Goal: Communication & Community: Answer question/provide support

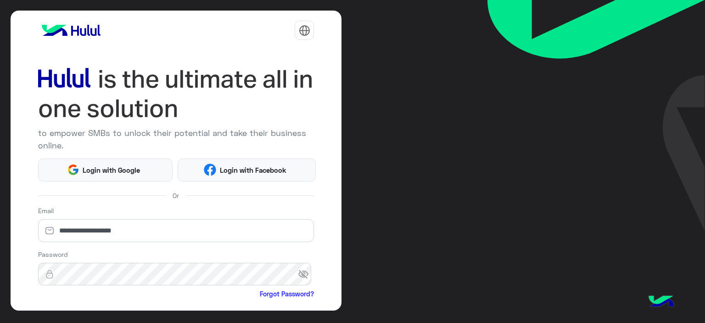
scroll to position [90, 0]
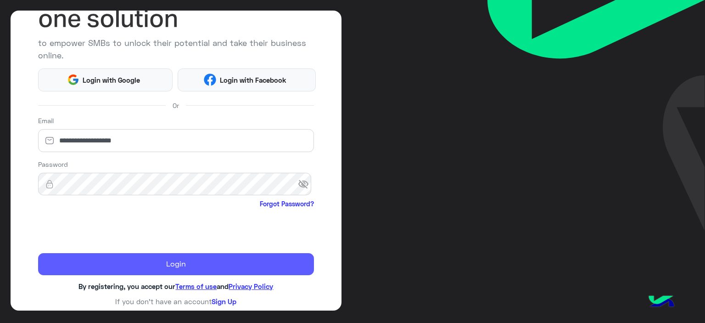
click at [171, 265] on button "Login" at bounding box center [176, 264] width 276 height 22
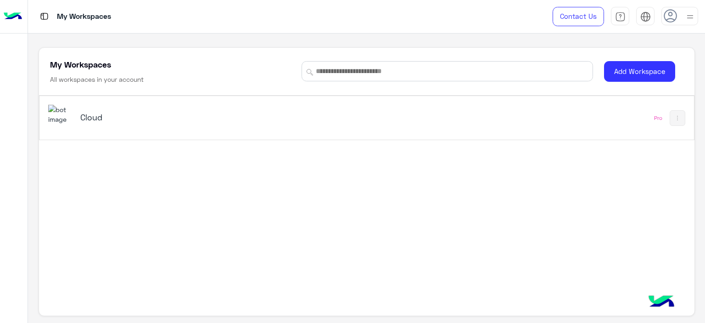
click at [677, 14] on div at bounding box center [679, 16] width 37 height 18
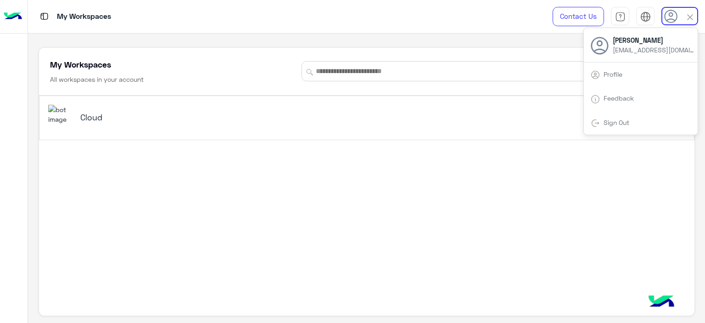
click at [690, 14] on img at bounding box center [690, 17] width 11 height 11
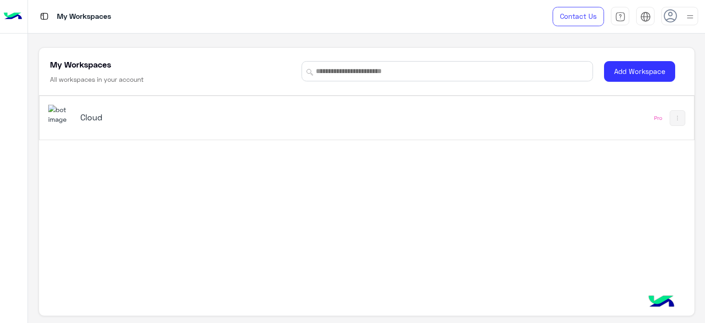
click at [73, 115] on div "Cloud" at bounding box center [239, 118] width 382 height 27
click at [73, 115] on div "My Workspaces Contact Us Help Center عربي English My Workspaces All workspaces …" at bounding box center [366, 161] width 677 height 323
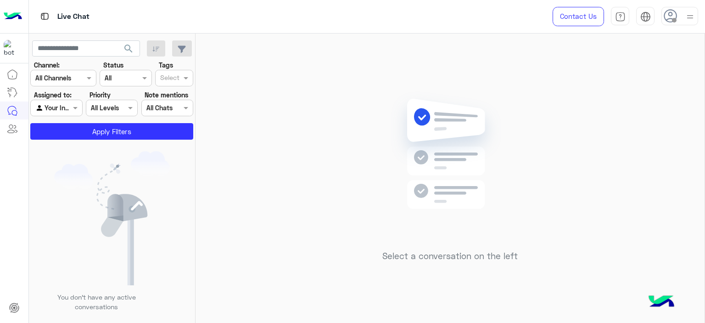
click at [682, 17] on div at bounding box center [679, 16] width 37 height 18
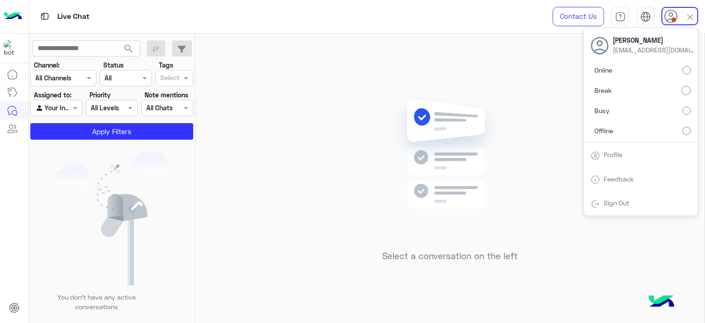
click at [392, 140] on img at bounding box center [450, 167] width 133 height 152
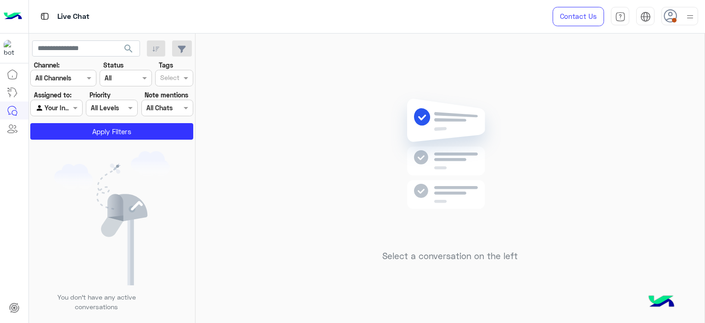
click at [681, 15] on div at bounding box center [679, 16] width 37 height 18
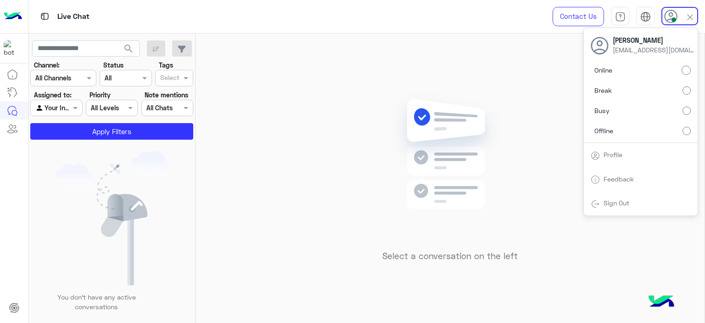
click at [526, 86] on div "Select a conversation on the left" at bounding box center [450, 180] width 509 height 293
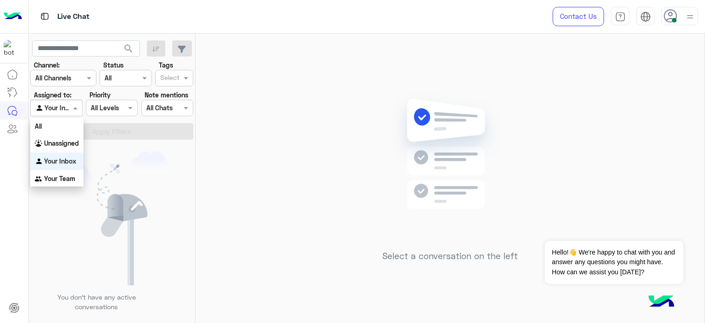
click at [63, 102] on div at bounding box center [56, 107] width 51 height 11
click at [63, 146] on b "Unassigned" at bounding box center [61, 143] width 35 height 8
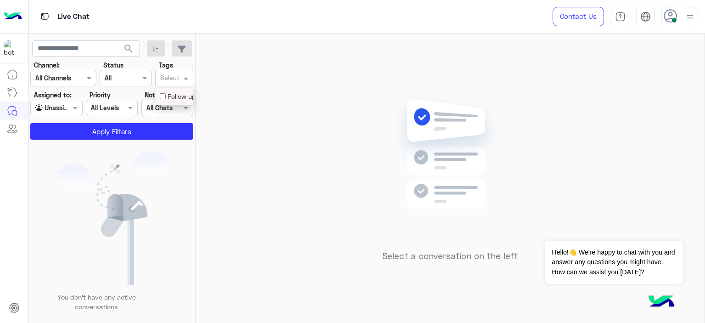
click at [181, 77] on div at bounding box center [170, 79] width 22 height 12
click at [175, 97] on div "Follow up" at bounding box center [174, 96] width 29 height 10
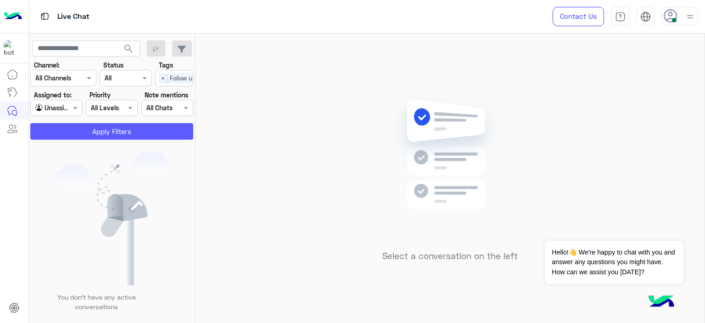
click at [151, 130] on button "Apply Filters" at bounding box center [111, 131] width 163 height 17
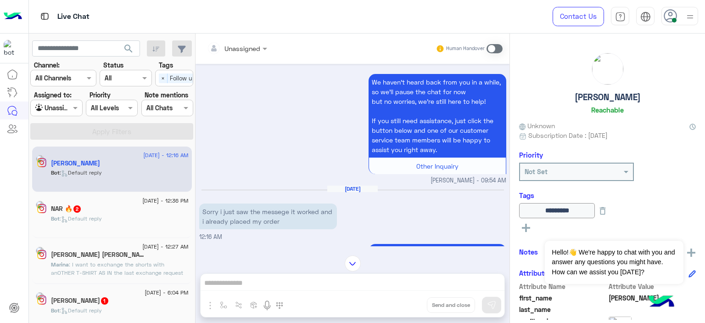
scroll to position [952, 0]
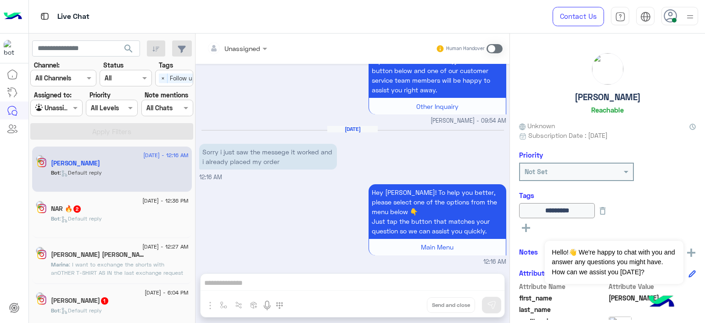
click at [150, 208] on div "NAR 🔥 2" at bounding box center [120, 210] width 138 height 10
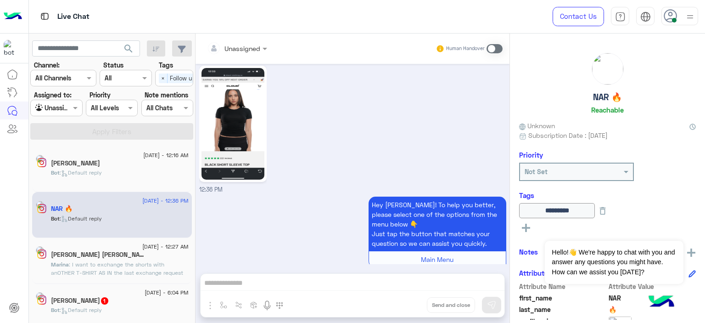
scroll to position [1213, 0]
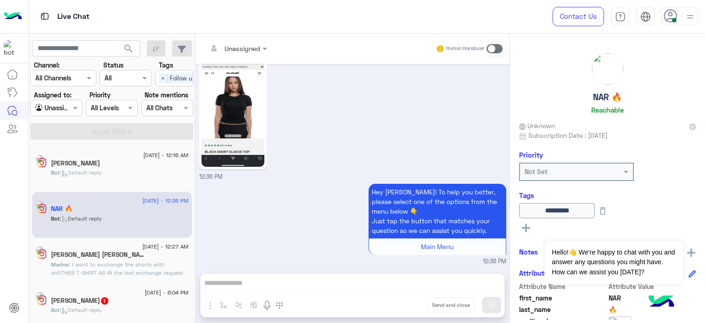
click at [246, 118] on img at bounding box center [232, 111] width 63 height 112
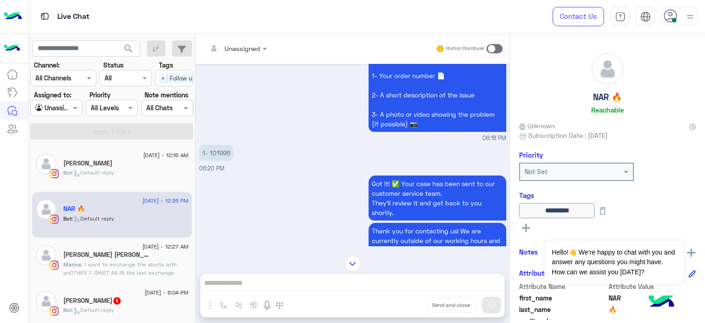
scroll to position [92, 0]
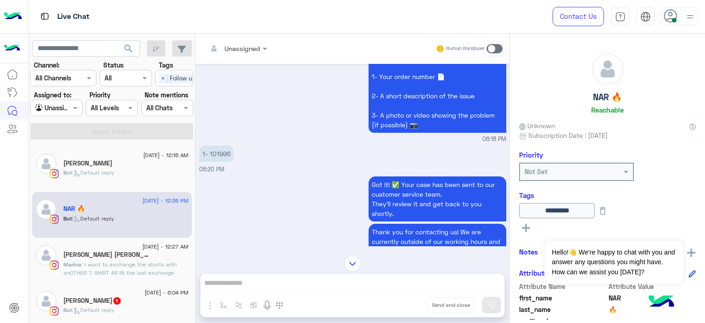
click at [218, 155] on p "1- 101996" at bounding box center [216, 153] width 34 height 16
copy p "101996"
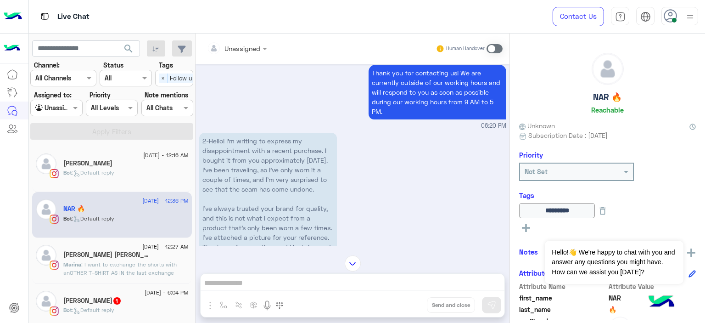
scroll to position [252, 0]
click at [383, 190] on div "2-Hello! I’m writing to express my disappointment with a recent purchase. I bou…" at bounding box center [352, 203] width 307 height 146
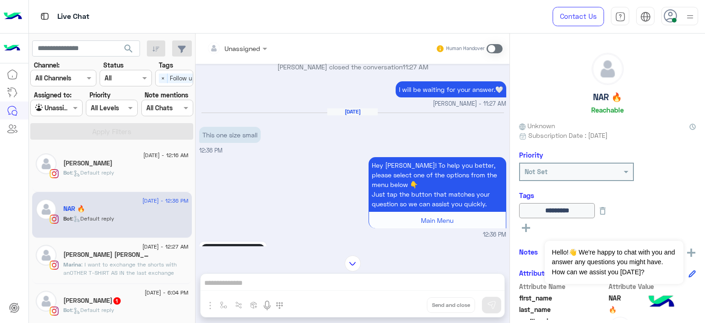
scroll to position [1032, 0]
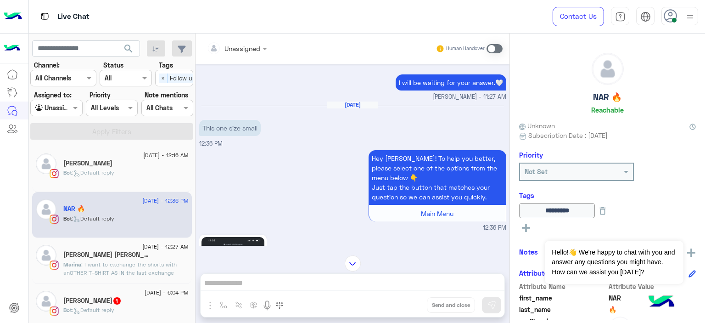
click at [246, 50] on div "Unassigned" at bounding box center [231, 48] width 58 height 18
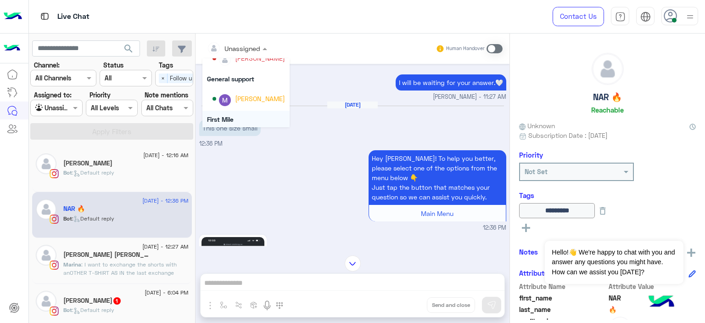
scroll to position [186, 0]
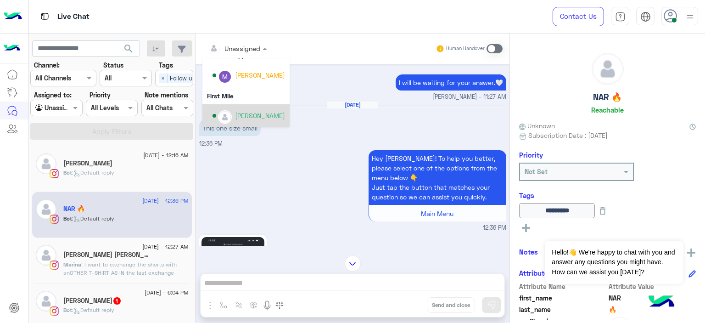
click at [262, 117] on div "[PERSON_NAME]" at bounding box center [260, 116] width 50 height 10
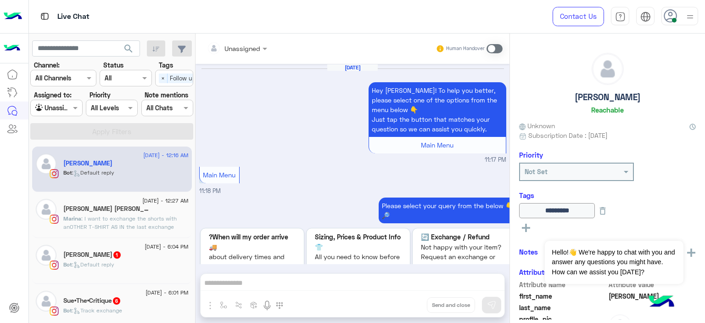
scroll to position [952, 0]
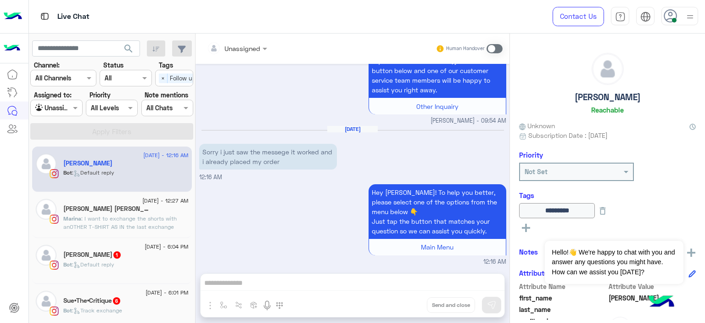
click at [140, 225] on span ": I want to exchange the shorts with anOTHER T-SHIRT AS IN the last exchange re…" at bounding box center [119, 226] width 113 height 23
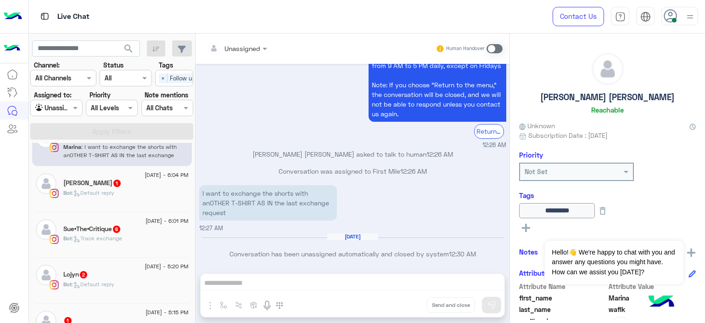
scroll to position [72, 0]
click at [151, 224] on span "14 August - 6:01 PM" at bounding box center [166, 221] width 43 height 8
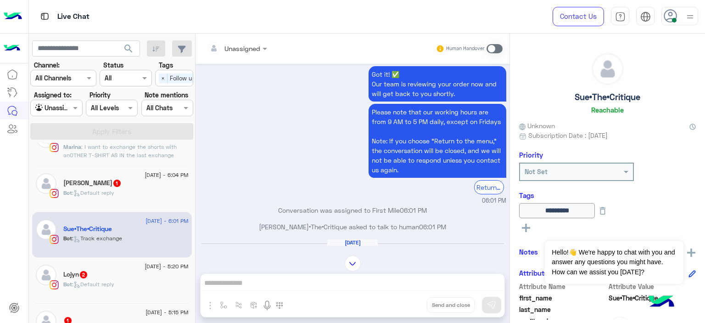
scroll to position [1768, 0]
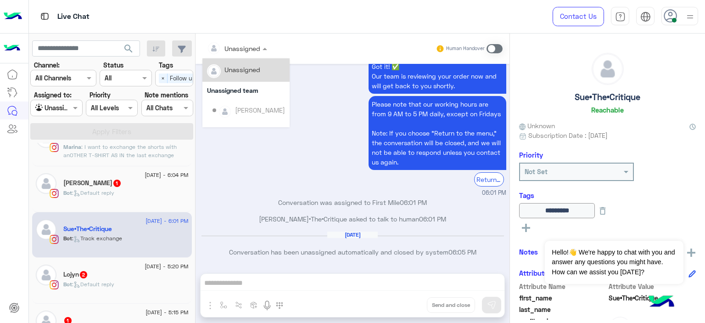
click at [254, 48] on div at bounding box center [236, 48] width 69 height 11
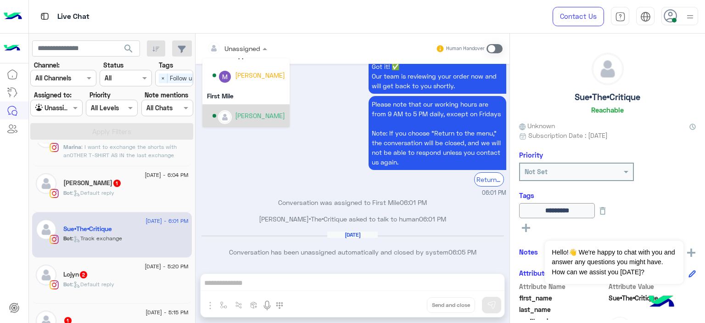
click at [249, 112] on div "[PERSON_NAME]" at bounding box center [260, 116] width 50 height 10
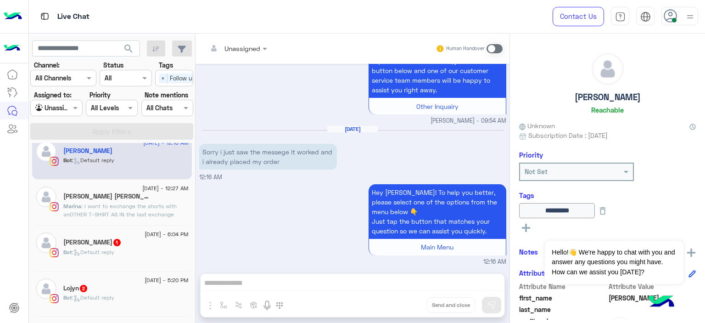
scroll to position [13, 0]
click at [134, 246] on div "Carol Michel 1" at bounding box center [125, 243] width 125 height 10
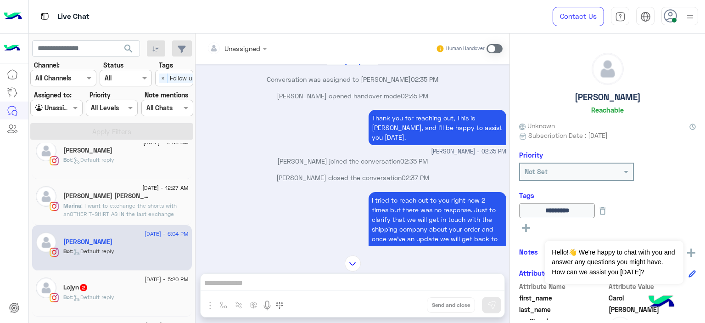
scroll to position [831, 0]
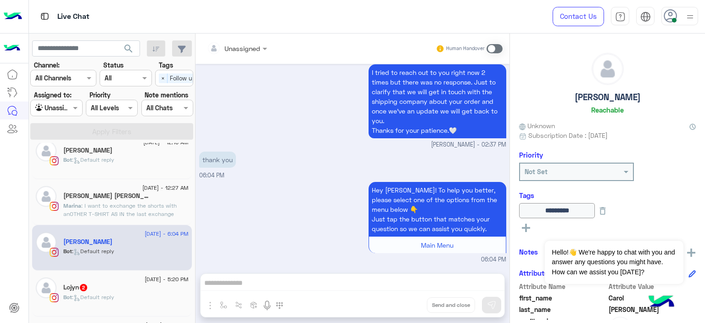
drag, startPoint x: 118, startPoint y: 293, endPoint x: 84, endPoint y: 285, distance: 34.3
click at [84, 285] on span "2" at bounding box center [83, 287] width 7 height 7
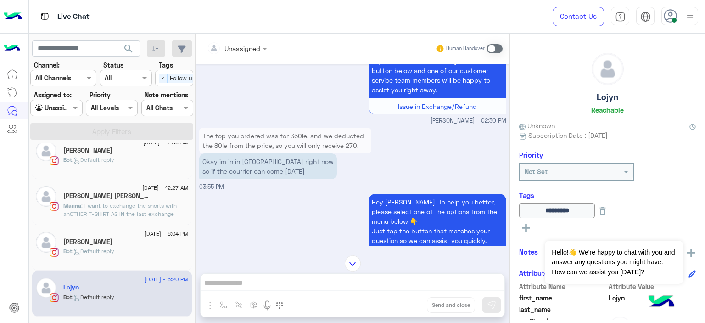
scroll to position [639, 0]
click at [177, 196] on div "[PERSON_NAME]" at bounding box center [125, 197] width 125 height 10
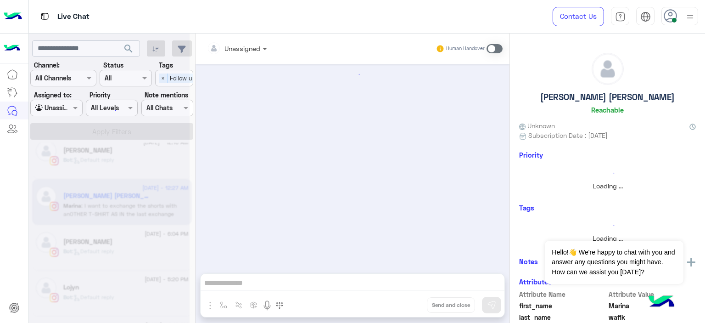
click at [265, 46] on span at bounding box center [265, 49] width 11 height 10
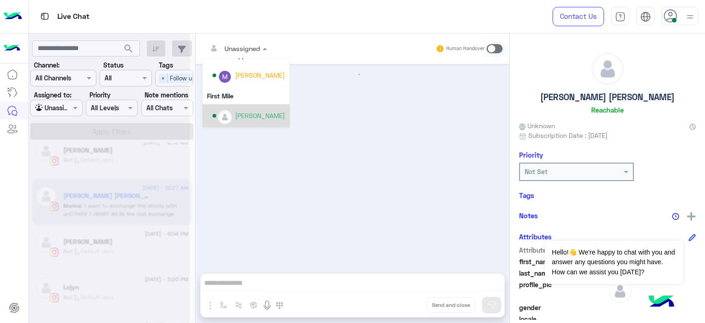
scroll to position [870, 0]
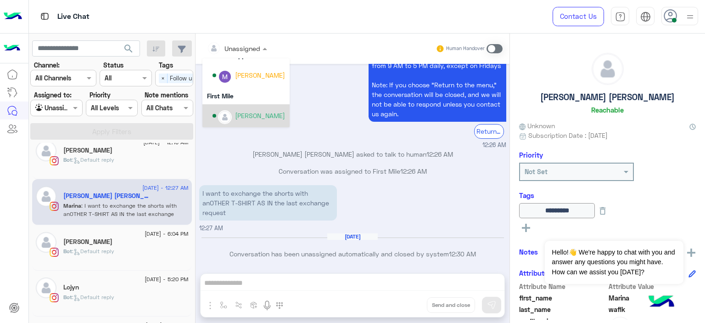
click at [252, 114] on div "[PERSON_NAME]" at bounding box center [260, 116] width 50 height 10
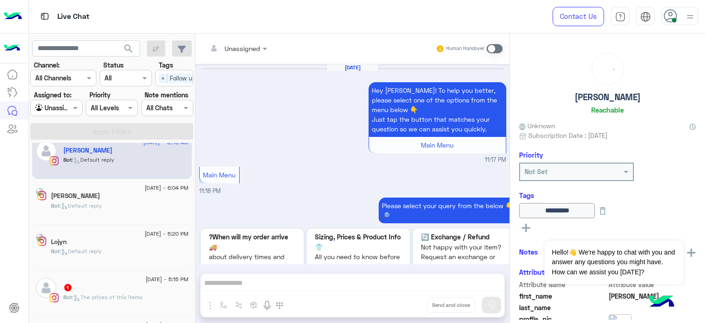
scroll to position [952, 0]
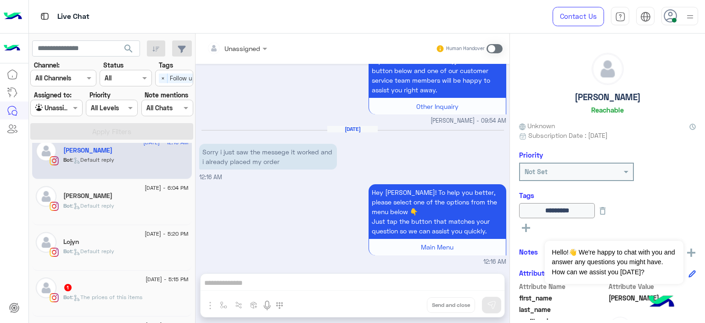
click at [127, 241] on div "Lojyn" at bounding box center [125, 243] width 125 height 10
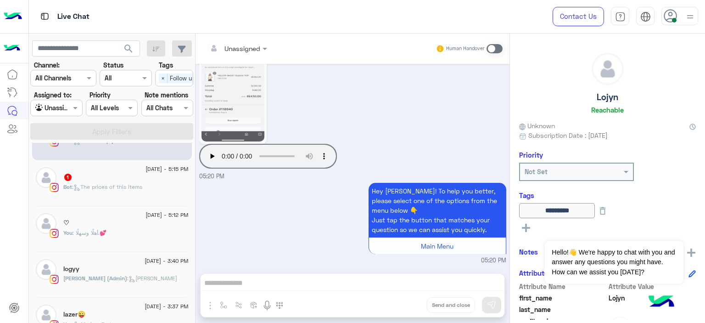
scroll to position [124, 0]
click at [117, 224] on div "♡" at bounding box center [125, 223] width 125 height 10
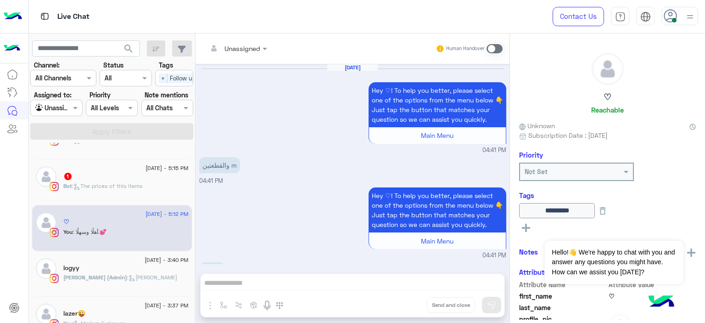
scroll to position [644, 0]
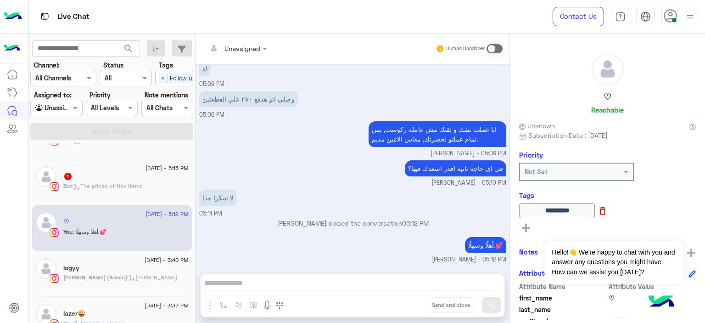
click at [608, 209] on icon at bounding box center [603, 211] width 10 height 10
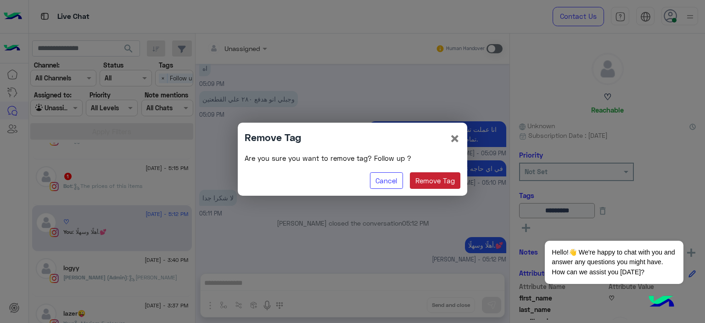
click at [444, 182] on button "Remove Tag" at bounding box center [435, 180] width 51 height 17
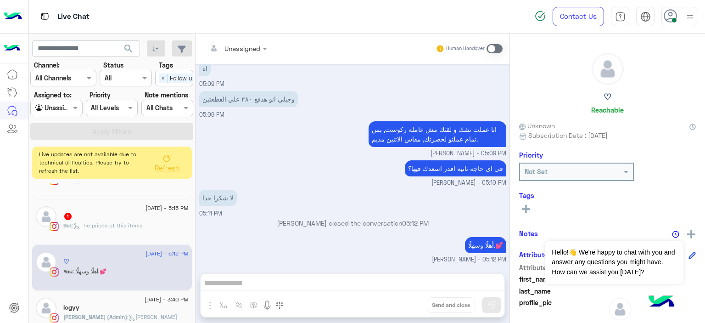
click at [167, 160] on icon at bounding box center [166, 158] width 7 height 7
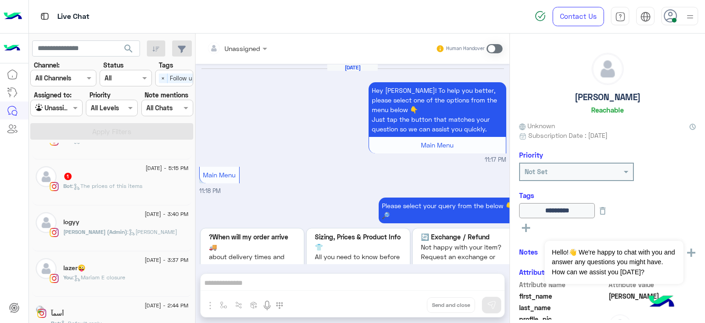
scroll to position [952, 0]
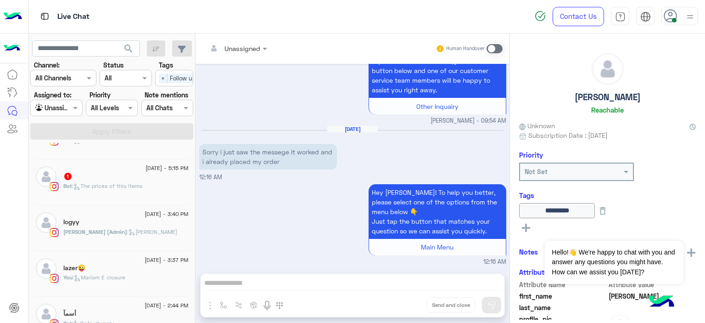
click at [134, 186] on span ": The prices of this items" at bounding box center [107, 185] width 70 height 7
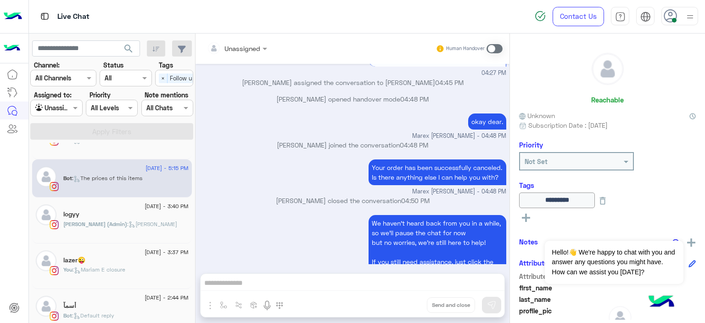
scroll to position [736, 0]
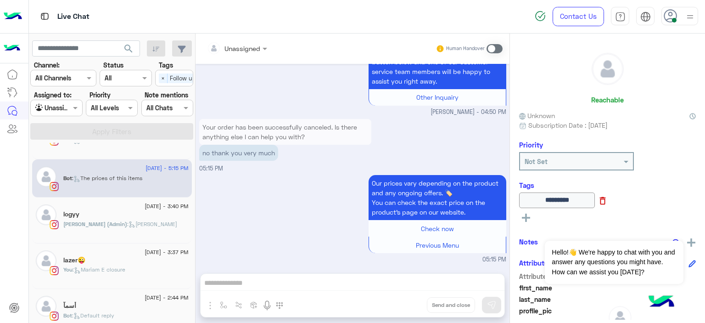
click at [606, 198] on icon at bounding box center [603, 200] width 6 height 8
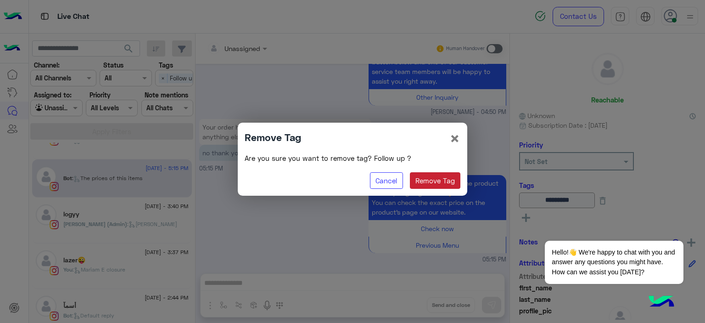
click at [450, 175] on button "Remove Tag" at bounding box center [435, 180] width 51 height 17
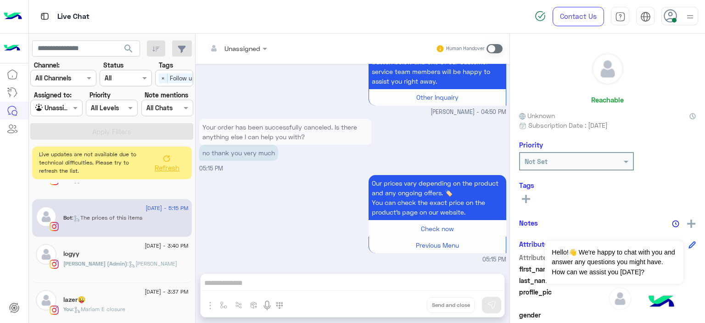
click at [170, 168] on span "Refresh" at bounding box center [167, 167] width 25 height 8
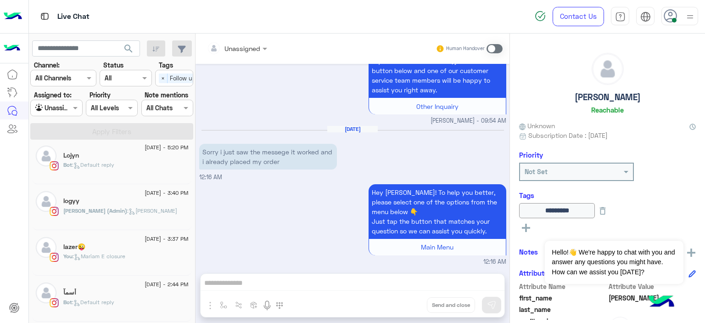
scroll to position [99, 0]
click at [112, 258] on span ": Mariam E closure" at bounding box center [99, 255] width 53 height 7
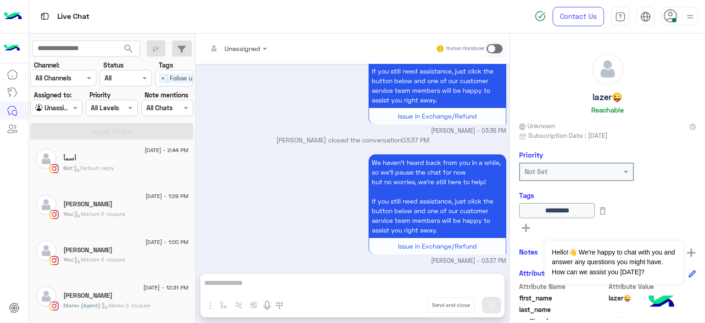
scroll to position [254, 0]
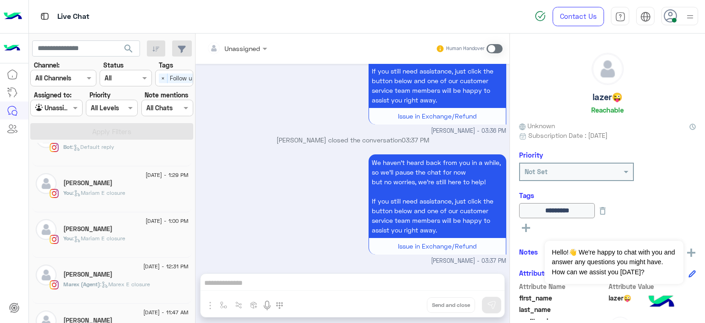
click at [114, 184] on div "[PERSON_NAME]" at bounding box center [125, 184] width 125 height 10
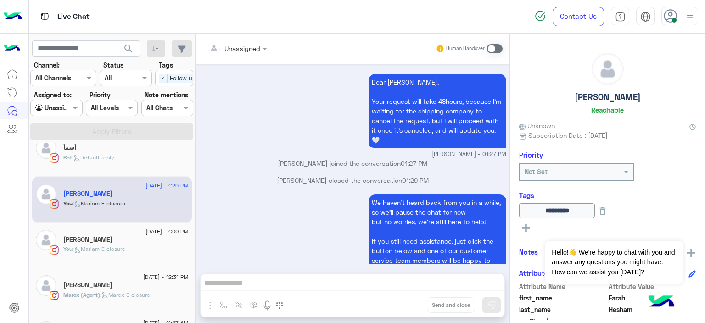
scroll to position [244, 0]
click at [121, 235] on div "[PERSON_NAME]" at bounding box center [125, 240] width 125 height 10
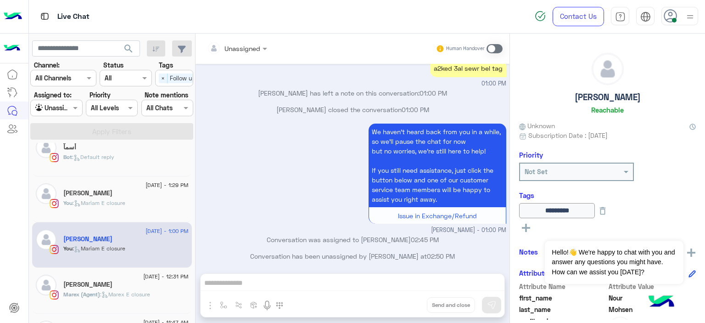
scroll to position [608, 0]
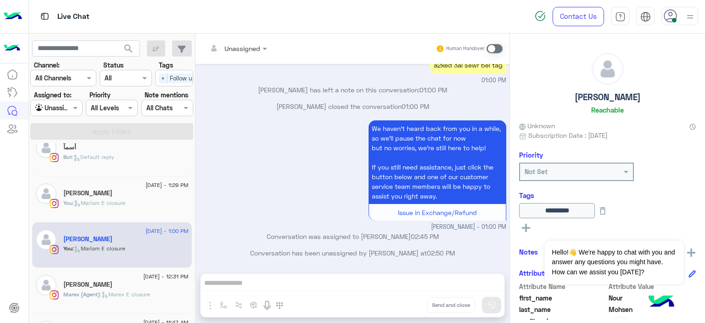
click at [75, 100] on div "Agent Filter Unassigned" at bounding box center [56, 108] width 52 height 17
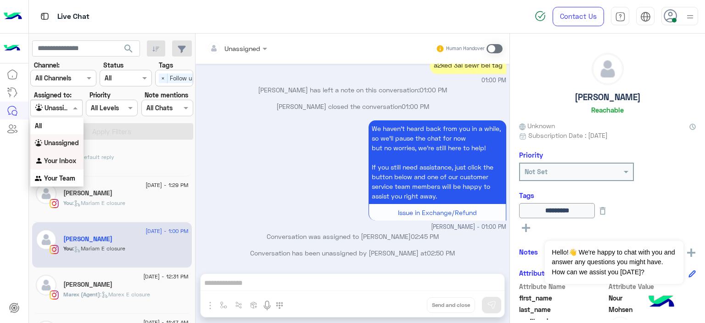
scroll to position [0, 0]
click at [61, 158] on b "Your Inbox" at bounding box center [60, 161] width 32 height 8
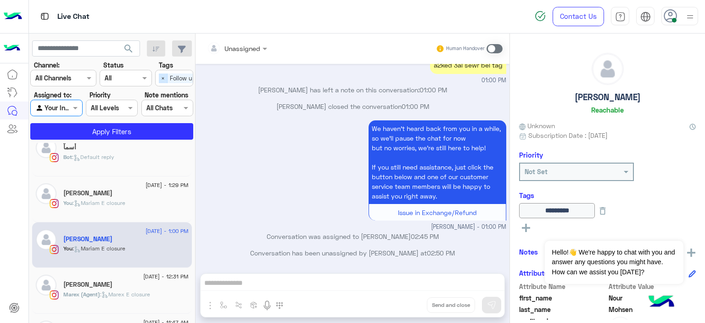
click at [165, 76] on span "×" at bounding box center [163, 78] width 9 height 10
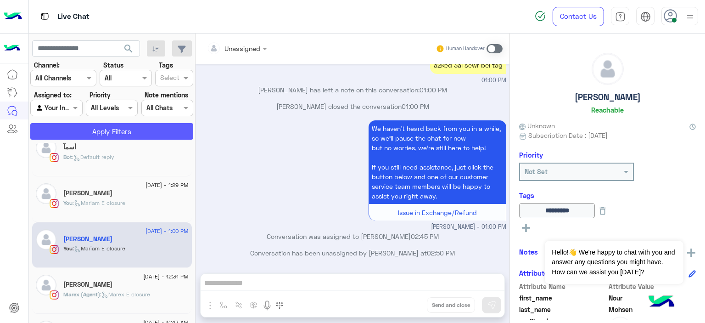
click at [140, 130] on button "Apply Filters" at bounding box center [111, 131] width 163 height 17
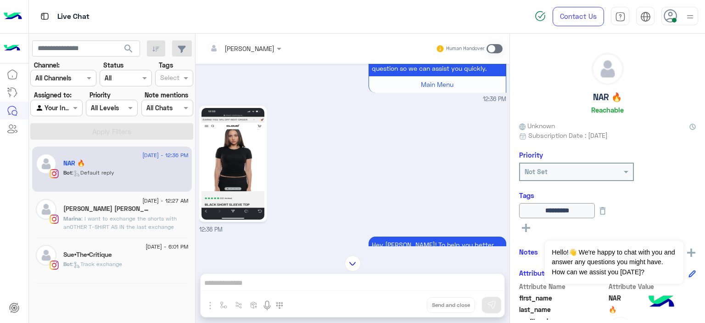
click at [488, 47] on span at bounding box center [494, 48] width 16 height 9
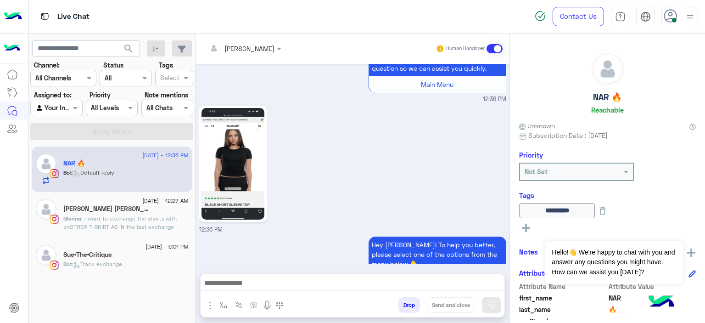
scroll to position [1232, 0]
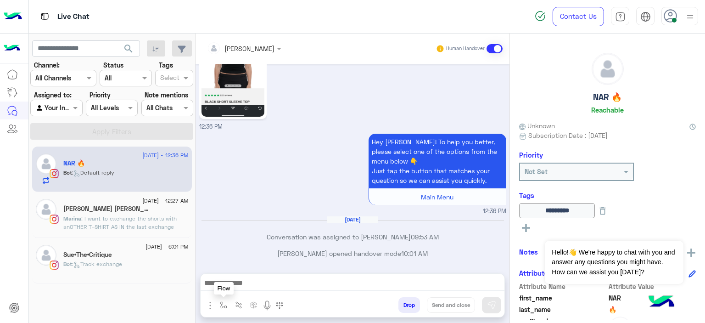
click at [219, 308] on button "button" at bounding box center [223, 304] width 15 height 15
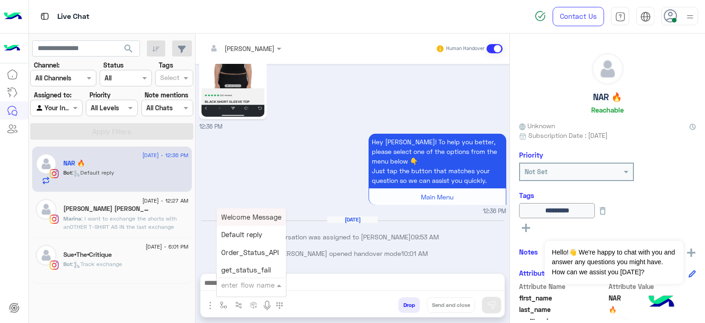
click at [235, 288] on input "text" at bounding box center [240, 284] width 38 height 11
type input "*****"
click at [262, 220] on span "Mariam E Greeting" at bounding box center [251, 216] width 60 height 8
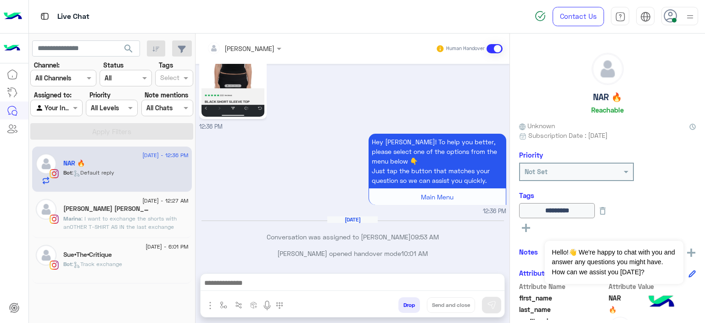
type textarea "**********"
click at [492, 302] on img at bounding box center [491, 304] width 9 height 9
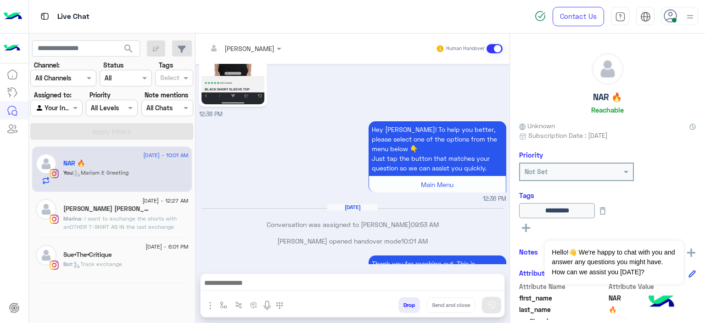
scroll to position [1280, 0]
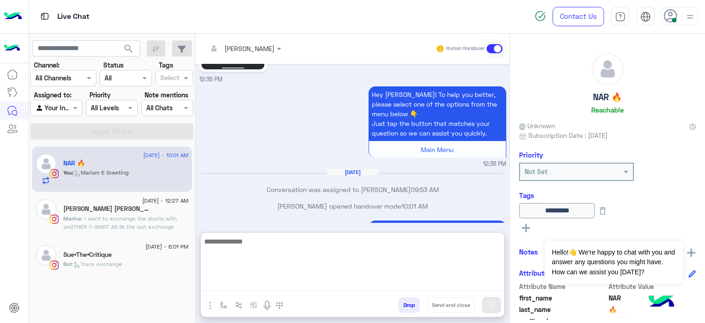
click at [254, 279] on textarea at bounding box center [353, 262] width 304 height 55
type textarea "**********"
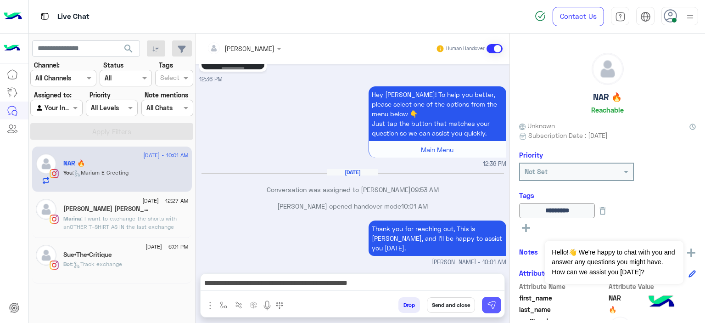
click at [486, 301] on button at bounding box center [491, 304] width 19 height 17
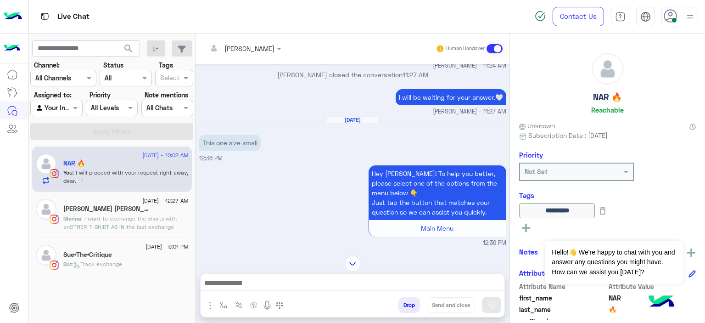
scroll to position [1031, 0]
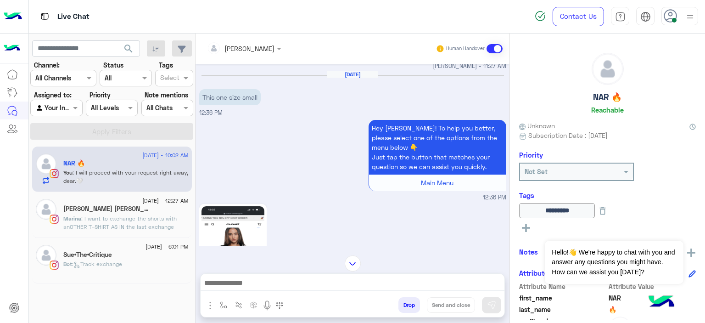
click at [231, 209] on img at bounding box center [232, 262] width 63 height 112
click at [105, 261] on span ": Track exchange" at bounding box center [97, 263] width 50 height 7
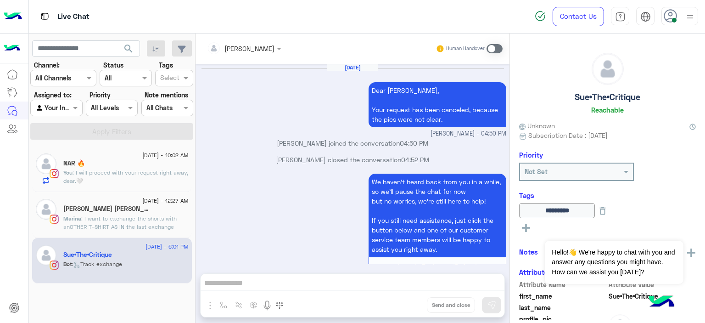
scroll to position [956, 0]
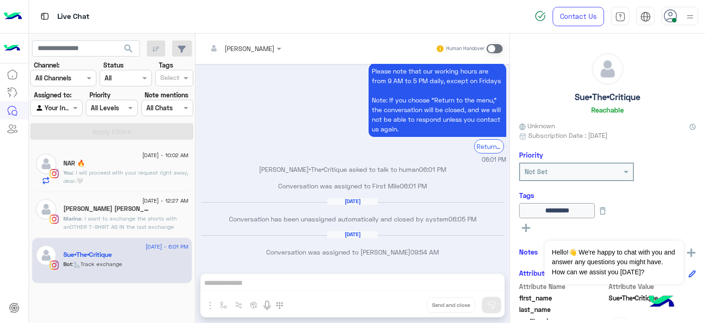
click at [494, 47] on span at bounding box center [494, 48] width 16 height 9
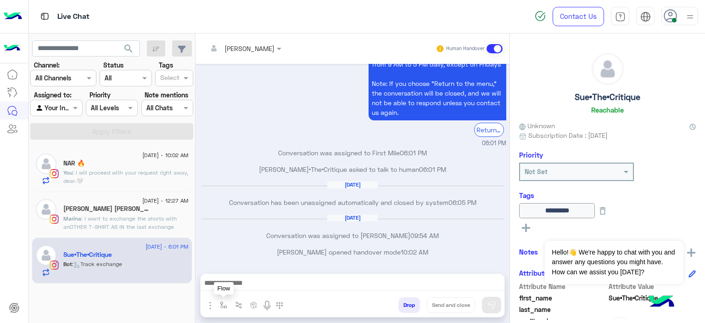
drag, startPoint x: 220, startPoint y: 306, endPoint x: 233, endPoint y: 288, distance: 21.9
click at [220, 305] on img "button" at bounding box center [223, 304] width 7 height 7
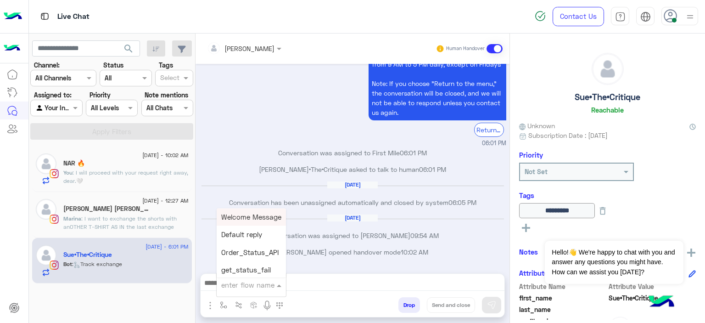
click at [238, 281] on input "text" at bounding box center [240, 284] width 38 height 11
type input "*****"
click at [260, 223] on div "Mariam E Greeting" at bounding box center [251, 217] width 68 height 18
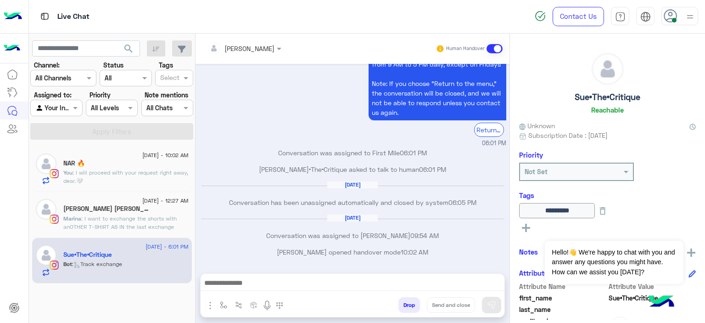
type textarea "**********"
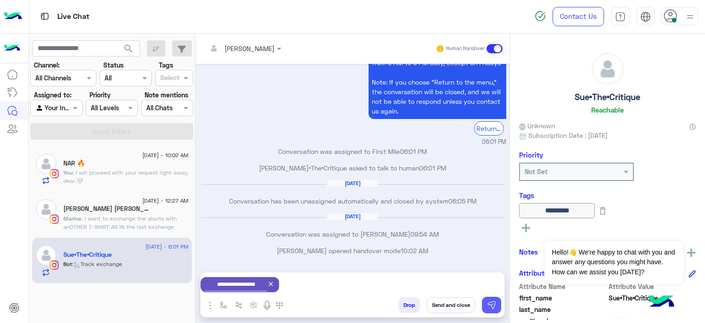
click at [491, 307] on img at bounding box center [491, 304] width 9 height 9
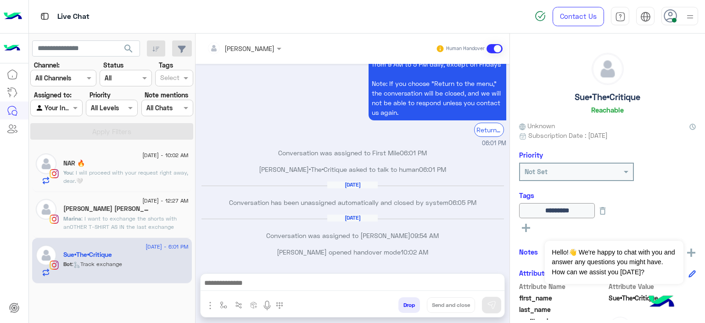
click at [118, 219] on span ": I want to exchange the shorts with anOTHER T-SHIRT AS IN the last exchange re…" at bounding box center [119, 226] width 113 height 23
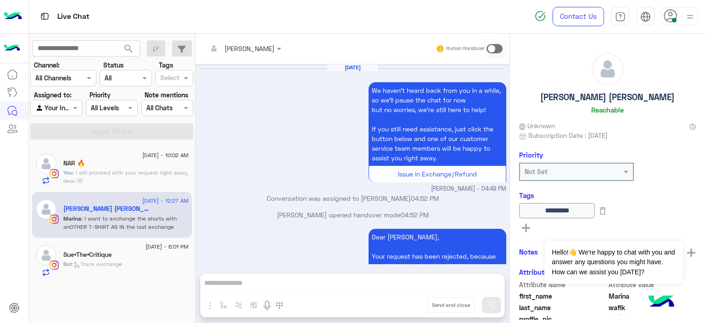
scroll to position [870, 0]
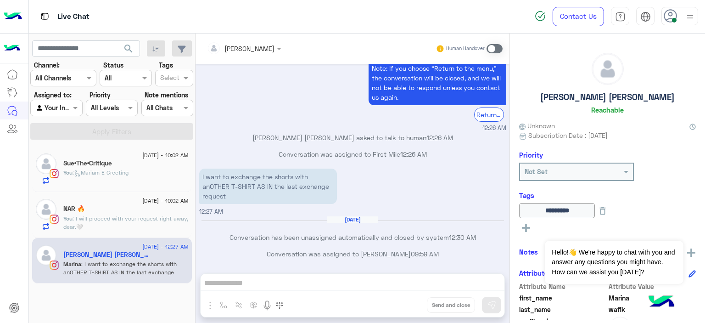
click at [493, 49] on span at bounding box center [494, 48] width 16 height 9
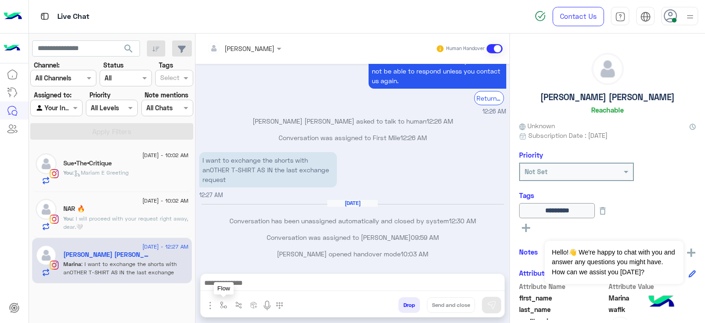
click at [224, 301] on img "button" at bounding box center [223, 304] width 7 height 7
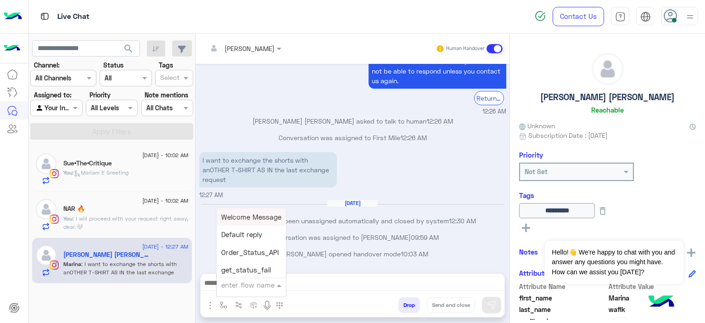
click at [237, 281] on input "text" at bounding box center [240, 284] width 38 height 11
type input "****"
click at [255, 211] on div "Mariam E Greeting" at bounding box center [251, 217] width 68 height 18
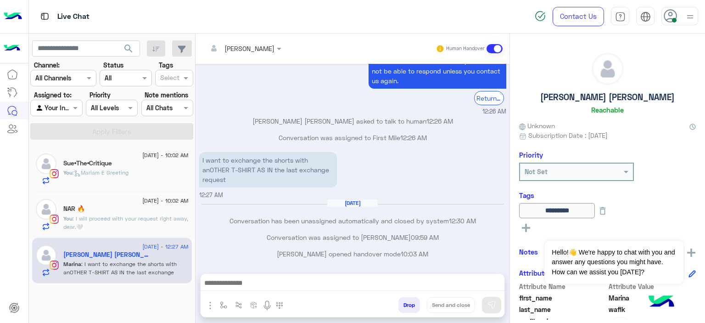
type textarea "**********"
click at [497, 308] on button at bounding box center [491, 304] width 19 height 17
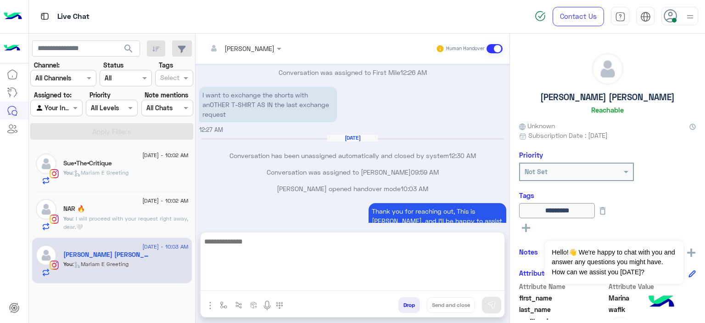
click at [233, 282] on textarea at bounding box center [353, 262] width 304 height 55
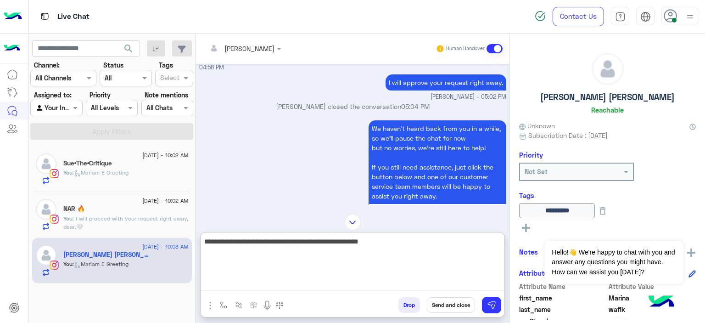
scroll to position [619, 0]
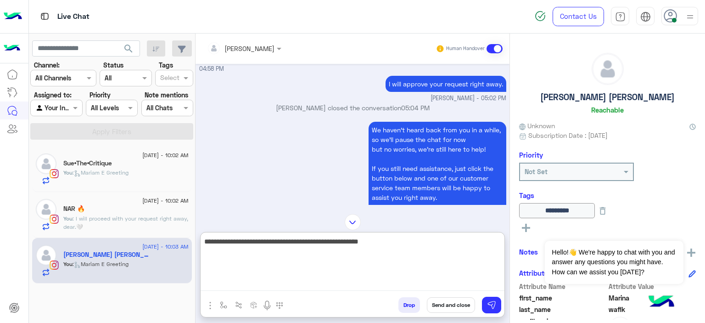
type textarea "**********"
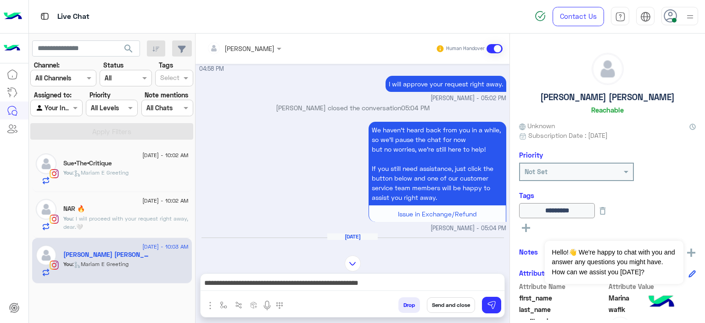
click at [167, 210] on div "NAR 🔥" at bounding box center [125, 210] width 125 height 10
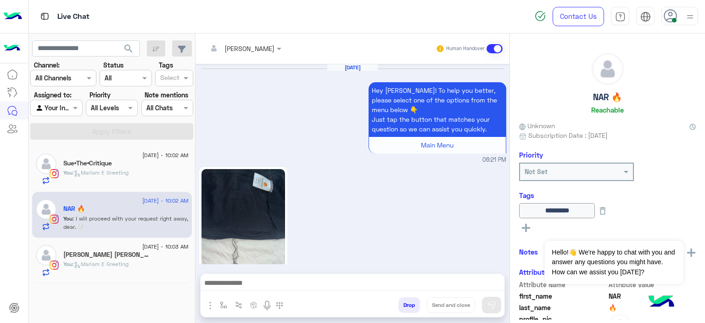
scroll to position [920, 0]
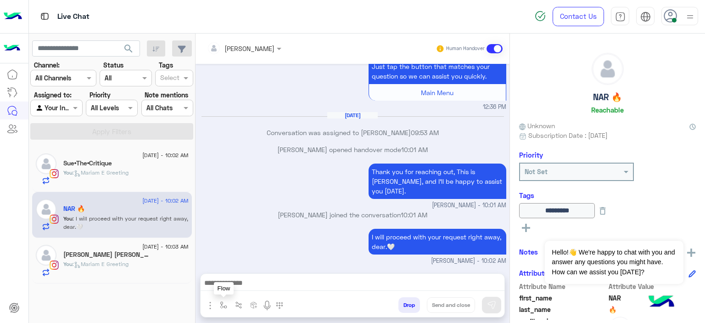
click at [220, 307] on img "button" at bounding box center [223, 304] width 7 height 7
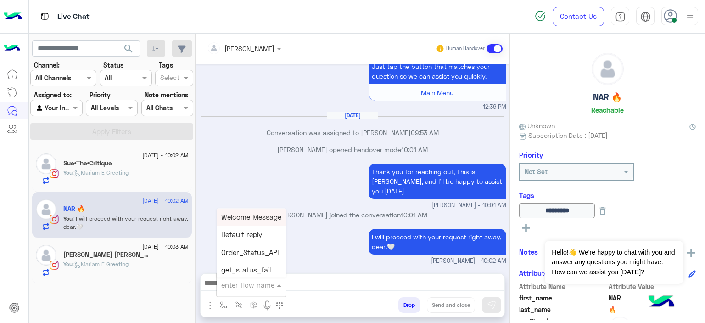
click at [237, 291] on div "enter flow name" at bounding box center [251, 284] width 69 height 17
type input "*"
type input "*****"
click at [245, 240] on div "Mariam E closure" at bounding box center [251, 234] width 68 height 17
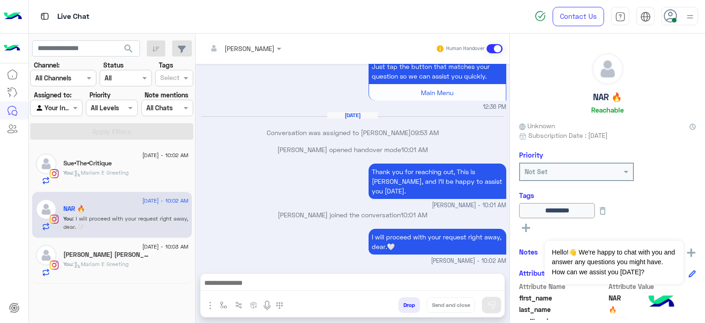
type textarea "**********"
click at [448, 305] on button "Send and close" at bounding box center [451, 305] width 48 height 16
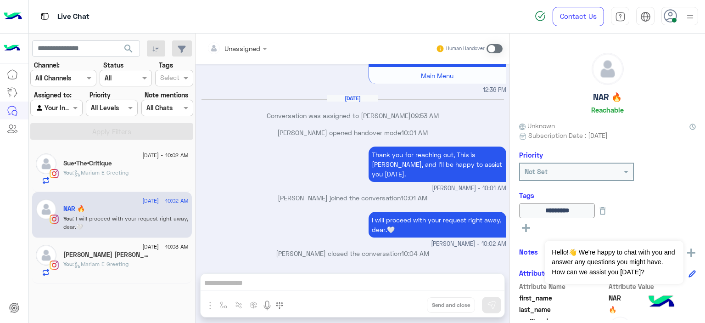
click at [138, 251] on div "[PERSON_NAME]" at bounding box center [125, 256] width 125 height 10
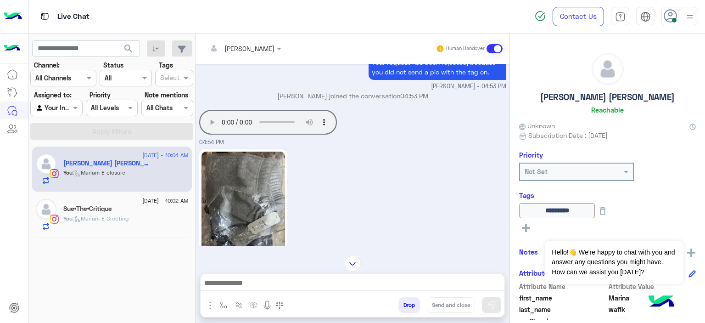
scroll to position [1086, 0]
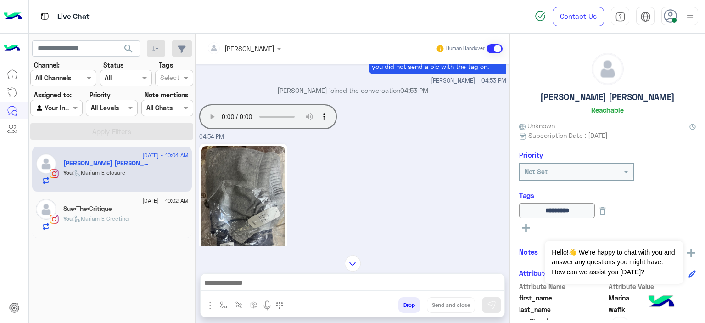
click at [257, 183] on img at bounding box center [243, 202] width 84 height 112
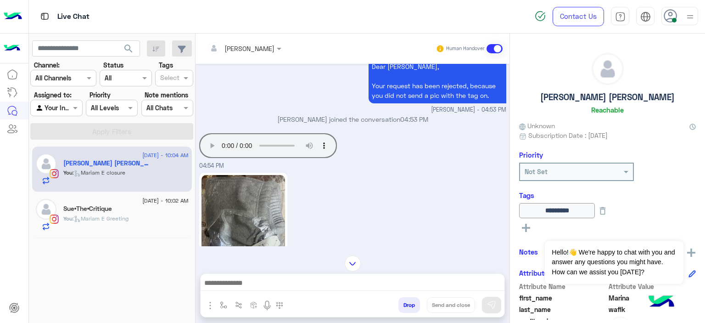
scroll to position [1052, 0]
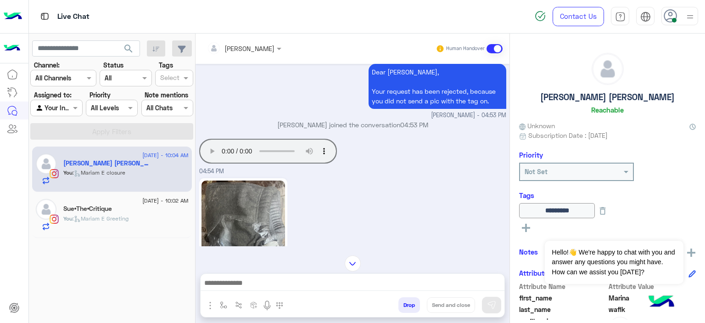
click at [448, 157] on div "Your browser does not support the audio tag. 04:54 PM" at bounding box center [352, 155] width 307 height 39
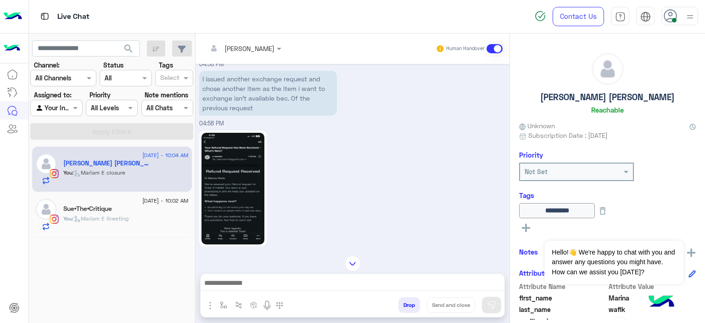
scroll to position [1347, 0]
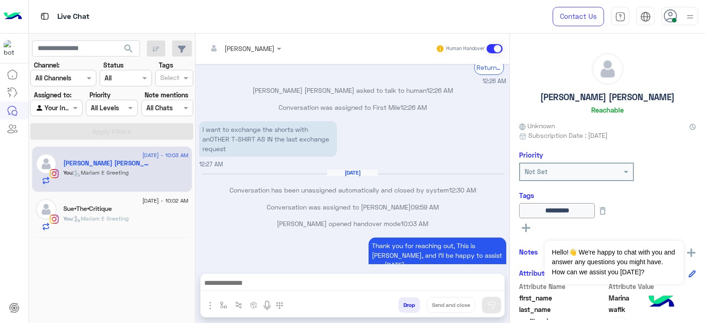
scroll to position [805, 0]
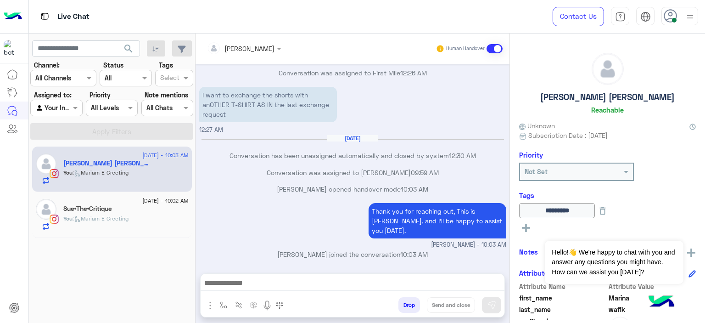
click at [140, 194] on div "[DATE] - 10:02 AM Sue•The•Critique You : [PERSON_NAME] E Greeting" at bounding box center [112, 215] width 160 height 46
click at [168, 220] on div "You : [PERSON_NAME] E Greeting" at bounding box center [125, 222] width 125 height 16
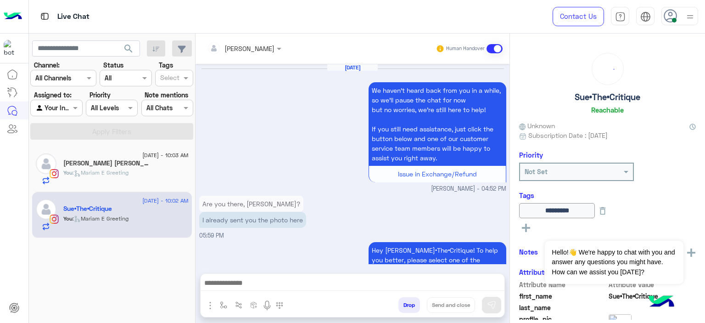
scroll to position [947, 0]
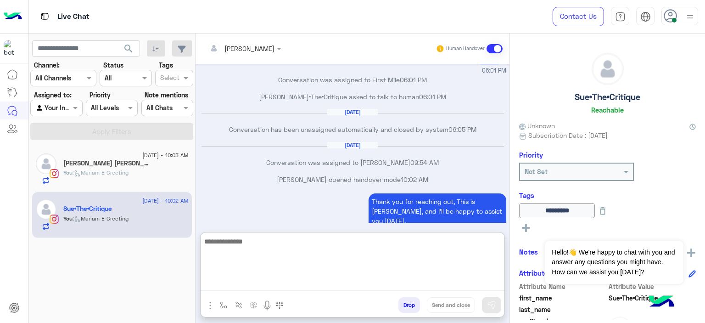
drag, startPoint x: 237, startPoint y: 278, endPoint x: 243, endPoint y: 189, distance: 88.8
click at [243, 189] on div "Mariam Ahmed Human Handover Aug 14, 2025 We haven’t heard back from you in a wh…" at bounding box center [353, 180] width 314 height 293
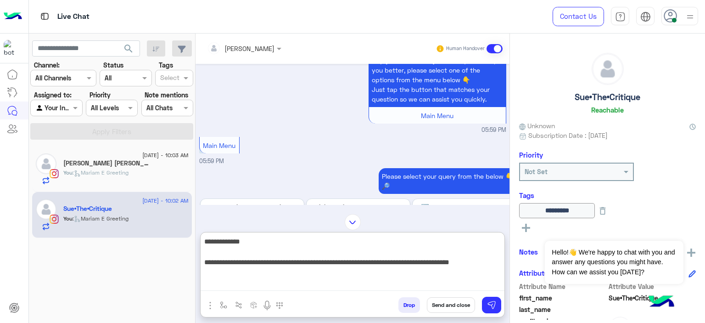
scroll to position [5, 0]
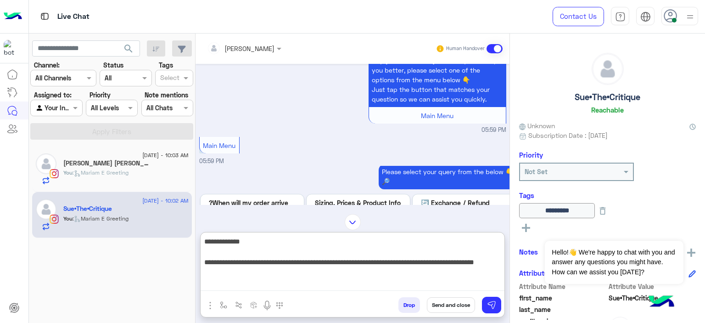
click at [389, 258] on textarea "**********" at bounding box center [353, 262] width 304 height 55
click at [413, 262] on textarea "**********" at bounding box center [353, 262] width 304 height 55
click at [289, 274] on textarea "**********" at bounding box center [353, 262] width 304 height 55
type textarea "**********"
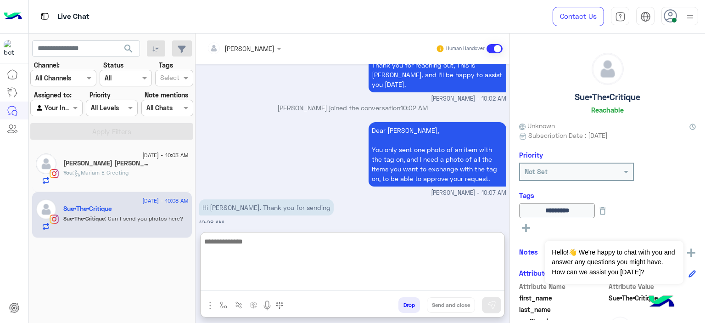
scroll to position [3588, 0]
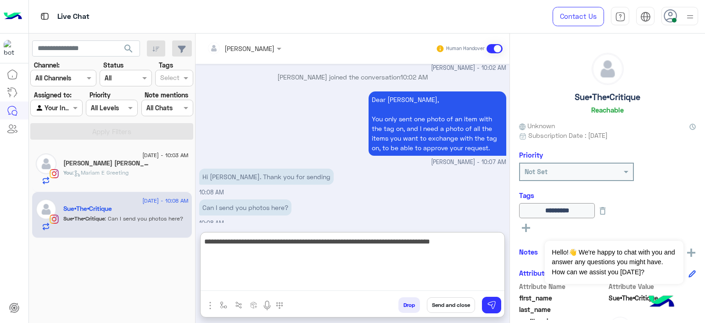
type textarea "**********"
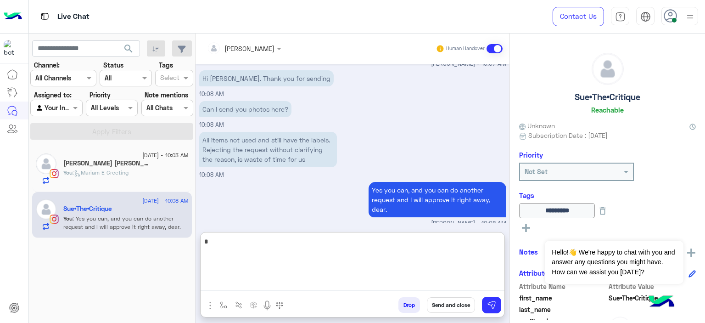
scroll to position [3727, 0]
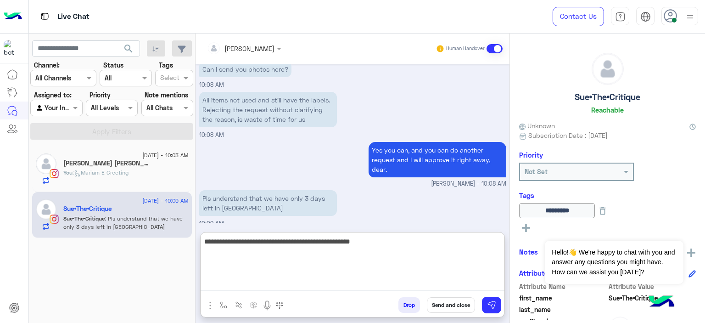
type textarea "**********"
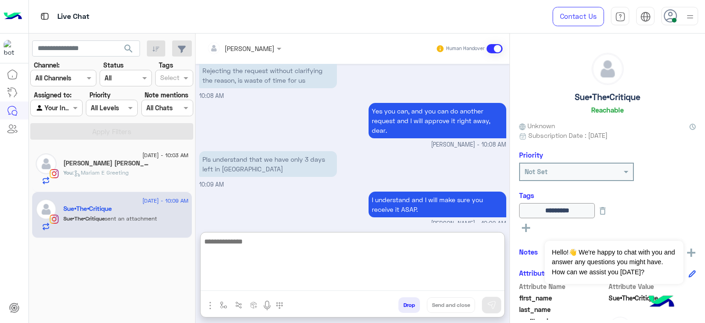
scroll to position [3805, 0]
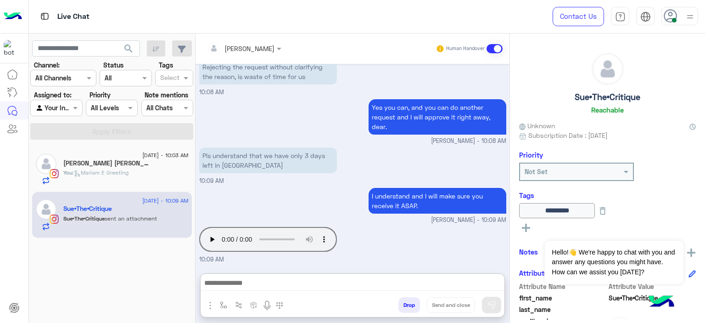
click at [211, 196] on div "Aug 14, 2025 Please share your order number so our team can check the status fo…" at bounding box center [353, 164] width 314 height 200
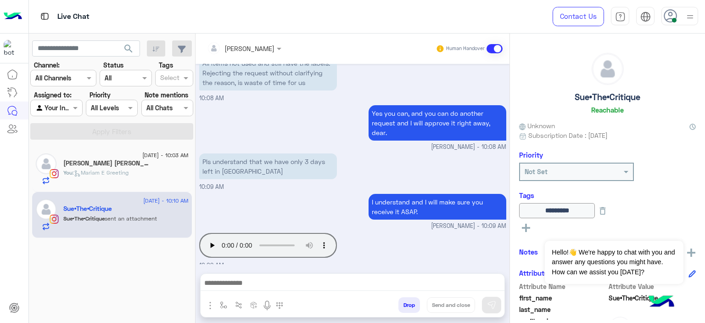
scroll to position [3802, 0]
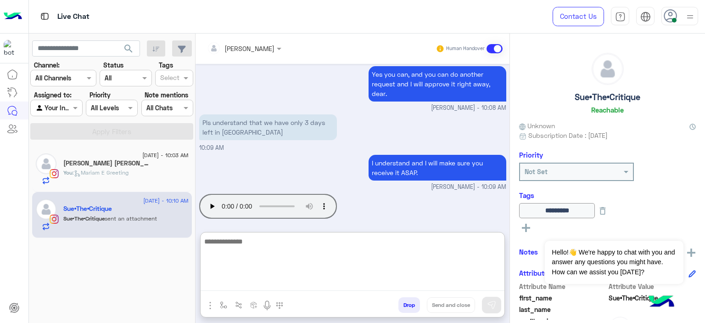
click at [233, 284] on textarea at bounding box center [353, 262] width 304 height 55
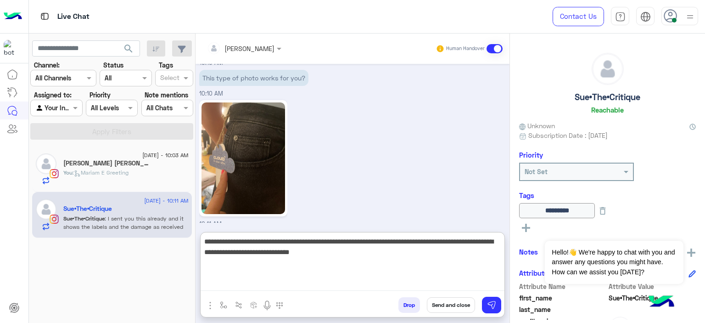
scroll to position [4175, 0]
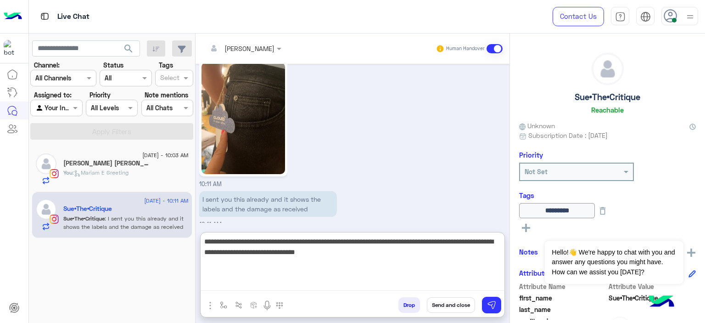
click at [342, 252] on textarea "**********" at bounding box center [353, 262] width 304 height 55
click at [330, 251] on textarea "**********" at bounding box center [353, 262] width 304 height 55
type textarea "**********"
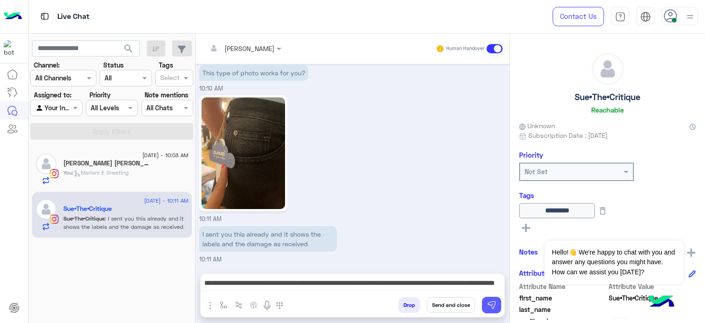
click at [495, 306] on img at bounding box center [491, 304] width 9 height 9
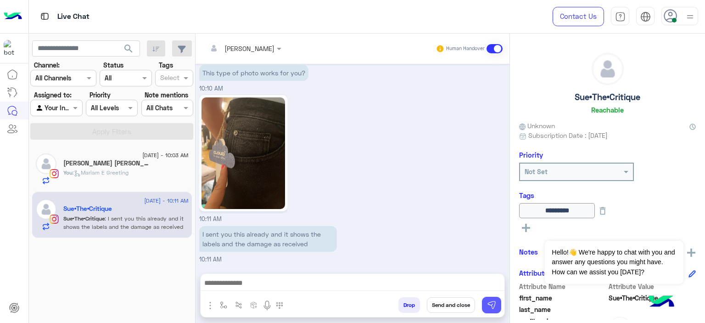
scroll to position [4192, 0]
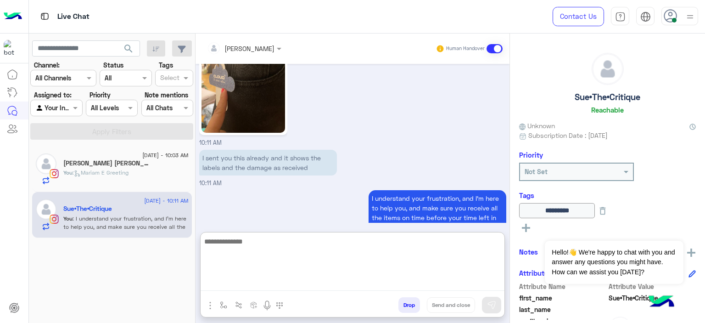
drag, startPoint x: 220, startPoint y: 279, endPoint x: 248, endPoint y: 178, distance: 104.3
click at [248, 178] on div "Mariam Ahmed Human Handover Aug 14, 2025 Please share your order number so our …" at bounding box center [353, 180] width 314 height 293
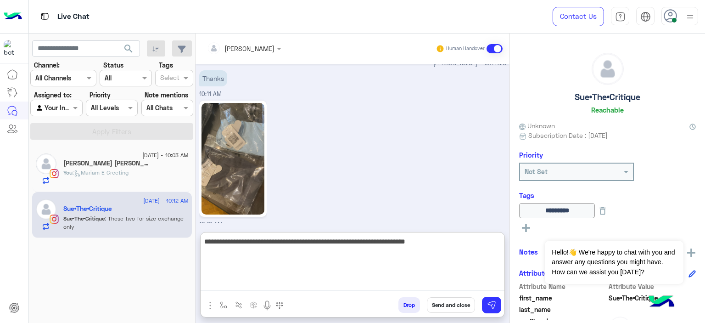
scroll to position [4425, 0]
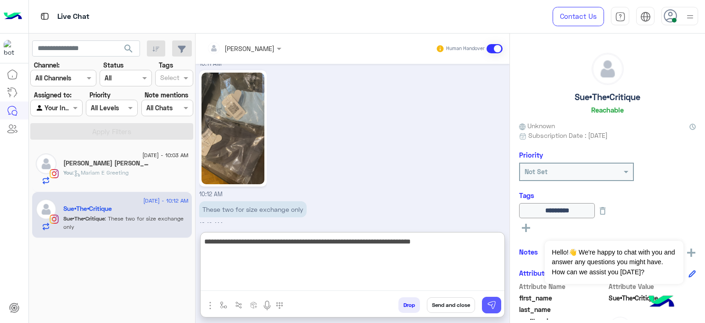
type textarea "**********"
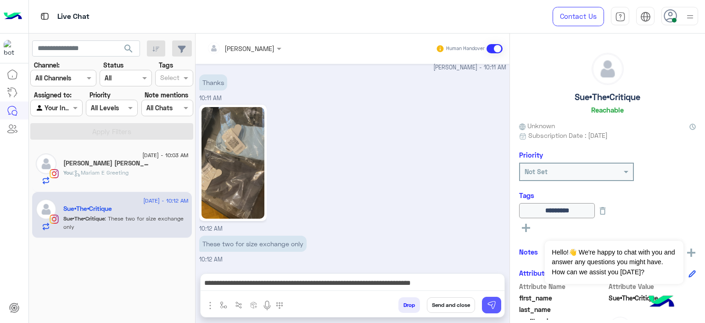
click at [490, 304] on img at bounding box center [491, 304] width 9 height 9
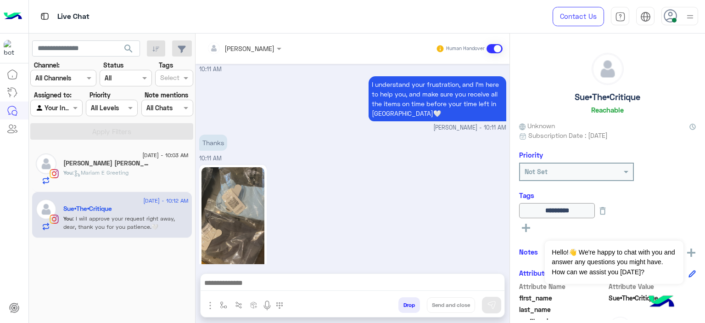
scroll to position [4422, 0]
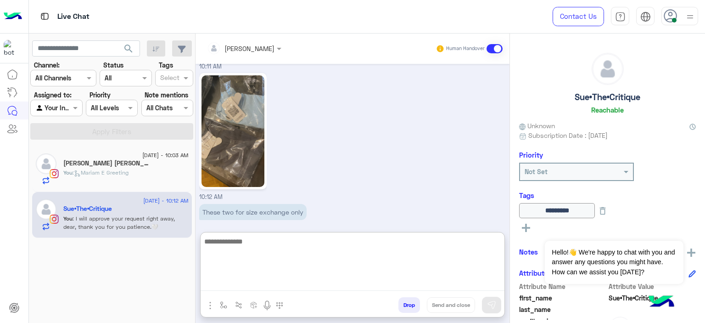
drag, startPoint x: 241, startPoint y: 285, endPoint x: 258, endPoint y: 202, distance: 85.3
click at [258, 202] on div "Mariam Ahmed Human Handover Aug 14, 2025 Please share your order number so our …" at bounding box center [353, 180] width 314 height 293
type textarea "**********"
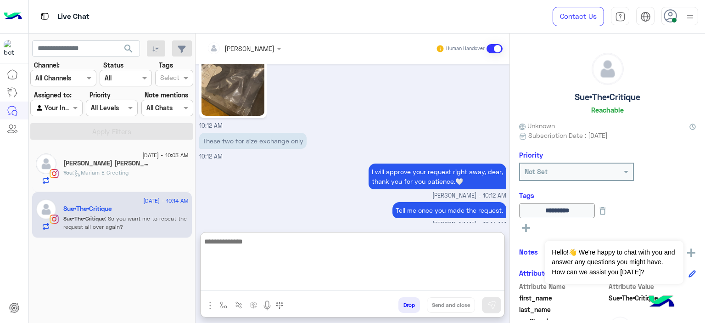
scroll to position [4533, 0]
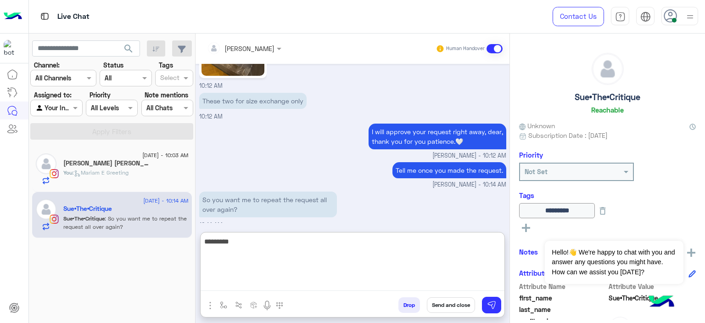
type textarea "**********"
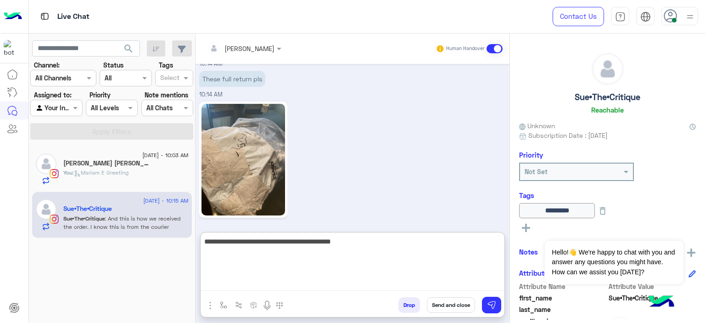
scroll to position [4852, 0]
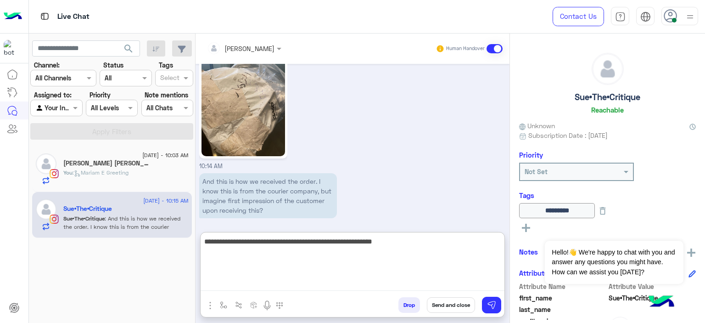
type textarea "**********"
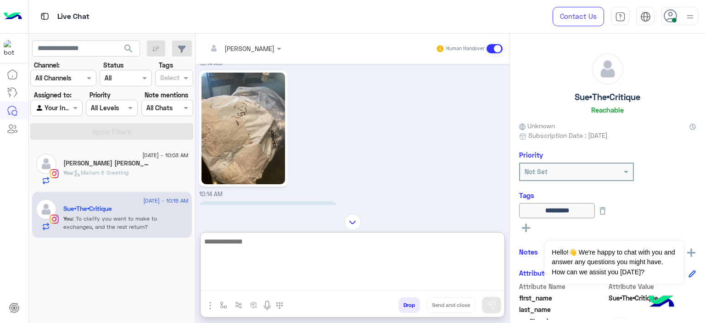
scroll to position [4891, 0]
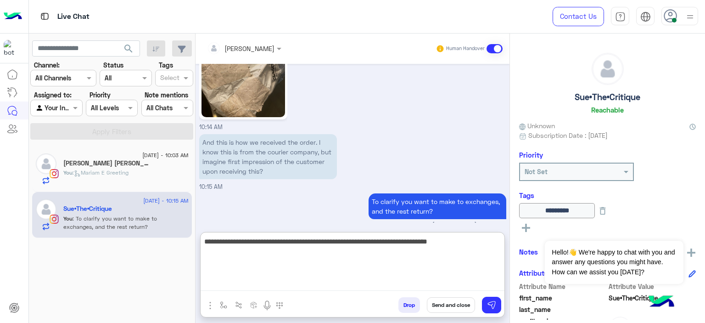
type textarea "**********"
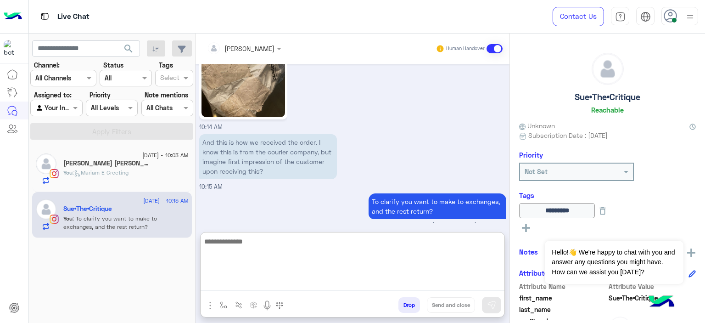
scroll to position [4930, 0]
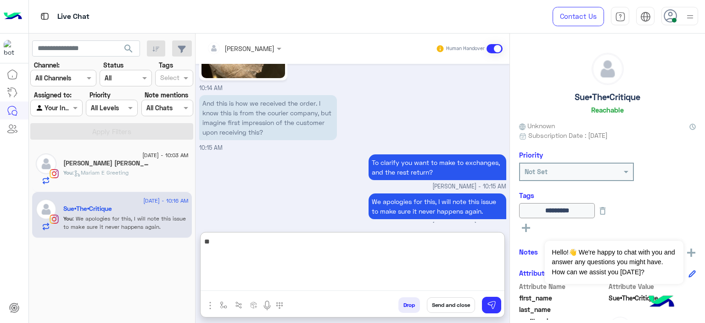
type textarea "*"
type textarea "**********"
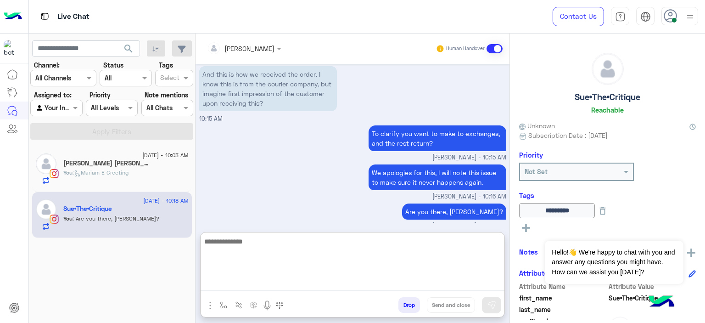
scroll to position [5015, 0]
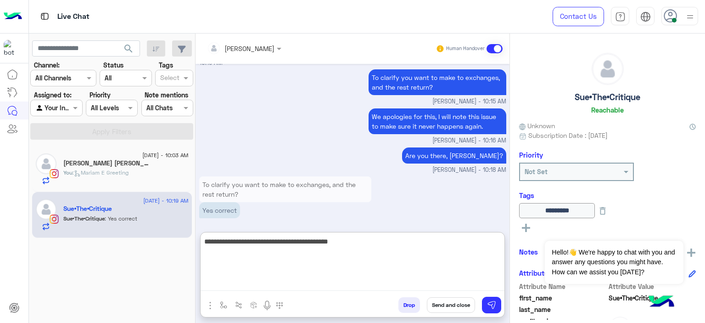
type textarea "**********"
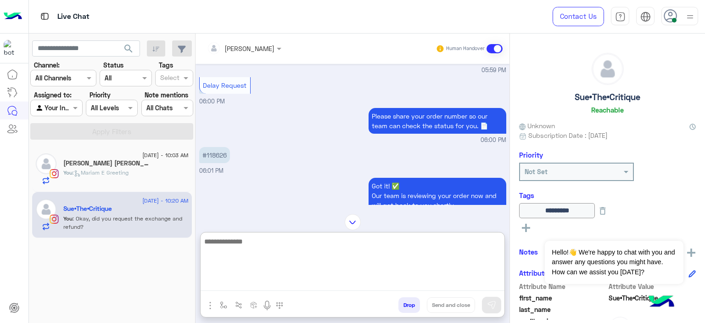
scroll to position [3180, 0]
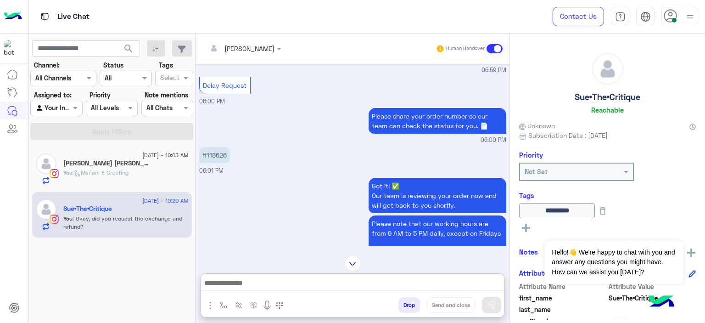
click at [218, 149] on p "#118626" at bounding box center [214, 155] width 31 height 16
copy p "118626"
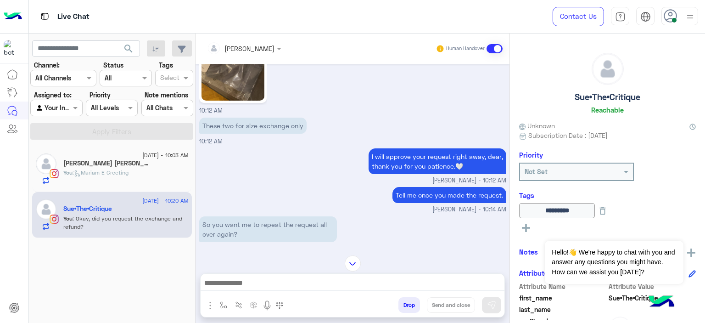
scroll to position [5013, 0]
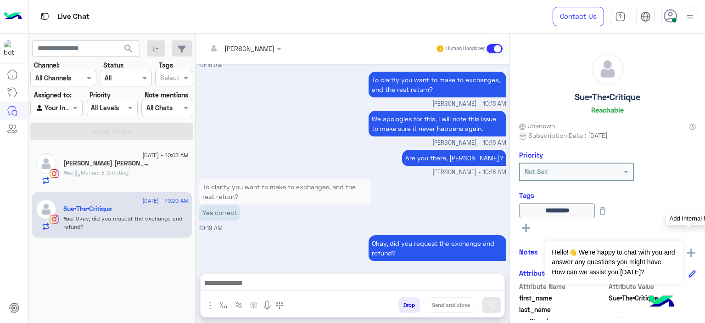
click at [689, 251] on img at bounding box center [691, 252] width 8 height 8
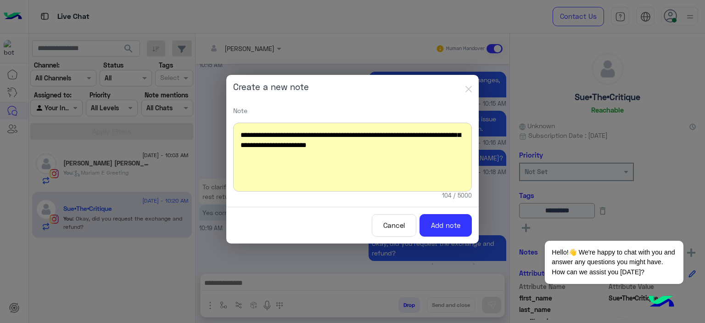
scroll to position [5052, 0]
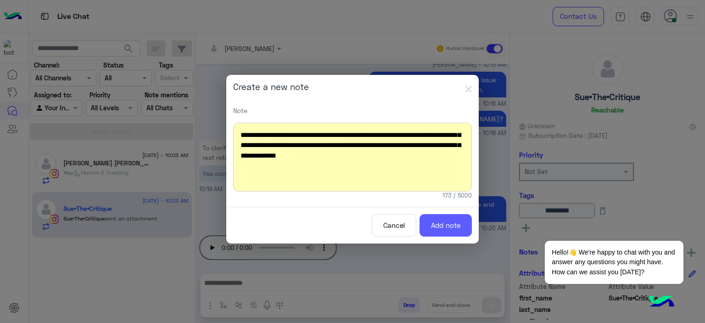
click at [443, 226] on button "Add note" at bounding box center [445, 225] width 52 height 22
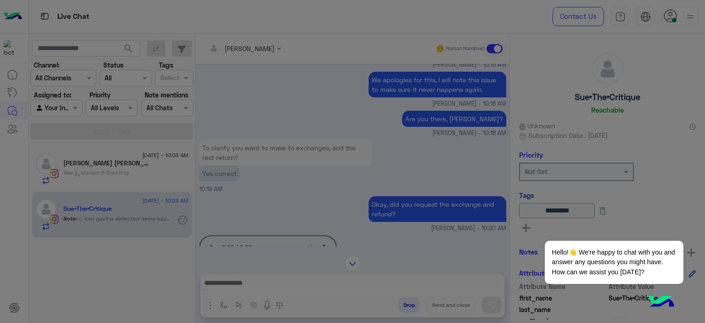
scroll to position [5148, 0]
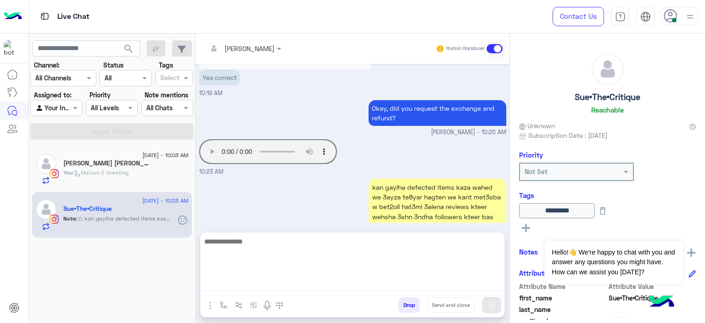
click at [229, 283] on textarea at bounding box center [353, 262] width 304 height 55
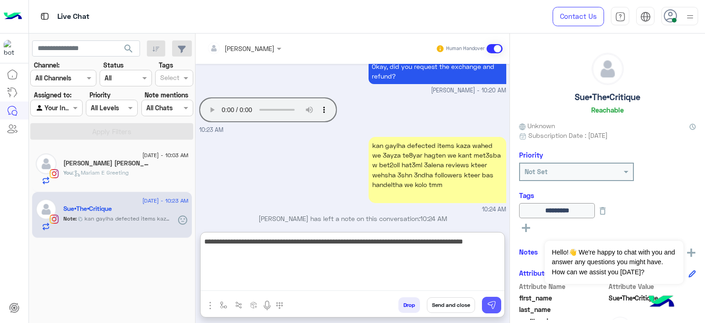
type textarea "**********"
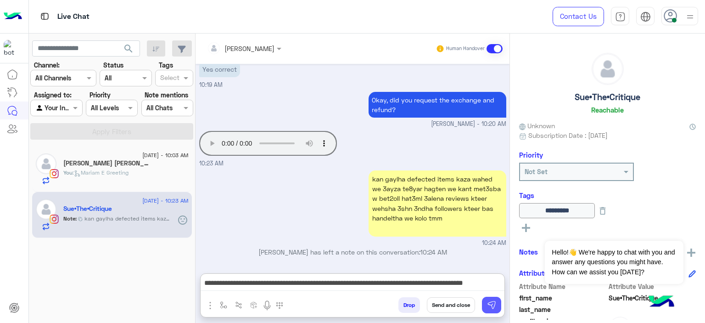
click at [492, 300] on img at bounding box center [491, 304] width 9 height 9
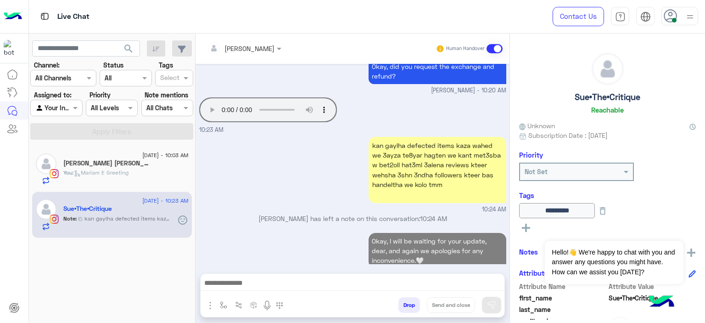
scroll to position [5197, 0]
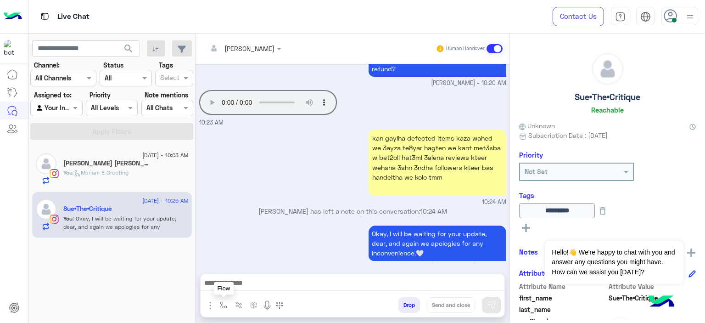
click at [222, 304] on img "button" at bounding box center [223, 304] width 7 height 7
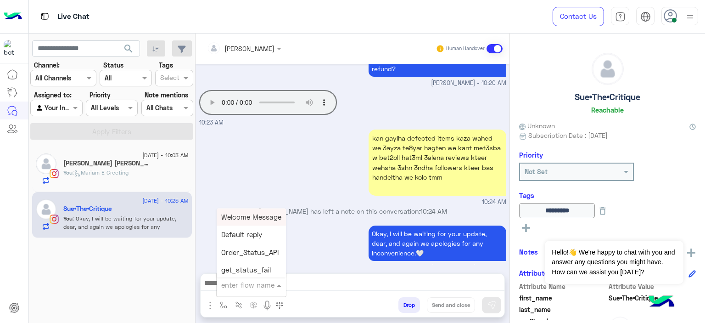
click at [246, 280] on div "enter flow name" at bounding box center [251, 284] width 69 height 17
type input "*****"
click at [263, 234] on span "Mariam E closure" at bounding box center [249, 234] width 56 height 8
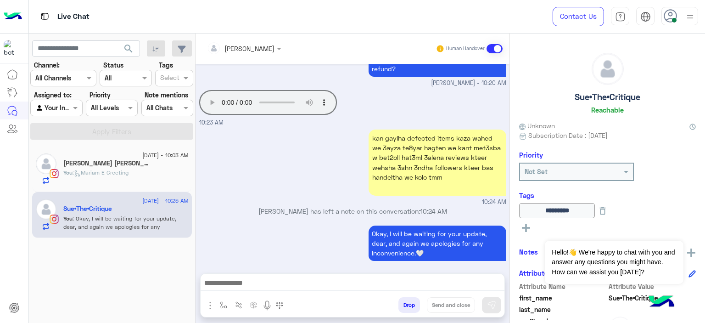
type textarea "**********"
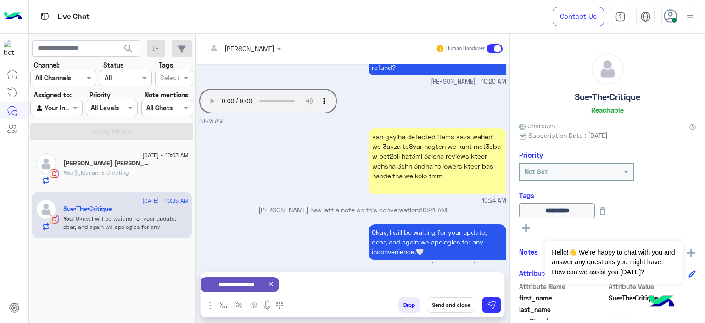
click at [448, 302] on button "Send and close" at bounding box center [451, 305] width 48 height 16
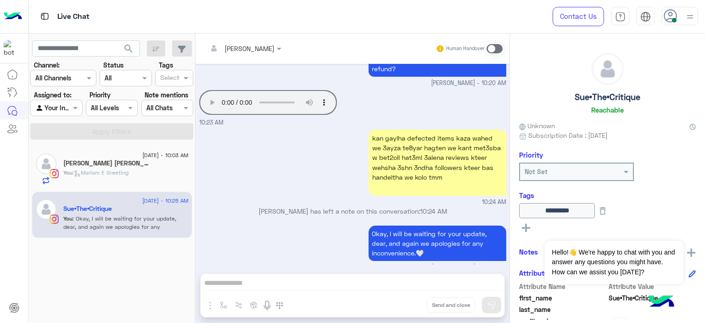
scroll to position [5214, 0]
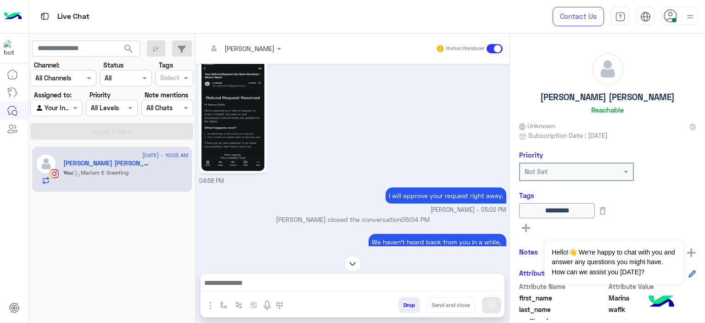
scroll to position [339, 0]
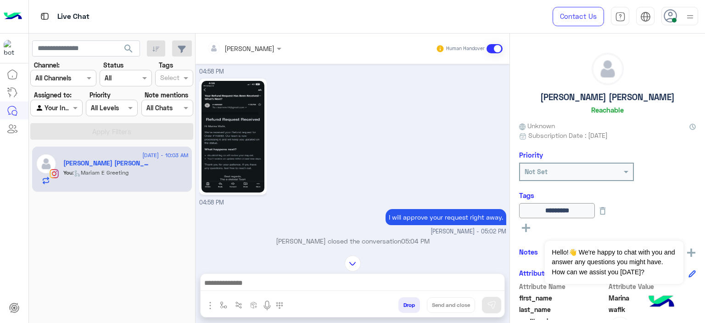
click at [287, 141] on div "04:58 PM" at bounding box center [352, 141] width 307 height 131
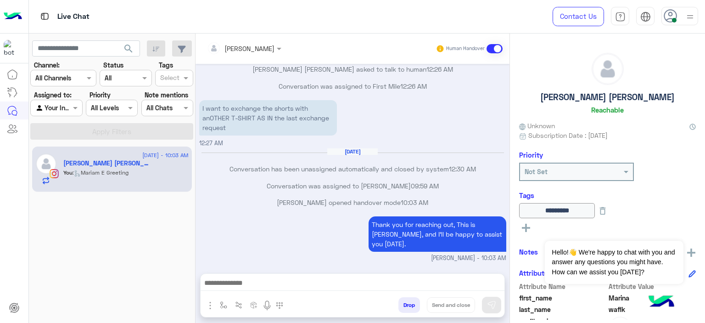
scroll to position [805, 0]
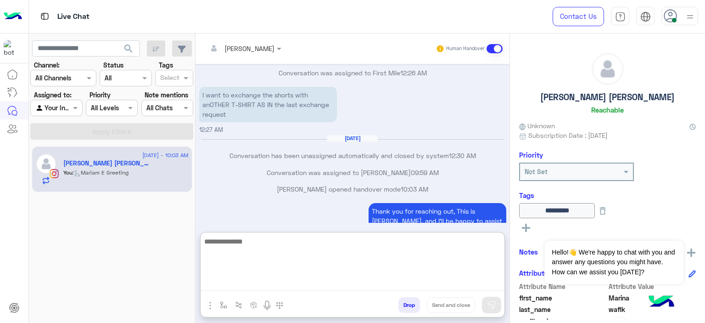
click at [232, 284] on textarea at bounding box center [353, 262] width 304 height 55
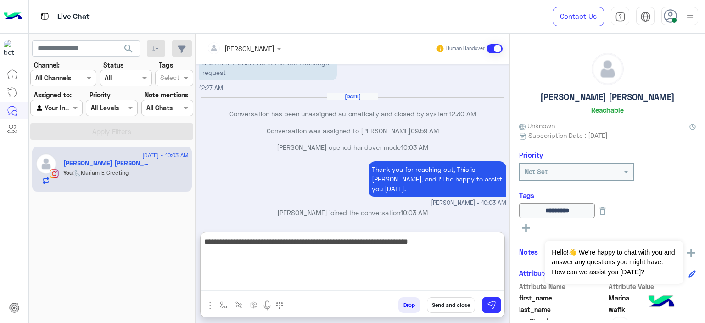
type textarea "**********"
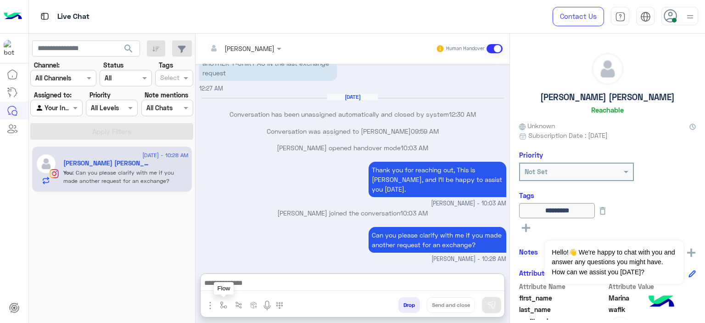
click at [221, 305] on img "button" at bounding box center [223, 304] width 7 height 7
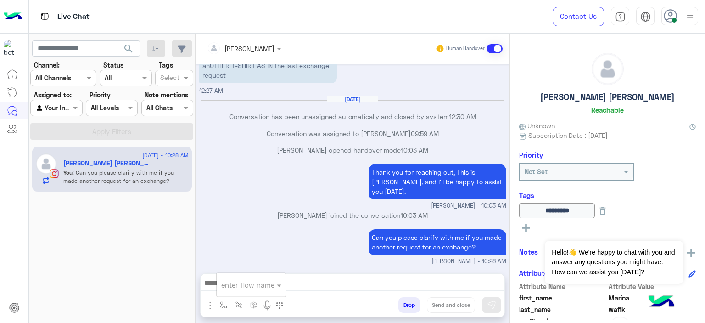
click at [234, 287] on input "text" at bounding box center [240, 284] width 38 height 11
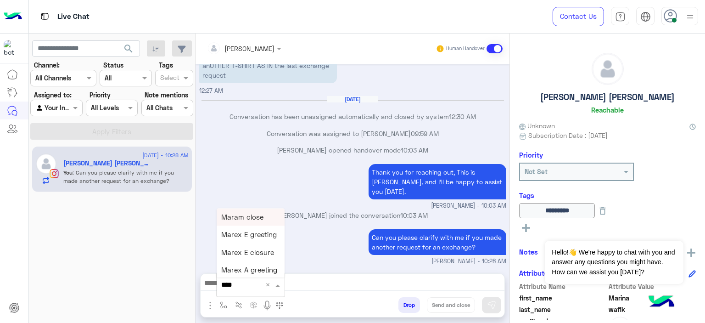
type input "*****"
click at [254, 235] on span "Mariam E closure" at bounding box center [249, 234] width 56 height 8
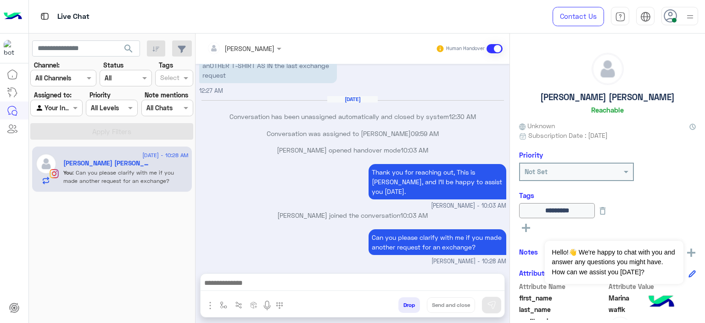
type textarea "**********"
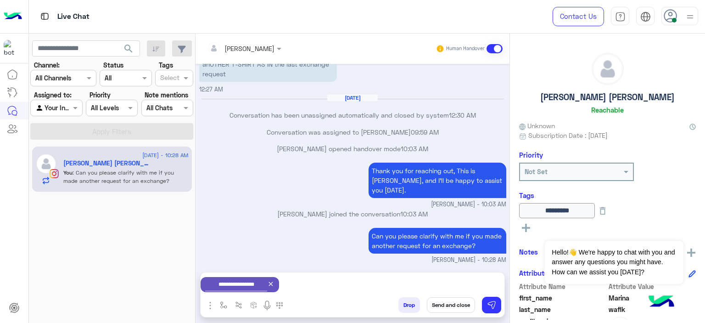
click at [453, 304] on button "Send and close" at bounding box center [451, 305] width 48 height 16
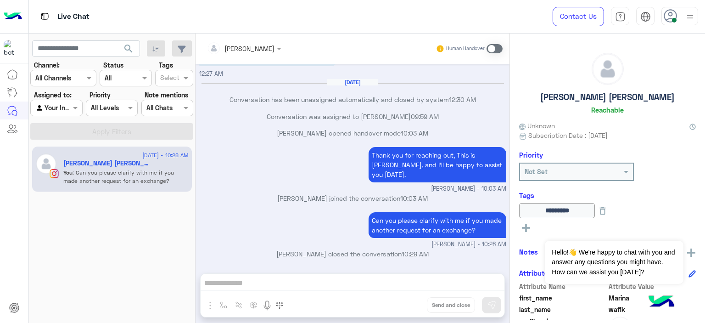
scroll to position [973, 0]
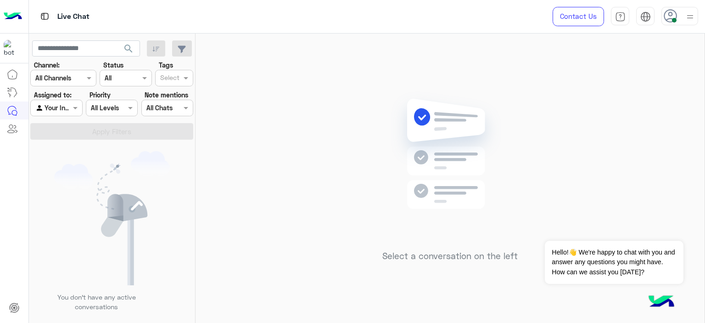
click at [681, 18] on div at bounding box center [679, 16] width 37 height 18
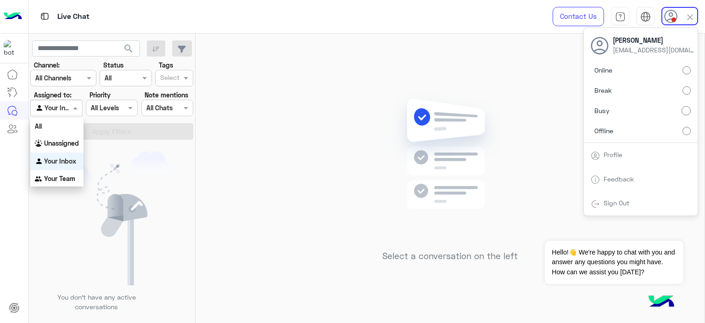
click at [76, 106] on span at bounding box center [76, 108] width 11 height 10
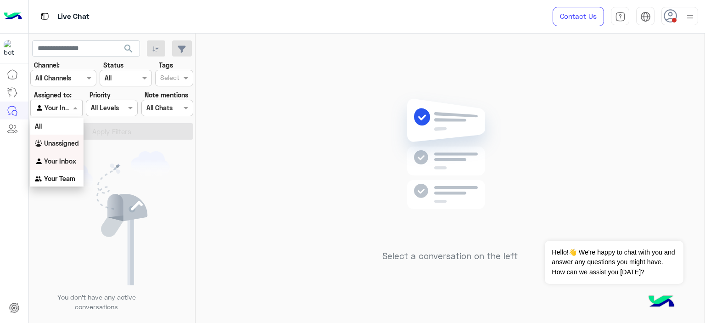
click at [64, 143] on b "Unassigned" at bounding box center [61, 143] width 35 height 8
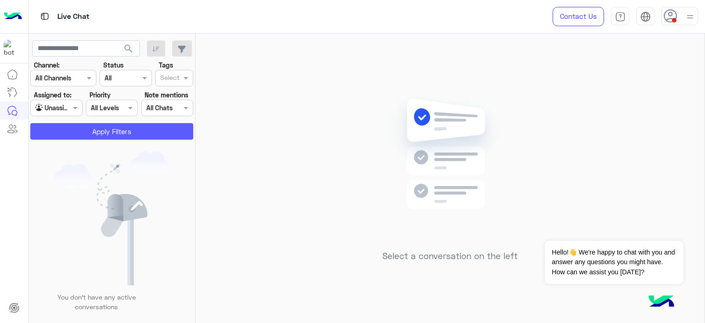
click at [103, 128] on button "Apply Filters" at bounding box center [111, 131] width 163 height 17
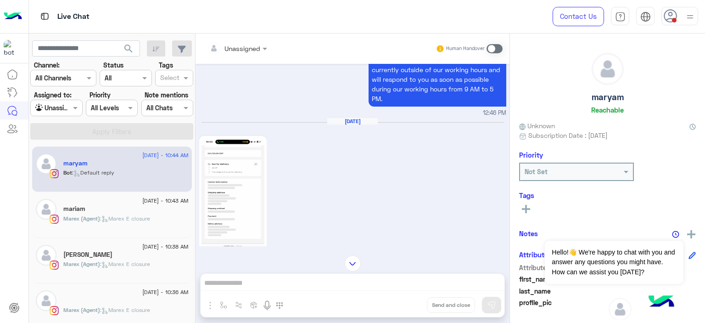
scroll to position [1219, 0]
click at [245, 186] on img at bounding box center [232, 195] width 63 height 112
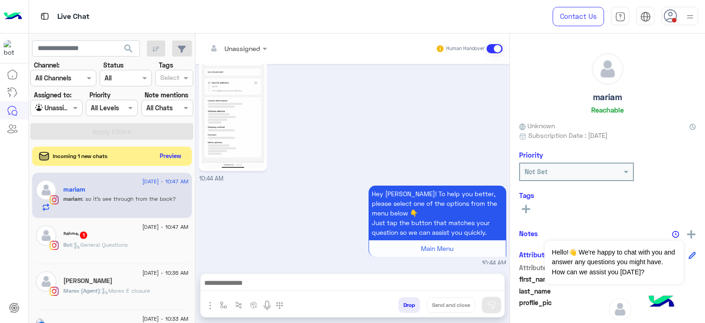
click at [166, 153] on button "Preview" at bounding box center [170, 156] width 28 height 12
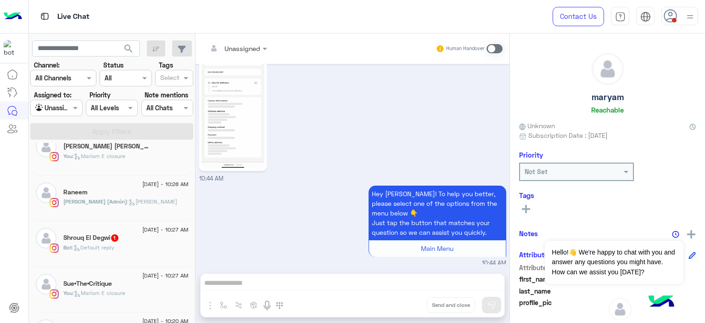
scroll to position [290, 0]
click at [132, 238] on div "Shrouq El Degwi 1" at bounding box center [125, 240] width 125 height 10
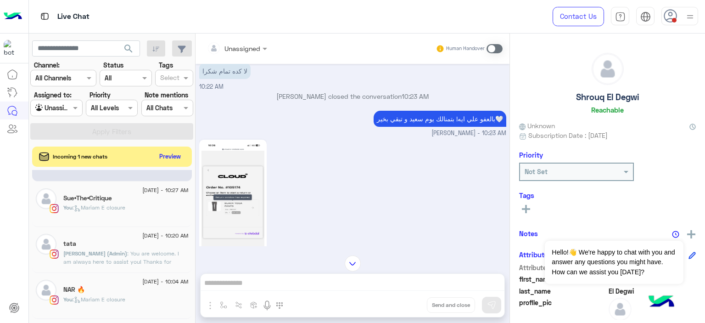
scroll to position [404, 0]
click at [121, 215] on div "You : Mariam E closure" at bounding box center [125, 211] width 125 height 16
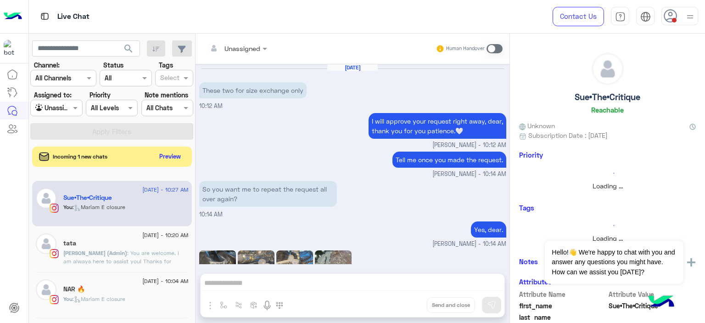
scroll to position [789, 0]
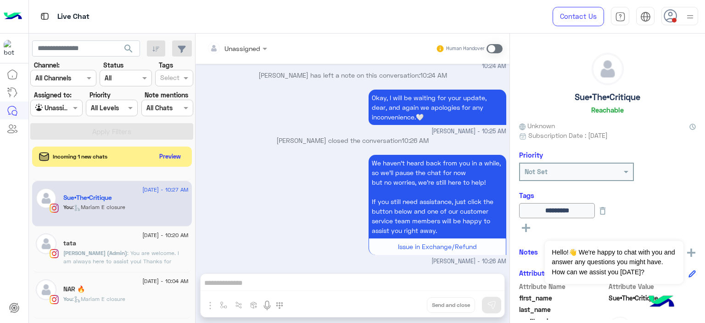
click at [141, 258] on span ": You are welcome. I am always here to assist you! Thanks for choosing Cloud🤍" at bounding box center [121, 260] width 116 height 23
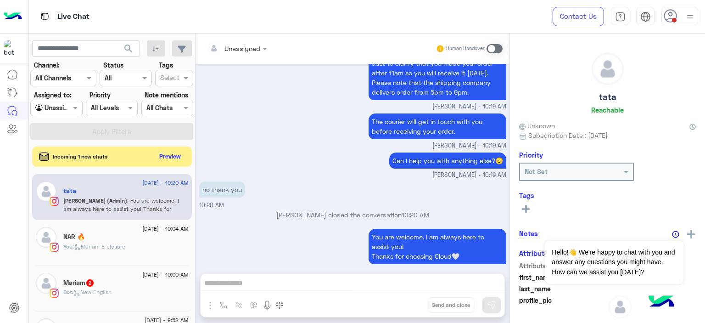
scroll to position [461, 0]
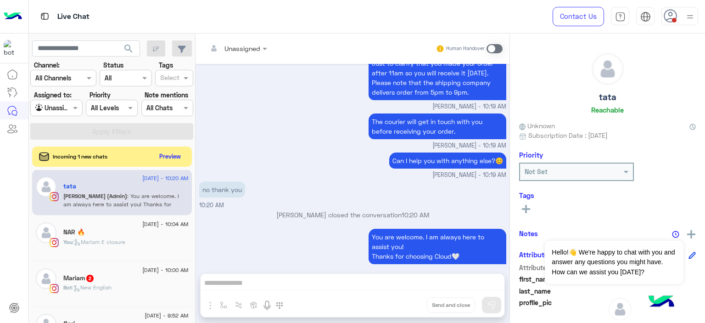
click at [129, 281] on div "Mariam 2" at bounding box center [125, 279] width 125 height 10
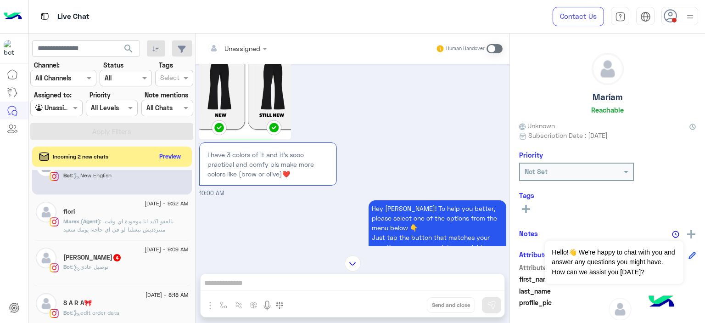
scroll to position [573, 0]
click at [125, 269] on div "Bot : توصيل عادي" at bounding box center [125, 271] width 125 height 16
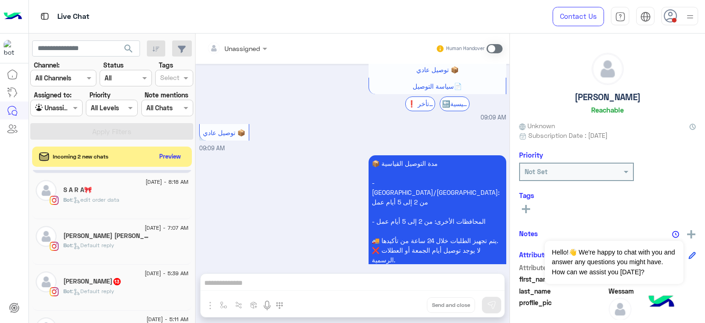
scroll to position [686, 0]
click at [142, 200] on div "Bot : edit order data" at bounding box center [125, 203] width 125 height 16
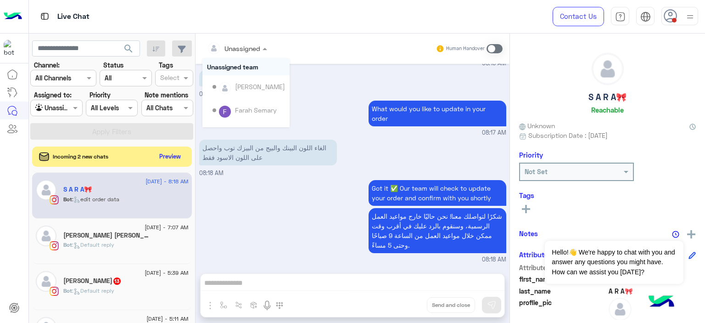
click at [263, 47] on span at bounding box center [265, 49] width 11 height 10
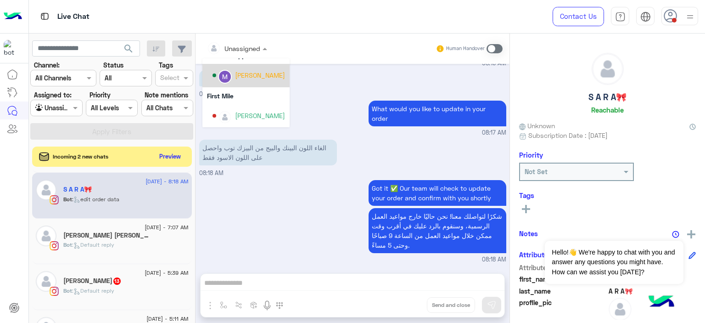
click at [254, 69] on div "Marex George" at bounding box center [248, 75] width 73 height 16
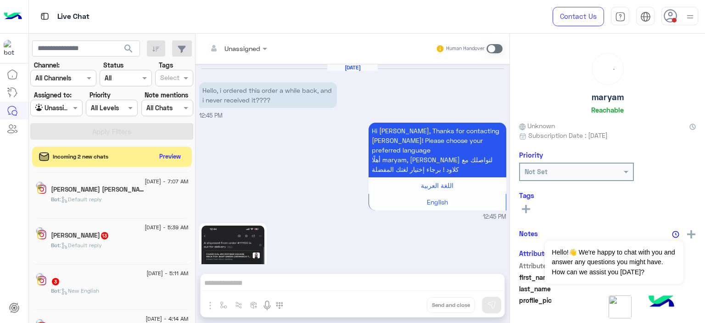
scroll to position [1301, 0]
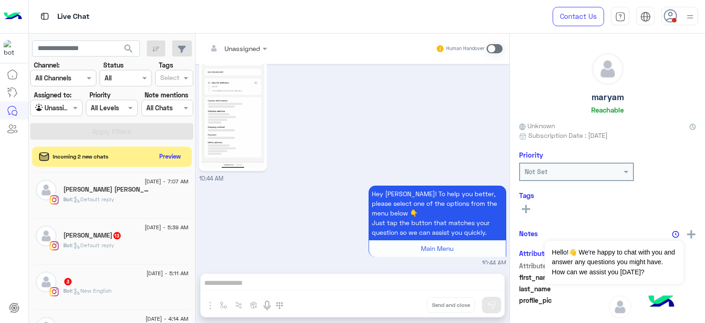
click at [130, 200] on div "Bot : Default reply" at bounding box center [125, 203] width 125 height 16
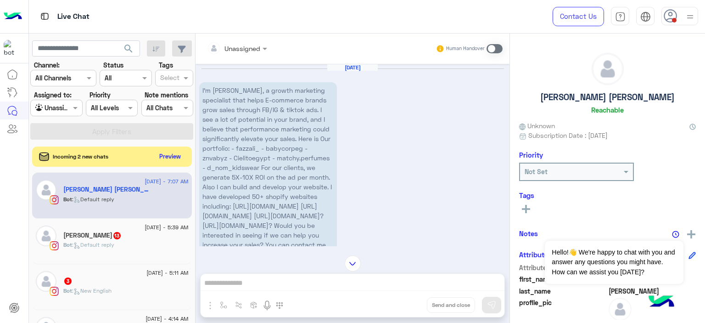
click at [99, 240] on p "Bot : Default reply" at bounding box center [88, 244] width 51 height 8
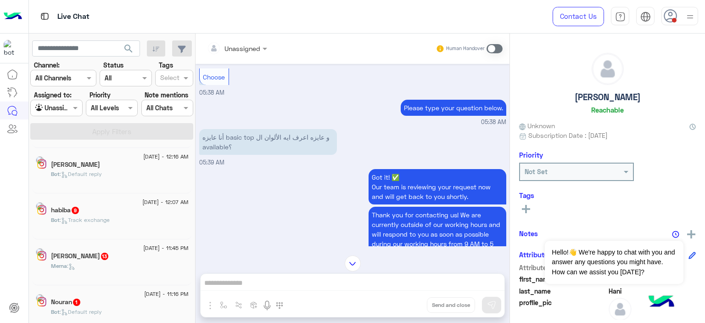
scroll to position [5, 0]
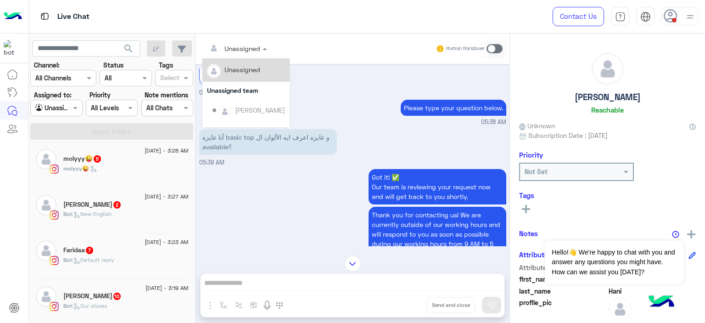
click at [244, 53] on div "Unassigned" at bounding box center [242, 49] width 36 height 10
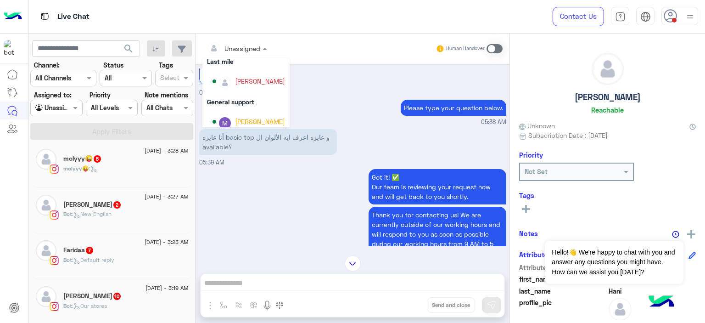
scroll to position [141, 0]
click at [244, 115] on div "Marex George" at bounding box center [260, 120] width 50 height 10
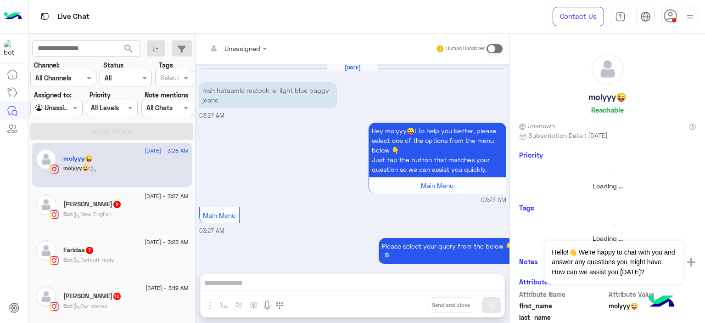
scroll to position [384, 0]
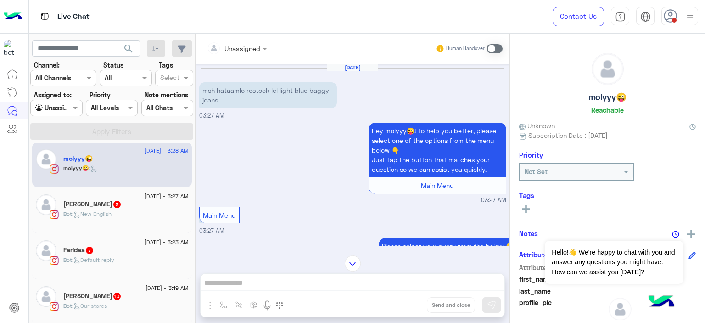
click at [125, 215] on div "Bot : New English" at bounding box center [125, 218] width 125 height 16
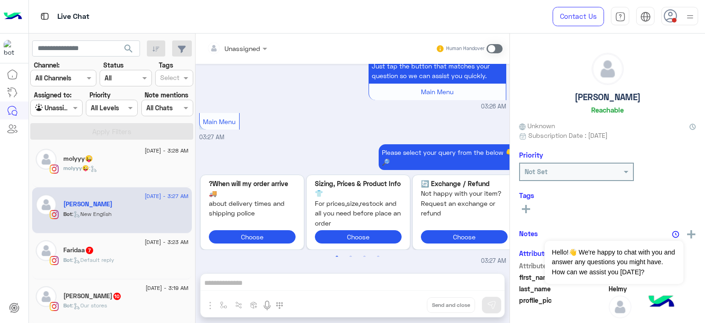
click at [157, 161] on div "molyyy😜" at bounding box center [125, 160] width 125 height 10
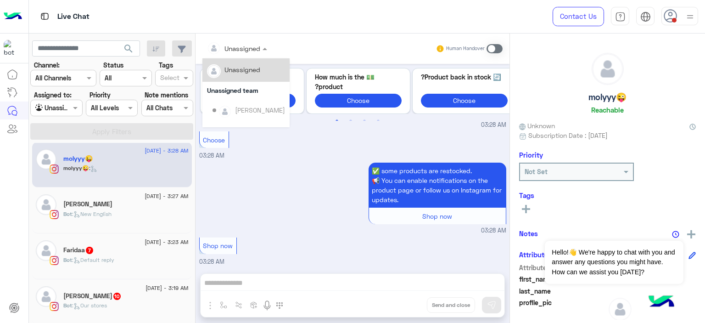
click at [242, 52] on span "Unassigned" at bounding box center [242, 49] width 36 height 8
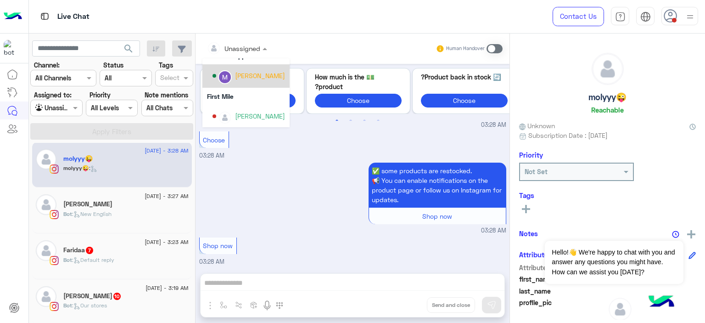
click at [243, 72] on div "Marex George" at bounding box center [260, 76] width 50 height 10
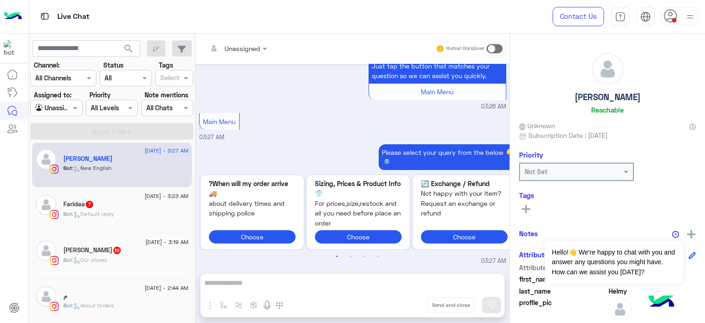
click at [673, 19] on span at bounding box center [674, 20] width 5 height 5
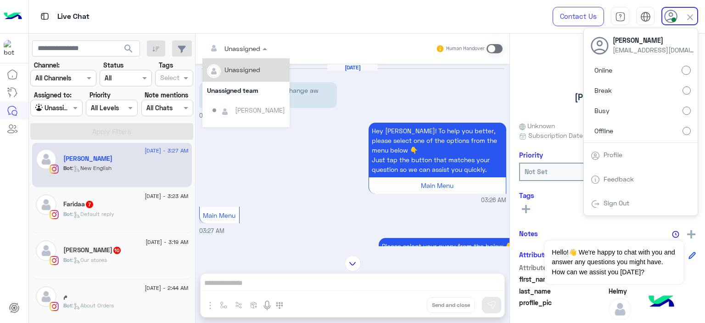
click at [244, 57] on ng-select "Unassigned Unassigned Unassigned team Heba Elmahdy Farah Semary Maram Ahmed Yas…" at bounding box center [236, 48] width 69 height 17
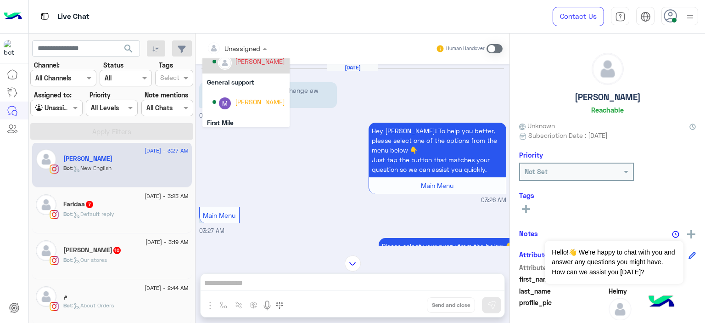
scroll to position [159, 0]
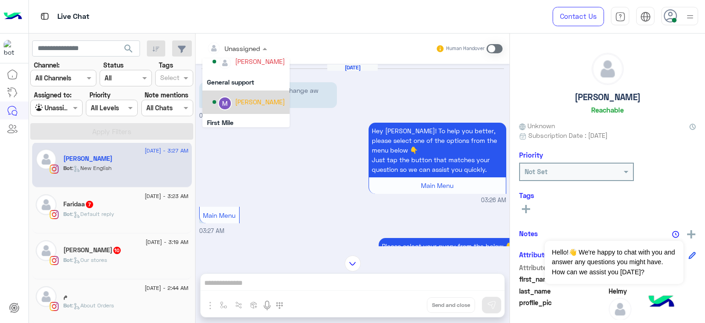
click at [244, 96] on div "Marex George" at bounding box center [248, 102] width 73 height 16
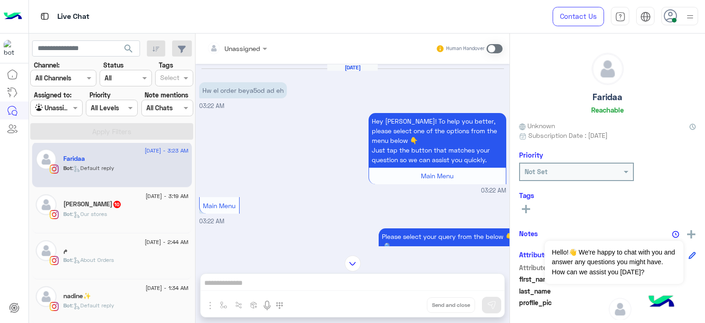
click at [127, 219] on div "Bot : Our stores" at bounding box center [125, 218] width 125 height 16
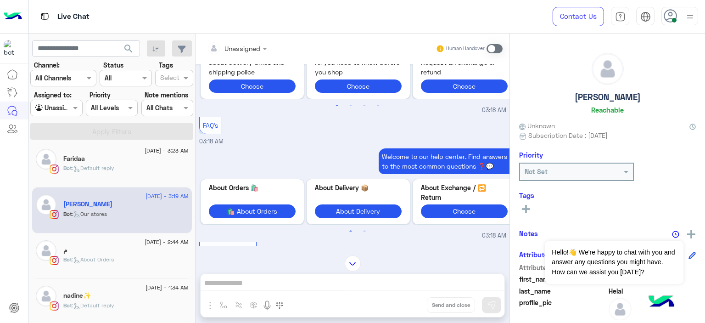
scroll to position [1096, 0]
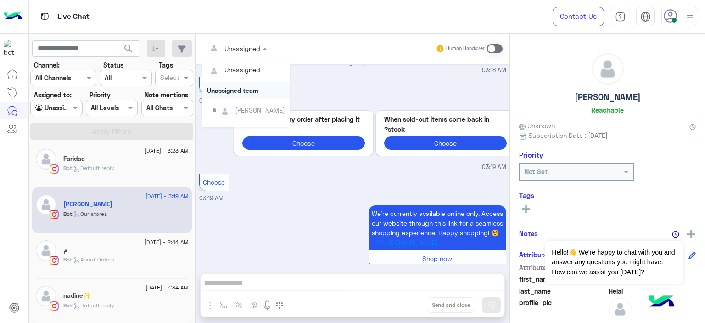
drag, startPoint x: 249, startPoint y: 44, endPoint x: 242, endPoint y: 96, distance: 52.7
click at [242, 57] on ng-select "Unassigned Unassigned Unassigned team Heba Elmahdy Farah Semary Maram Ahmed Yas…" at bounding box center [236, 48] width 69 height 17
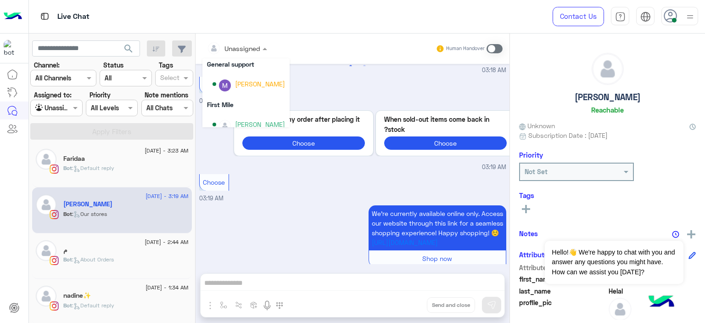
scroll to position [183, 0]
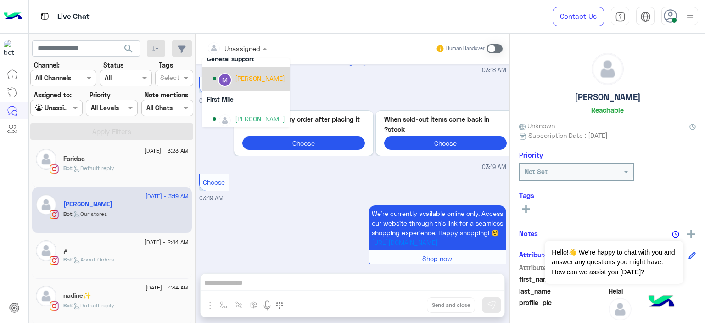
click at [247, 86] on div "Marex George" at bounding box center [248, 79] width 73 height 16
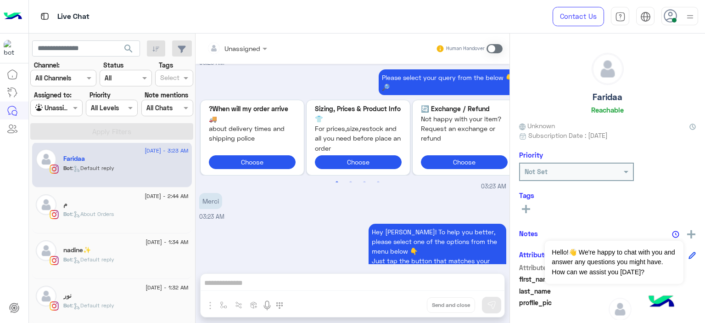
scroll to position [1037, 0]
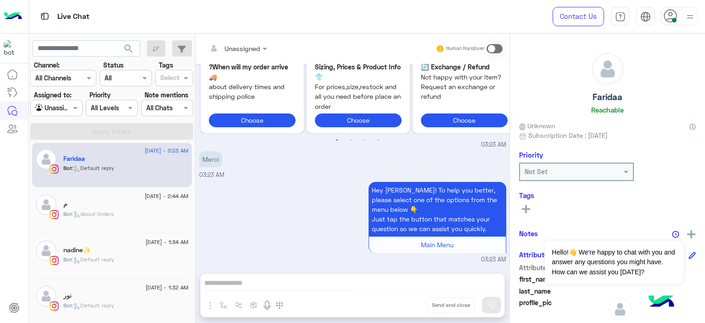
click at [138, 224] on div "Bot : About Orders" at bounding box center [125, 218] width 125 height 16
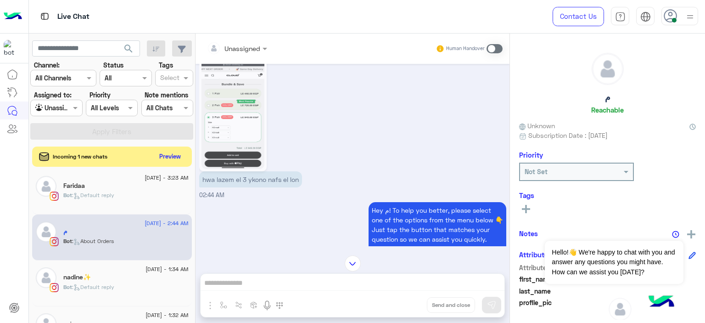
scroll to position [1107, 0]
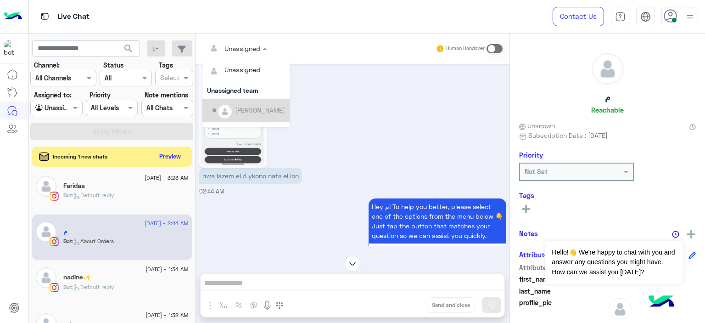
drag, startPoint x: 261, startPoint y: 53, endPoint x: 246, endPoint y: 107, distance: 56.7
click at [246, 57] on ng-select "Unassigned Unassigned Unassigned team Heba Elmahdy Farah Semary Maram Ahmed Yas…" at bounding box center [236, 48] width 69 height 17
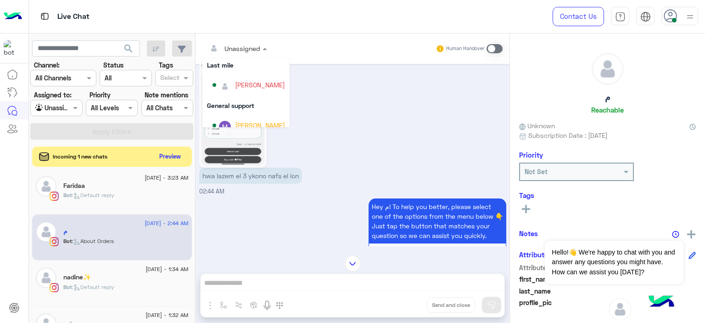
scroll to position [141, 0]
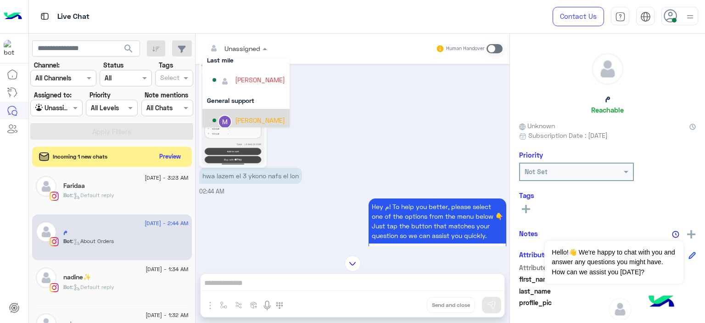
click at [243, 116] on div "Marex George" at bounding box center [260, 120] width 50 height 10
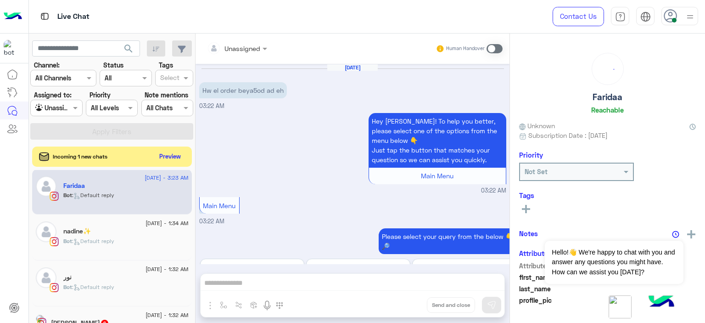
scroll to position [1037, 0]
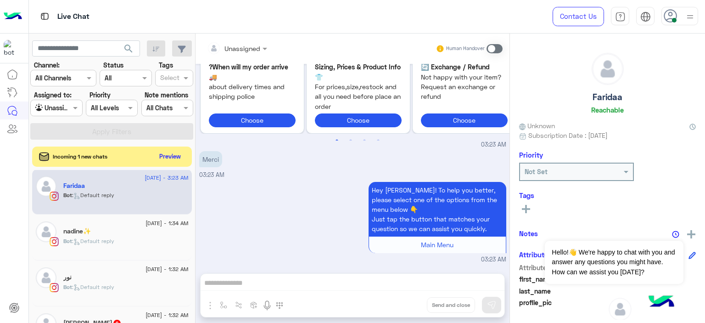
click at [132, 237] on div "Bot : Default reply" at bounding box center [125, 245] width 125 height 16
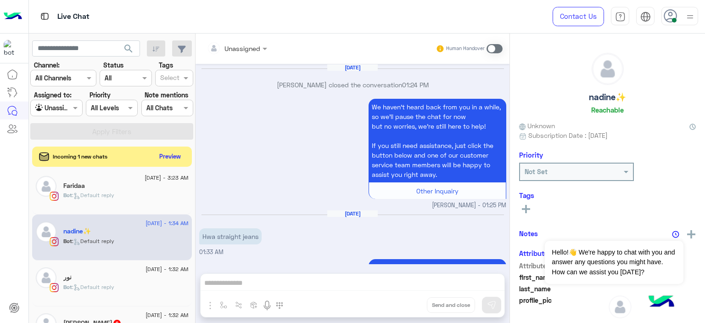
scroll to position [1083, 0]
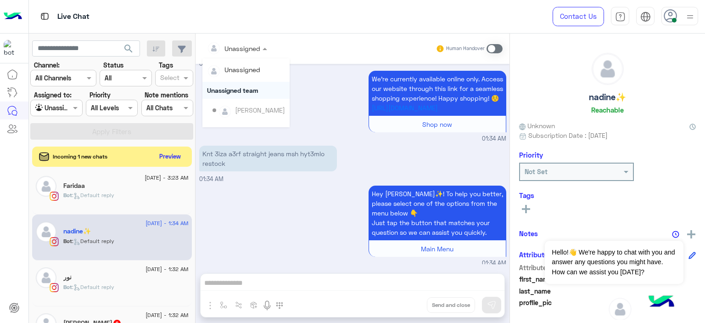
click at [257, 57] on ng-select "Unassigned Unassigned Unassigned team Heba Elmahdy Farah Semary Maram Ahmed Yas…" at bounding box center [236, 48] width 69 height 17
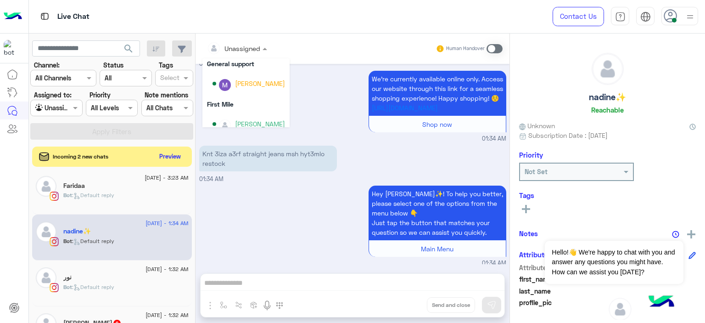
scroll to position [184, 0]
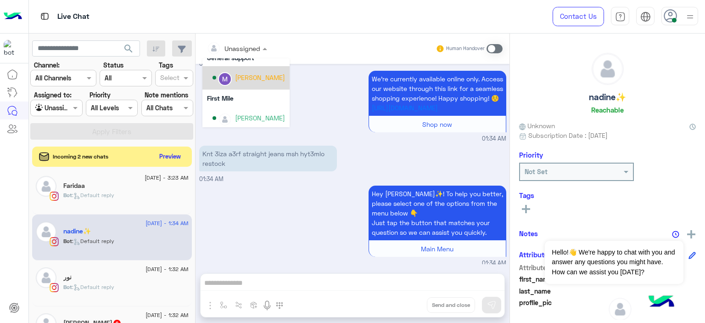
click at [256, 80] on div "Marex George" at bounding box center [260, 78] width 50 height 10
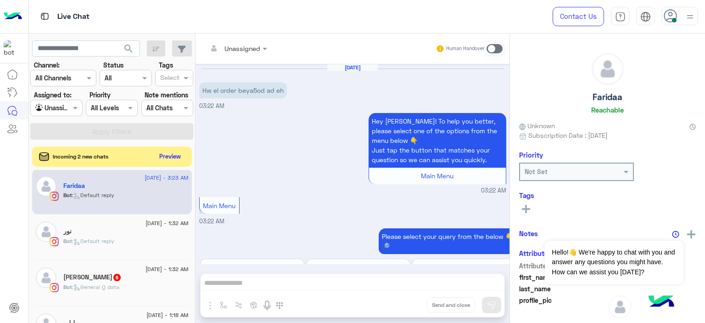
scroll to position [1037, 0]
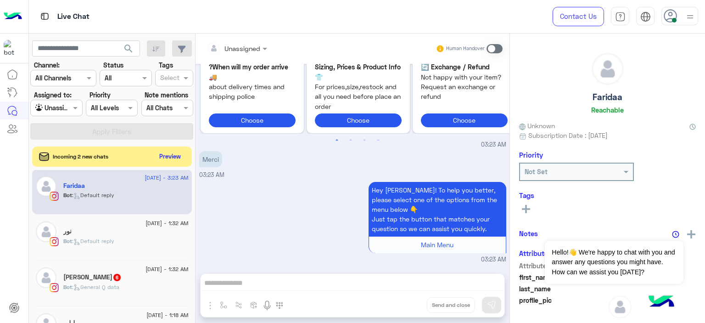
click at [136, 232] on div "نور" at bounding box center [125, 232] width 125 height 10
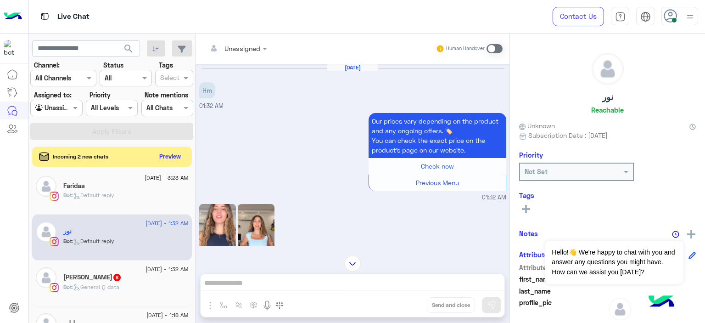
scroll to position [91, 0]
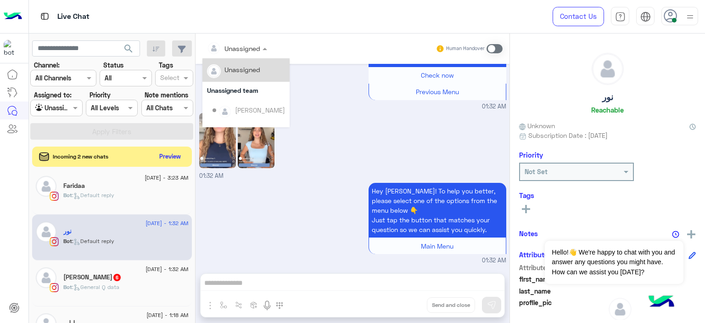
drag, startPoint x: 263, startPoint y: 45, endPoint x: 248, endPoint y: 89, distance: 45.6
click at [248, 57] on ng-select "Unassigned Unassigned Unassigned team Heba Elmahdy Farah Semary Maram Ahmed Yas…" at bounding box center [236, 48] width 69 height 17
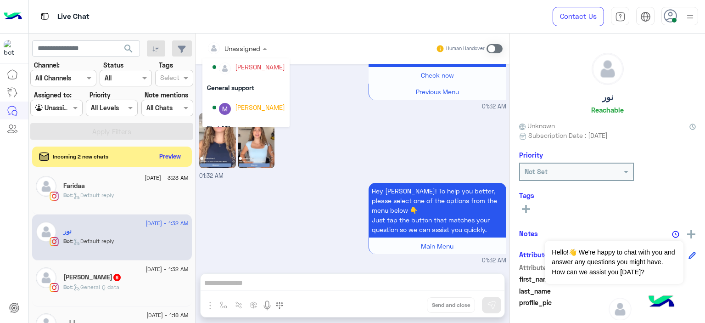
scroll to position [163, 0]
click at [253, 103] on div "Marex George" at bounding box center [248, 98] width 73 height 16
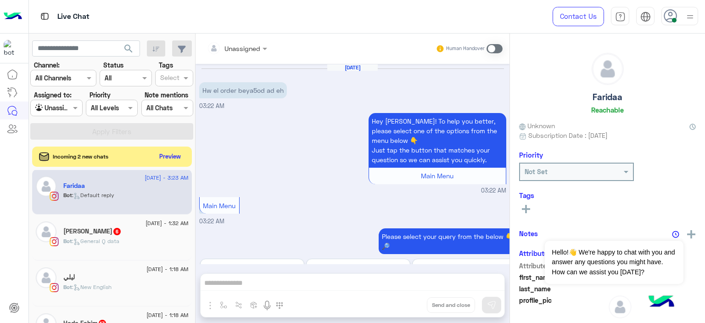
scroll to position [1037, 0]
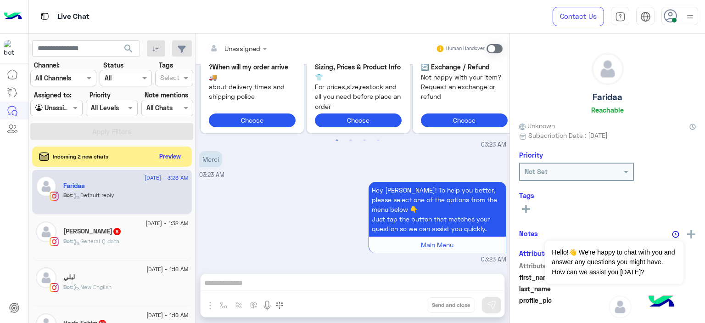
click at [134, 235] on div "Jana 6" at bounding box center [125, 232] width 125 height 10
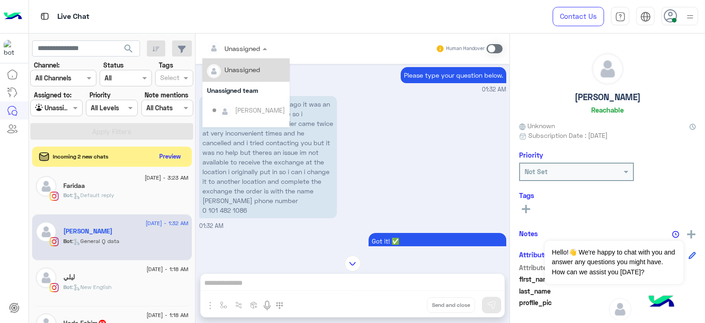
drag, startPoint x: 259, startPoint y: 45, endPoint x: 256, endPoint y: 82, distance: 36.8
click at [256, 57] on ng-select "Unassigned Unassigned Unassigned team Heba Elmahdy Farah Semary Maram Ahmed Yas…" at bounding box center [236, 48] width 69 height 17
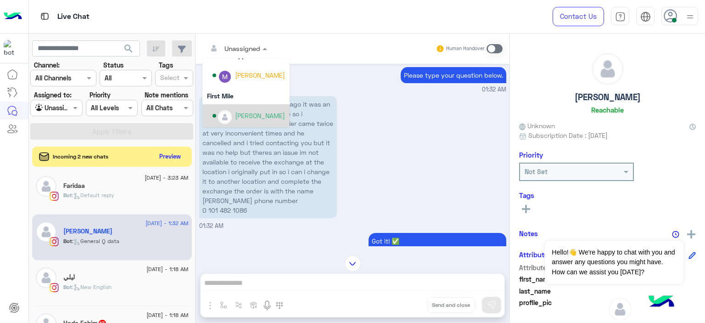
click at [255, 117] on div "Mariam Ahmed" at bounding box center [260, 116] width 50 height 10
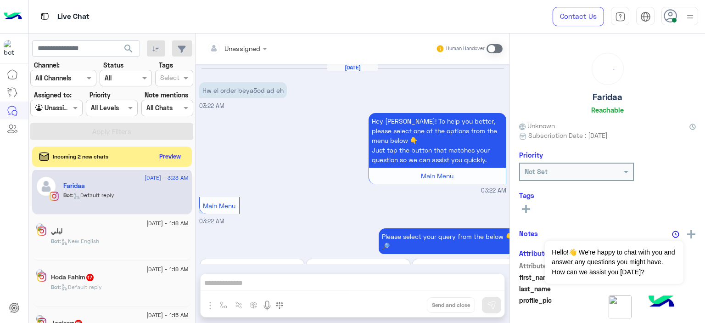
scroll to position [1037, 0]
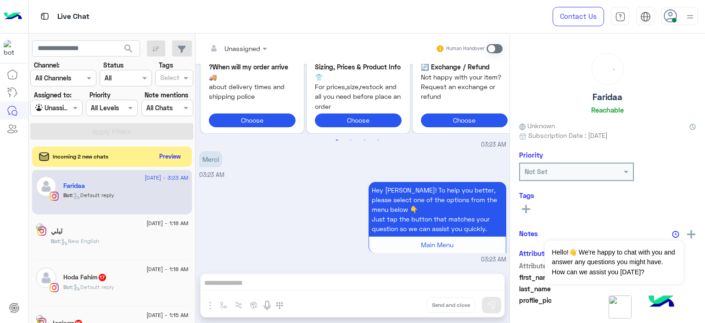
click at [132, 237] on div "Bot : New English" at bounding box center [120, 245] width 138 height 16
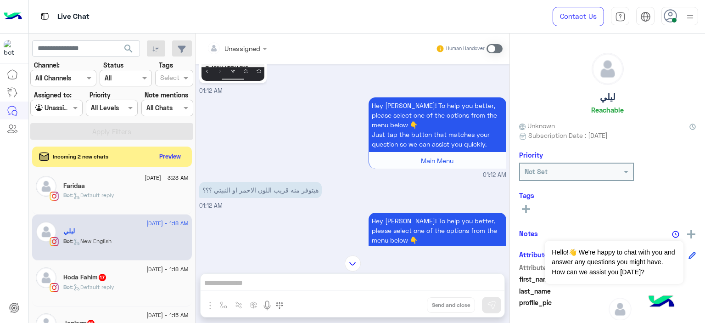
scroll to position [1177, 0]
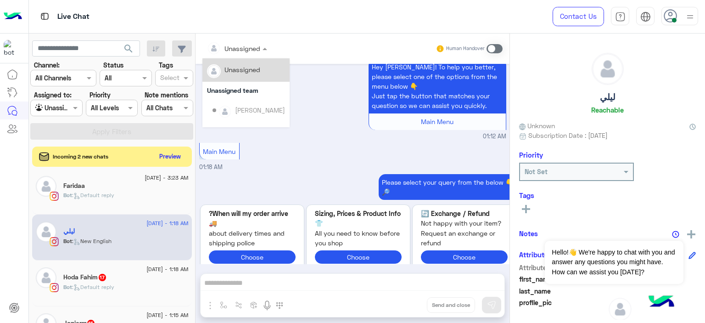
drag, startPoint x: 253, startPoint y: 47, endPoint x: 248, endPoint y: 105, distance: 58.0
click at [248, 57] on ng-select "Unassigned Unassigned Unassigned team Heba Elmahdy Farah Semary Maram Ahmed Yas…" at bounding box center [236, 48] width 69 height 17
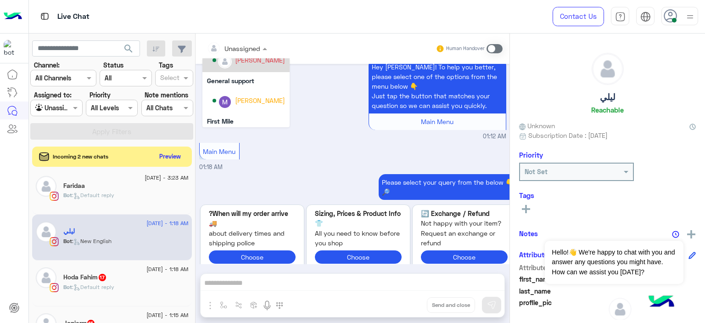
scroll to position [186, 0]
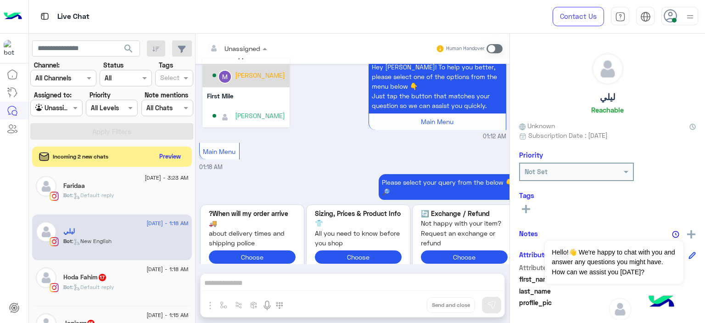
click at [245, 75] on div "Marex George" at bounding box center [260, 75] width 50 height 10
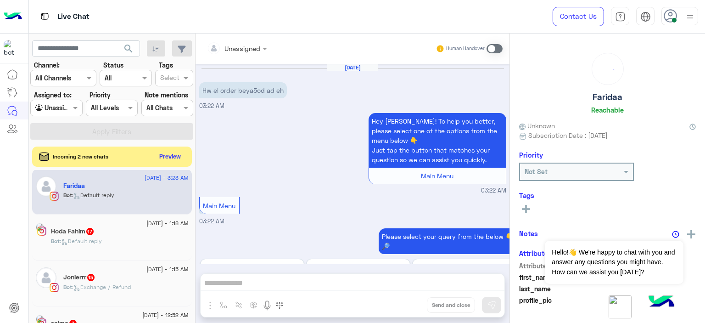
scroll to position [1037, 0]
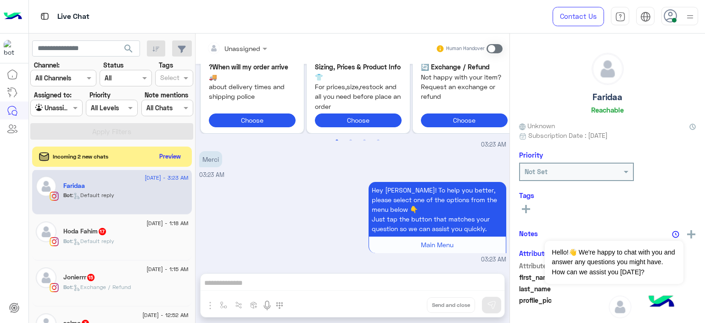
click at [131, 245] on div "Bot : Default reply" at bounding box center [125, 245] width 125 height 16
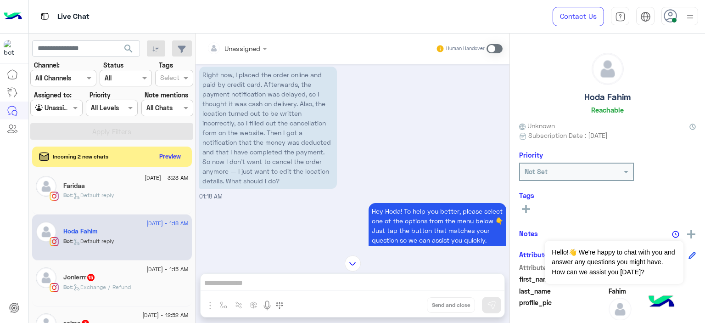
scroll to position [1054, 0]
click at [263, 50] on span at bounding box center [265, 49] width 11 height 10
click at [356, 95] on div "Right now, I placed the order online and paid by credit card. Afterwards, the p…" at bounding box center [352, 132] width 307 height 137
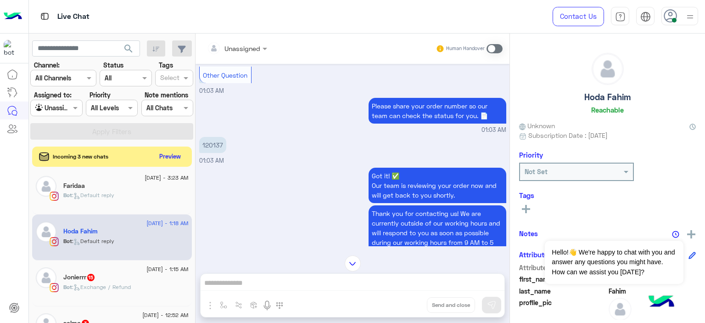
scroll to position [674, 0]
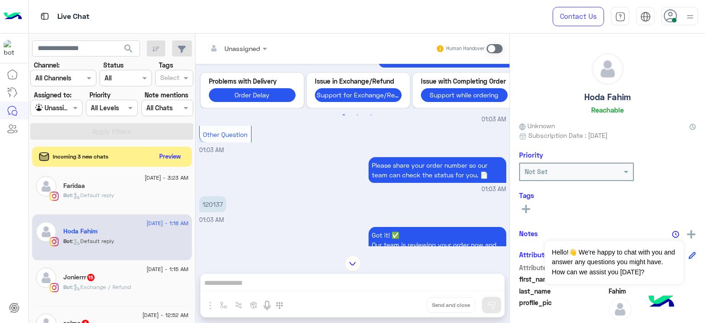
click at [215, 211] on p "120137" at bounding box center [212, 204] width 27 height 16
copy p "120137"
click at [256, 139] on div "Other Question 01:03 AM" at bounding box center [352, 138] width 307 height 31
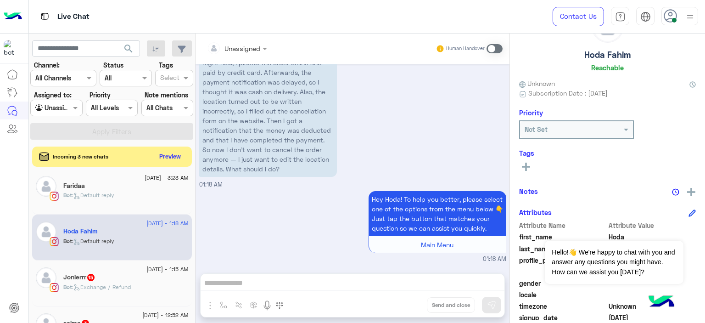
scroll to position [42, 0]
click at [688, 192] on img at bounding box center [691, 192] width 8 height 8
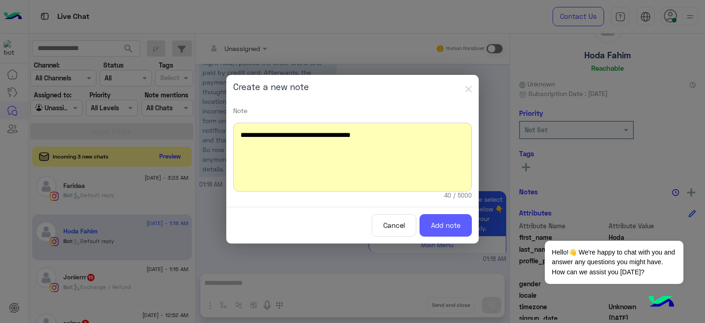
click at [446, 221] on button "Add note" at bounding box center [445, 225] width 52 height 22
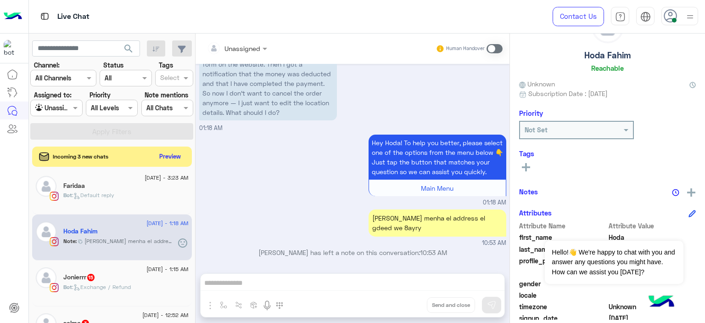
click at [252, 46] on div at bounding box center [236, 48] width 69 height 11
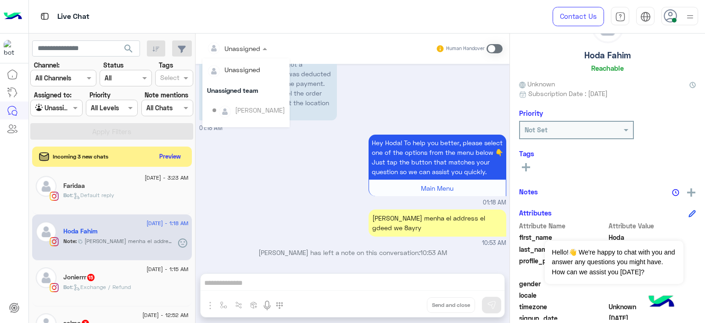
scroll to position [186, 0]
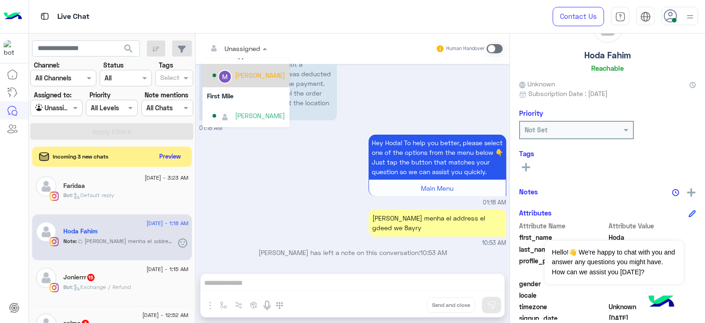
click at [251, 76] on div "Marex George" at bounding box center [260, 75] width 50 height 10
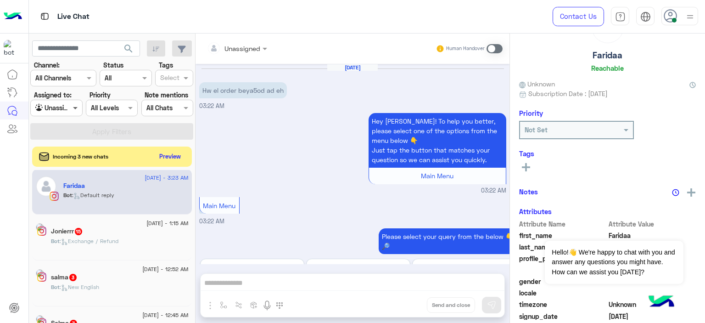
scroll to position [1037, 0]
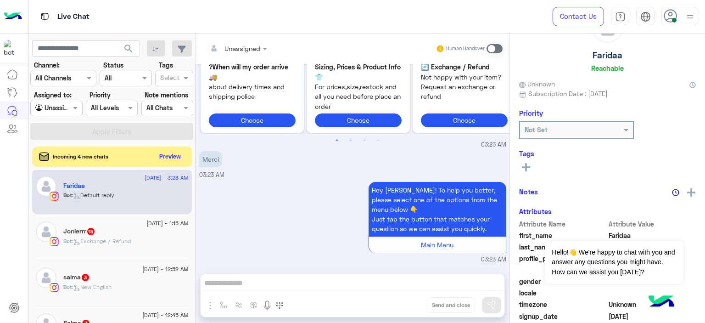
click at [151, 245] on div "Bot : Exchange / Refund" at bounding box center [125, 245] width 125 height 16
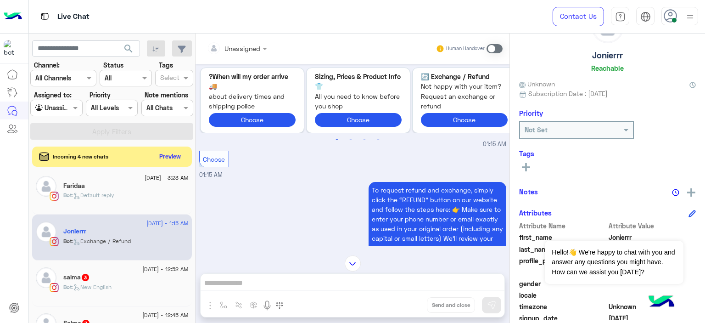
scroll to position [1429, 0]
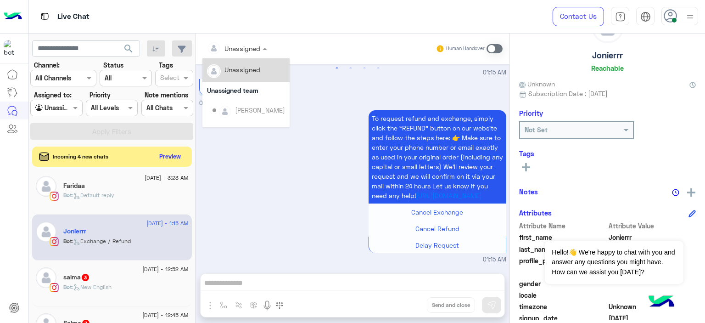
drag, startPoint x: 254, startPoint y: 45, endPoint x: 259, endPoint y: 104, distance: 59.5
click at [259, 57] on ng-select "Unassigned Unassigned Unassigned team Heba Elmahdy Farah Semary Maram Ahmed Yas…" at bounding box center [236, 48] width 69 height 17
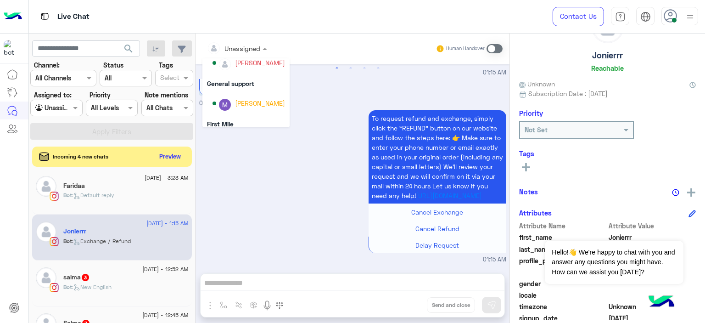
scroll to position [173, 0]
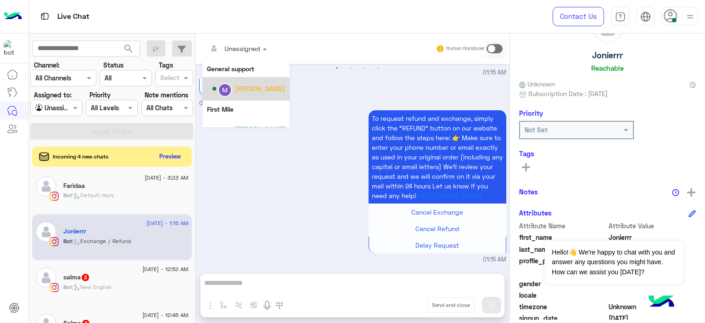
click at [252, 84] on div "Marex George" at bounding box center [260, 89] width 50 height 10
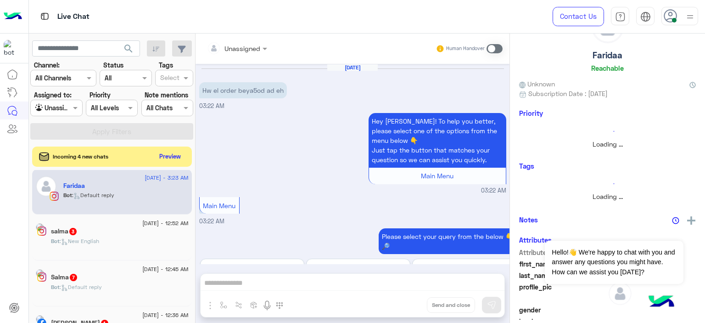
scroll to position [1037, 0]
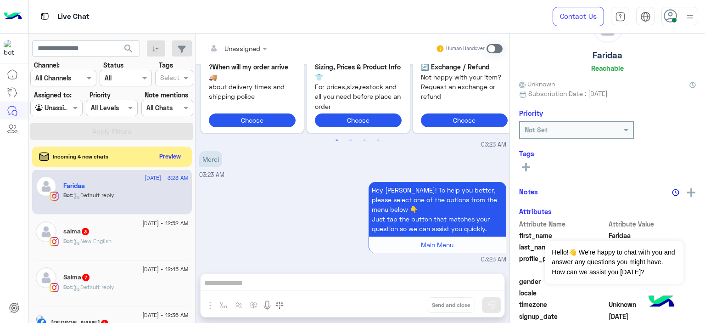
click at [129, 246] on div "Bot : New English" at bounding box center [125, 245] width 125 height 16
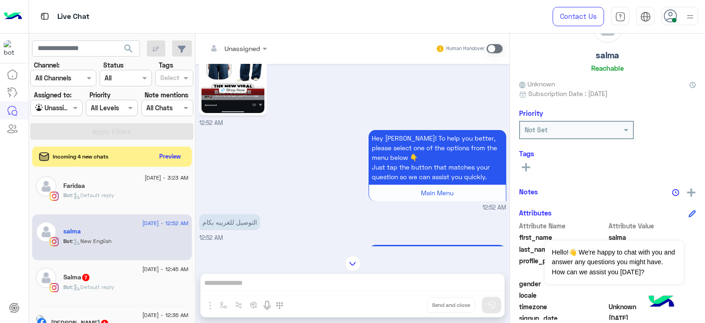
scroll to position [289, 0]
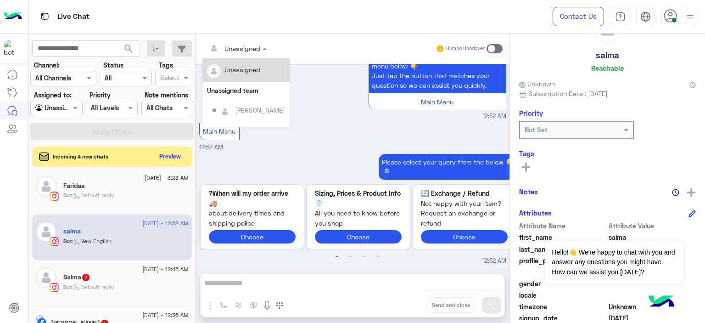
click at [245, 43] on div at bounding box center [236, 48] width 69 height 11
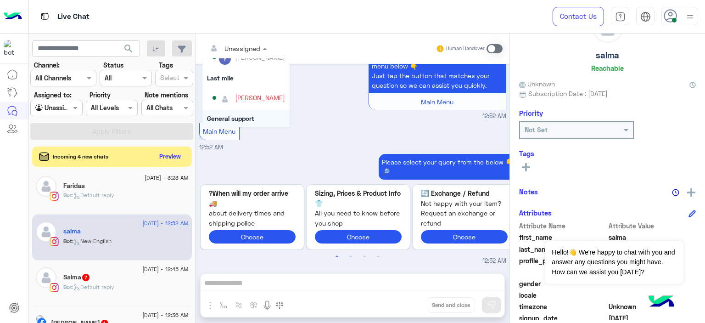
scroll to position [186, 0]
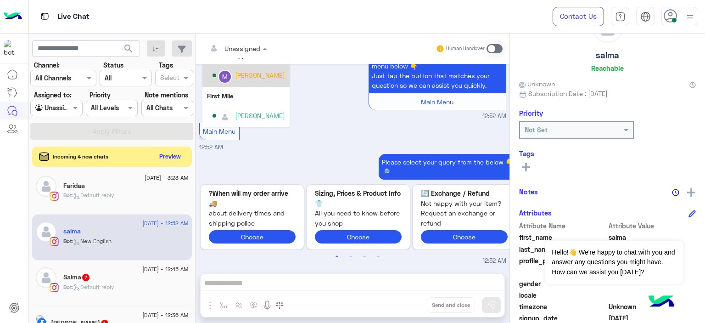
click at [252, 84] on div "Marex George" at bounding box center [245, 75] width 87 height 23
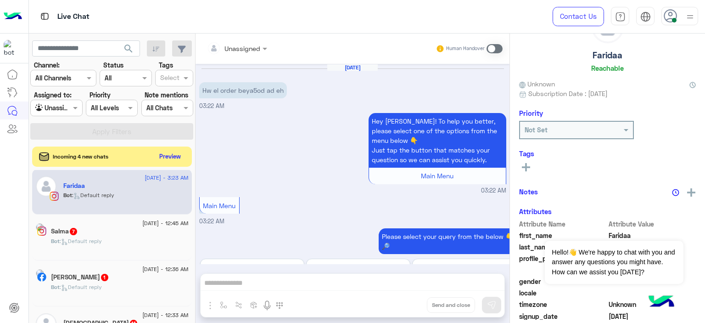
scroll to position [1037, 0]
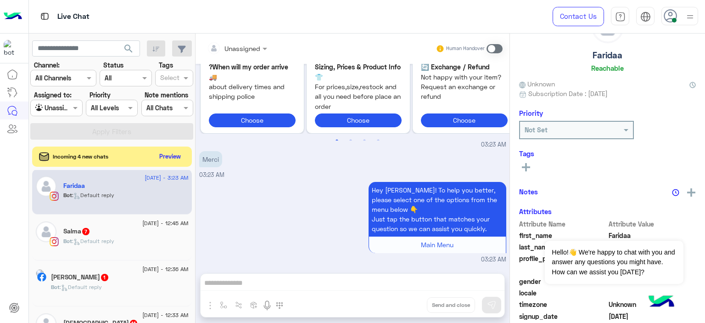
click at [152, 239] on div "Bot : Default reply" at bounding box center [125, 245] width 125 height 16
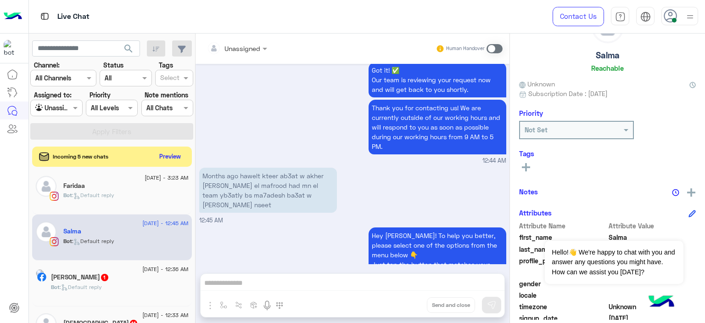
scroll to position [640, 0]
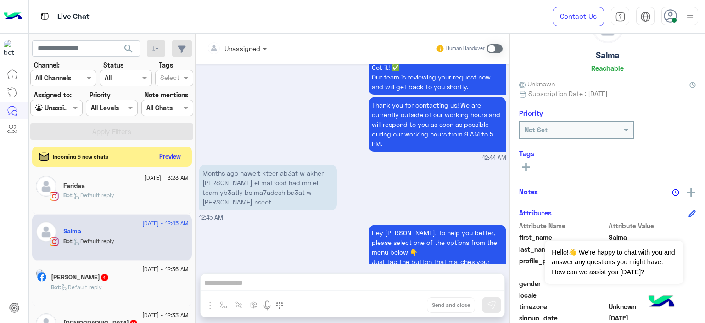
click at [263, 47] on span at bounding box center [265, 49] width 11 height 10
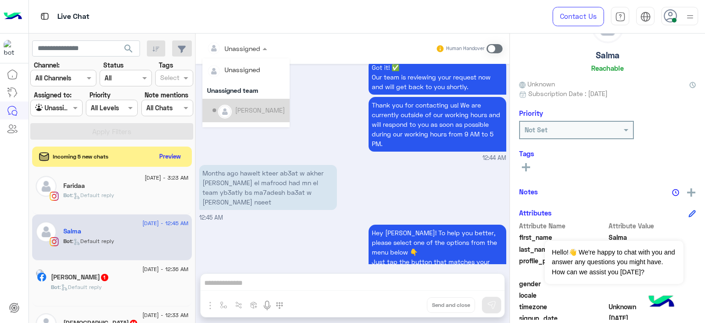
scroll to position [186, 0]
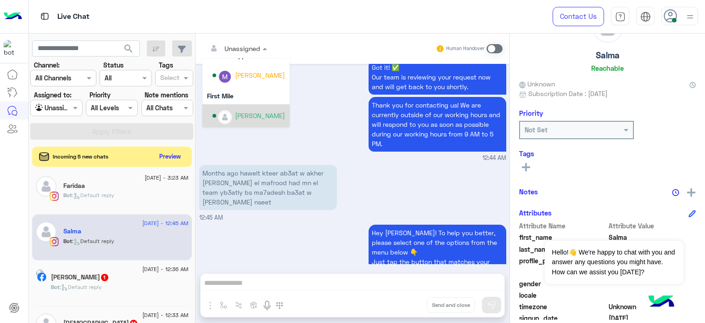
click at [267, 116] on div "Mariam Ahmed" at bounding box center [260, 116] width 50 height 10
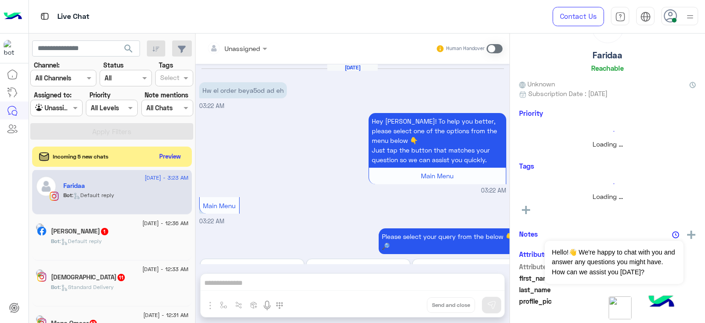
scroll to position [1037, 0]
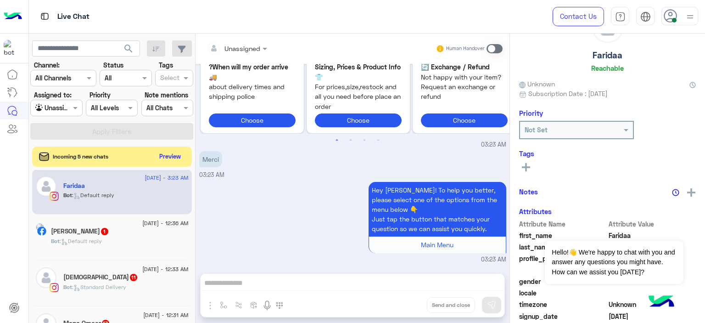
click at [141, 229] on div "Ali Emad 1" at bounding box center [120, 232] width 138 height 10
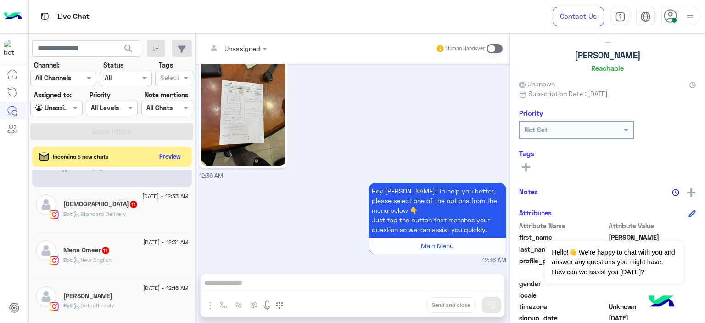
scroll to position [79, 0]
click at [136, 212] on div "Bot : Standard Delivery" at bounding box center [125, 216] width 125 height 16
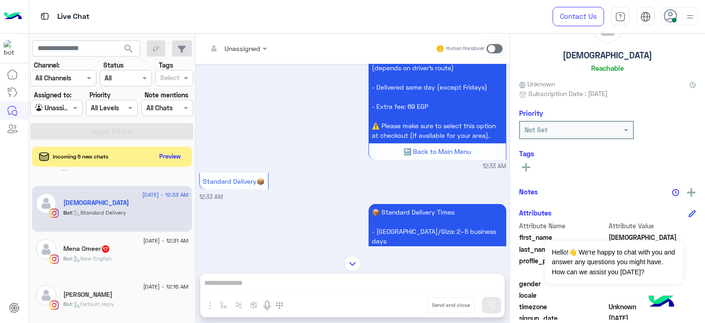
scroll to position [1312, 0]
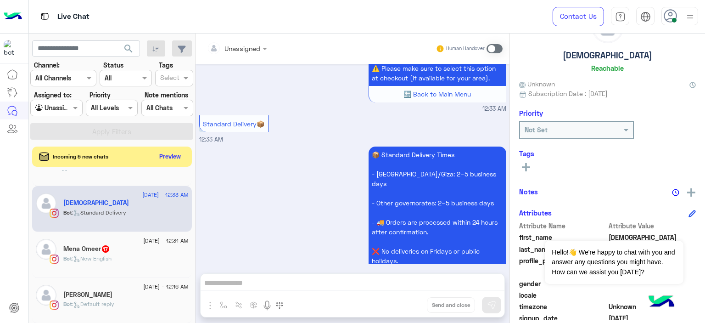
click at [122, 252] on div "Mena Omeer 17" at bounding box center [125, 250] width 125 height 10
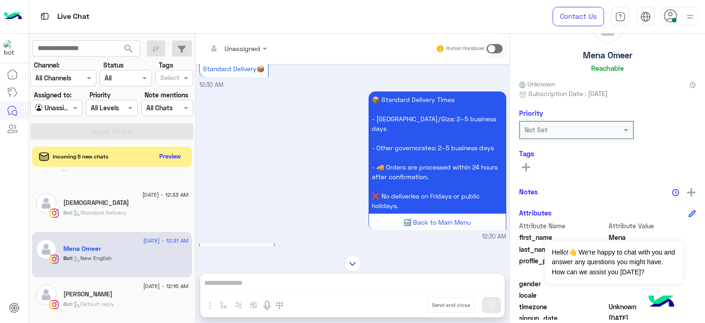
scroll to position [1325, 0]
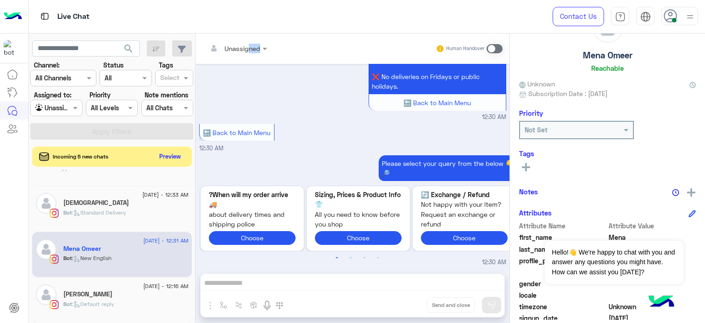
drag, startPoint x: 250, startPoint y: 39, endPoint x: 255, endPoint y: 51, distance: 12.5
click at [255, 51] on div "Unassigned Human Handover" at bounding box center [353, 49] width 314 height 30
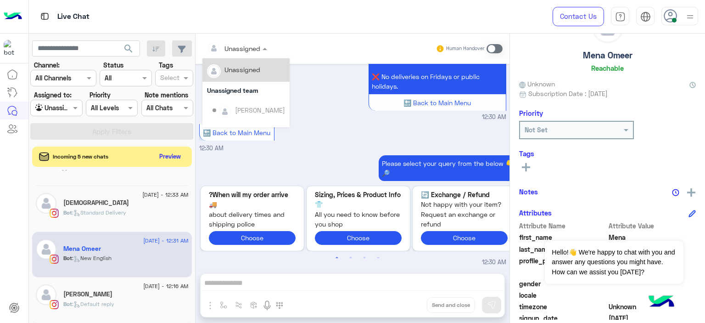
click at [255, 51] on div at bounding box center [236, 48] width 69 height 11
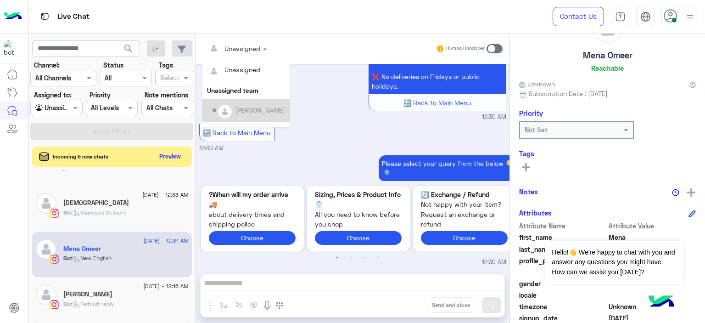
scroll to position [186, 0]
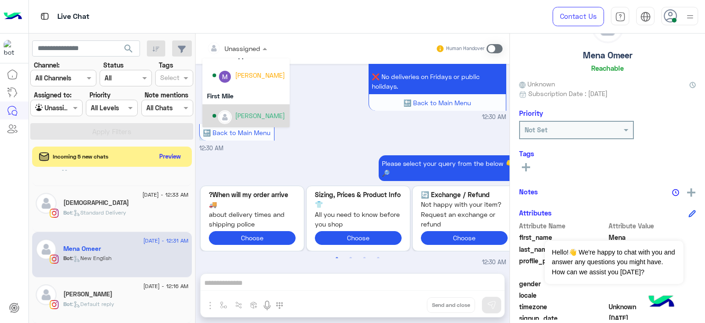
click at [257, 117] on div "Mariam Ahmed" at bounding box center [260, 116] width 50 height 10
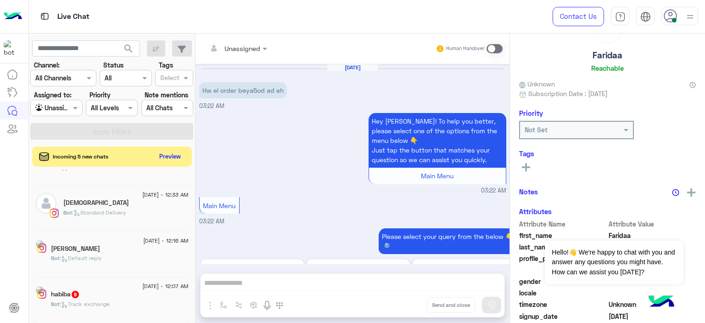
scroll to position [1037, 0]
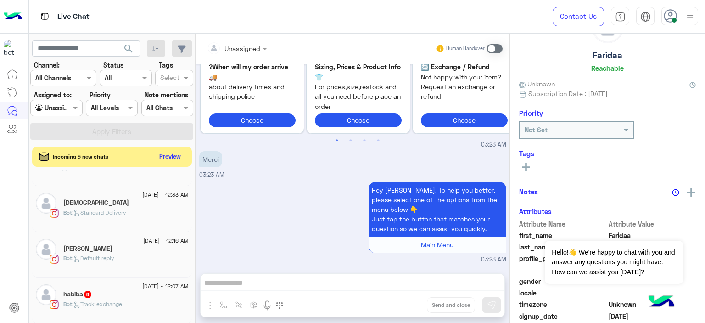
click at [140, 263] on div "Bot : Default reply" at bounding box center [125, 262] width 125 height 16
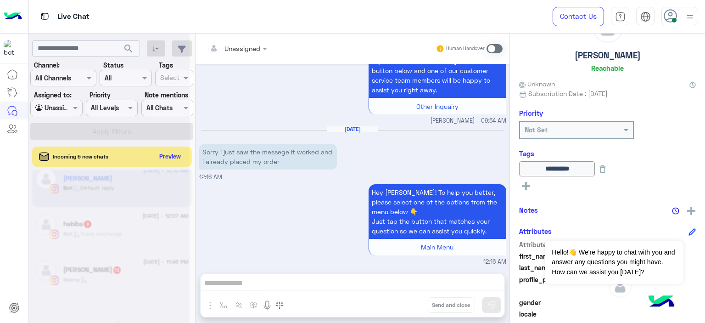
scroll to position [5, 0]
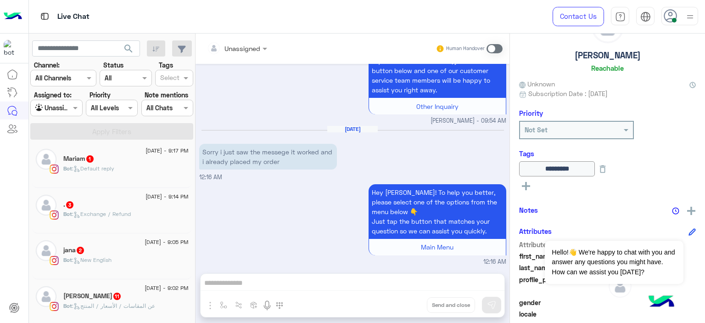
click at [134, 218] on div "Bot : Exchange / Refund" at bounding box center [125, 218] width 125 height 16
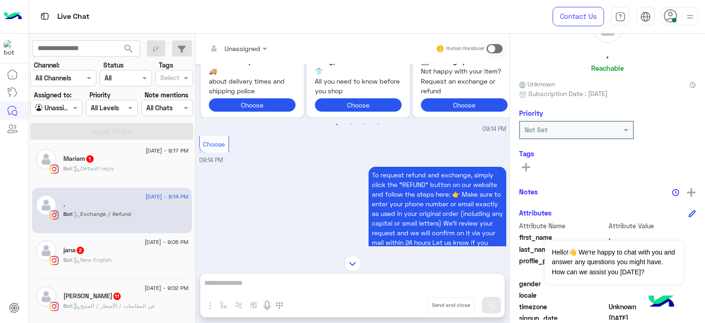
scroll to position [261, 0]
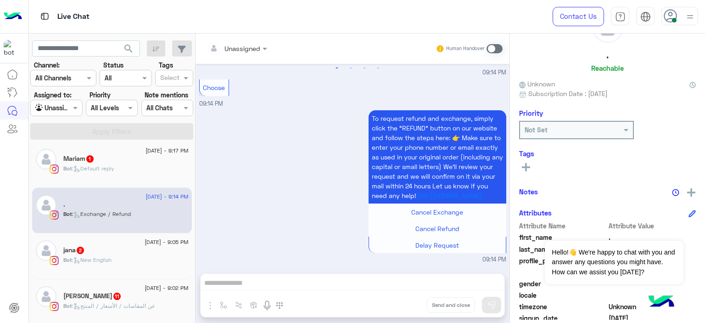
click at [141, 163] on div "Mariam 1" at bounding box center [125, 160] width 125 height 10
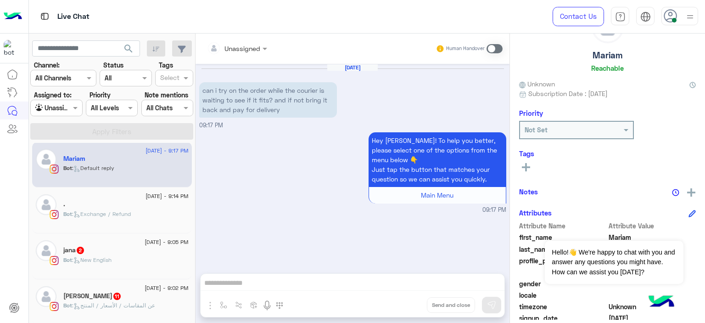
click at [258, 47] on div at bounding box center [236, 48] width 69 height 11
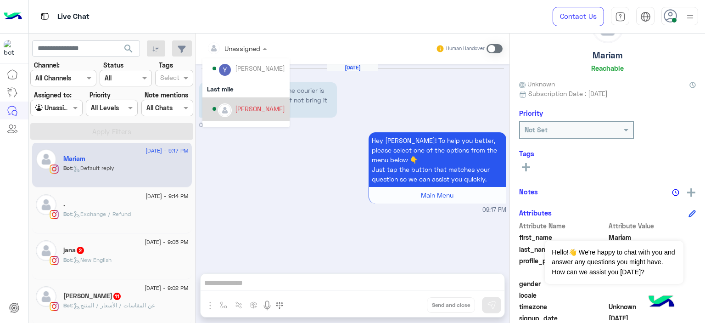
scroll to position [186, 0]
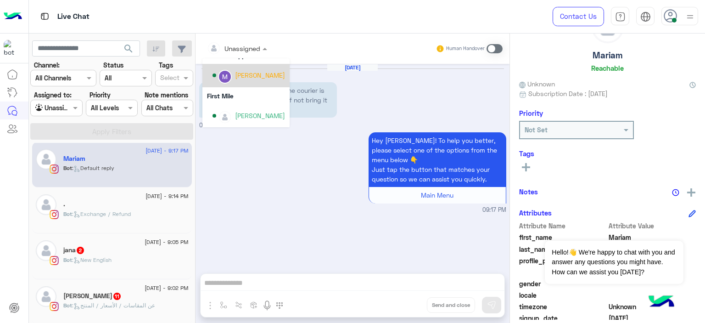
click at [248, 80] on div "Marex George" at bounding box center [248, 75] width 73 height 16
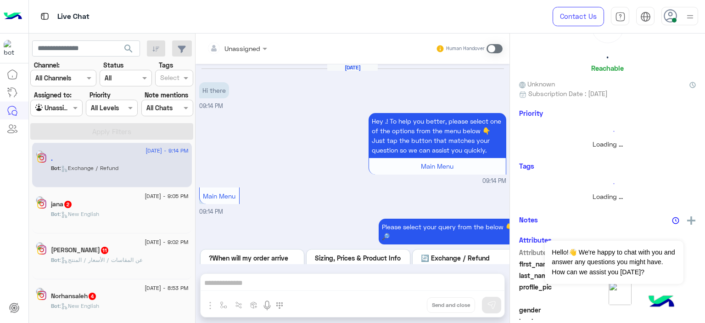
scroll to position [261, 0]
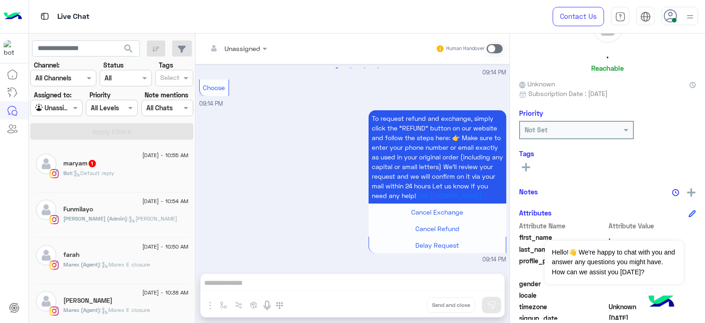
click at [138, 178] on div "Bot : Default reply" at bounding box center [125, 177] width 125 height 16
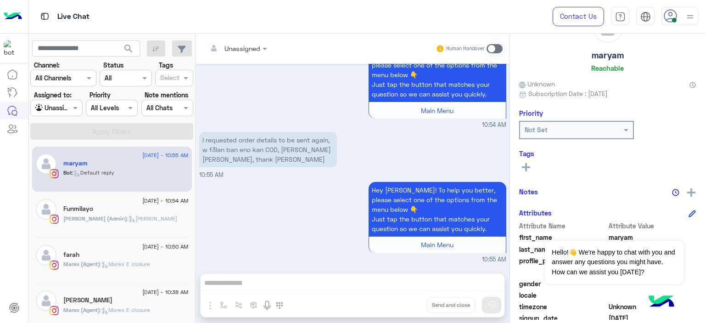
click at [260, 55] on div "Unassigned" at bounding box center [236, 48] width 69 height 17
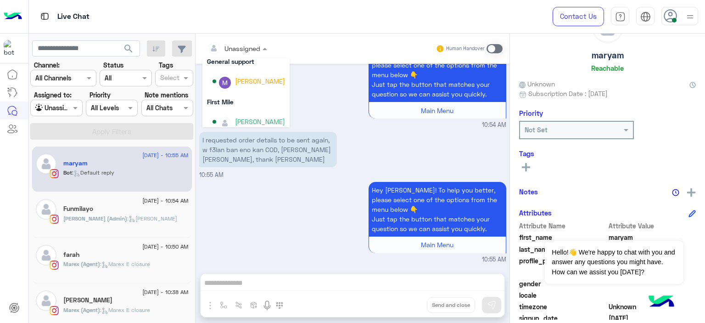
scroll to position [186, 0]
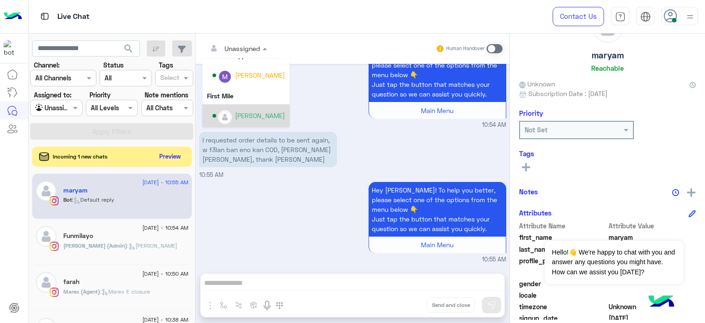
click at [258, 115] on div "Mariam Ahmed" at bounding box center [260, 116] width 50 height 10
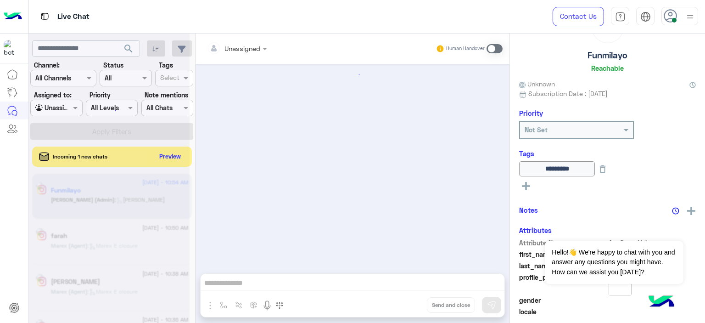
scroll to position [629, 0]
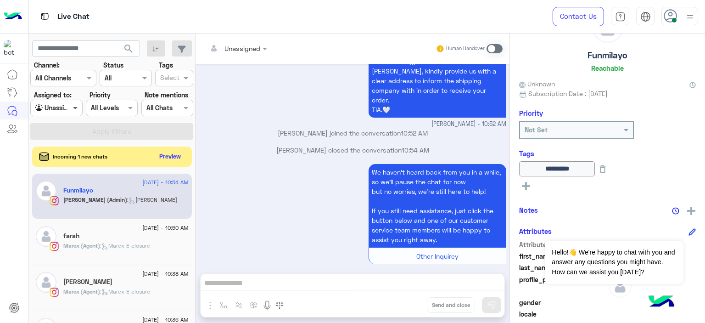
click at [74, 106] on span at bounding box center [76, 108] width 11 height 10
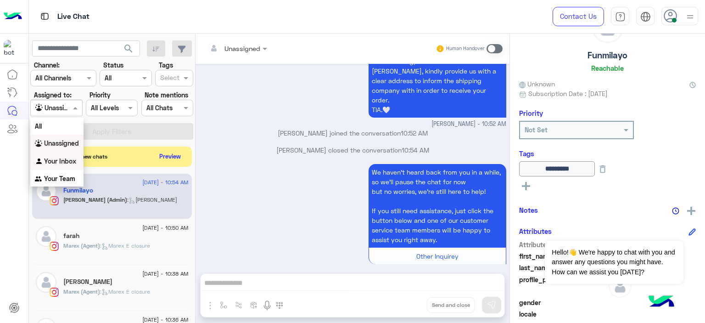
click at [68, 156] on div "Your Inbox" at bounding box center [56, 161] width 53 height 18
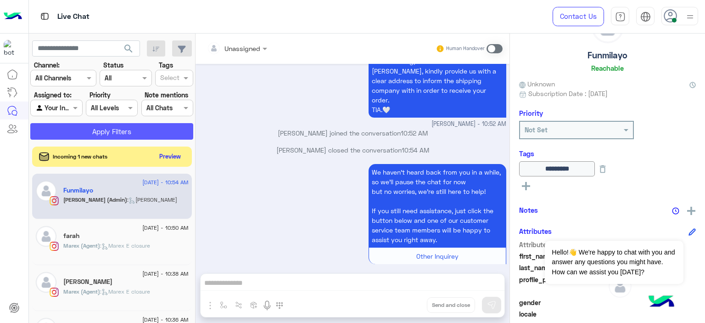
click at [114, 129] on button "Apply Filters" at bounding box center [111, 131] width 163 height 17
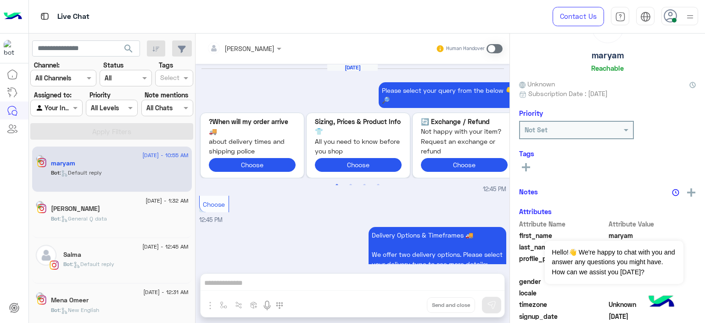
scroll to position [1289, 0]
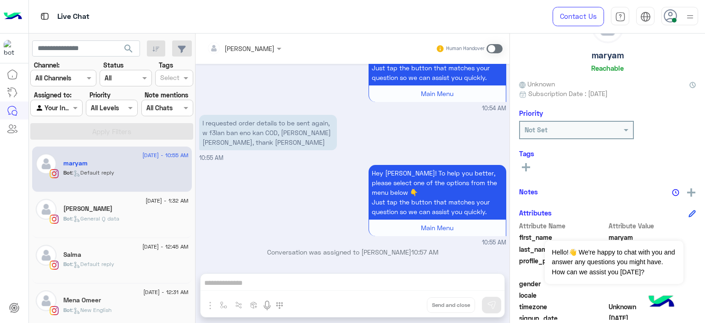
click at [492, 47] on span at bounding box center [494, 48] width 16 height 9
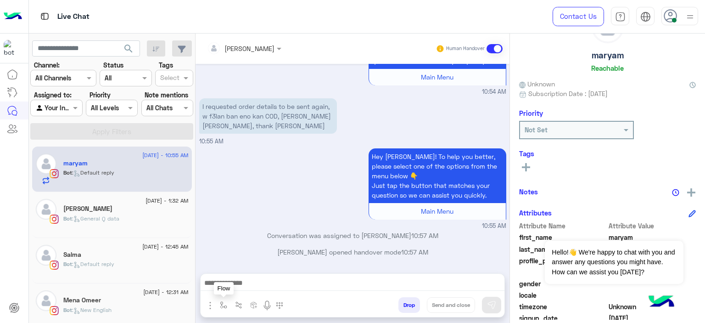
drag, startPoint x: 222, startPoint y: 306, endPoint x: 228, endPoint y: 298, distance: 9.8
click at [222, 306] on img "button" at bounding box center [223, 304] width 7 height 7
click at [231, 285] on input "text" at bounding box center [240, 284] width 38 height 11
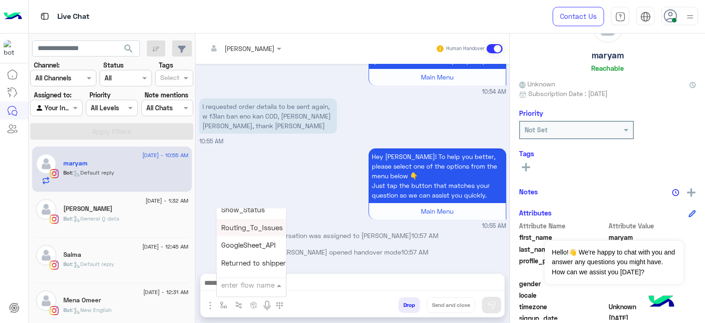
scroll to position [0, 0]
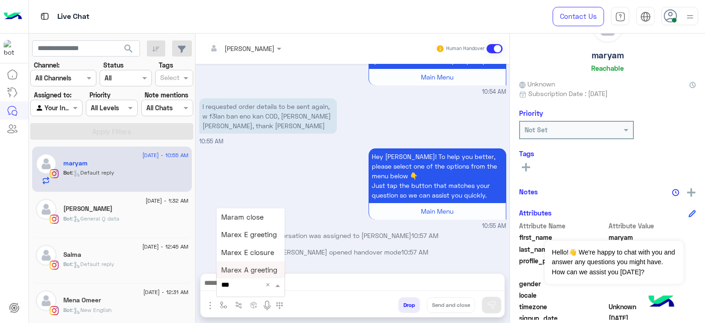
type input "****"
click at [259, 216] on span "Mariam E Greeting" at bounding box center [251, 216] width 60 height 8
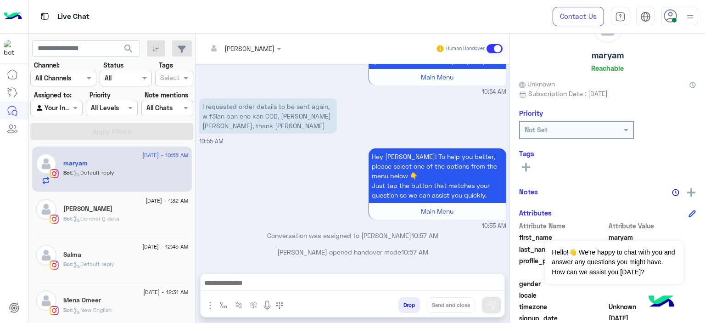
type textarea "**********"
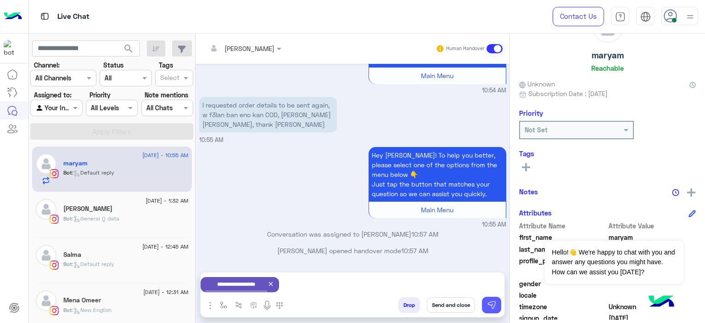
click at [495, 307] on img at bounding box center [491, 304] width 9 height 9
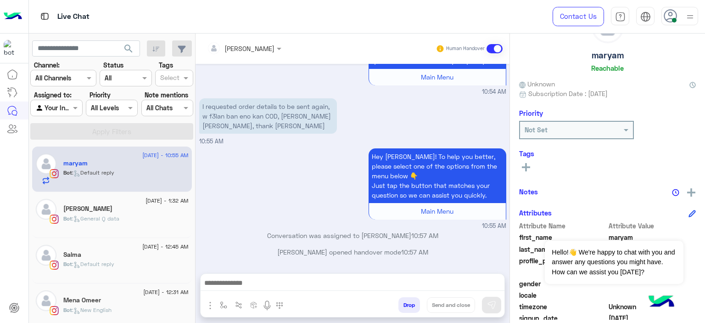
scroll to position [1306, 0]
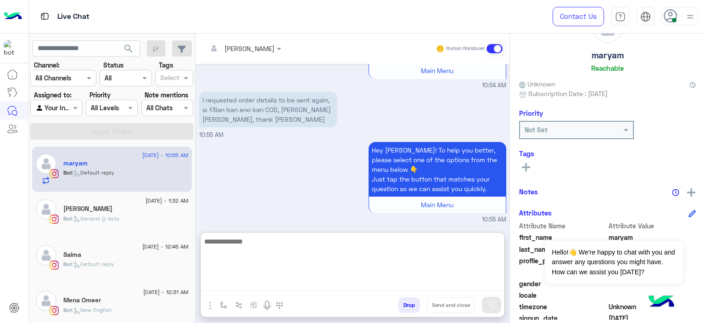
drag, startPoint x: 271, startPoint y: 283, endPoint x: 260, endPoint y: 184, distance: 99.7
click at [260, 184] on div "Mariam Ahmed Human Handover Aug 15, 2025 Please select your query from the belo…" at bounding box center [353, 180] width 314 height 293
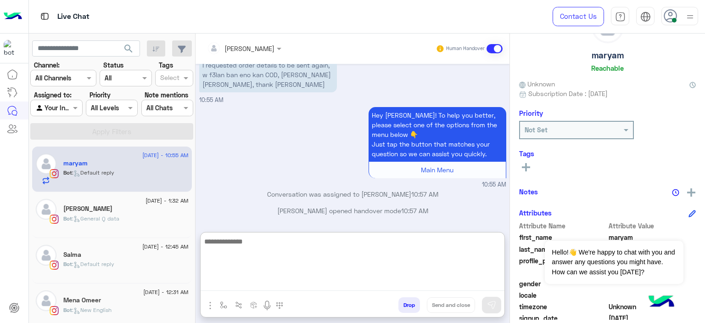
scroll to position [1413, 0]
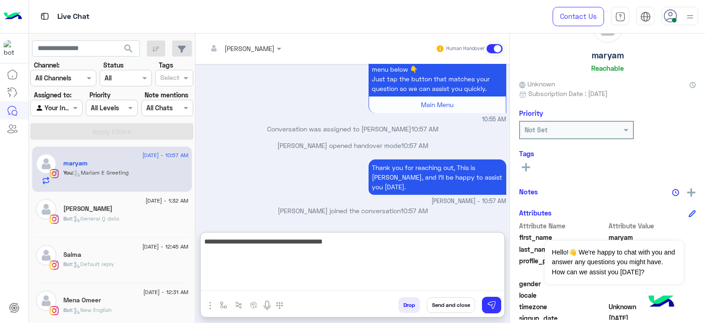
click at [283, 242] on textarea "**********" at bounding box center [353, 262] width 304 height 55
click at [289, 240] on textarea "**********" at bounding box center [353, 262] width 304 height 55
click at [294, 242] on textarea "**********" at bounding box center [353, 262] width 304 height 55
click at [350, 240] on textarea "**********" at bounding box center [353, 262] width 304 height 55
type textarea "**********"
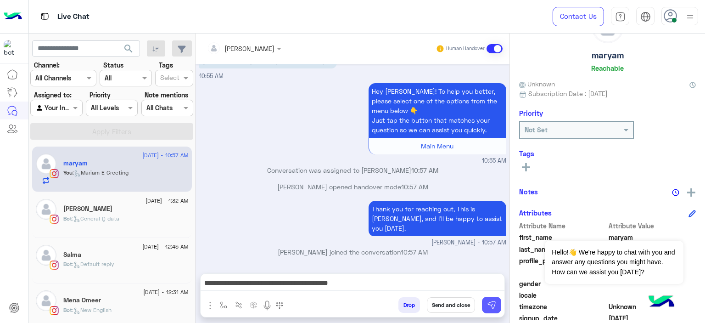
click at [492, 309] on img at bounding box center [491, 304] width 9 height 9
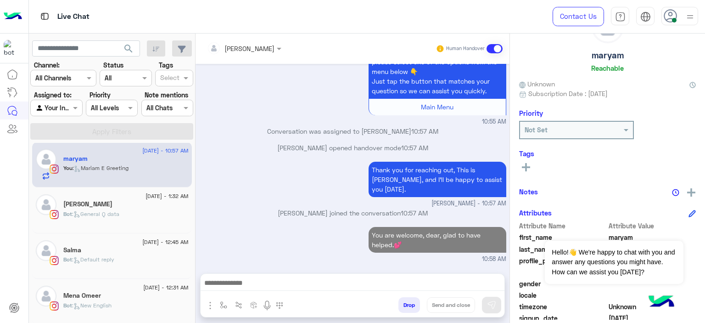
scroll to position [6, 0]
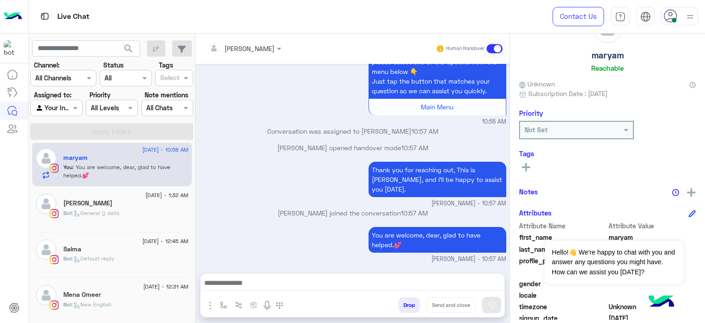
click at [105, 297] on div "16 August - 12:31 AM Mena Omeer Bot : New English" at bounding box center [125, 301] width 125 height 32
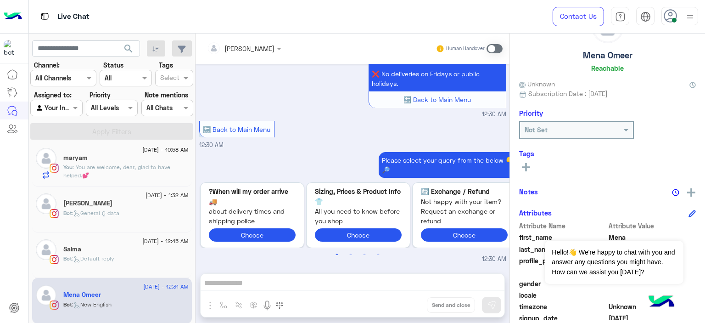
scroll to position [1313, 0]
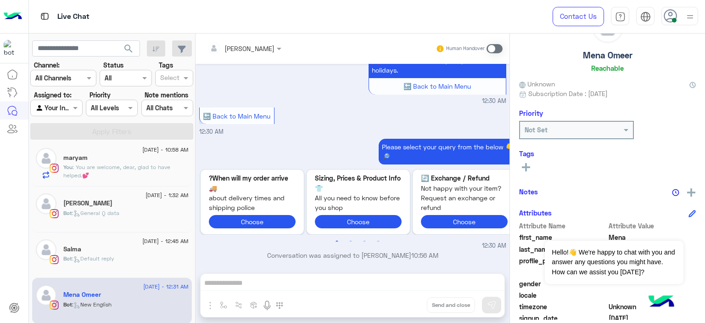
click at [492, 50] on span at bounding box center [494, 48] width 16 height 9
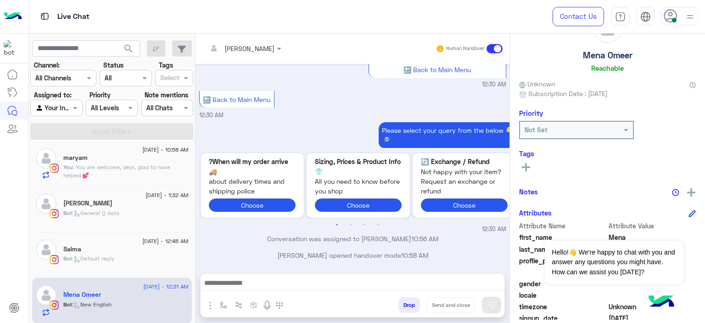
click at [235, 278] on div "Mariam Ahmed Human Handover Aug 9, 2025 Ask About Item 05:40 PM Visit our websi…" at bounding box center [353, 180] width 314 height 293
click at [222, 304] on img "button" at bounding box center [223, 304] width 7 height 7
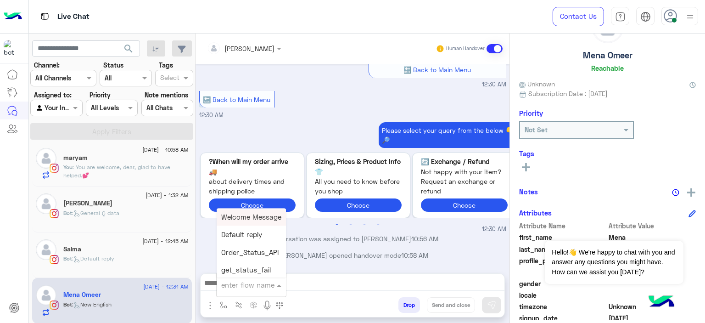
click at [227, 283] on input "text" at bounding box center [240, 284] width 38 height 11
type input "*****"
click at [256, 257] on div "Mariam A greeting" at bounding box center [251, 252] width 68 height 18
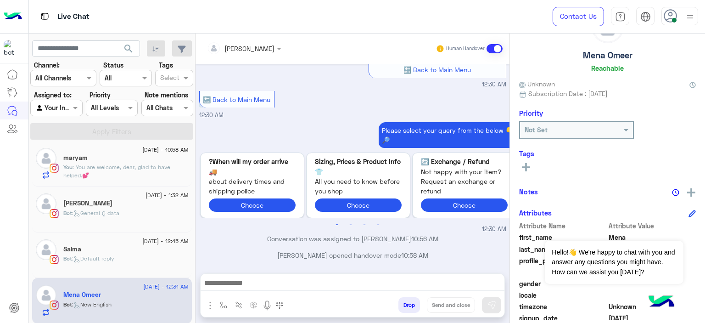
type textarea "**********"
click at [495, 306] on img at bounding box center [491, 304] width 9 height 9
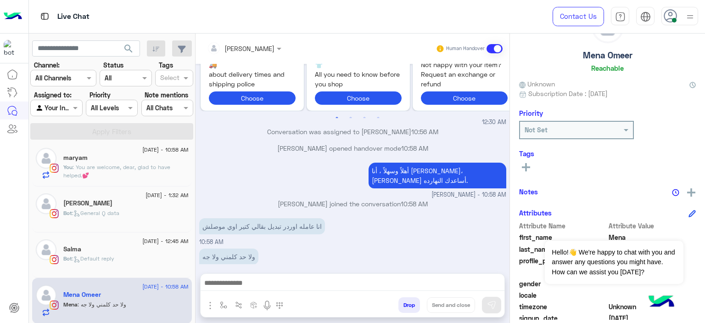
scroll to position [1467, 0]
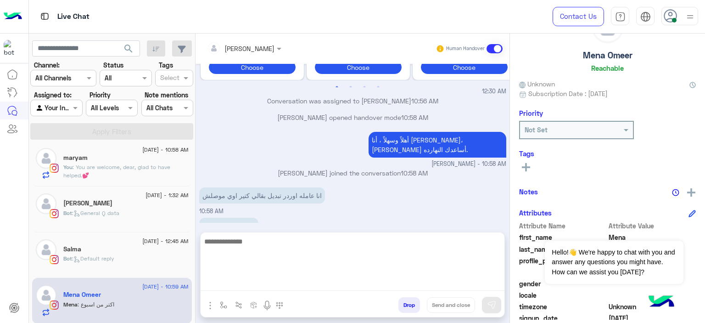
click at [262, 280] on textarea at bounding box center [353, 262] width 304 height 55
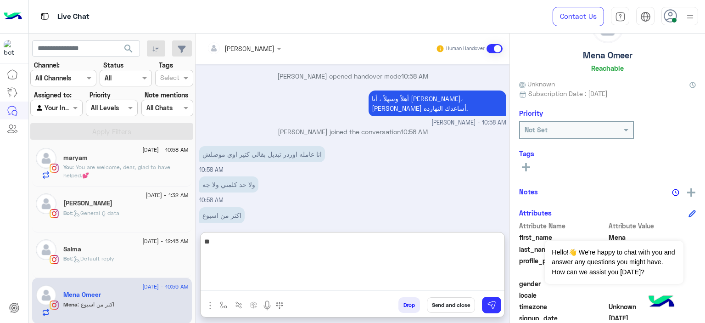
type textarea "*"
type textarea "**********"
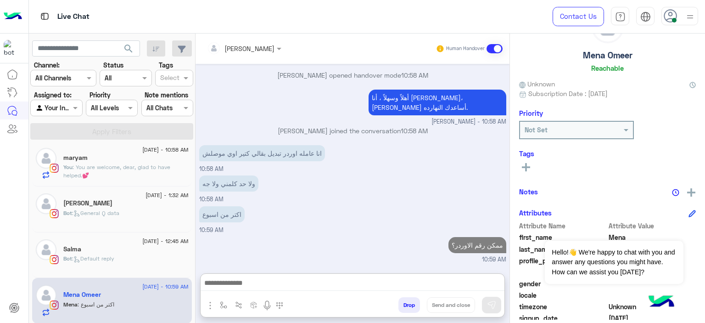
click at [138, 246] on div "Salma" at bounding box center [125, 250] width 125 height 10
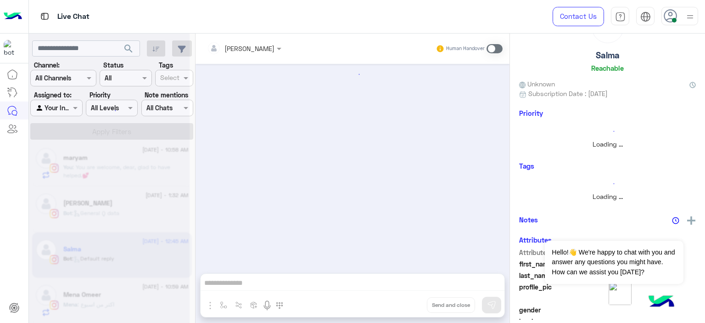
scroll to position [677, 0]
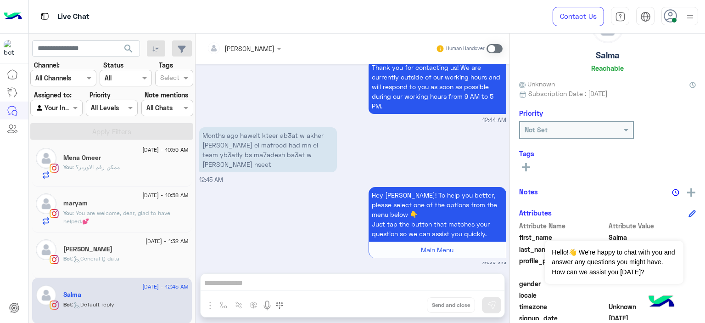
click at [492, 47] on span at bounding box center [494, 48] width 16 height 9
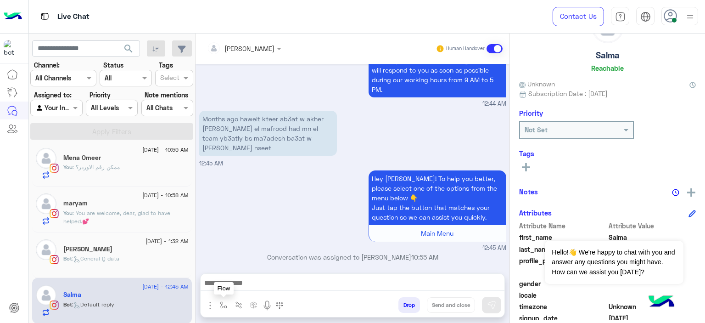
drag, startPoint x: 224, startPoint y: 306, endPoint x: 231, endPoint y: 282, distance: 25.4
click at [224, 305] on img "button" at bounding box center [223, 304] width 7 height 7
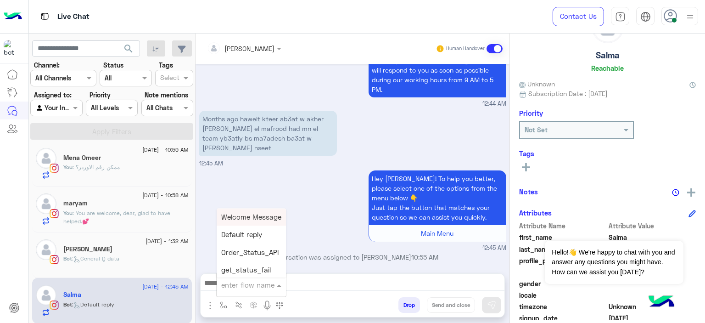
click at [231, 280] on input "text" at bounding box center [240, 284] width 38 height 11
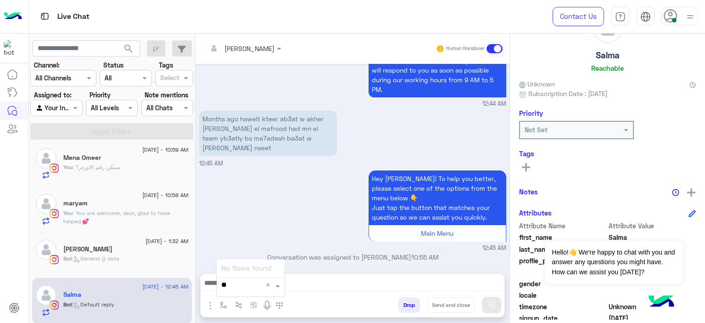
type input "*"
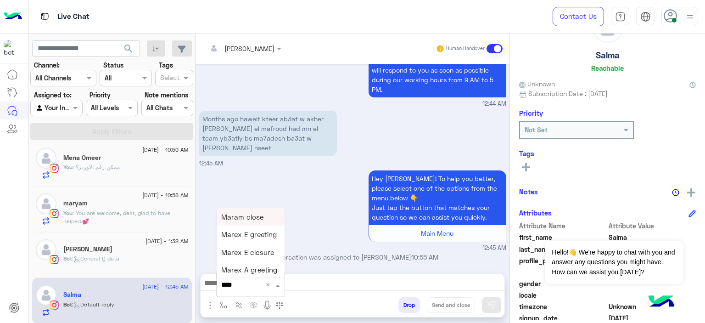
type input "*****"
click at [252, 217] on span "Mariam E Greeting" at bounding box center [251, 216] width 60 height 8
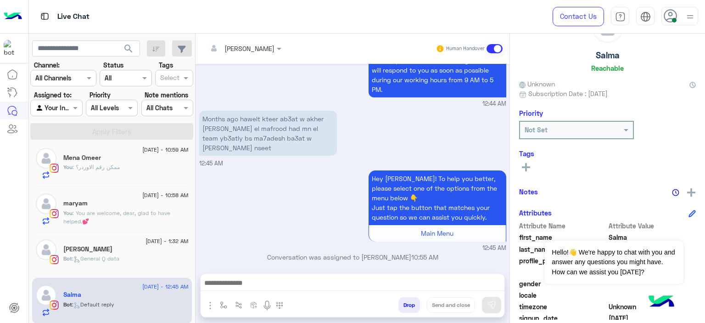
type textarea "**********"
click at [490, 308] on img at bounding box center [491, 304] width 9 height 9
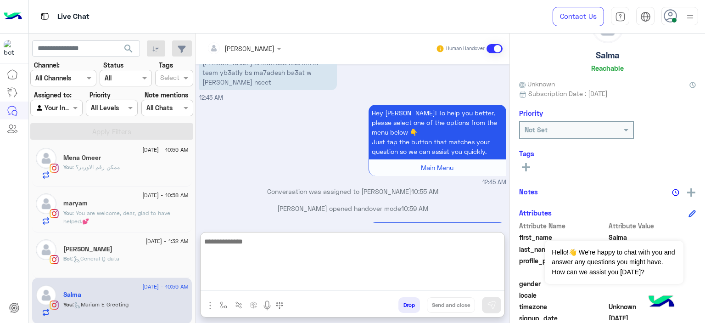
click at [286, 284] on textarea at bounding box center [353, 262] width 304 height 55
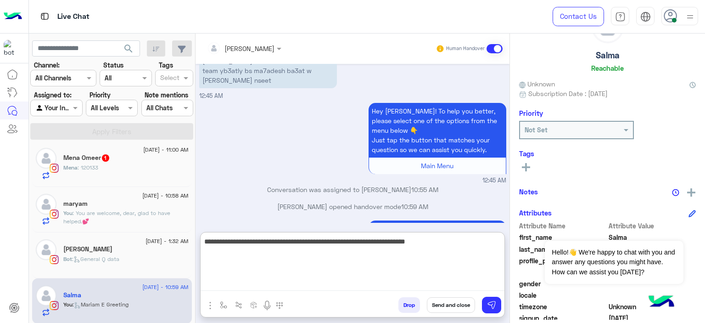
type textarea "**********"
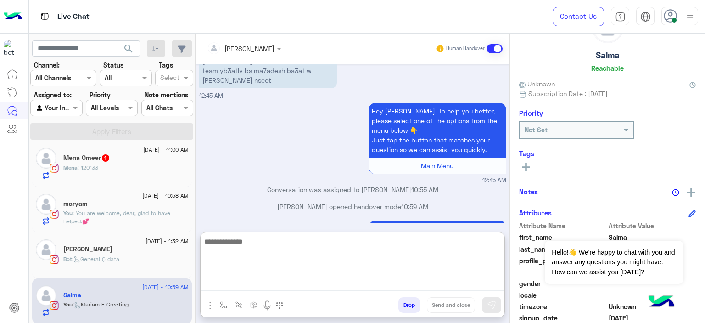
scroll to position [840, 0]
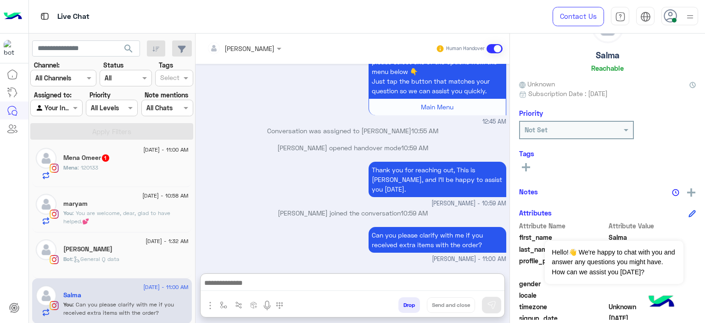
click at [129, 205] on div "maryam" at bounding box center [125, 205] width 125 height 10
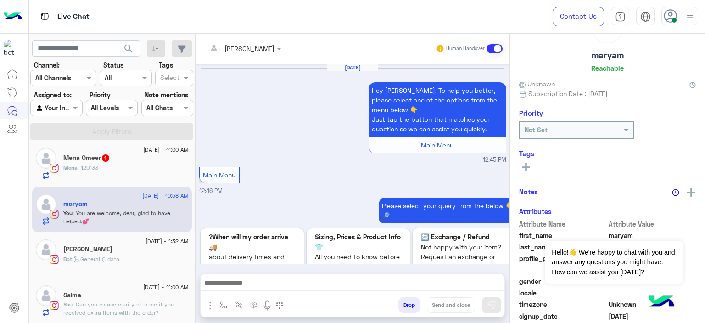
scroll to position [1101, 0]
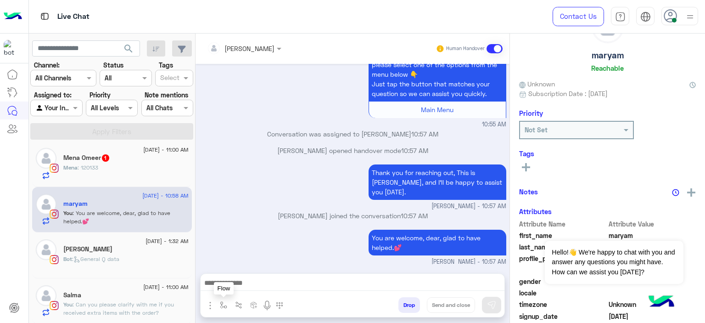
click at [224, 305] on img "button" at bounding box center [223, 304] width 7 height 7
click at [239, 285] on input "text" at bounding box center [240, 284] width 38 height 11
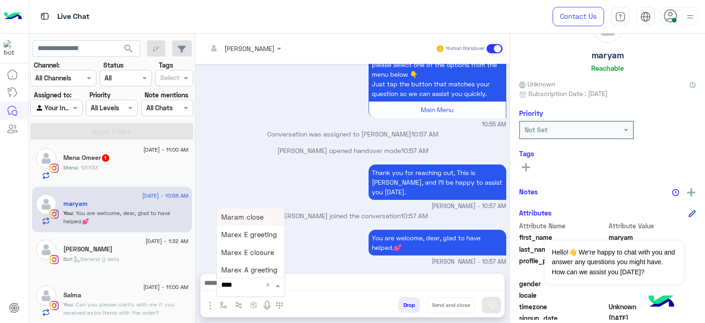
type input "*****"
click at [251, 237] on span "Mariam E closure" at bounding box center [249, 234] width 56 height 8
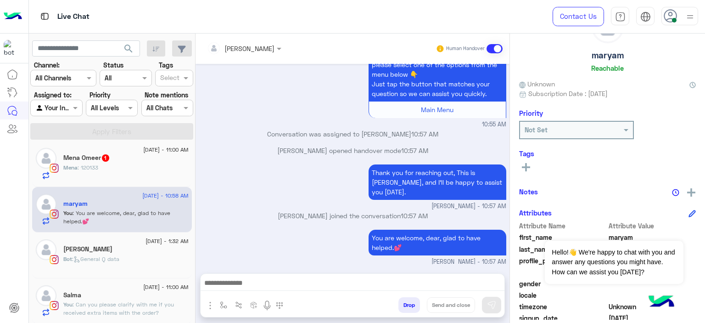
type textarea "**********"
click at [443, 305] on button "Send and close" at bounding box center [451, 305] width 48 height 16
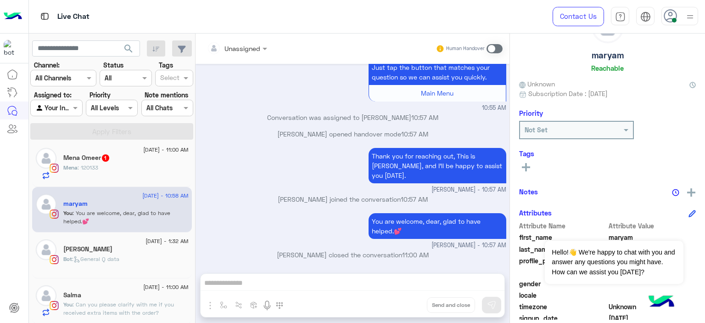
click at [122, 151] on div "16 August - 11:00 AM" at bounding box center [125, 151] width 125 height 6
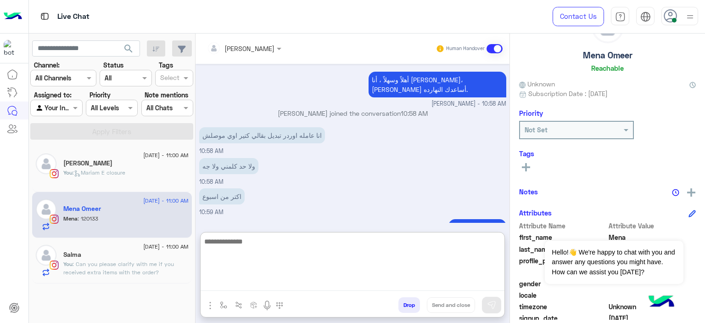
click at [224, 282] on textarea at bounding box center [353, 262] width 304 height 55
paste textarea "**********"
type textarea "**********"
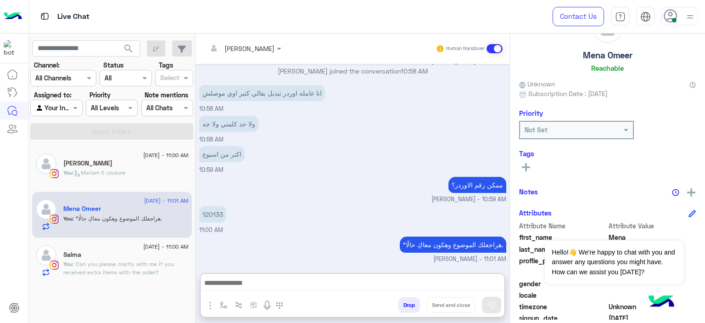
click at [213, 173] on div "Aug 9, 2025 Shop now 05:41 PM Aug 16, 2025 عايزه ابدل الاوردر من فضلك 12:30 AM …" at bounding box center [353, 164] width 314 height 200
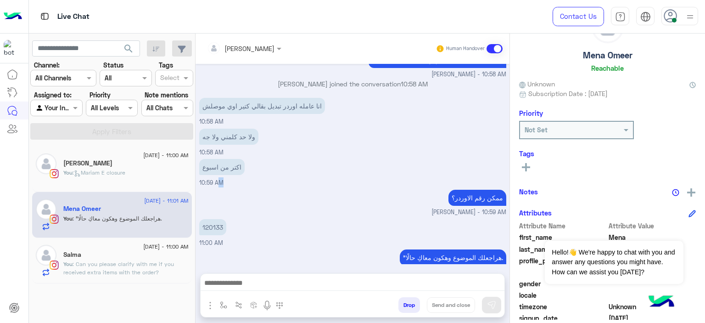
click at [213, 173] on div "Aug 9, 2025 Shop now 05:41 PM Aug 16, 2025 عايزه ابدل الاوردر من فضلك 12:30 AM …" at bounding box center [353, 164] width 314 height 200
click at [210, 219] on p "120133" at bounding box center [212, 227] width 27 height 16
copy p "120133"
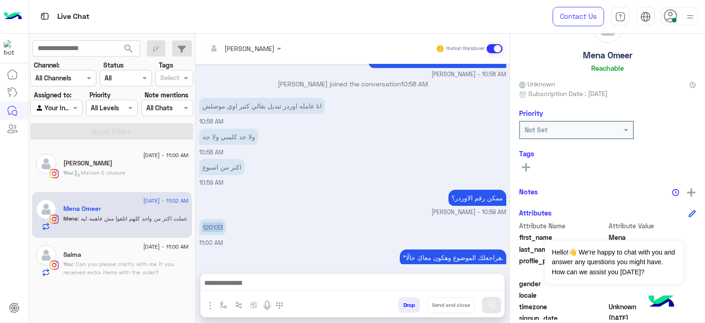
scroll to position [955, 0]
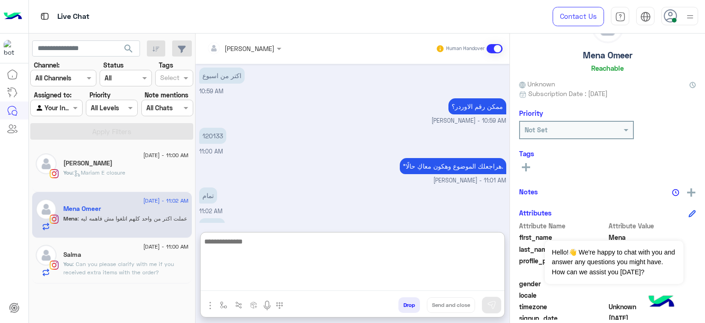
click at [237, 281] on textarea at bounding box center [353, 262] width 304 height 55
paste textarea "**********"
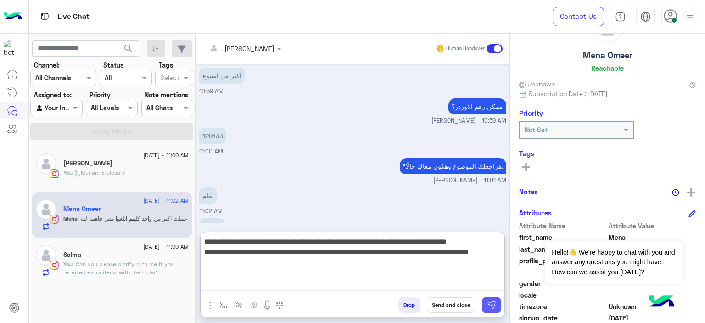
type textarea "**********"
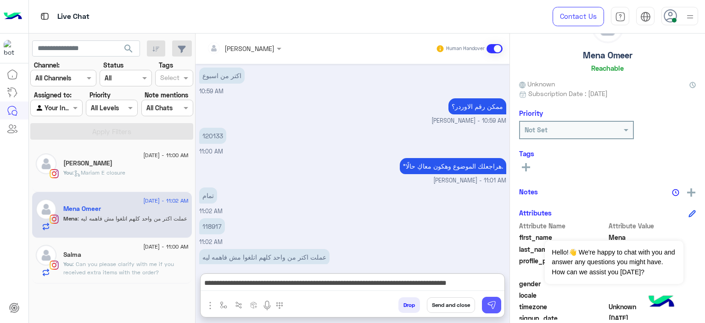
click at [496, 304] on button at bounding box center [491, 304] width 19 height 17
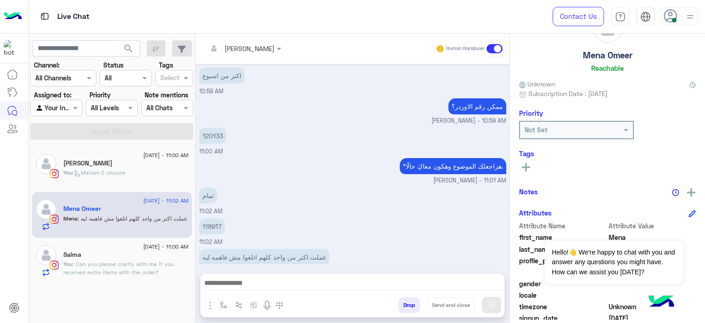
scroll to position [1032, 0]
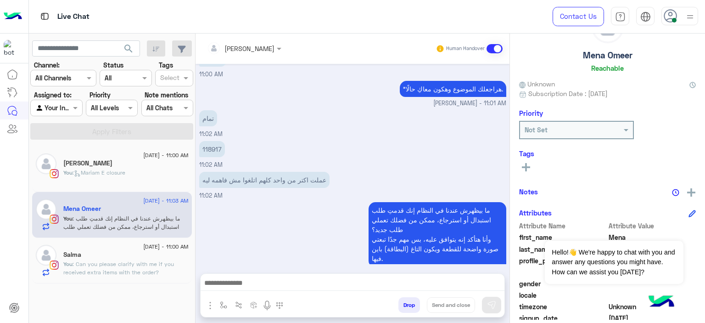
click at [145, 270] on span ": Can you please clarify with me if you received extra items with the order?" at bounding box center [118, 267] width 111 height 15
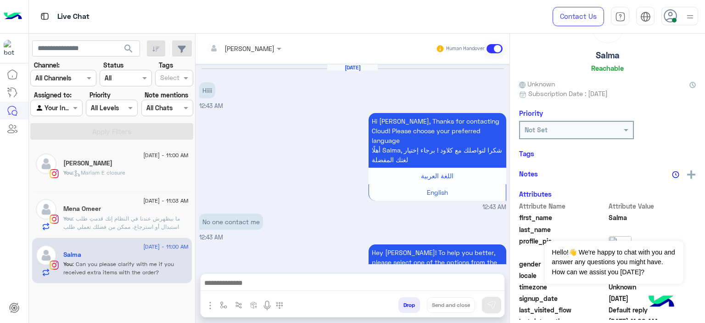
scroll to position [799, 0]
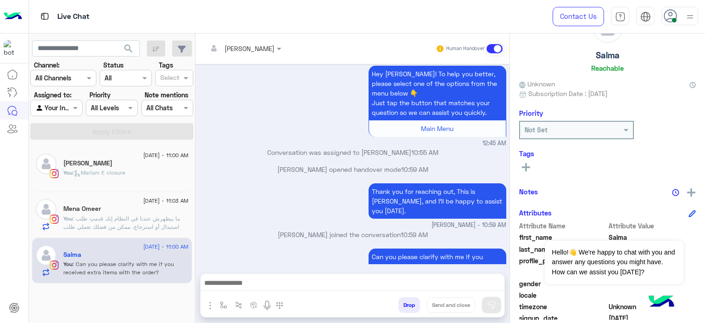
click at [525, 167] on rect at bounding box center [526, 167] width 2 height 8
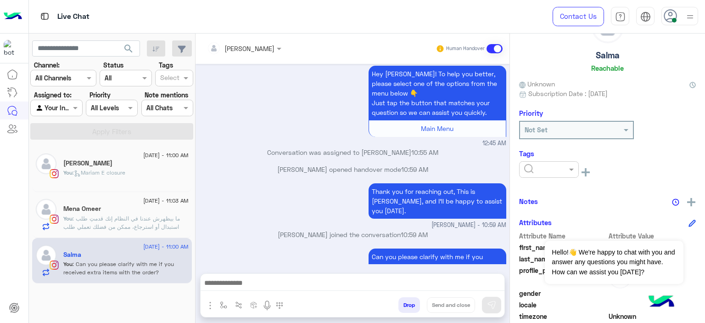
click at [564, 169] on div at bounding box center [549, 169] width 59 height 11
click at [545, 194] on div "Follow up" at bounding box center [549, 191] width 60 height 17
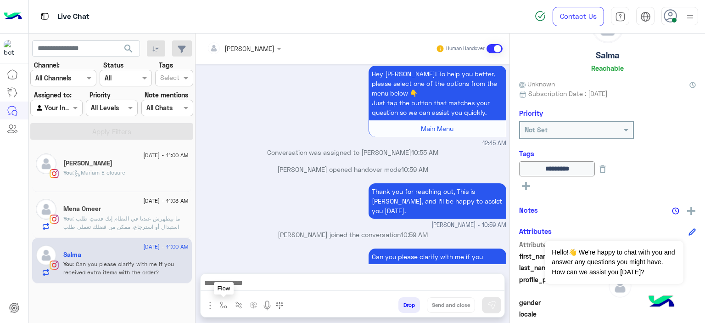
click at [223, 301] on img "button" at bounding box center [223, 304] width 7 height 7
click at [235, 284] on input "text" at bounding box center [240, 284] width 38 height 11
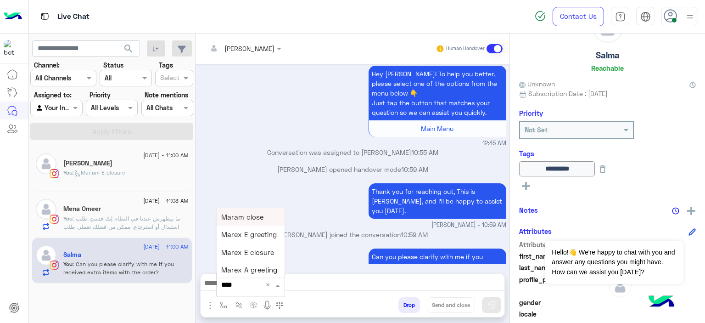
type input "*****"
click at [251, 231] on span "Mariam E closure" at bounding box center [249, 234] width 56 height 8
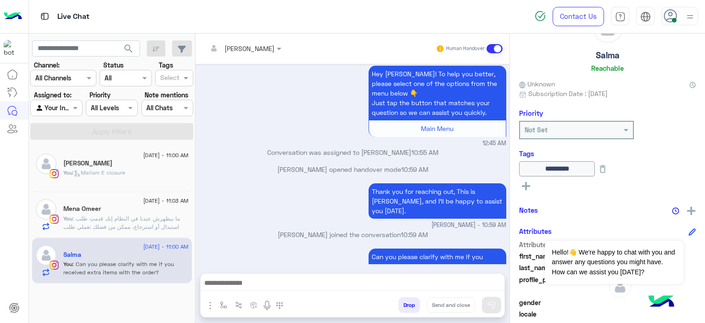
type textarea "**********"
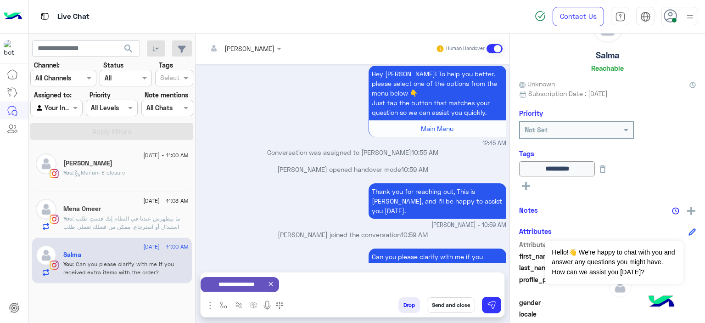
click at [461, 300] on button "Send and close" at bounding box center [451, 305] width 48 height 16
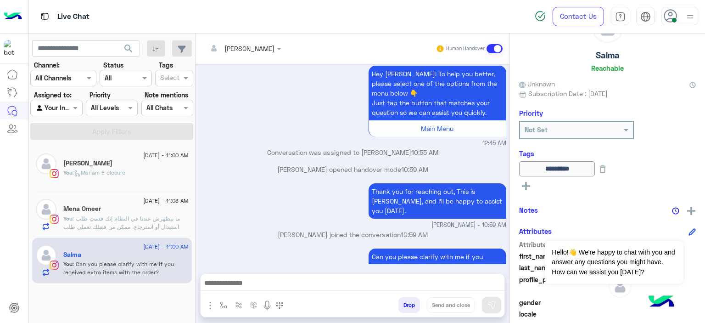
scroll to position [815, 0]
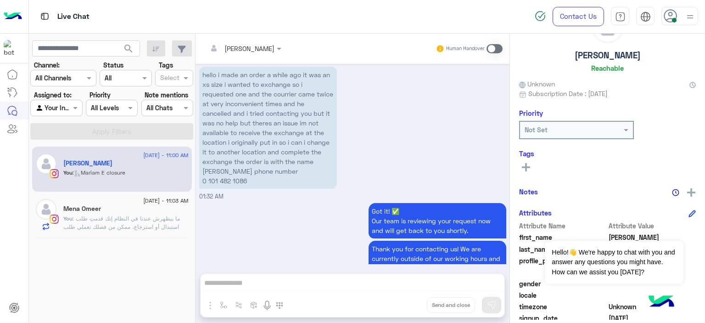
scroll to position [1114, 0]
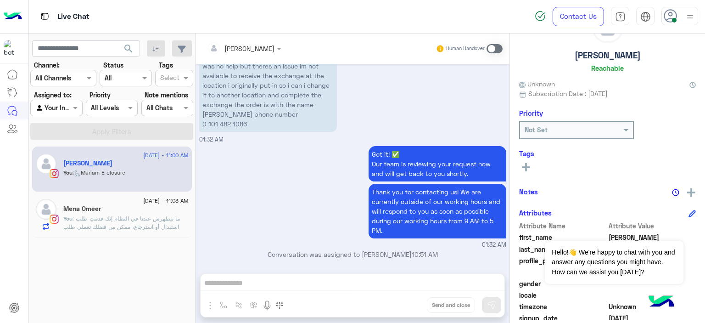
click at [688, 211] on icon at bounding box center [691, 213] width 7 height 7
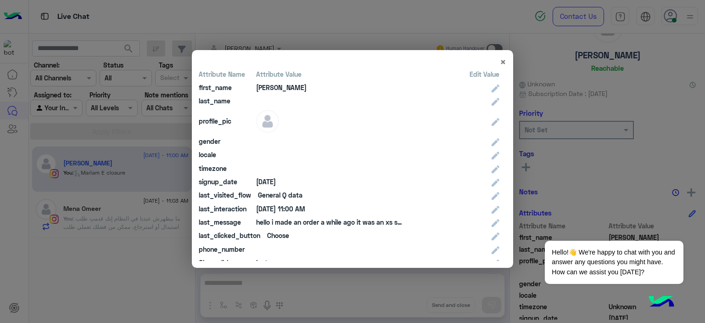
click at [610, 88] on modal-container "× Attribute Name Attribute Value Edit Value first_name Jana last_name profile_p…" at bounding box center [352, 161] width 705 height 323
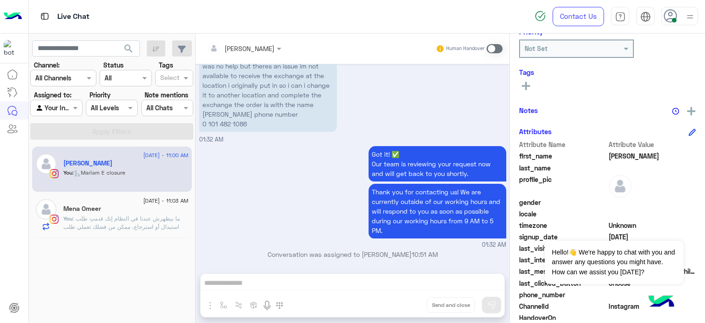
scroll to position [125, 0]
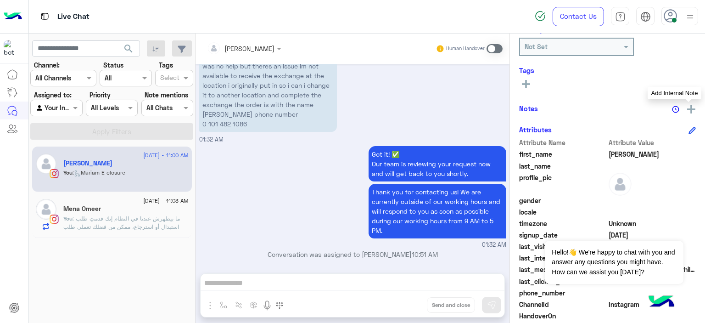
click at [689, 108] on img at bounding box center [691, 109] width 8 height 8
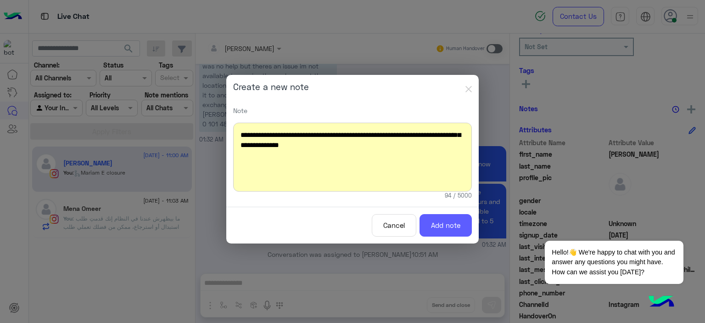
click at [453, 227] on button "Add note" at bounding box center [445, 225] width 52 height 22
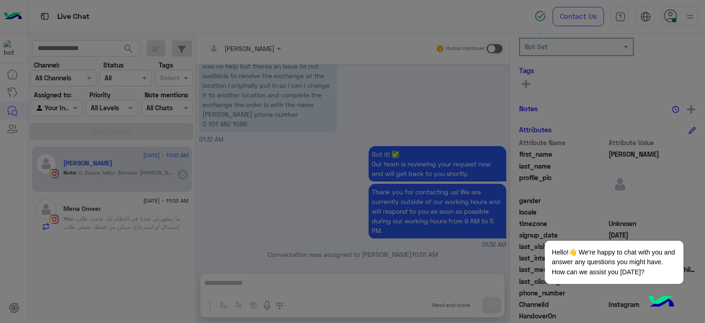
scroll to position [1190, 0]
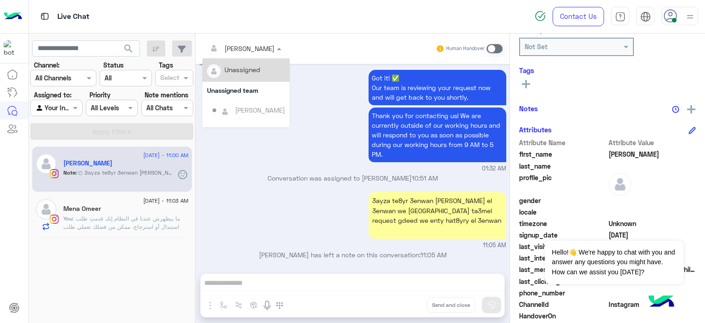
click at [267, 47] on div at bounding box center [244, 48] width 84 height 11
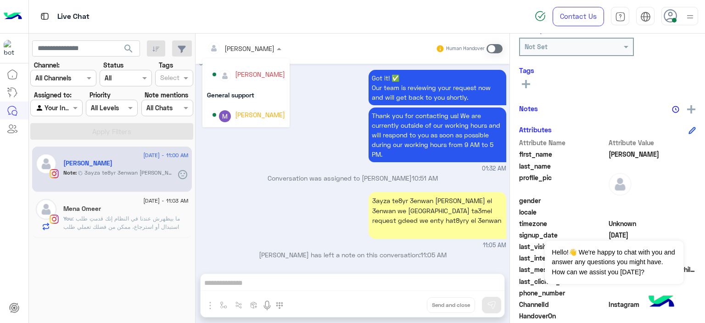
scroll to position [147, 0]
click at [262, 116] on div "Marex George" at bounding box center [260, 114] width 50 height 10
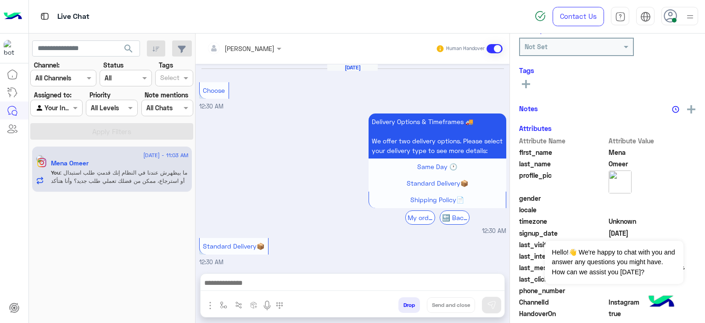
scroll to position [726, 0]
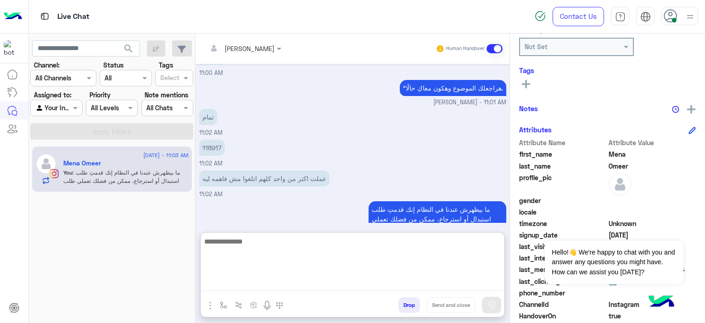
click at [257, 279] on textarea at bounding box center [353, 262] width 304 height 55
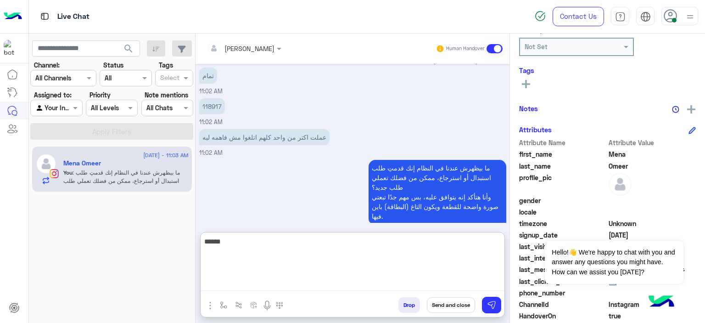
scroll to position [817, 0]
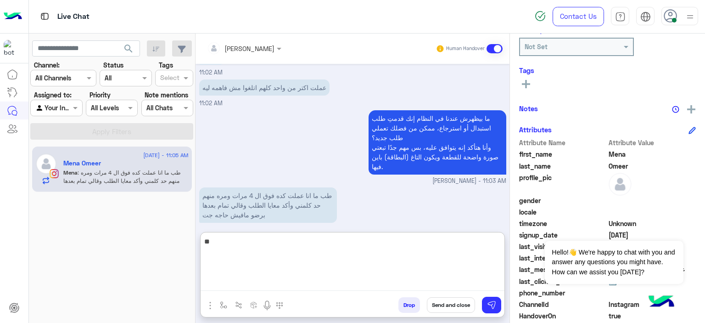
type textarea "*"
paste textarea "**********"
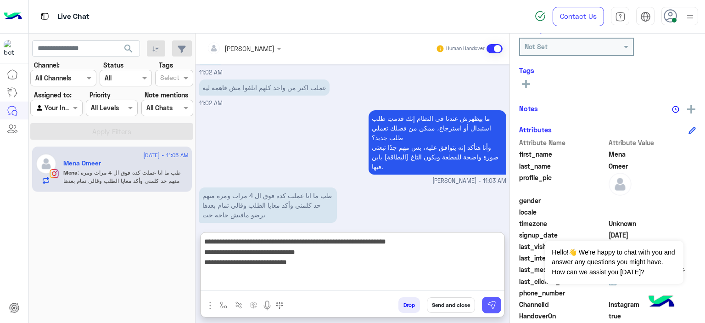
type textarea "**********"
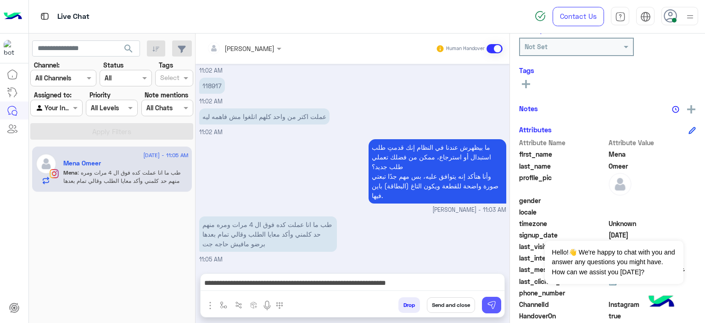
click at [490, 301] on img at bounding box center [491, 304] width 9 height 9
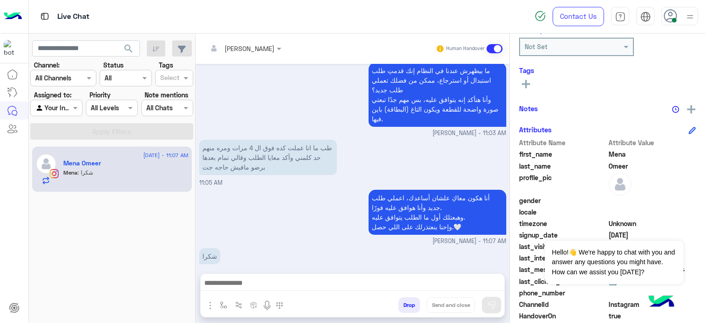
scroll to position [895, 0]
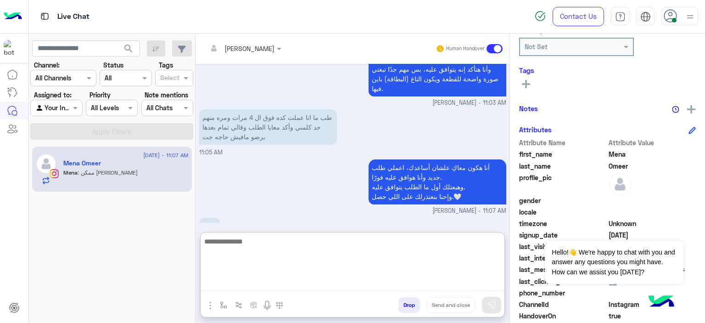
click at [248, 282] on textarea at bounding box center [353, 262] width 304 height 55
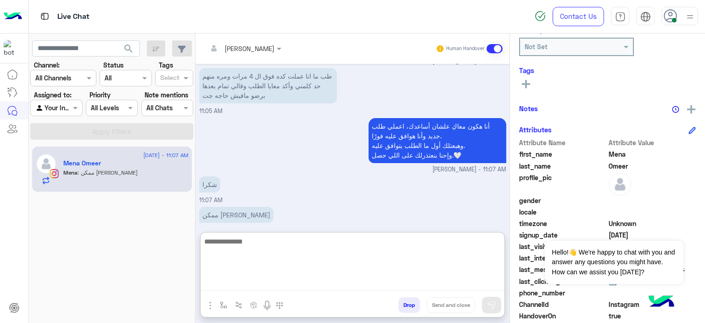
paste textarea "**********"
click at [455, 241] on textarea "**********" at bounding box center [353, 262] width 304 height 55
click at [467, 241] on textarea "**********" at bounding box center [353, 262] width 304 height 55
type textarea "**********"
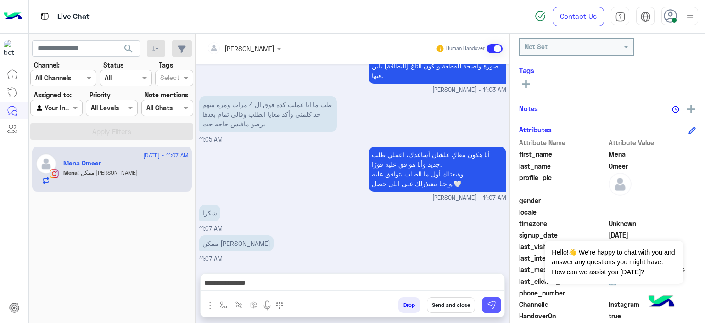
drag, startPoint x: 492, startPoint y: 306, endPoint x: 480, endPoint y: 305, distance: 12.4
click at [491, 305] on img at bounding box center [491, 304] width 9 height 9
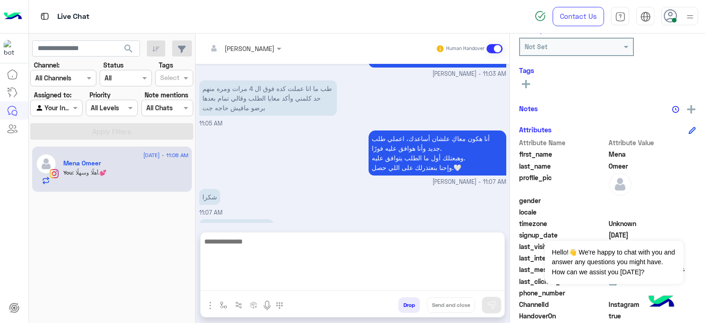
scroll to position [944, 0]
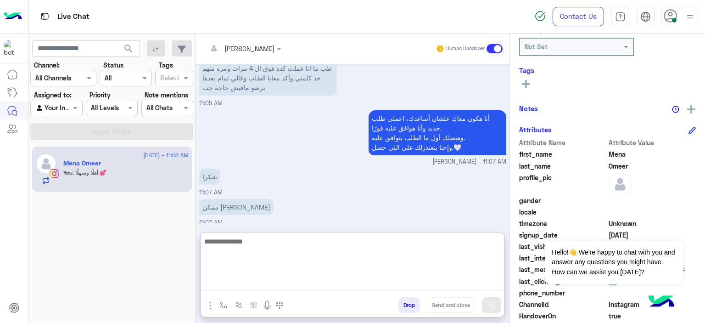
click at [275, 282] on textarea at bounding box center [353, 262] width 304 height 55
paste textarea "**********"
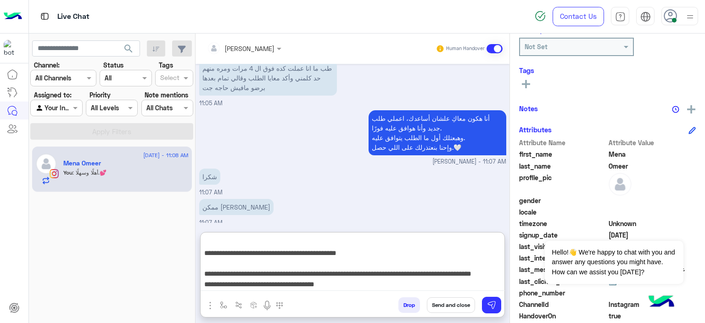
scroll to position [0, 0]
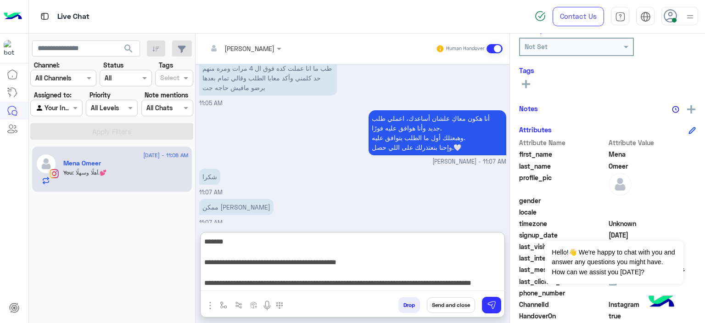
drag, startPoint x: 354, startPoint y: 262, endPoint x: 511, endPoint y: 266, distance: 157.0
click at [511, 266] on mat-drawer-container "Mariam Ahmed Human Handover Aug 16, 2025 Choose 12:30 AM Delivery Options & Tim…" at bounding box center [450, 180] width 509 height 293
drag, startPoint x: 479, startPoint y: 239, endPoint x: 510, endPoint y: 241, distance: 31.3
click at [510, 241] on mat-drawer-container "Mariam Ahmed Human Handover Aug 16, 2025 Choose 12:30 AM Delivery Options & Tim…" at bounding box center [450, 180] width 509 height 293
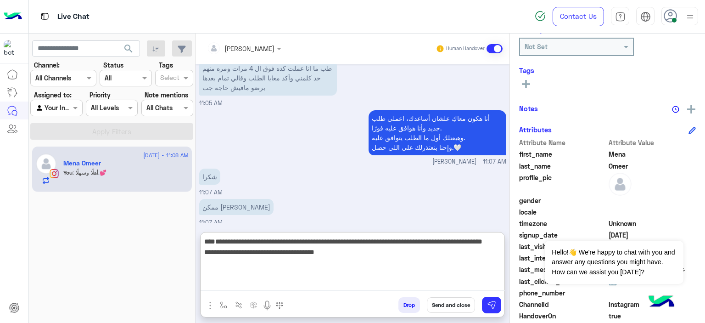
click at [445, 267] on textarea "**********" at bounding box center [353, 262] width 304 height 55
click at [372, 242] on textarea "**********" at bounding box center [353, 262] width 304 height 55
type textarea "**********"
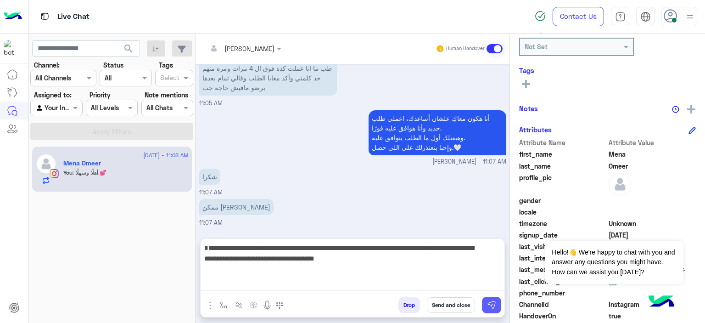
click at [496, 301] on img at bounding box center [491, 304] width 9 height 9
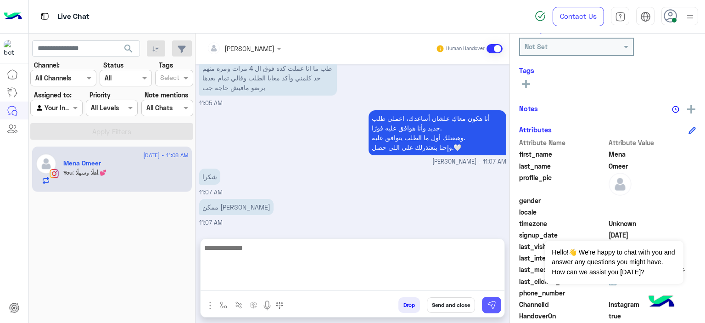
scroll to position [982, 0]
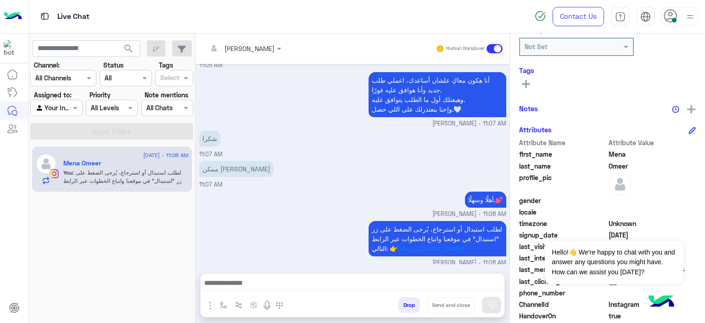
click at [233, 281] on textarea at bounding box center [353, 284] width 304 height 14
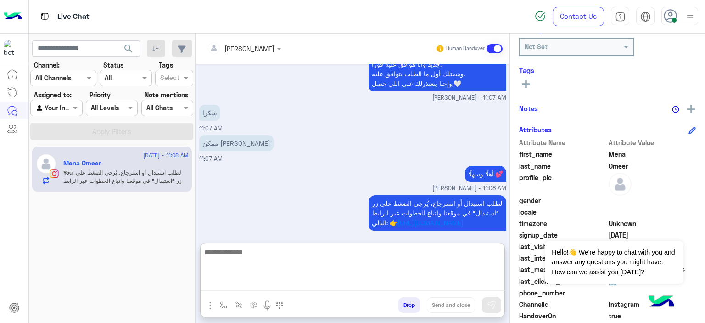
scroll to position [1011, 0]
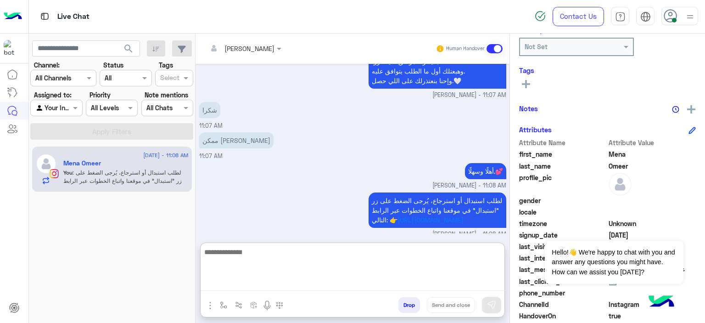
paste textarea "**********"
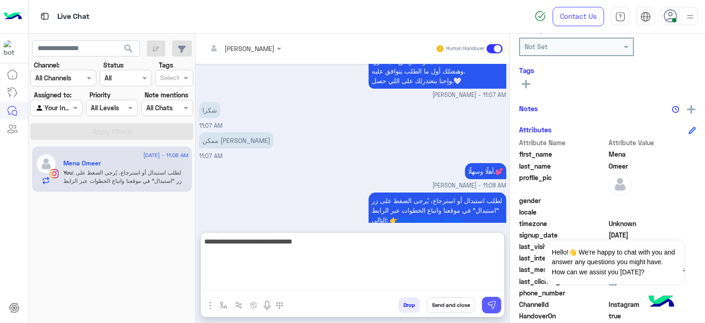
type textarea "**********"
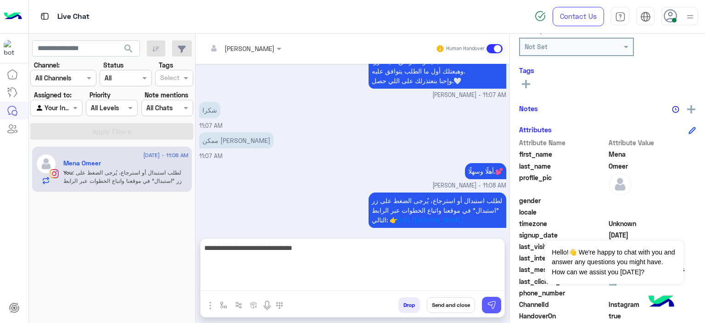
scroll to position [982, 0]
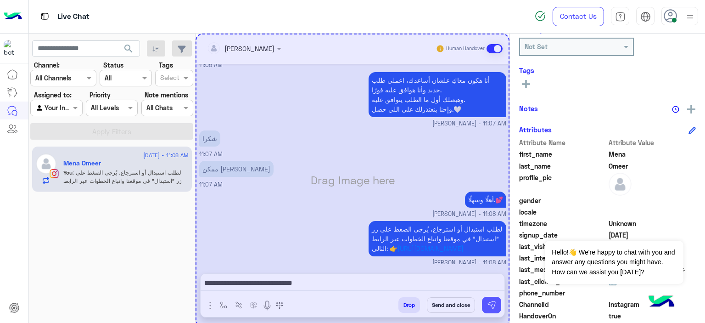
click at [494, 305] on div "Drag Image here" at bounding box center [353, 180] width 314 height 293
click at [302, 175] on div "Drag Image here" at bounding box center [353, 180] width 314 height 293
click at [492, 302] on div "Drag Image here" at bounding box center [353, 180] width 314 height 293
click at [153, 235] on div "16 August - 11:08 AM Mena Omeer You : لطلب استبدال أو استرجاع، يُرجى الضغط على …" at bounding box center [112, 234] width 167 height 183
click at [347, 241] on div "Drag Image here" at bounding box center [353, 180] width 314 height 293
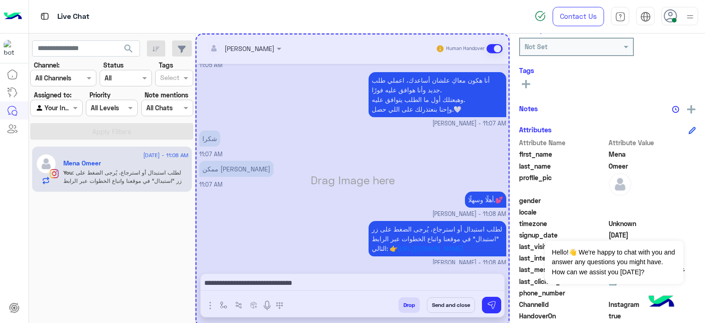
click at [492, 302] on div "Drag Image here" at bounding box center [353, 180] width 314 height 293
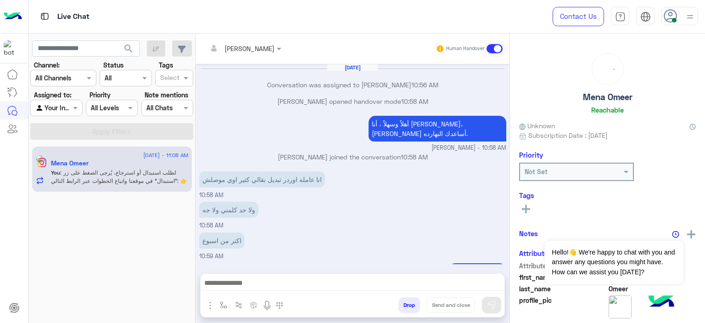
scroll to position [500, 0]
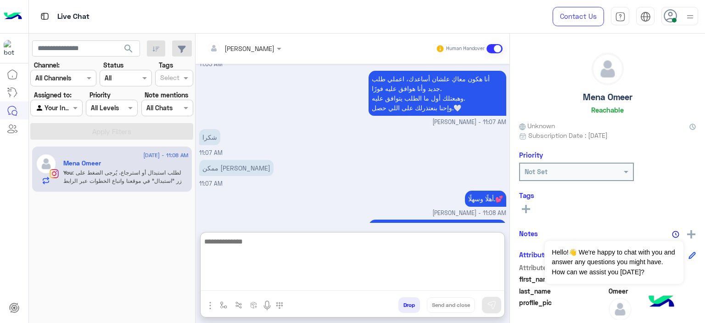
click at [236, 280] on textarea at bounding box center [353, 262] width 304 height 55
paste textarea "**********"
type textarea "**********"
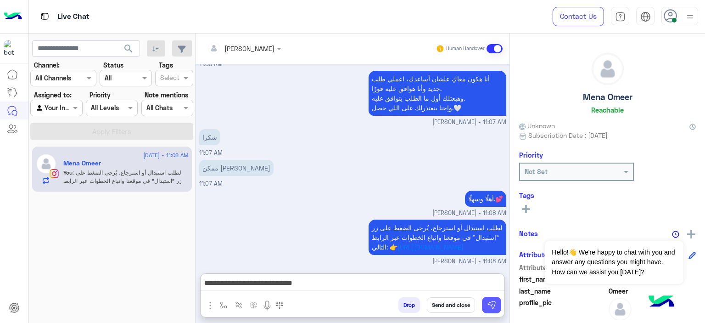
click at [491, 299] on button at bounding box center [491, 304] width 19 height 17
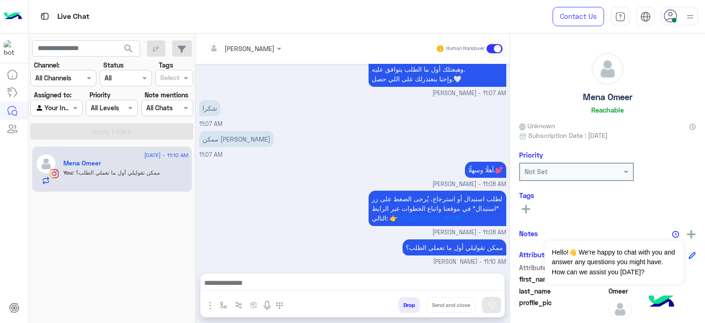
click at [529, 209] on rect at bounding box center [526, 209] width 8 height 2
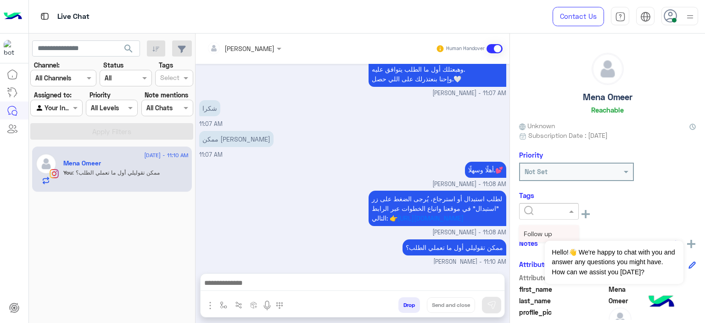
click at [555, 212] on div at bounding box center [549, 211] width 59 height 11
click at [548, 230] on div "Dismiss ✕ Hello!👋 We're happy to chat with you and answer any questions you mig…" at bounding box center [614, 252] width 138 height 64
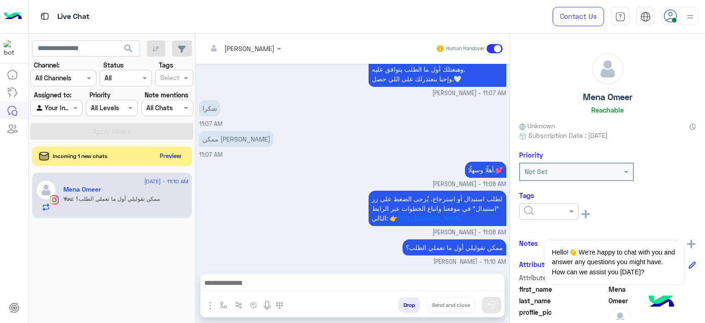
click at [167, 156] on button "Preview" at bounding box center [170, 156] width 28 height 12
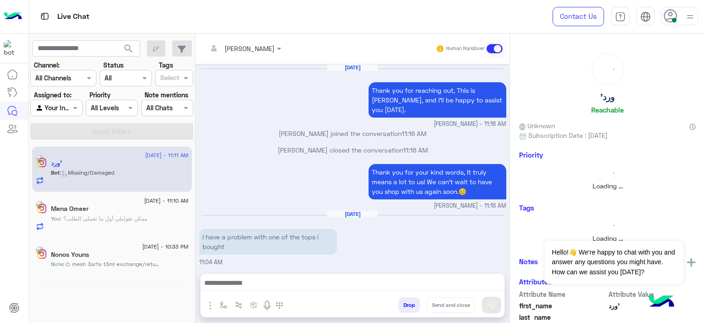
scroll to position [1016, 0]
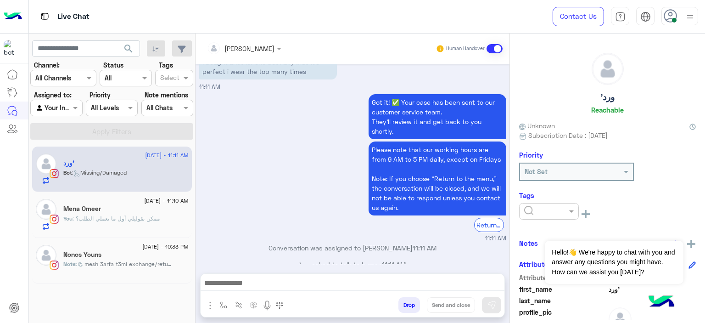
click at [108, 221] on span ": ممكن تقوليلي أول ما تعملي الطلب؟" at bounding box center [116, 218] width 87 height 7
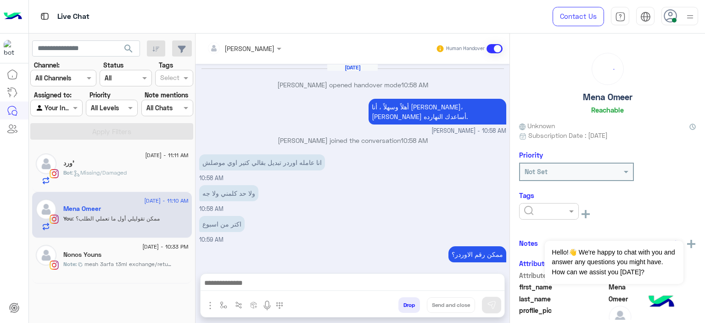
scroll to position [513, 0]
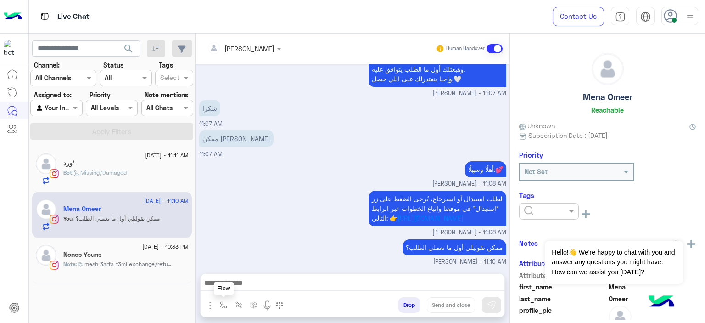
click at [222, 301] on img "button" at bounding box center [223, 304] width 7 height 7
click at [240, 281] on input "text" at bounding box center [240, 284] width 38 height 11
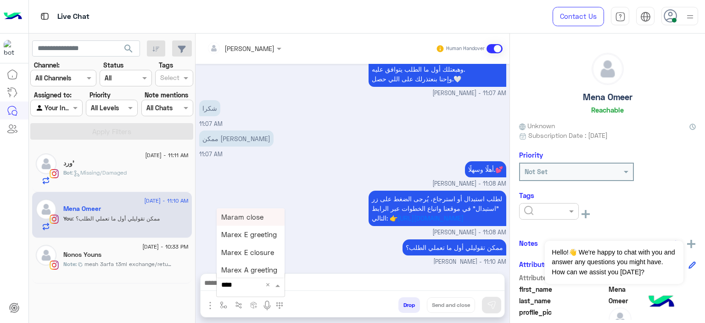
type input "*****"
click at [257, 272] on span "Mariam A closure" at bounding box center [249, 270] width 57 height 8
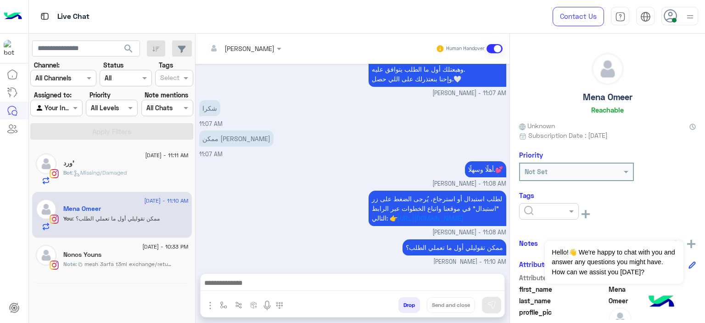
type textarea "**********"
click at [452, 304] on button "Send and close" at bounding box center [451, 305] width 48 height 16
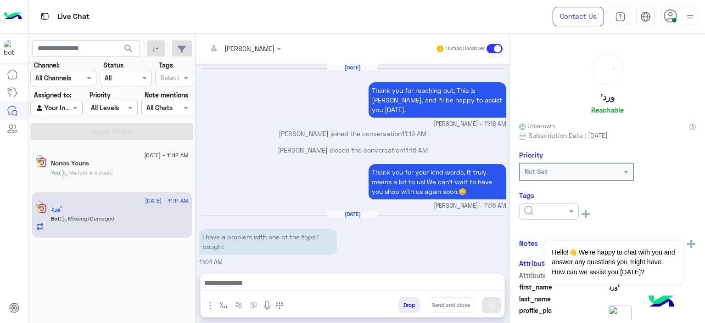
scroll to position [1016, 0]
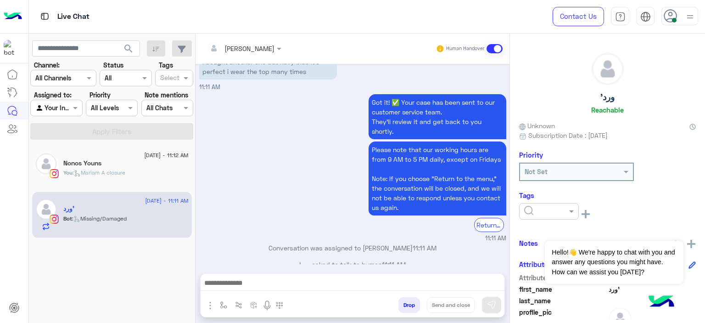
click at [117, 167] on div "Nonos Youns" at bounding box center [125, 164] width 125 height 10
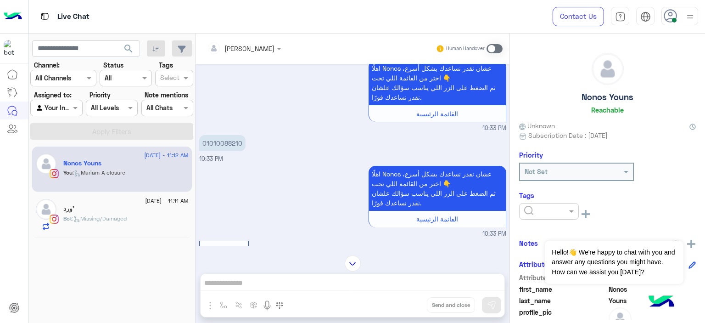
scroll to position [566, 0]
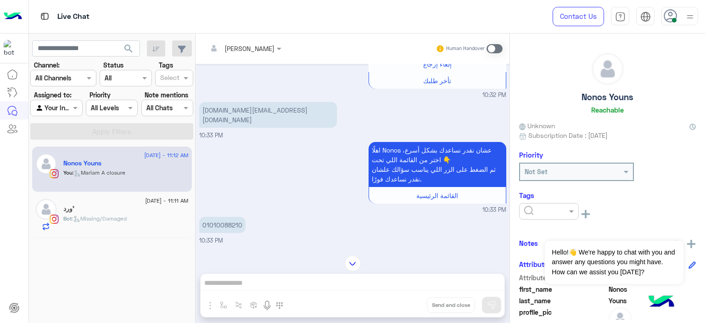
click at [228, 217] on p "01010088210" at bounding box center [222, 225] width 46 height 16
copy p "01010088210"
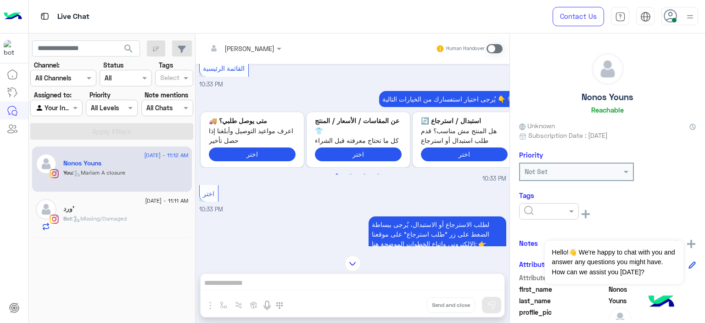
scroll to position [846, 0]
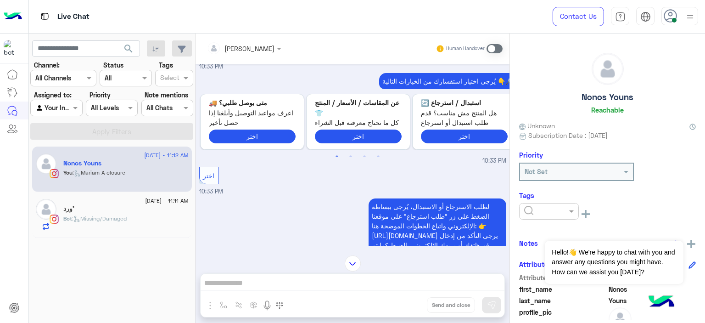
click at [496, 45] on span at bounding box center [494, 48] width 16 height 9
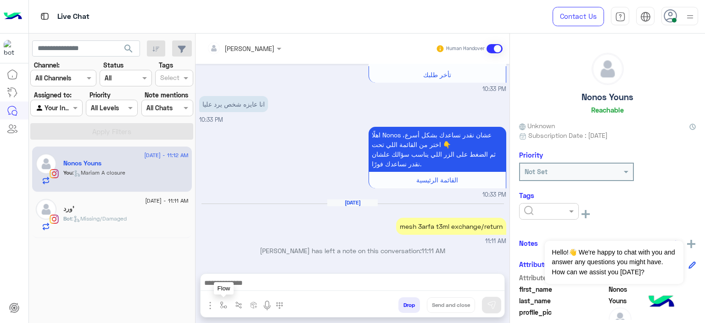
click at [223, 302] on img "button" at bounding box center [223, 304] width 7 height 7
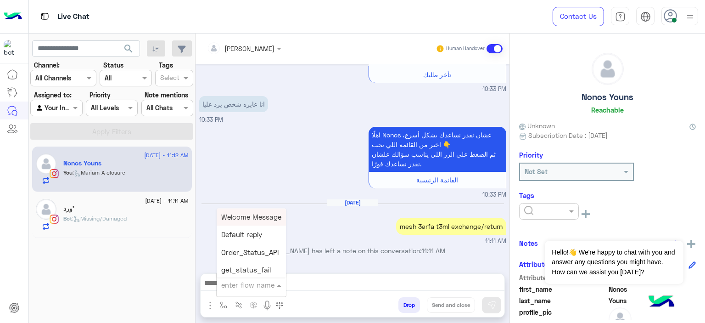
click at [231, 287] on input "text" at bounding box center [240, 284] width 38 height 11
type input "*****"
click at [263, 237] on span "Mariam E closure" at bounding box center [249, 234] width 56 height 8
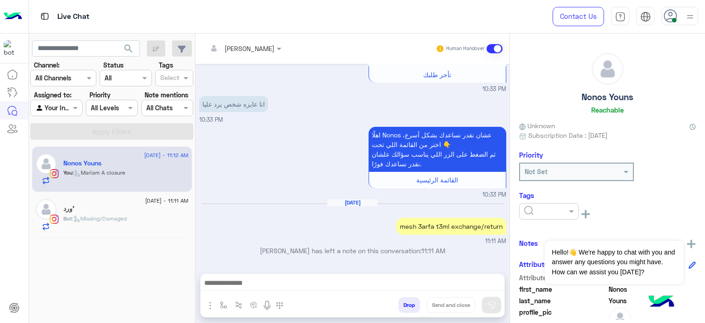
type textarea "**********"
click at [274, 282] on icon at bounding box center [270, 283] width 7 height 7
click at [218, 303] on button "button" at bounding box center [223, 304] width 15 height 15
click at [231, 288] on input "text" at bounding box center [240, 284] width 38 height 11
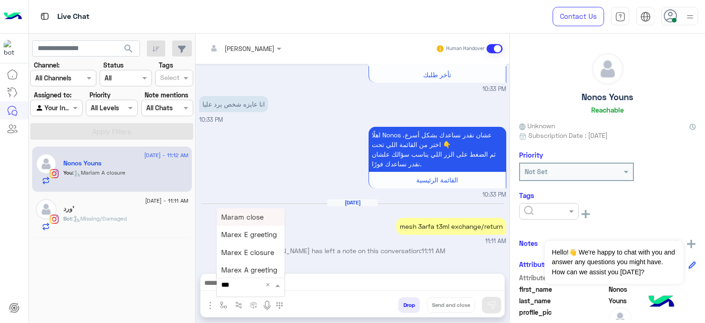
type input "****"
click at [258, 252] on span "Mariam A greeting" at bounding box center [251, 252] width 60 height 8
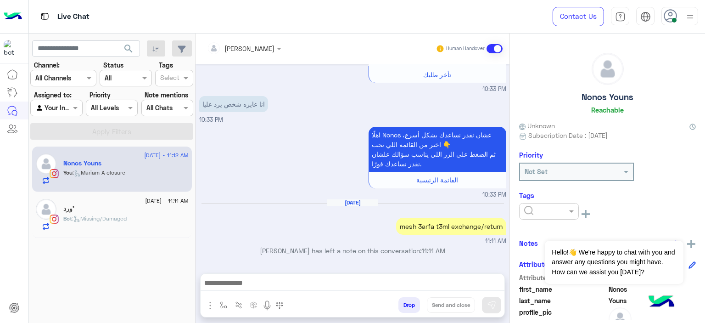
type textarea "**********"
click at [492, 305] on img at bounding box center [491, 304] width 9 height 9
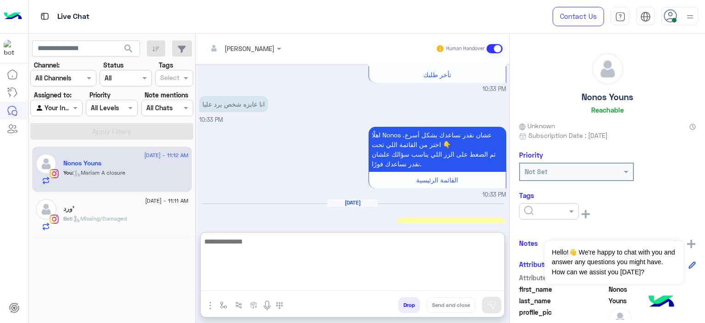
click at [301, 279] on textarea at bounding box center [353, 262] width 304 height 55
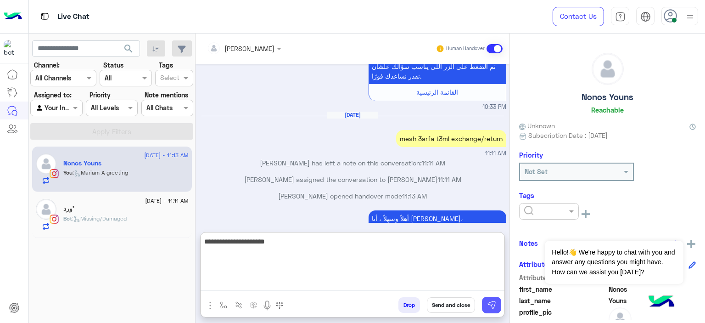
type textarea "**********"
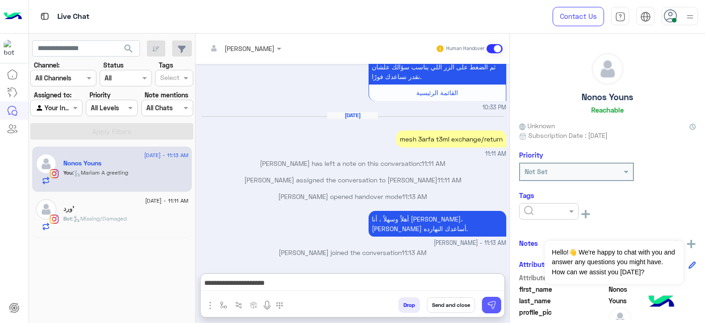
click at [494, 300] on img at bounding box center [491, 304] width 9 height 9
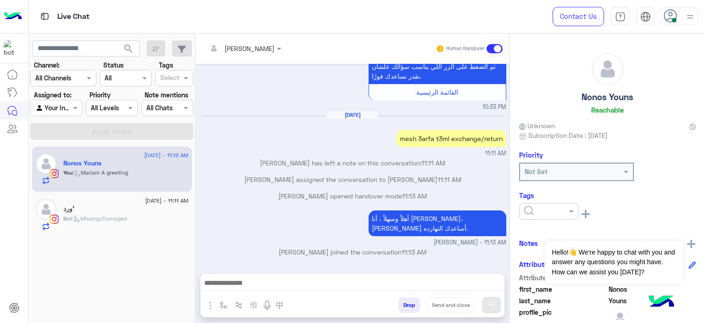
scroll to position [1199, 0]
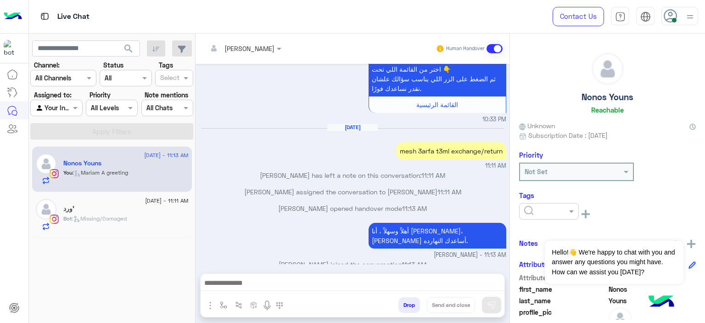
click at [161, 211] on div "'ورد" at bounding box center [125, 210] width 125 height 10
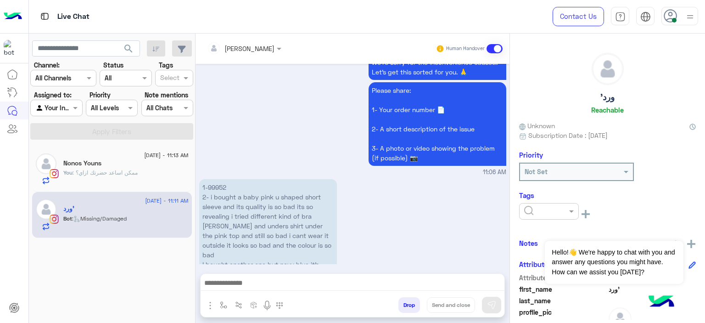
scroll to position [1016, 0]
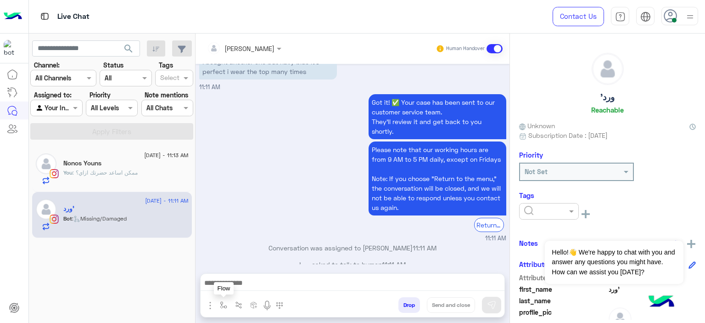
click at [224, 301] on button "button" at bounding box center [223, 304] width 15 height 15
click at [240, 286] on input "text" at bounding box center [240, 284] width 38 height 11
type input "*"
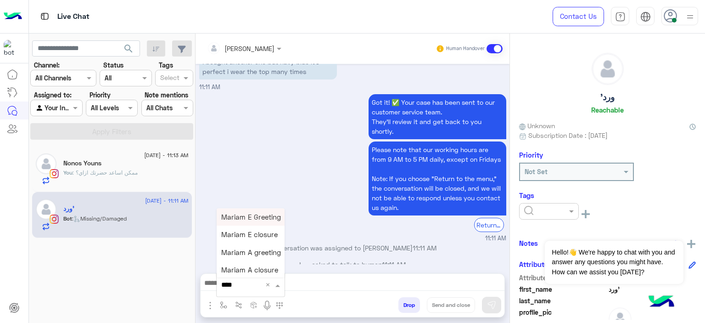
type input "*****"
click at [264, 219] on span "Mariam E Greeting" at bounding box center [251, 216] width 60 height 8
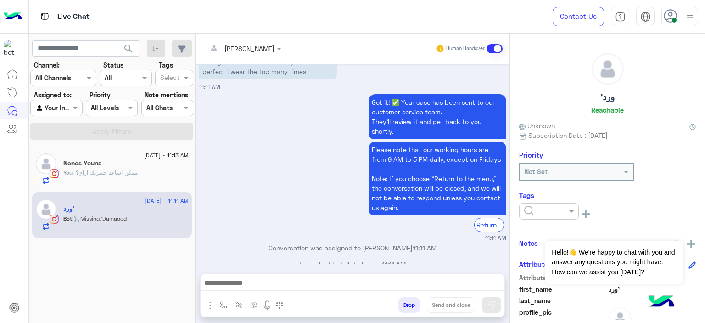
type textarea "**********"
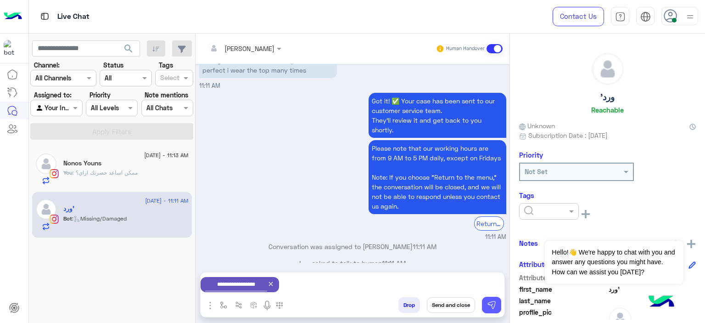
click at [492, 302] on img at bounding box center [491, 304] width 9 height 9
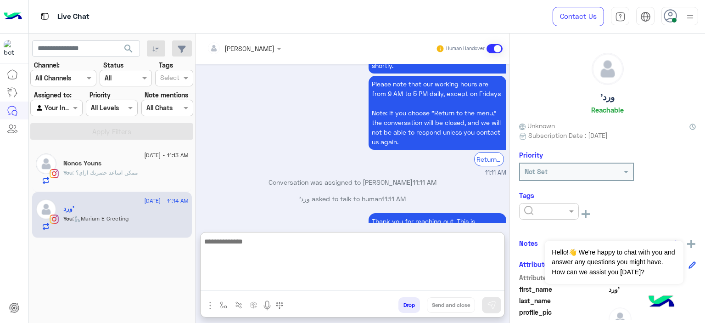
scroll to position [1083, 0]
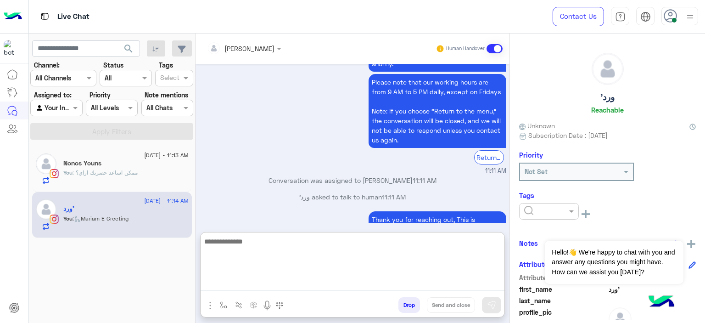
click at [252, 278] on textarea at bounding box center [353, 262] width 304 height 55
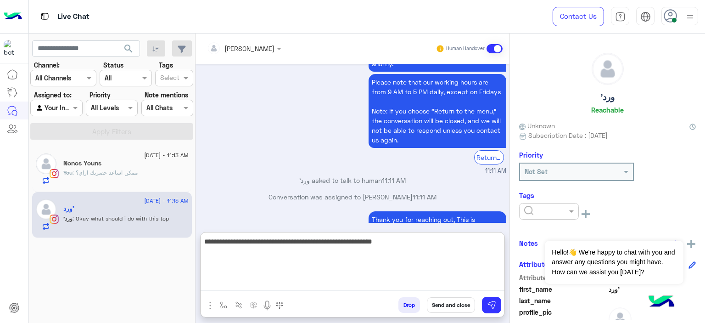
scroll to position [1153, 0]
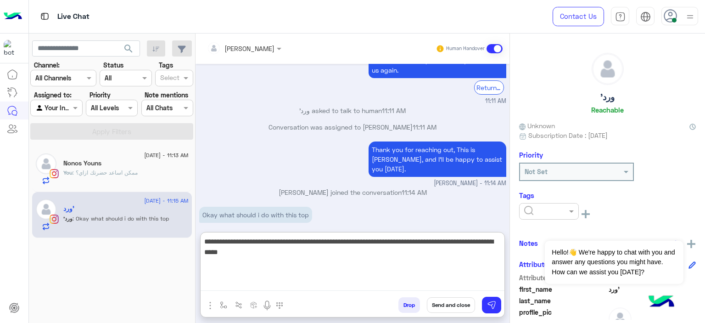
type textarea "**********"
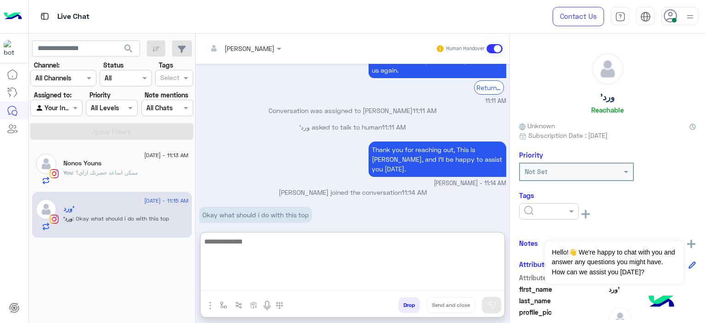
scroll to position [1202, 0]
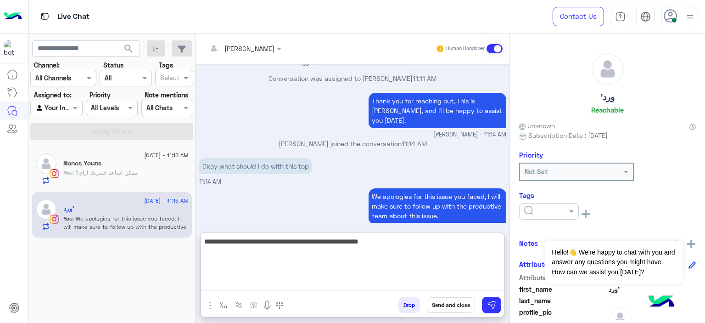
type textarea "**********"
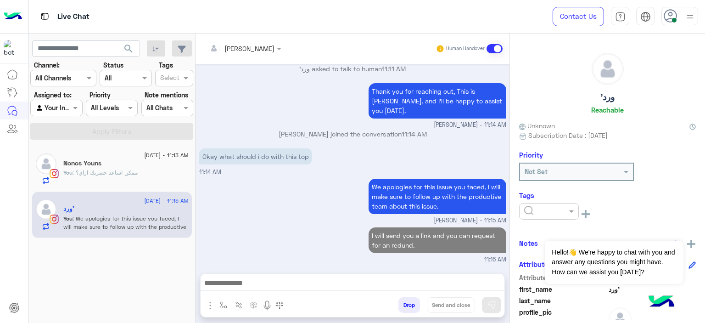
click at [163, 179] on div "You : ممكن اساعد حضرتك ازاي؟" at bounding box center [125, 176] width 125 height 16
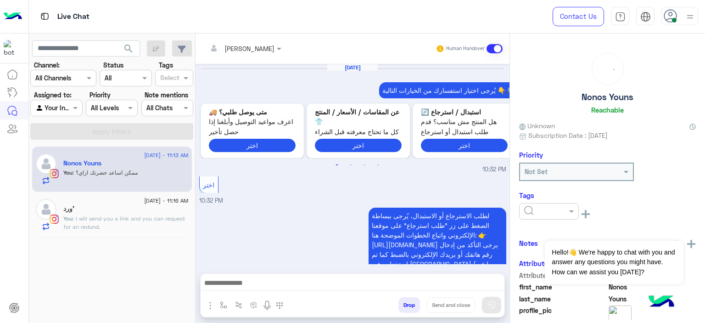
scroll to position [914, 0]
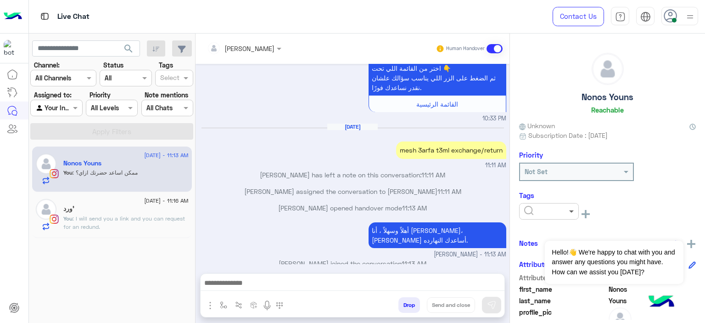
click at [571, 211] on span at bounding box center [572, 211] width 11 height 10
click at [555, 233] on div "Dismiss ✕ Hello!👋 We're happy to chat with you and answer any questions you mig…" at bounding box center [614, 252] width 138 height 64
click at [221, 303] on img "button" at bounding box center [223, 304] width 7 height 7
click at [245, 282] on div "enter flow name" at bounding box center [251, 284] width 69 height 17
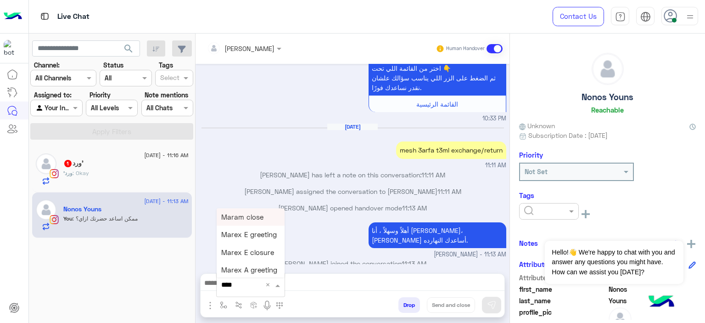
type input "*****"
click at [262, 269] on span "Mariam A closure" at bounding box center [249, 270] width 57 height 8
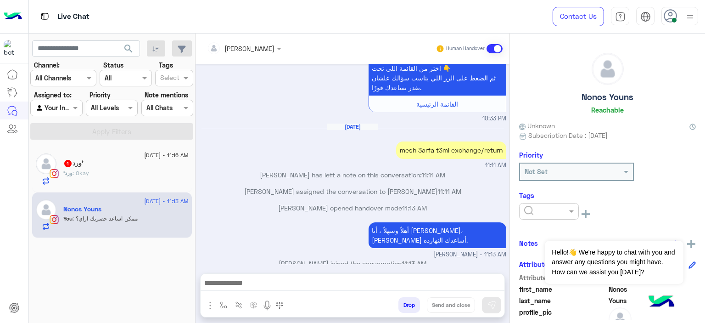
type textarea "**********"
click at [446, 306] on button "Send and close" at bounding box center [451, 305] width 48 height 16
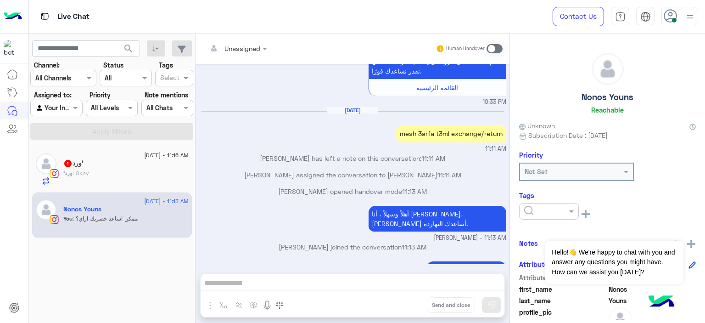
click at [119, 173] on div "'ورد : Okay" at bounding box center [125, 177] width 125 height 16
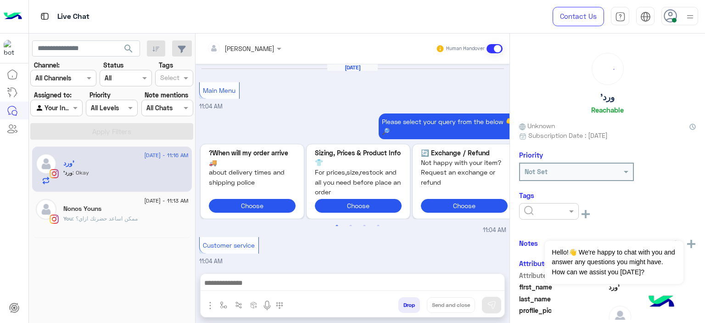
scroll to position [968, 0]
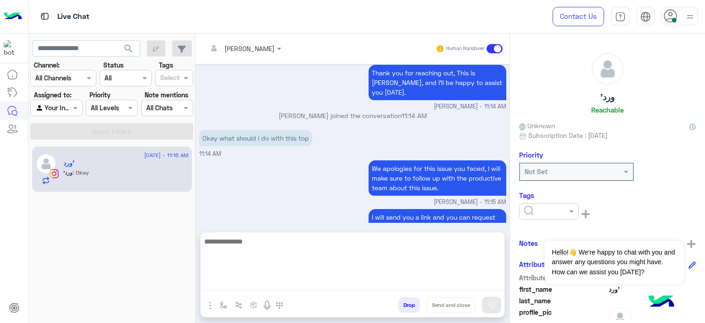
click at [264, 279] on textarea at bounding box center [353, 262] width 304 height 55
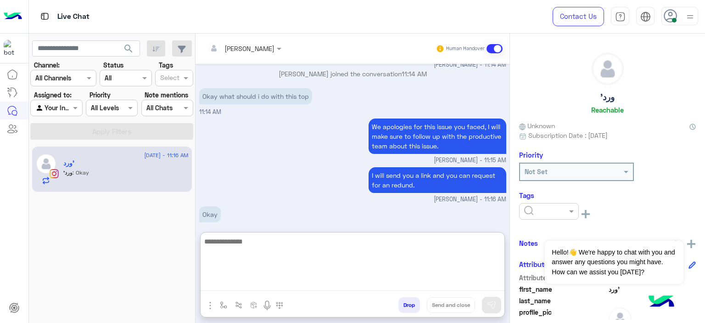
paste textarea "**********"
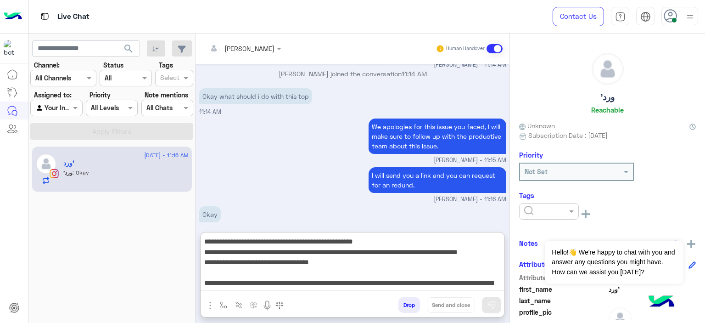
scroll to position [48, 0]
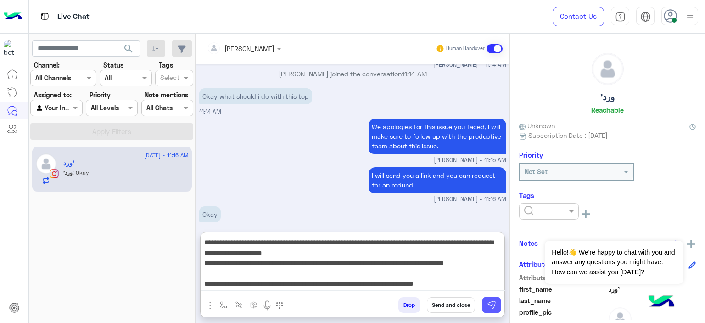
type textarea "**********"
click at [492, 304] on img at bounding box center [491, 304] width 9 height 9
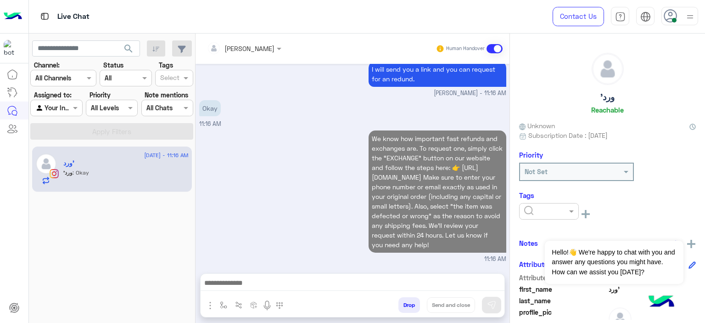
scroll to position [1112, 0]
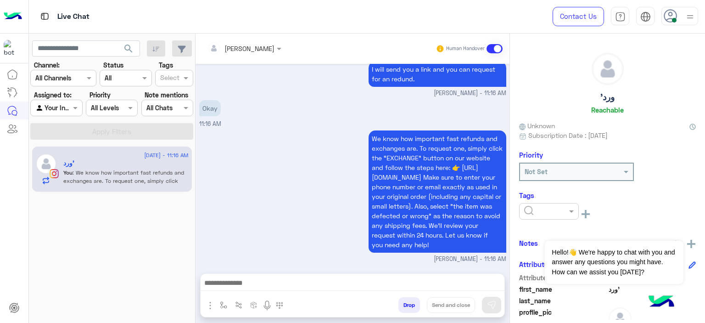
click at [239, 279] on textarea at bounding box center [353, 284] width 304 height 14
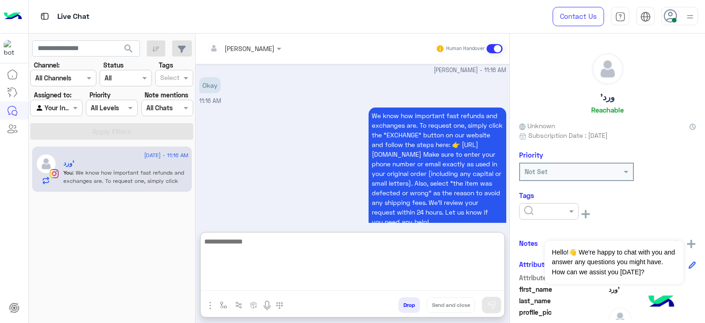
scroll to position [1154, 0]
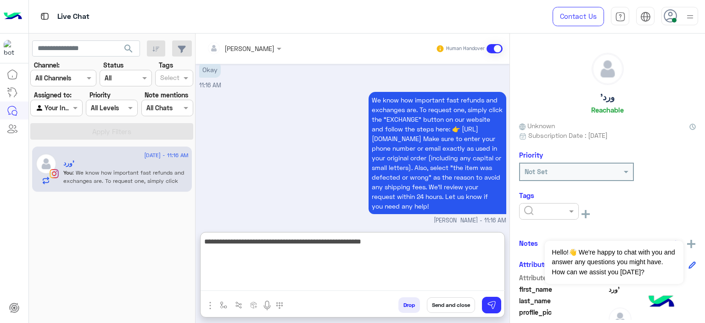
type textarea "**********"
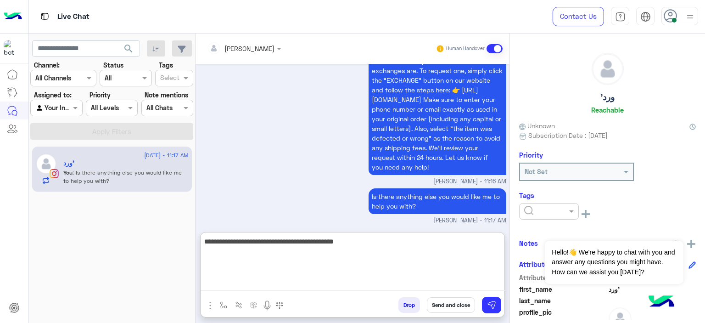
type textarea "**********"
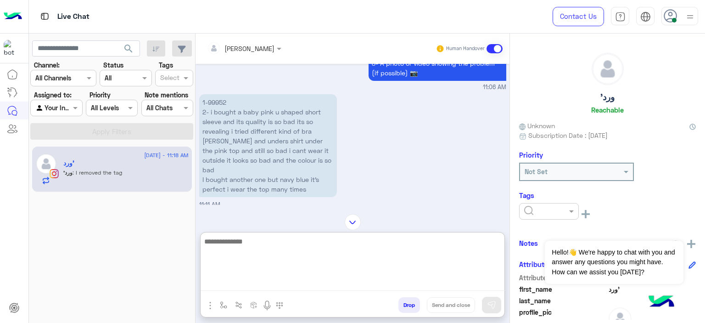
scroll to position [620, 0]
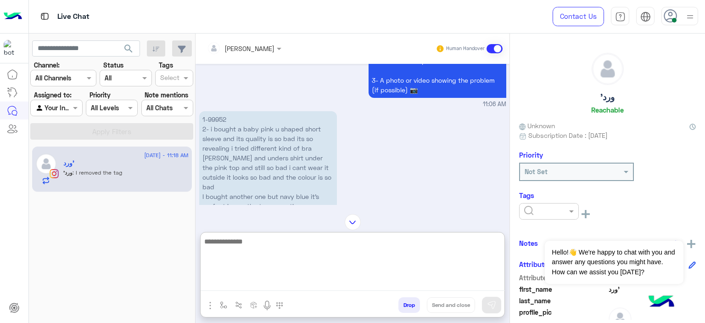
click at [216, 115] on p "1-99952 2- i bought a baby pink u shaped short sleeve and its quality is so bad…" at bounding box center [268, 162] width 138 height 103
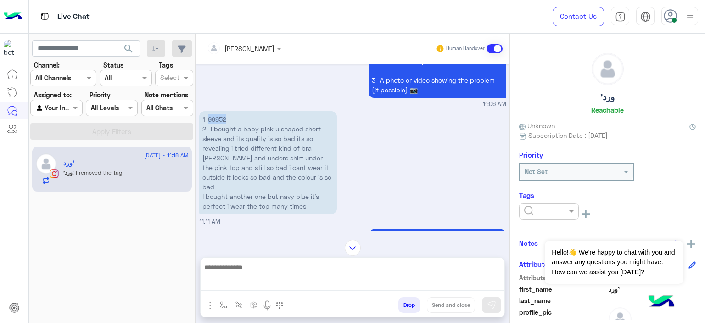
click at [216, 116] on p "1-99952 2- i bought a baby pink u shaped short sleeve and its quality is so bad…" at bounding box center [268, 162] width 138 height 103
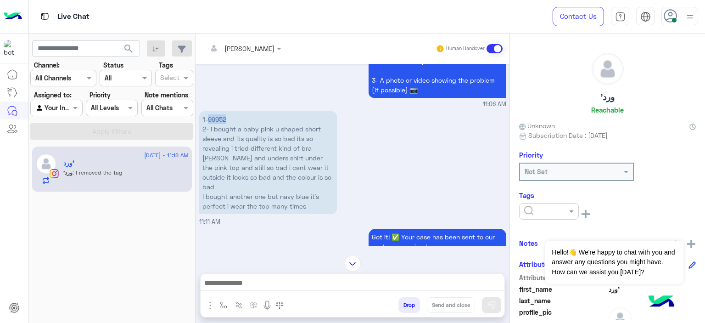
copy p "99952"
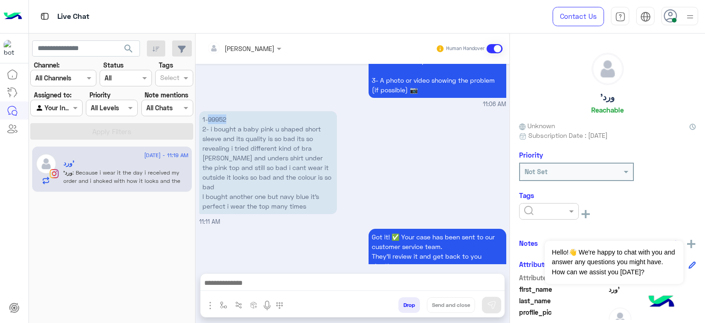
scroll to position [1297, 0]
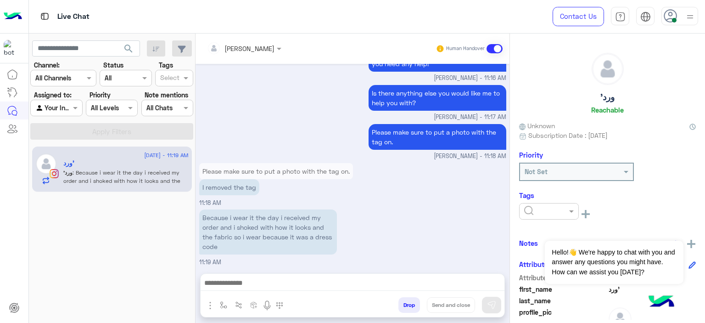
click at [237, 276] on div at bounding box center [353, 285] width 304 height 23
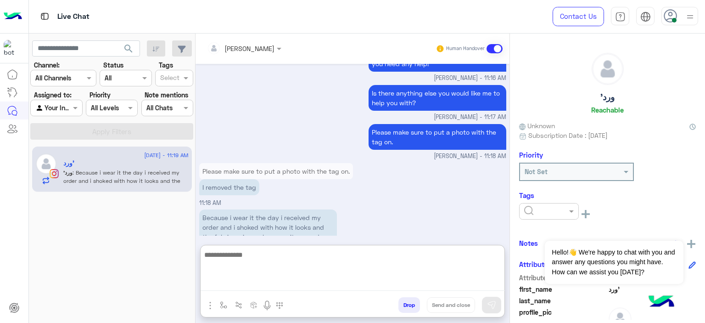
click at [237, 277] on textarea at bounding box center [353, 270] width 304 height 42
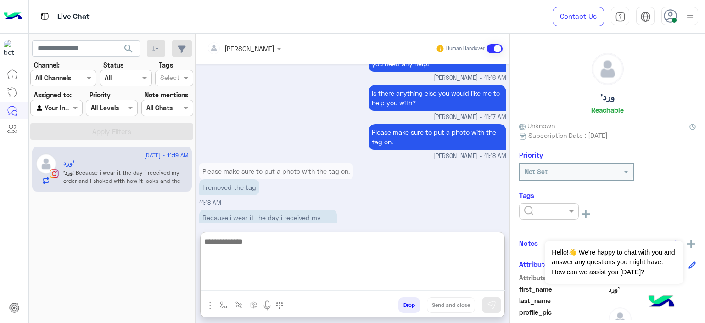
scroll to position [1338, 0]
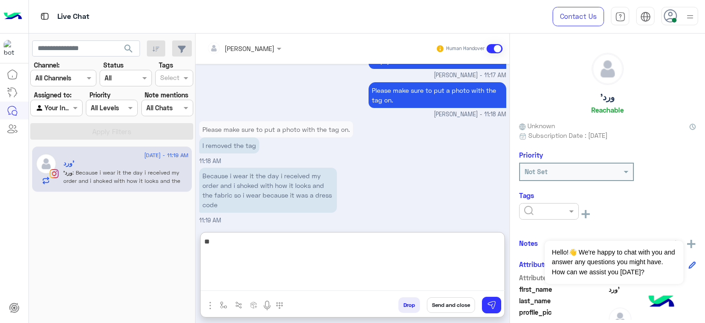
type textarea "*"
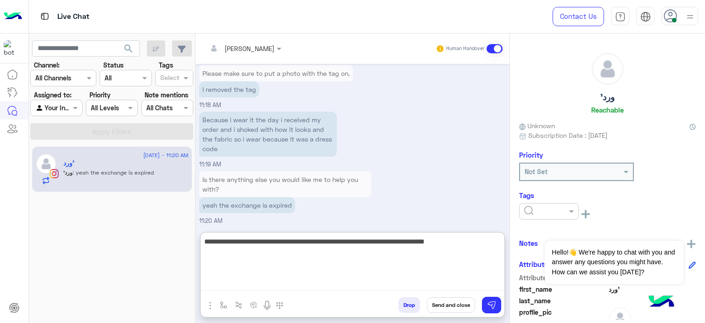
type textarea "**********"
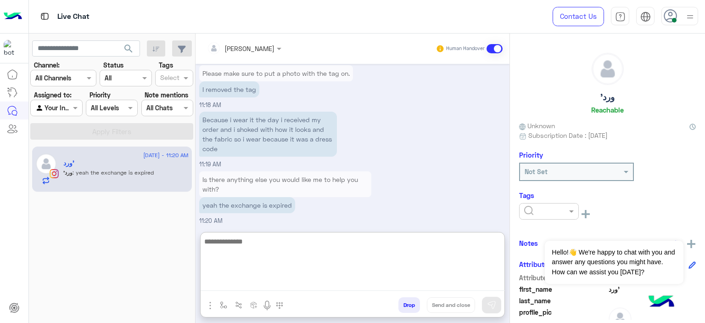
scroll to position [1433, 0]
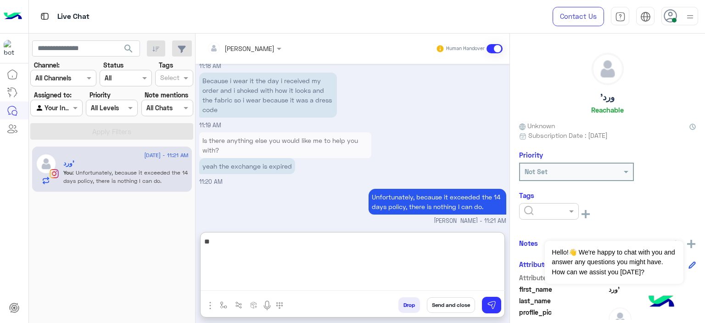
type textarea "*"
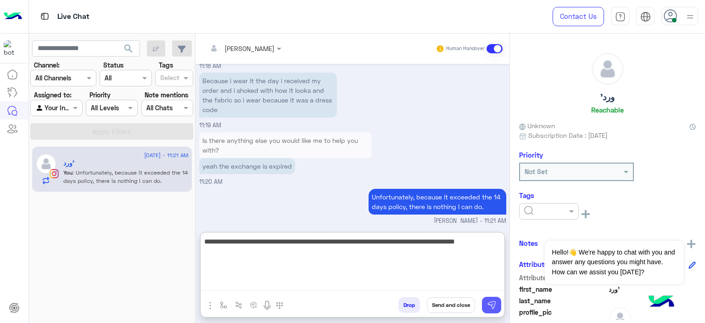
type textarea "**********"
click at [493, 305] on img at bounding box center [491, 304] width 9 height 9
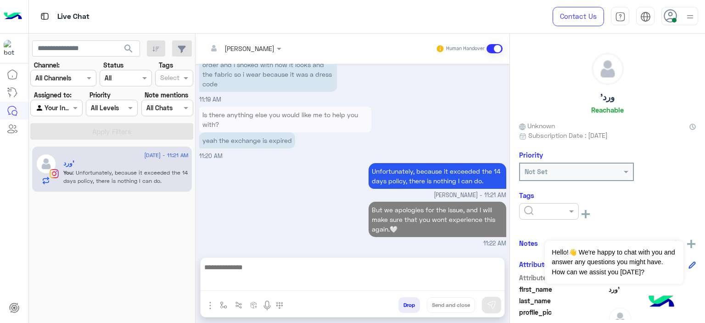
scroll to position [1440, 0]
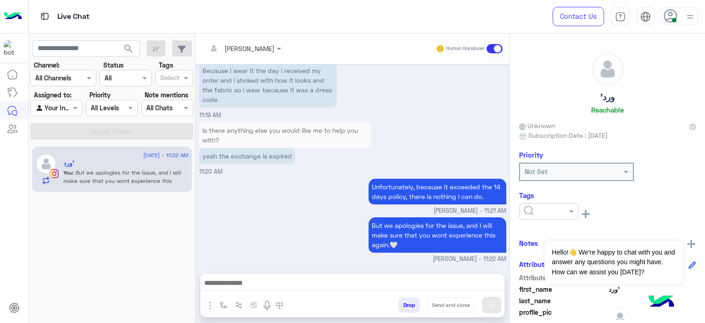
click at [252, 282] on textarea at bounding box center [353, 284] width 304 height 14
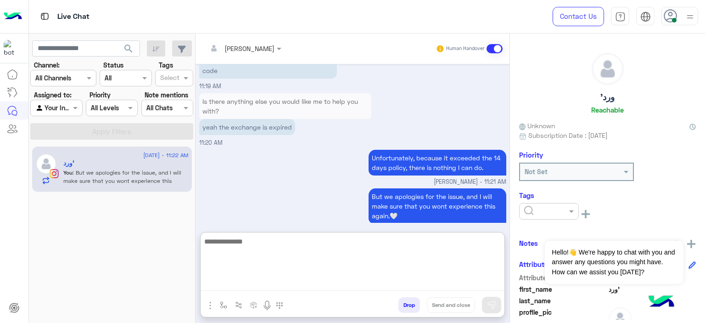
scroll to position [1481, 0]
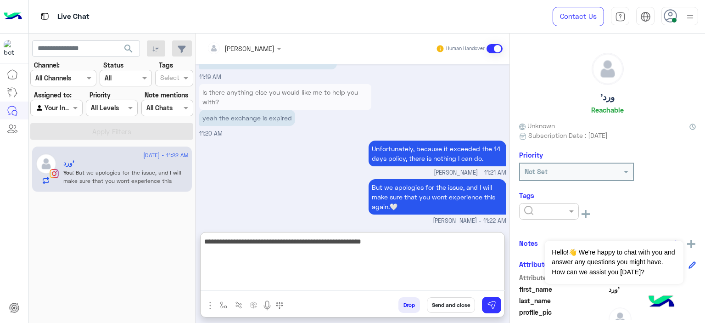
type textarea "**********"
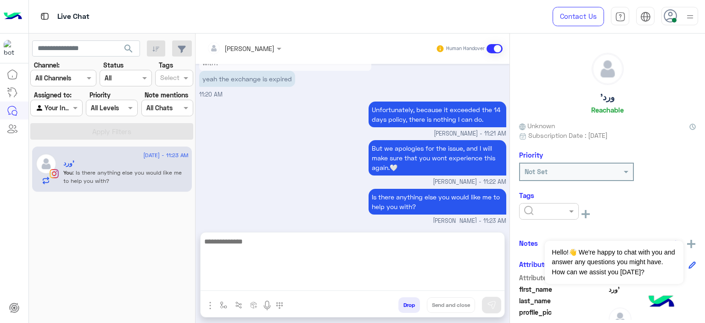
scroll to position [1520, 0]
click at [223, 307] on img "button" at bounding box center [223, 304] width 7 height 7
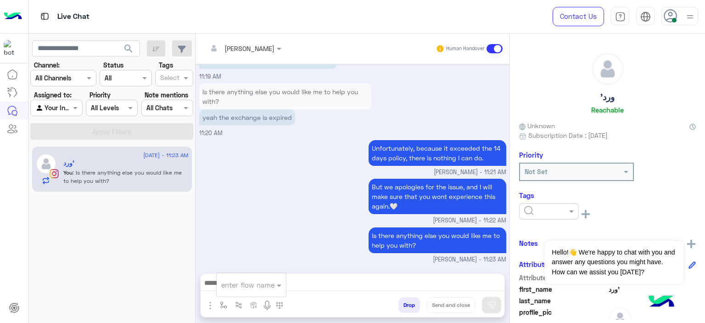
scroll to position [1479, 0]
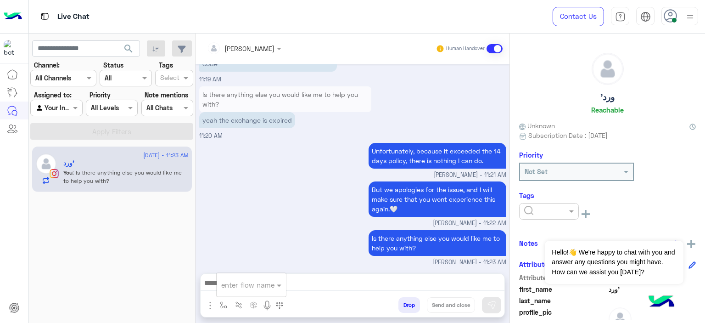
click at [233, 290] on div "enter flow name" at bounding box center [251, 284] width 69 height 17
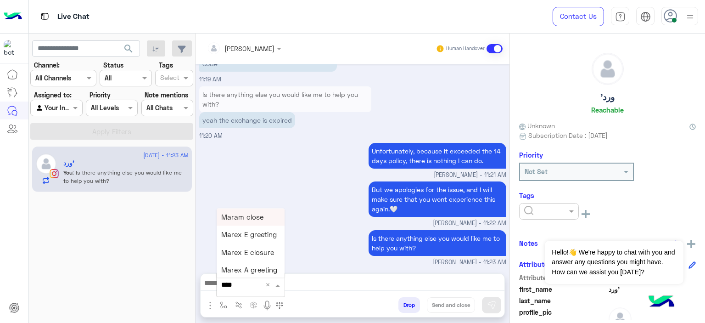
type input "*****"
click at [264, 236] on span "Mariam E closure" at bounding box center [249, 234] width 56 height 8
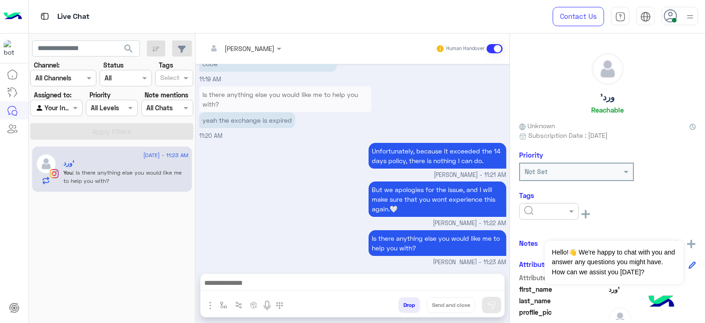
type textarea "**********"
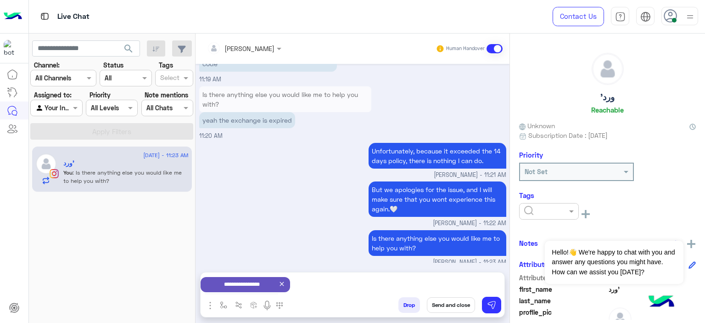
scroll to position [1481, 0]
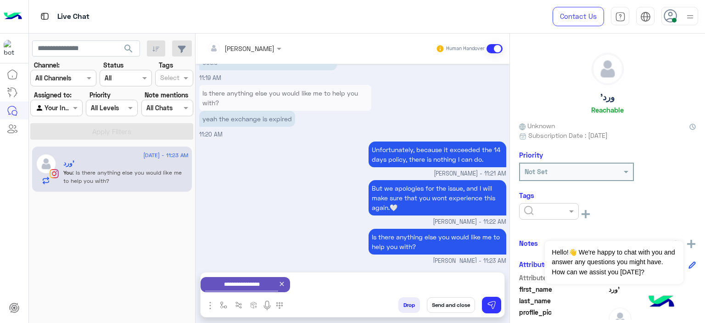
click at [446, 302] on button "Send and close" at bounding box center [451, 305] width 48 height 16
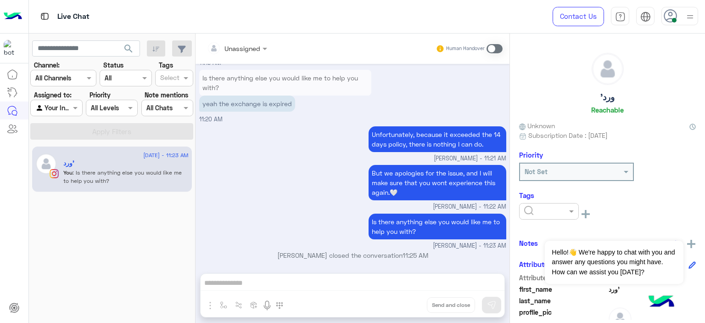
scroll to position [1609, 0]
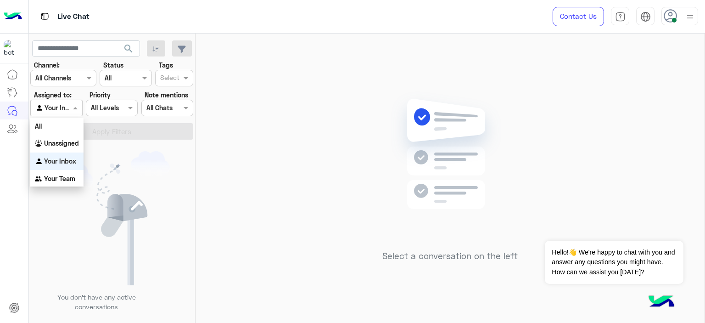
click at [68, 105] on div at bounding box center [56, 107] width 51 height 11
click at [68, 144] on b "Unassigned" at bounding box center [61, 143] width 35 height 8
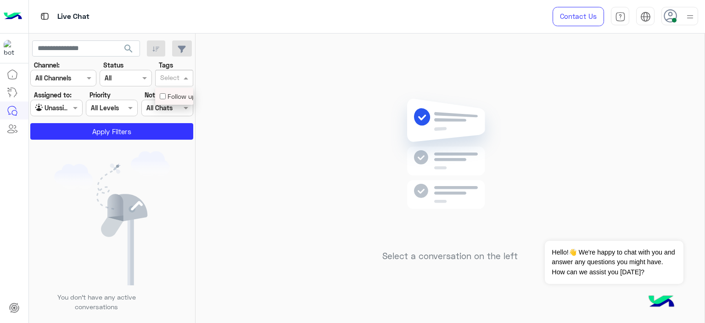
click at [169, 84] on div at bounding box center [170, 79] width 22 height 12
click at [176, 95] on div "Follow up" at bounding box center [174, 96] width 29 height 10
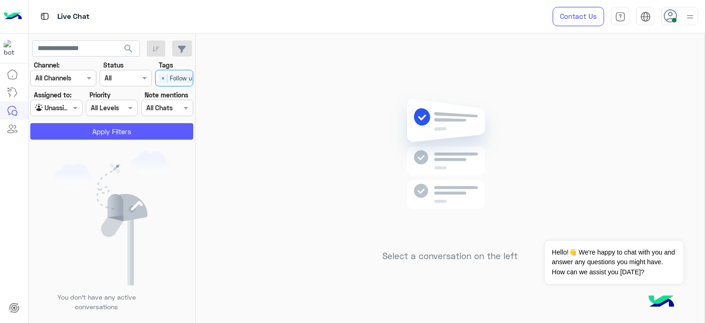
click at [154, 130] on button "Apply Filters" at bounding box center [111, 131] width 163 height 17
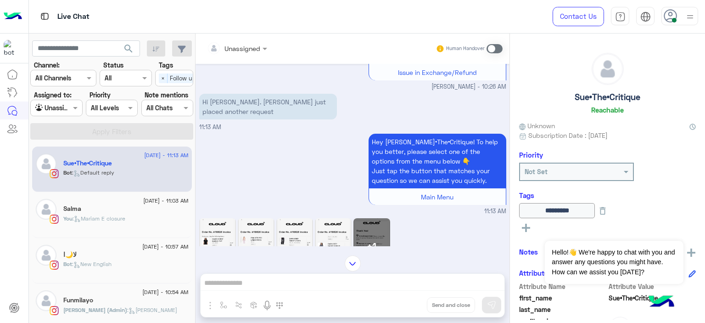
scroll to position [928, 0]
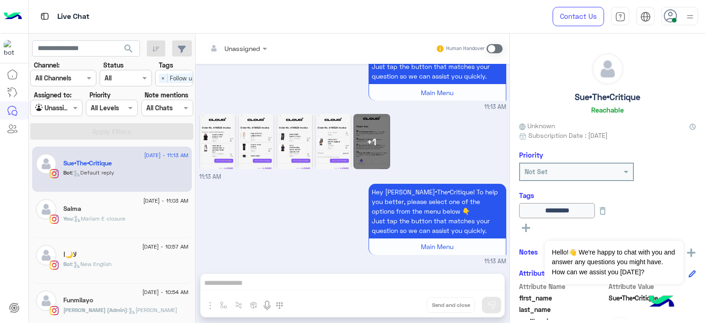
click at [240, 45] on input "text" at bounding box center [225, 49] width 37 height 10
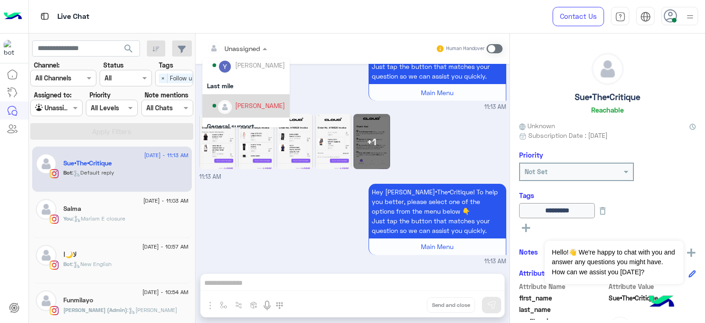
scroll to position [186, 0]
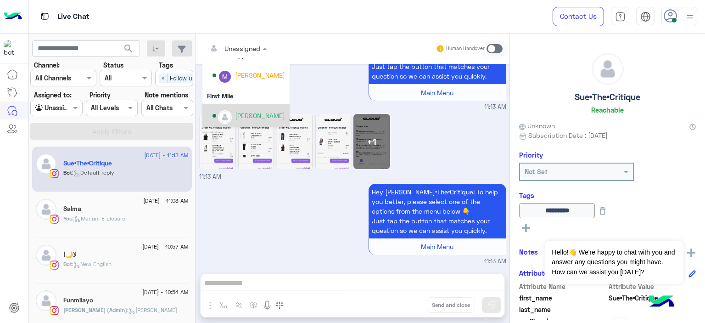
click at [257, 116] on div "Mariam Ahmed" at bounding box center [260, 116] width 50 height 10
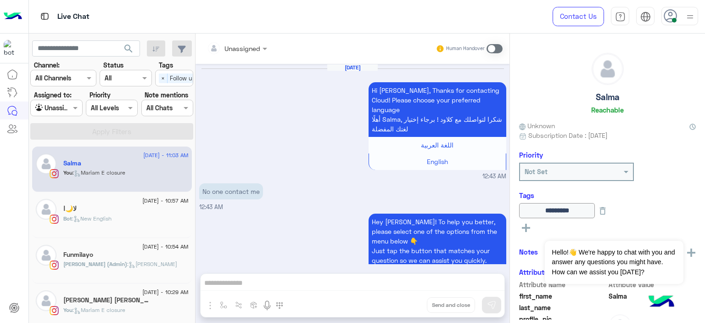
scroll to position [898, 0]
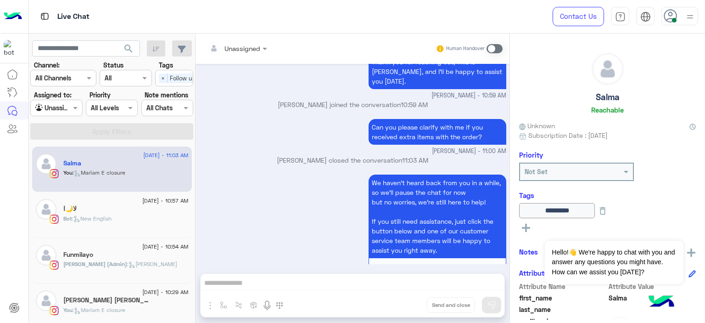
click at [132, 303] on div "Marina wafik" at bounding box center [125, 301] width 125 height 10
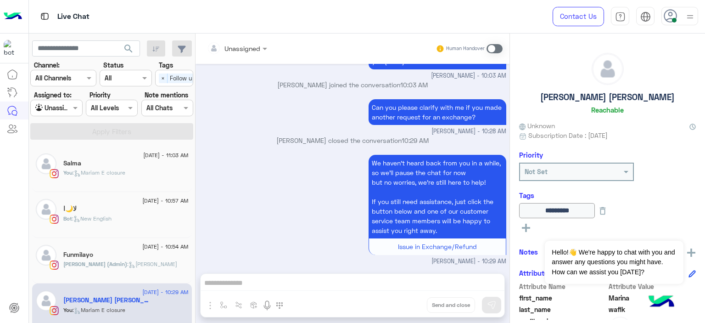
scroll to position [1, 0]
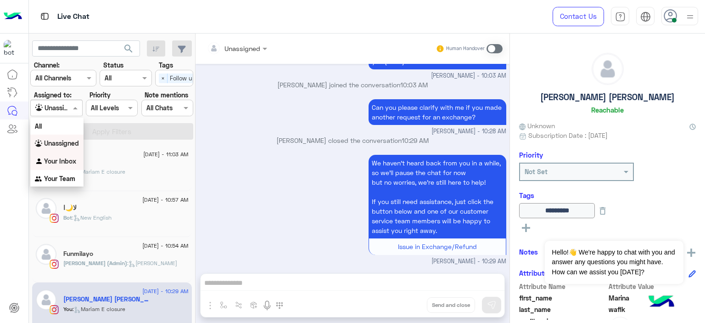
drag, startPoint x: 70, startPoint y: 106, endPoint x: 70, endPoint y: 161, distance: 55.1
click at [70, 161] on body "Live Chat Contact Us Help Center عربي English search Channel: Channel All Chann…" at bounding box center [352, 161] width 705 height 323
click at [70, 161] on b "Your Inbox" at bounding box center [60, 161] width 32 height 8
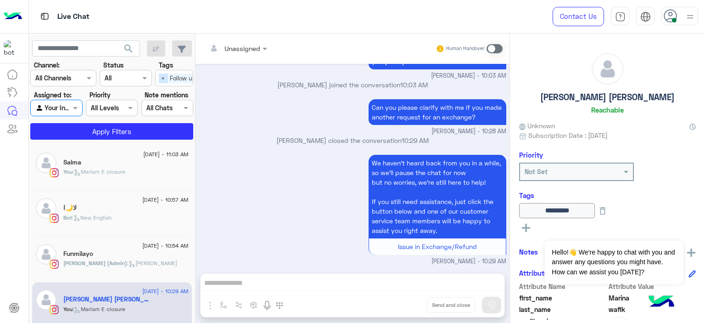
click at [160, 77] on span "×" at bounding box center [163, 78] width 9 height 10
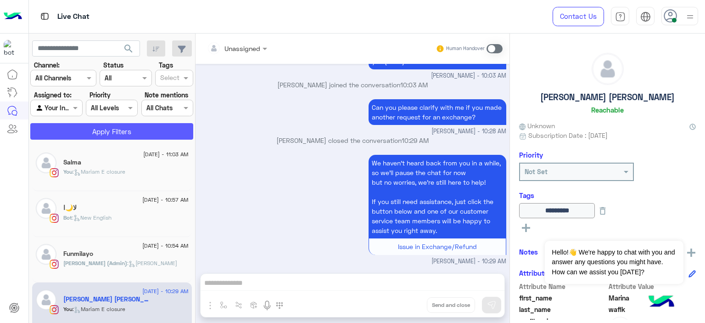
click at [144, 124] on button "Apply Filters" at bounding box center [111, 131] width 163 height 17
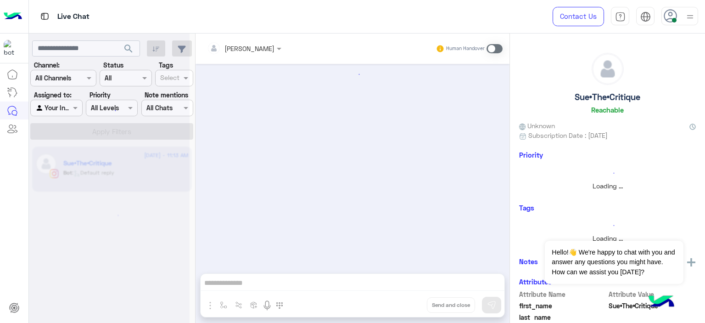
scroll to position [916, 0]
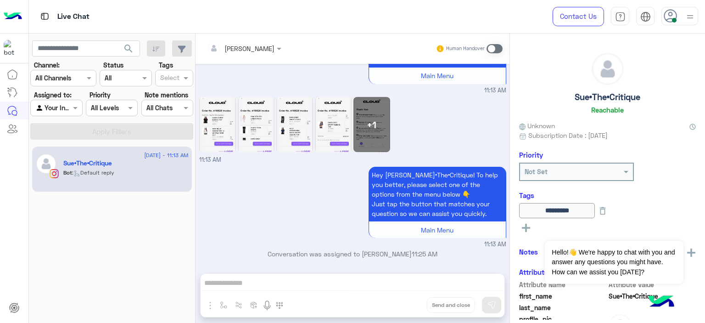
click at [490, 47] on span at bounding box center [494, 48] width 16 height 9
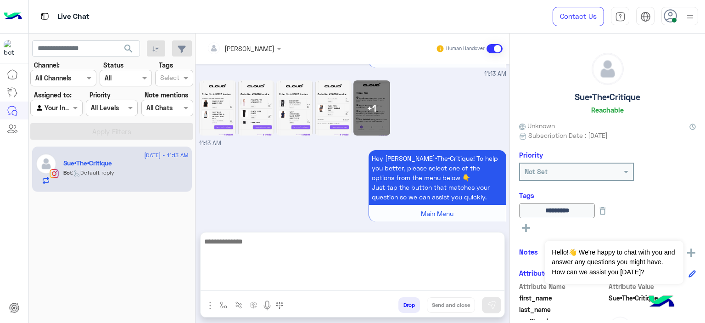
click at [249, 281] on textarea at bounding box center [353, 262] width 304 height 55
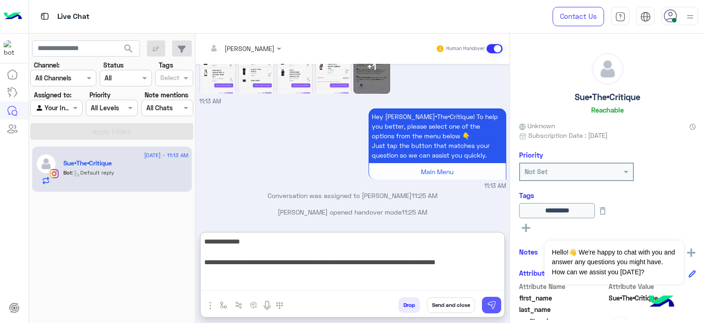
type textarea "**********"
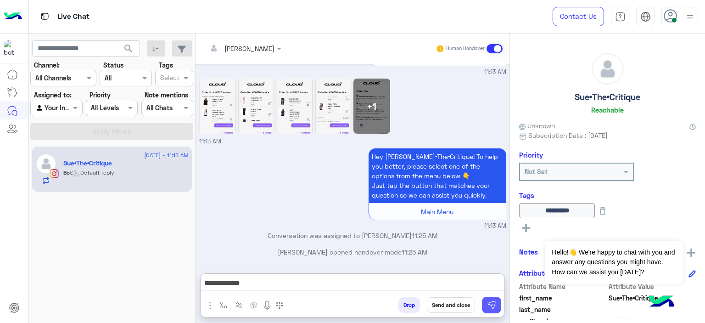
click at [488, 305] on img at bounding box center [491, 304] width 9 height 9
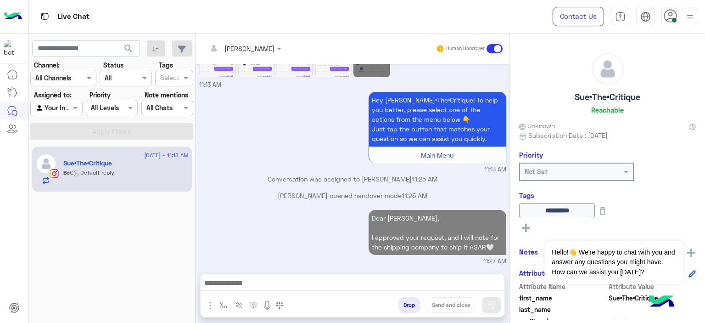
scroll to position [1008, 0]
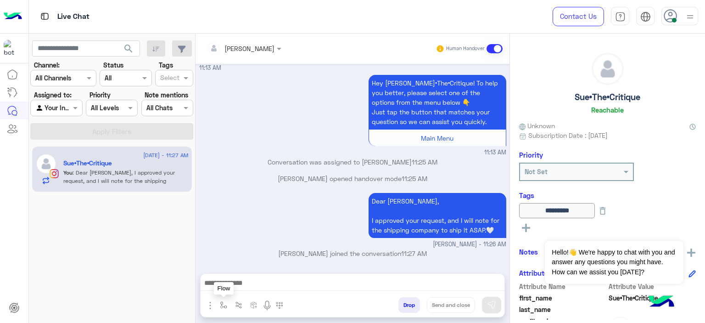
click at [224, 306] on img "button" at bounding box center [223, 304] width 7 height 7
click at [321, 190] on div "Dear Gamila, I approved your request, and I will note for the shipping company …" at bounding box center [352, 219] width 307 height 58
click at [220, 304] on button "button" at bounding box center [223, 304] width 15 height 15
click at [237, 286] on input "text" at bounding box center [240, 284] width 38 height 11
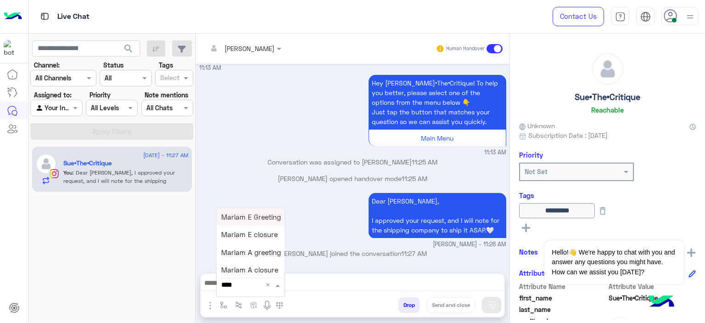
type input "*****"
click at [256, 231] on span "Mariam E closure" at bounding box center [249, 234] width 56 height 8
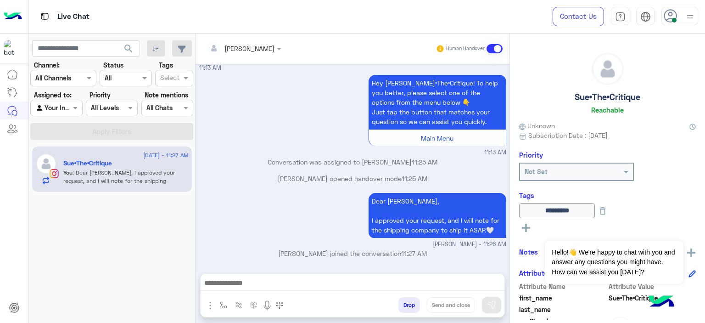
type textarea "**********"
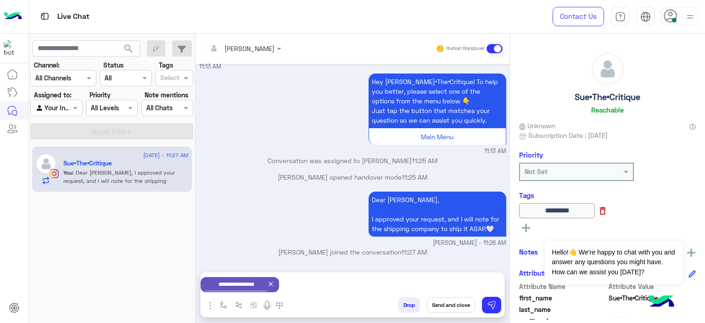
click at [606, 207] on icon at bounding box center [603, 211] width 6 height 8
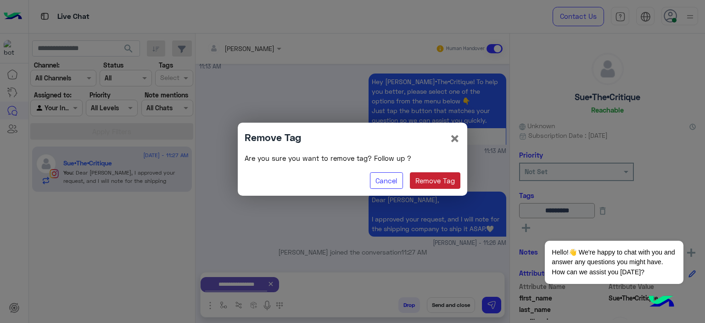
click at [426, 179] on button "Remove Tag" at bounding box center [435, 180] width 51 height 17
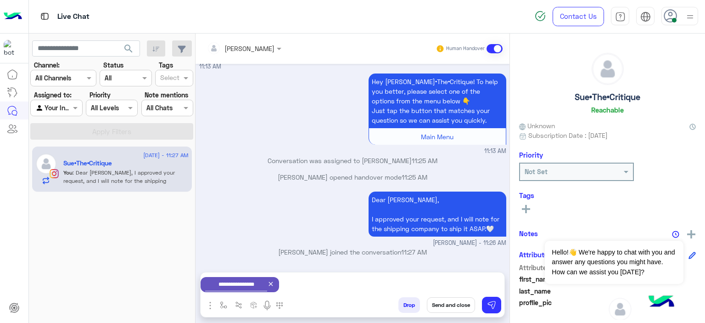
click at [452, 306] on button "Send and close" at bounding box center [451, 305] width 48 height 16
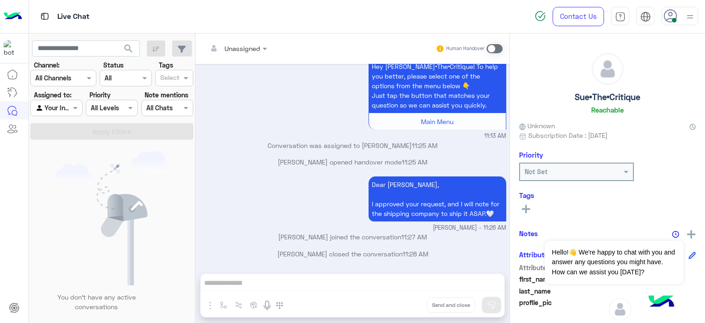
scroll to position [1137, 0]
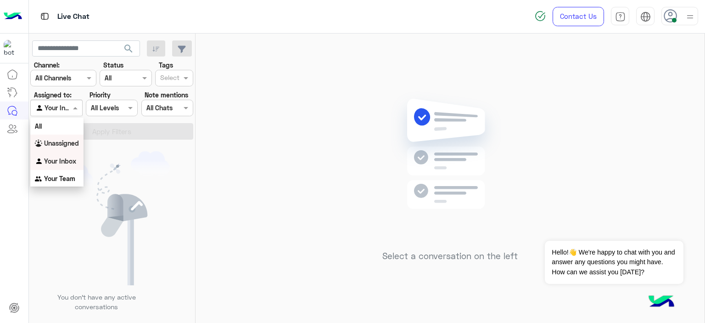
drag, startPoint x: 78, startPoint y: 110, endPoint x: 73, endPoint y: 142, distance: 33.0
click at [73, 142] on body "Live Chat Contact Us Help Center عربي English search Channel: Channel All Chann…" at bounding box center [352, 161] width 705 height 323
click at [73, 142] on b "Unassigned" at bounding box center [61, 143] width 35 height 8
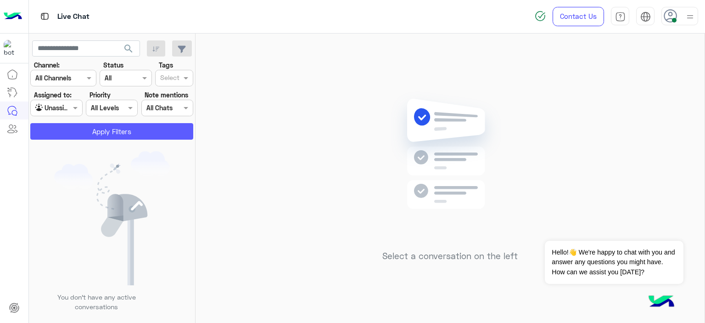
click at [105, 136] on button "Apply Filters" at bounding box center [111, 131] width 163 height 17
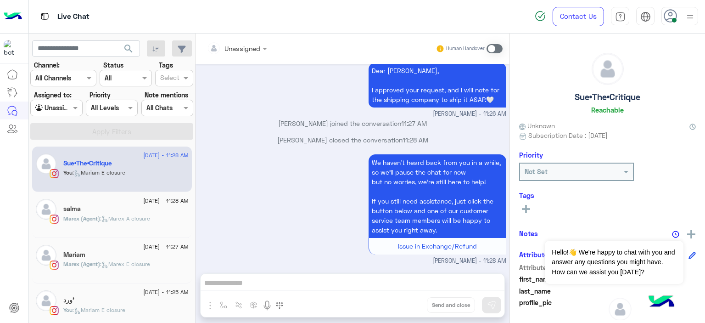
scroll to position [46, 0]
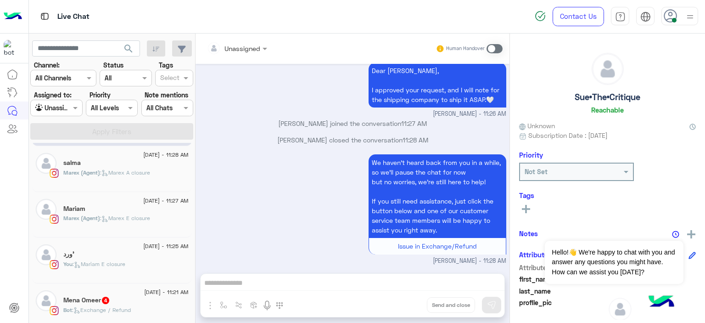
click at [125, 268] on p "You : Mariam E closure" at bounding box center [94, 264] width 62 height 8
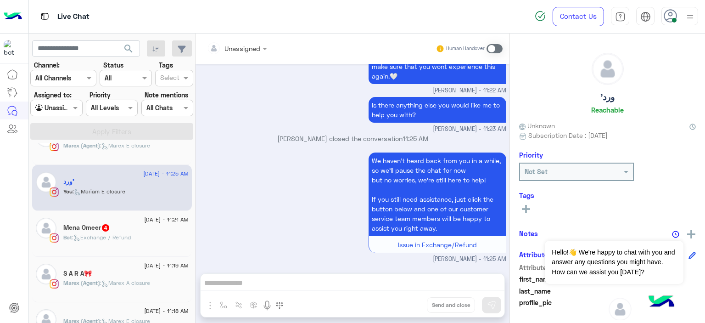
scroll to position [120, 0]
click at [118, 238] on p "Bot : Exchange / Refund" at bounding box center [96, 235] width 67 height 8
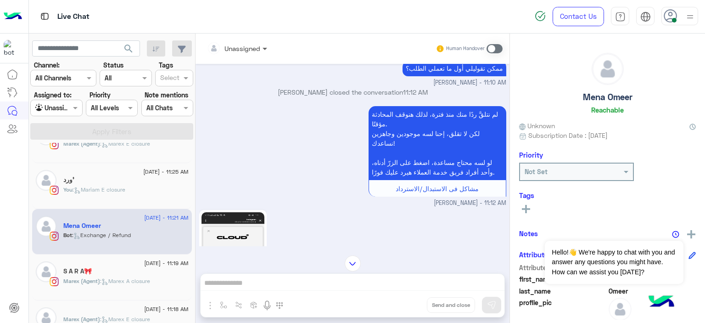
scroll to position [121, 0]
drag, startPoint x: 259, startPoint y: 46, endPoint x: 260, endPoint y: 56, distance: 9.6
click at [259, 47] on div "Unassigned" at bounding box center [236, 48] width 69 height 17
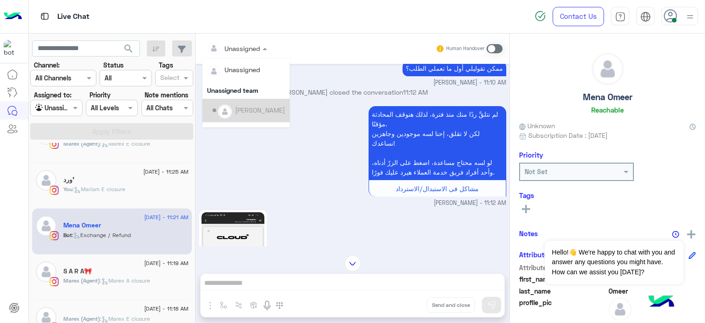
scroll to position [186, 0]
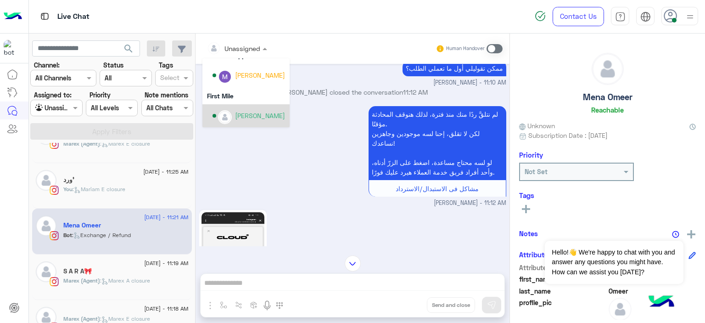
click at [247, 119] on div "Mariam Ahmed" at bounding box center [248, 116] width 73 height 16
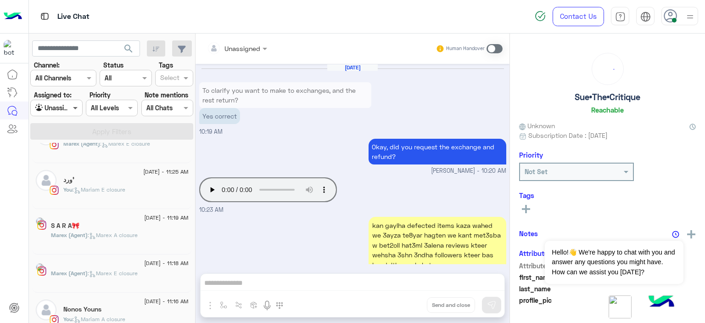
scroll to position [855, 0]
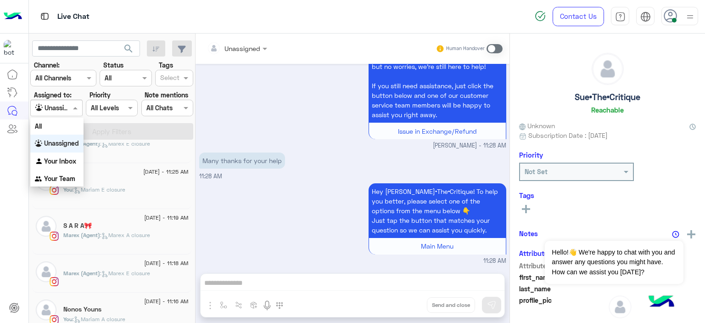
click at [76, 106] on span at bounding box center [76, 108] width 11 height 10
click at [75, 159] on b "Your Inbox" at bounding box center [60, 161] width 32 height 8
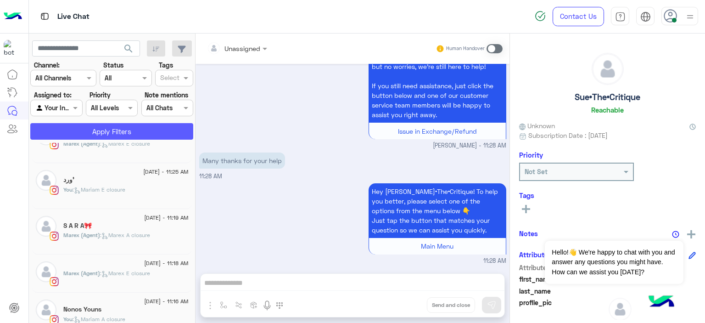
click at [106, 132] on button "Apply Filters" at bounding box center [111, 131] width 163 height 17
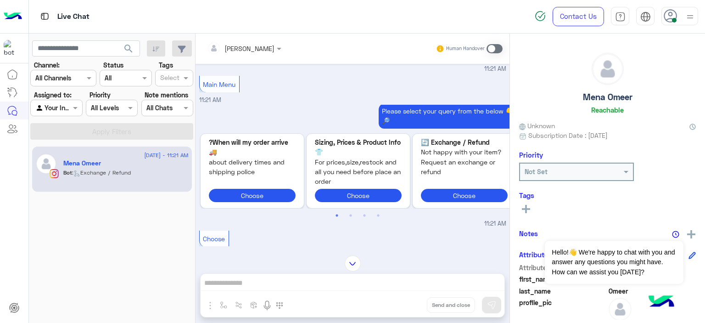
scroll to position [1026, 0]
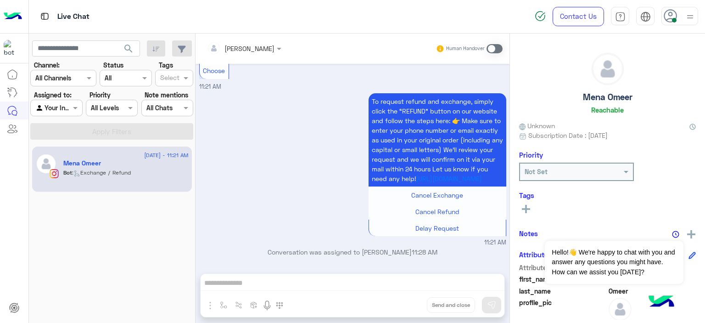
click at [496, 49] on span at bounding box center [494, 48] width 16 height 9
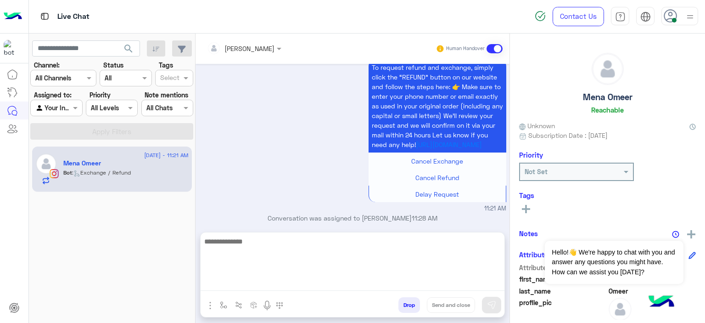
click at [259, 279] on textarea at bounding box center [353, 262] width 304 height 55
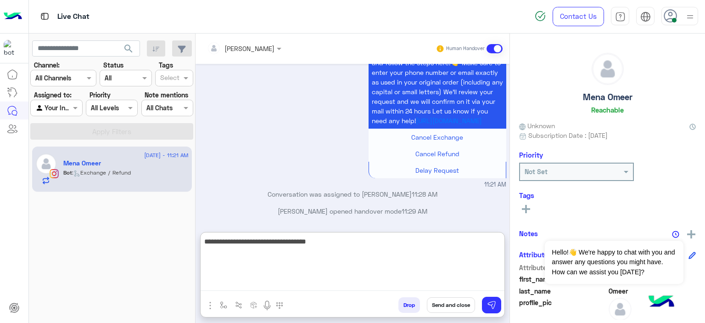
type textarea "**********"
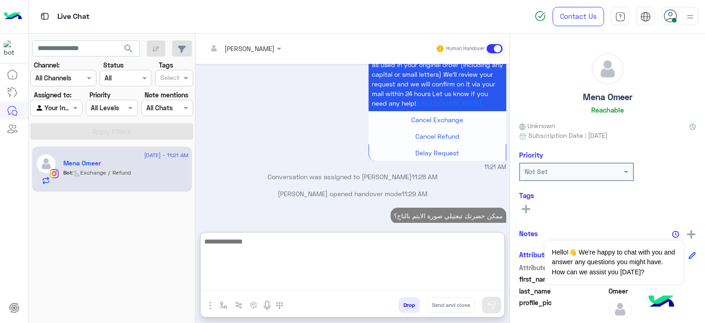
scroll to position [1113, 0]
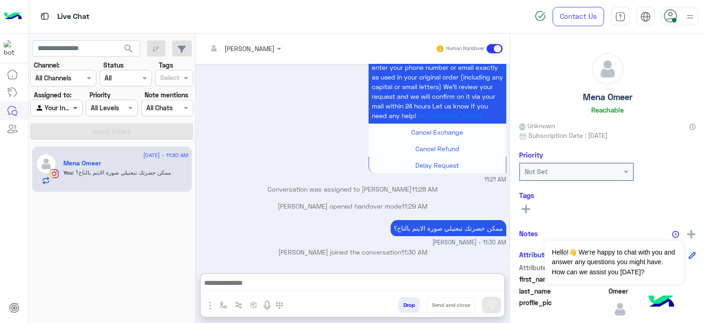
click at [79, 108] on span at bounding box center [76, 108] width 11 height 10
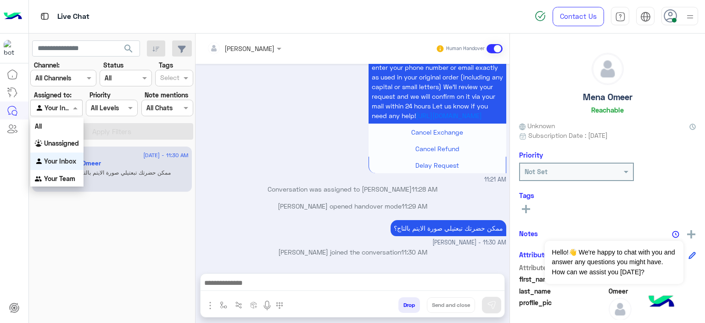
scroll to position [1089, 0]
click at [64, 143] on b "Unassigned" at bounding box center [61, 143] width 35 height 8
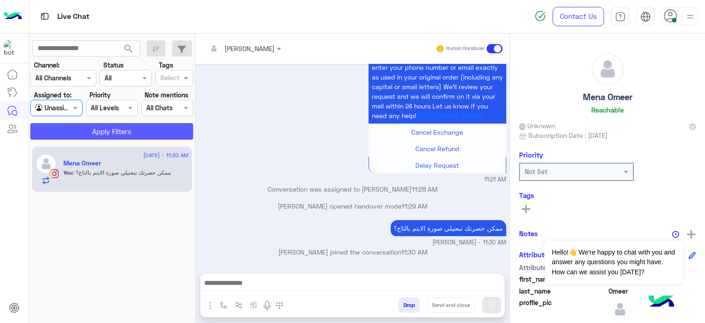
click at [145, 132] on button "Apply Filters" at bounding box center [111, 131] width 163 height 17
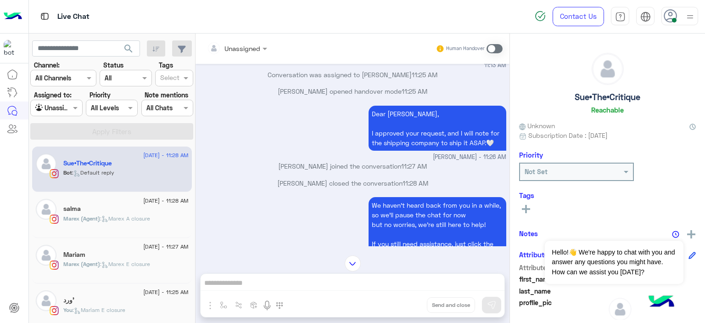
scroll to position [855, 0]
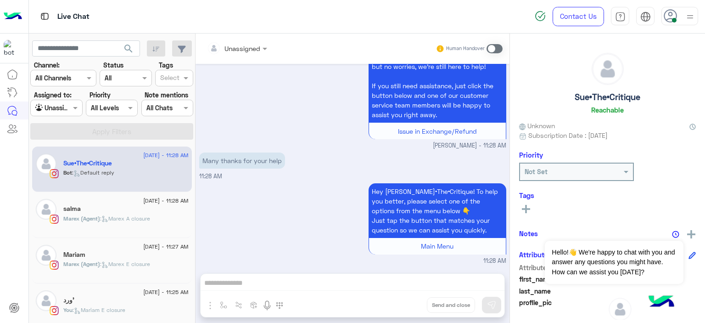
click at [248, 52] on span "Unassigned" at bounding box center [242, 49] width 36 height 8
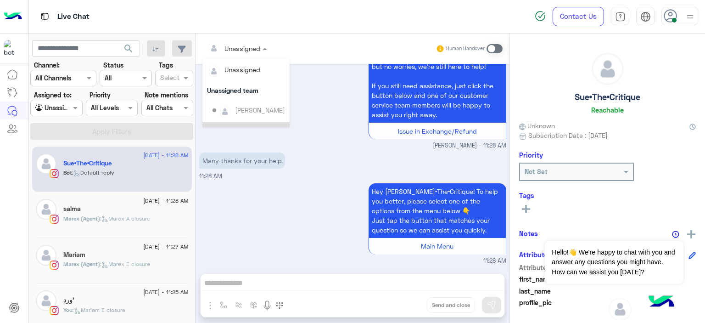
scroll to position [186, 0]
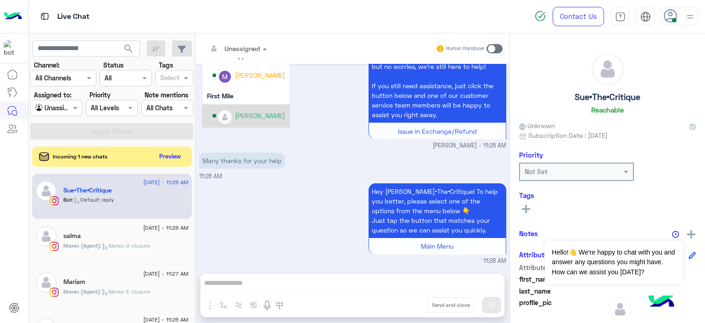
click at [257, 117] on div "Mariam Ahmed" at bounding box center [260, 116] width 50 height 10
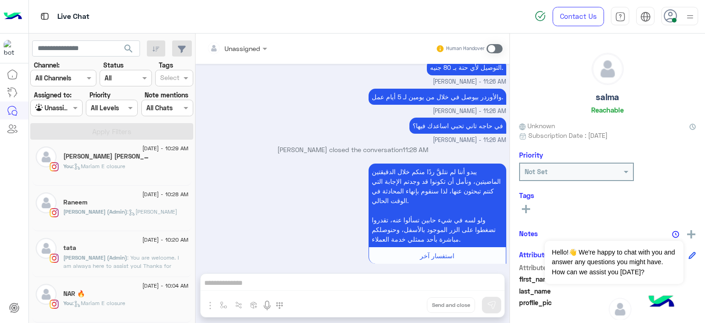
scroll to position [281, 0]
click at [117, 165] on span ": Mariam E closure" at bounding box center [99, 165] width 53 height 7
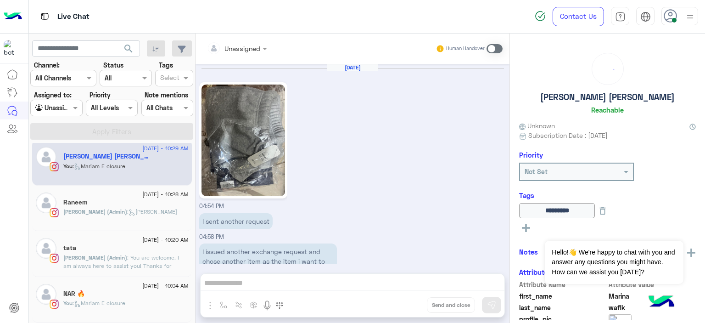
scroll to position [860, 0]
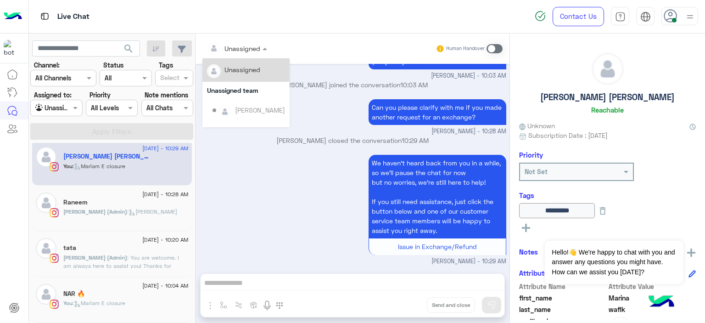
click at [246, 46] on div at bounding box center [236, 48] width 69 height 11
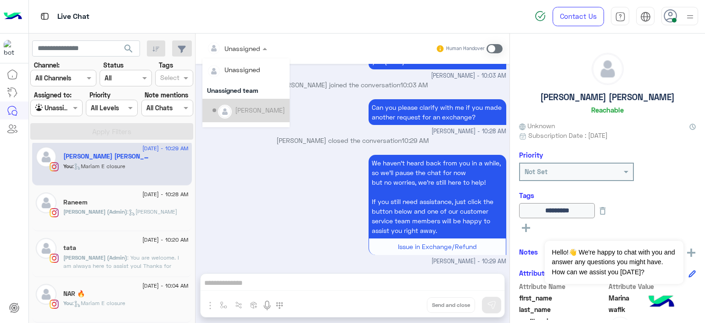
scroll to position [186, 0]
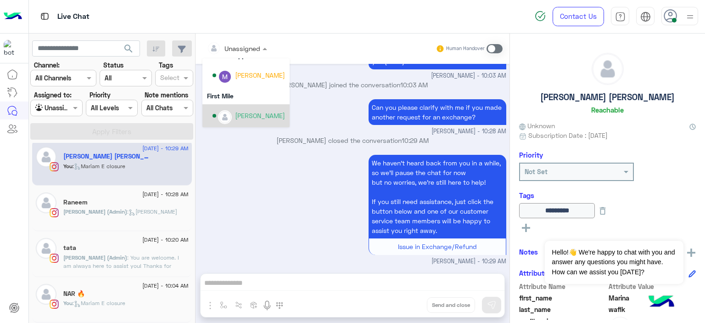
click at [261, 115] on div "Mariam Ahmed" at bounding box center [260, 116] width 50 height 10
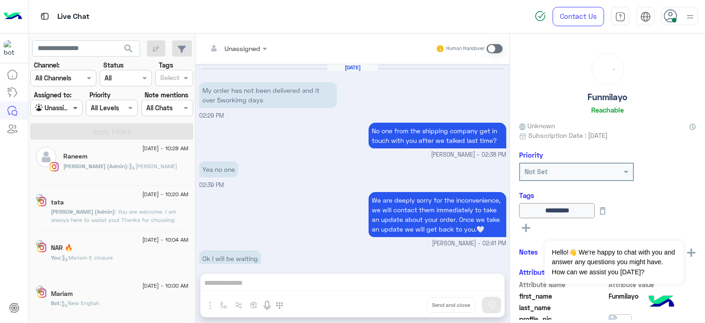
scroll to position [629, 0]
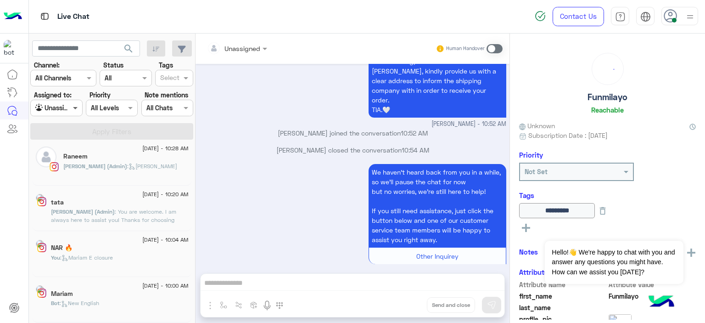
click at [73, 106] on span at bounding box center [76, 108] width 11 height 10
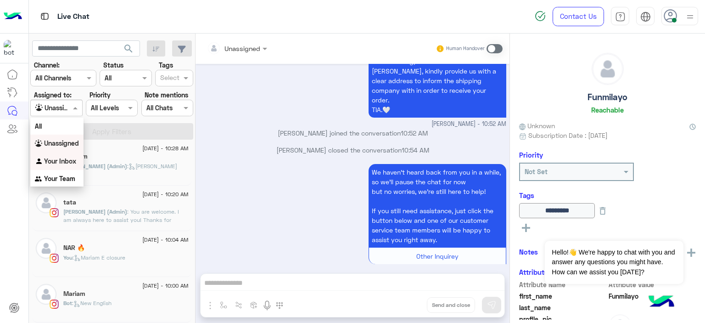
click at [68, 160] on b "Your Inbox" at bounding box center [60, 161] width 32 height 8
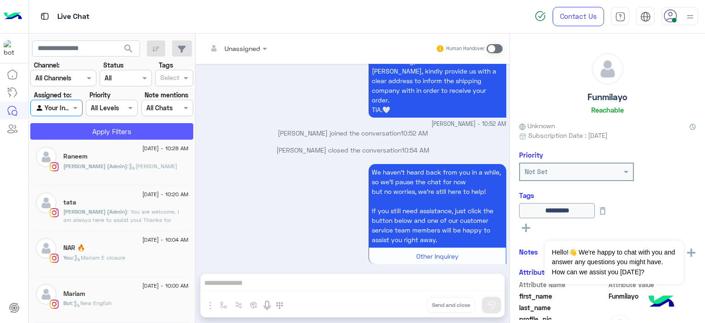
click at [105, 128] on button "Apply Filters" at bounding box center [111, 131] width 163 height 17
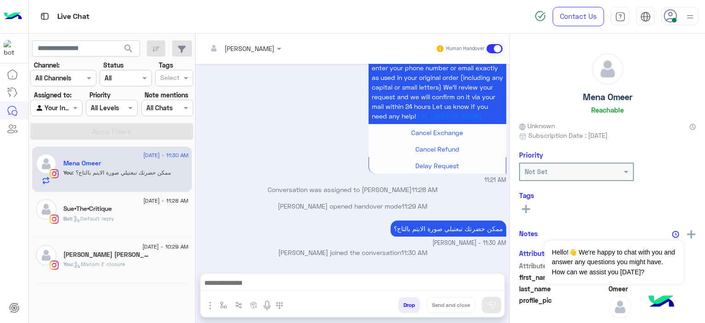
scroll to position [1000, 0]
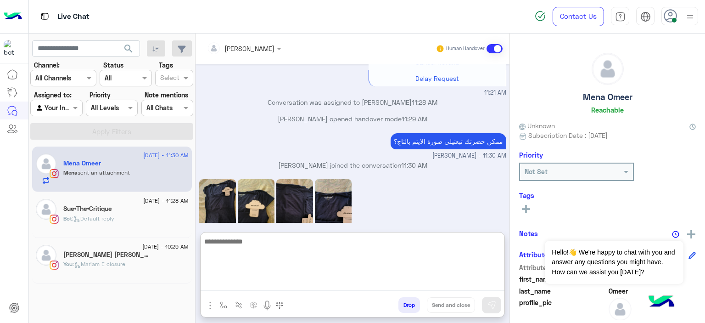
click at [270, 283] on textarea at bounding box center [353, 262] width 304 height 55
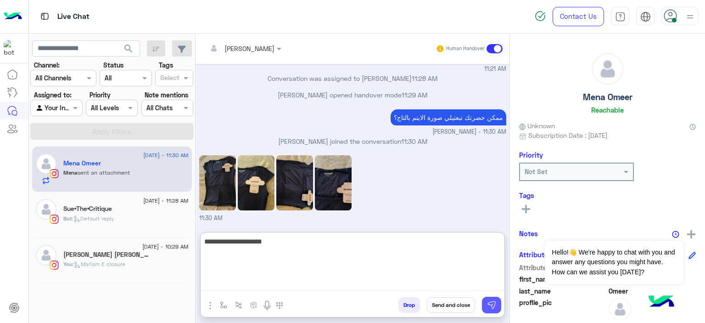
type textarea "**********"
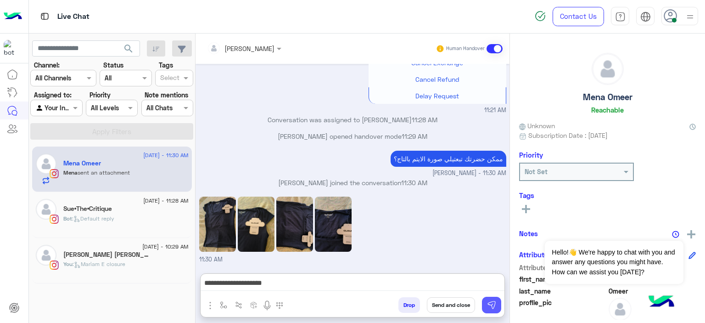
click at [486, 306] on button at bounding box center [491, 304] width 19 height 17
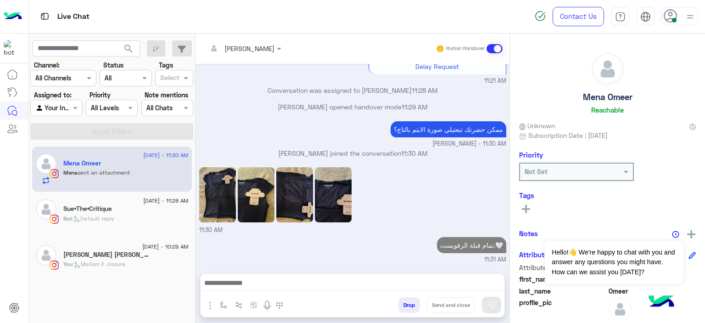
scroll to position [1030, 0]
click at [101, 214] on p "Bot : Default reply" at bounding box center [88, 218] width 51 height 8
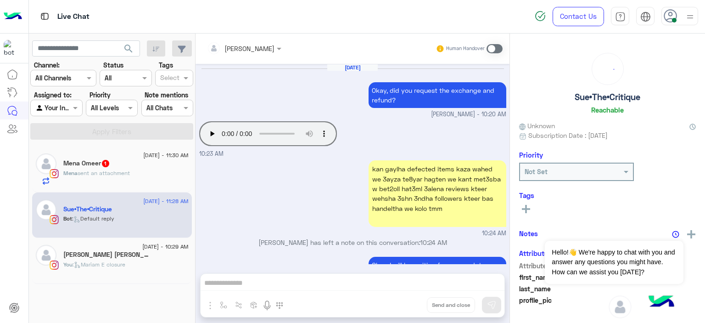
scroll to position [816, 0]
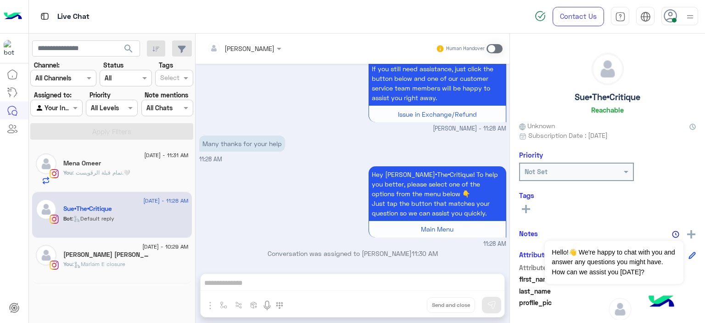
click at [492, 49] on span at bounding box center [494, 48] width 16 height 9
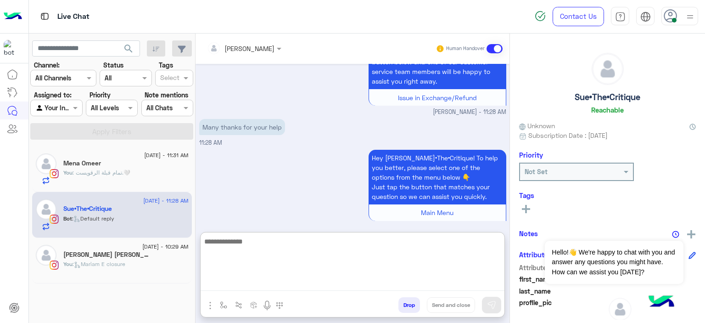
click at [227, 284] on textarea at bounding box center [353, 262] width 304 height 55
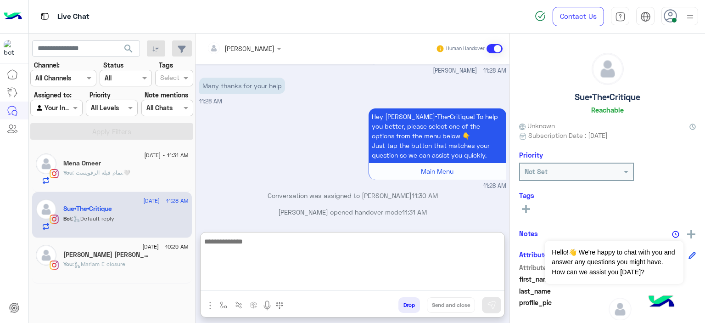
scroll to position [874, 0]
type textarea "*"
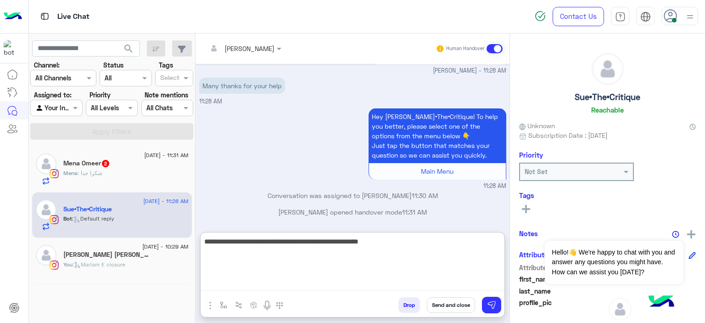
type textarea "**********"
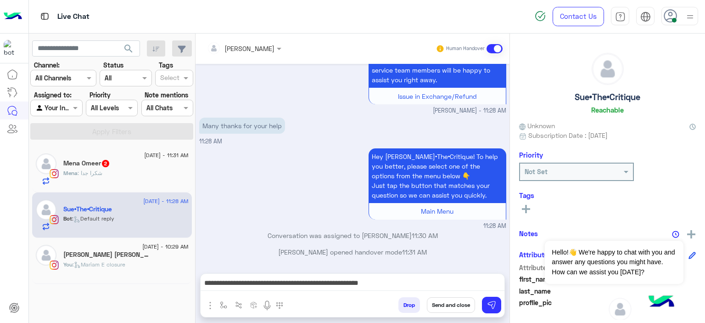
click at [456, 304] on button "Send and close" at bounding box center [451, 305] width 48 height 16
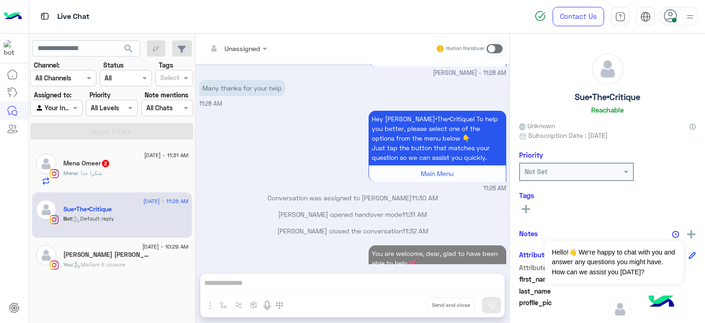
scroll to position [889, 0]
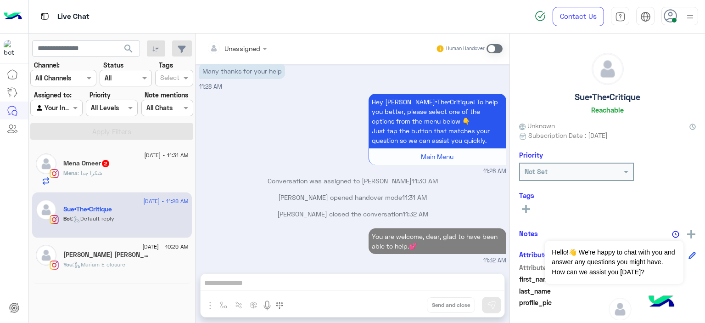
click at [147, 171] on div "search Channel: Channel All Channels Status Channel All Tags Select Assigned to…" at bounding box center [112, 180] width 167 height 293
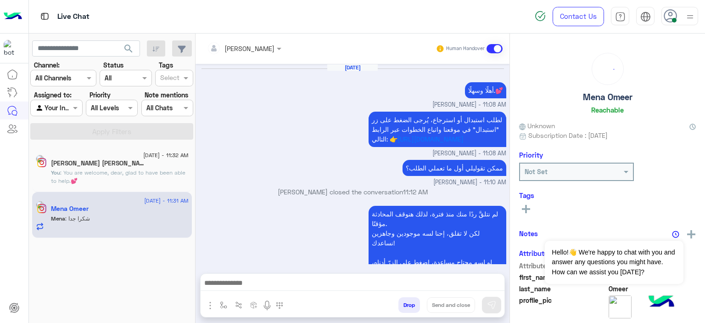
scroll to position [941, 0]
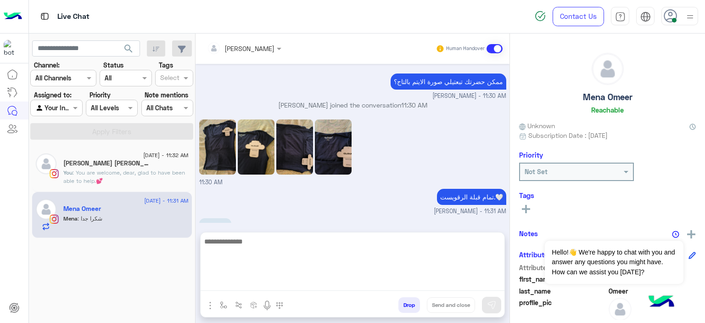
click at [255, 284] on textarea at bounding box center [353, 262] width 304 height 55
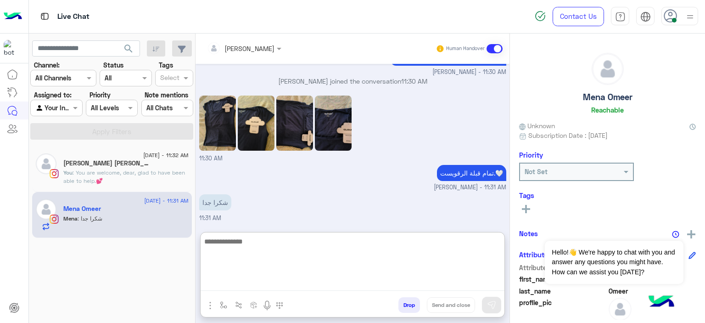
scroll to position [982, 0]
paste textarea "**********"
click at [305, 243] on textarea "**********" at bounding box center [353, 262] width 304 height 55
type textarea "**********"
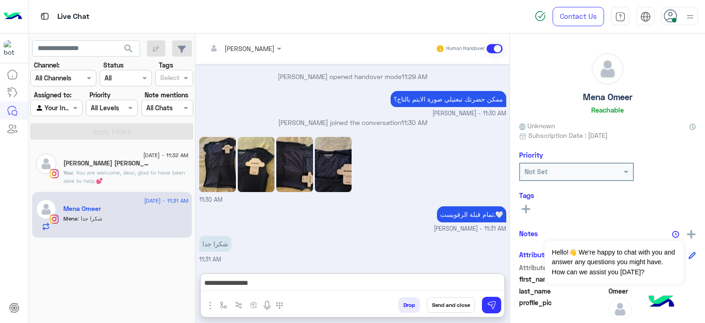
click at [450, 305] on button "Send and close" at bounding box center [451, 305] width 48 height 16
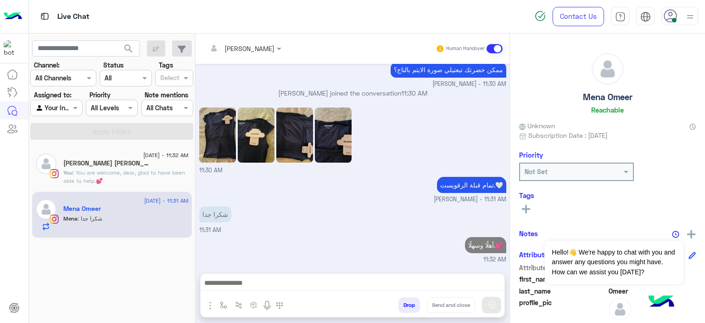
scroll to position [987, 0]
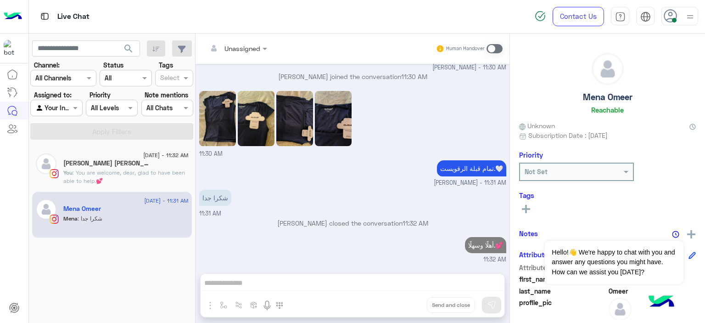
click at [160, 173] on span ": You are welcome, dear, glad to have been able to help.💕" at bounding box center [124, 176] width 122 height 15
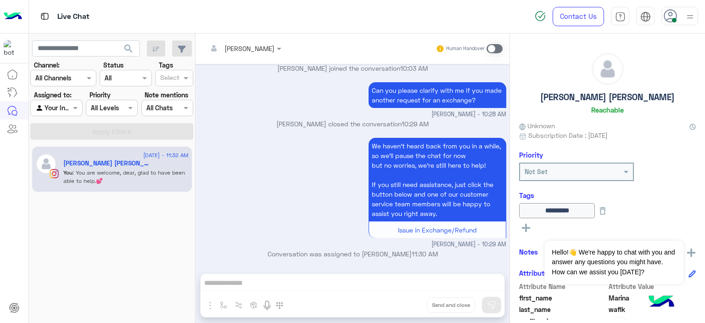
scroll to position [740, 0]
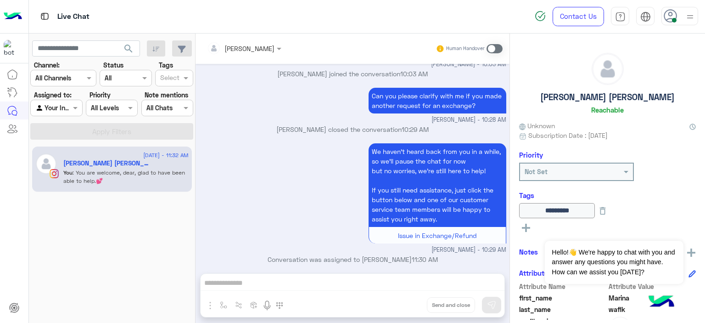
click at [490, 49] on span at bounding box center [494, 48] width 16 height 9
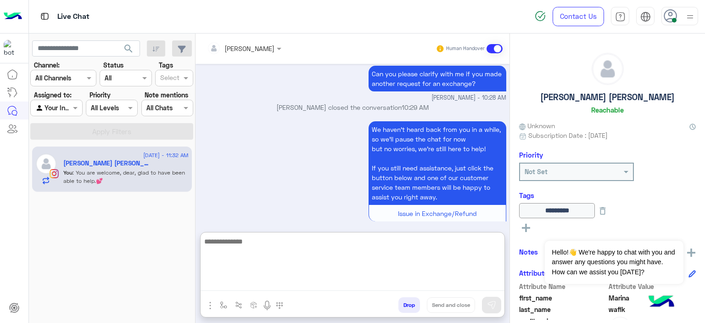
click at [252, 279] on textarea at bounding box center [353, 262] width 304 height 55
click at [242, 243] on textarea at bounding box center [353, 262] width 304 height 55
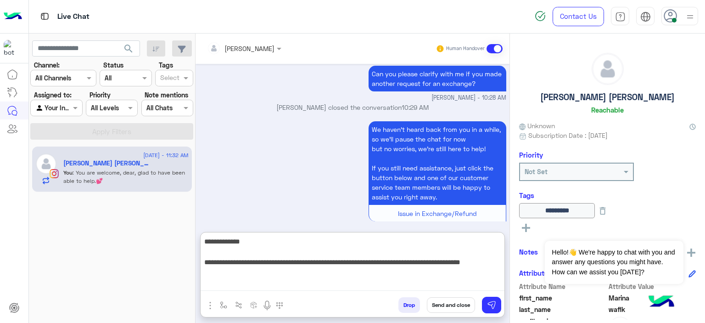
click at [447, 263] on textarea "**********" at bounding box center [353, 262] width 304 height 55
click at [470, 262] on textarea "**********" at bounding box center [353, 262] width 304 height 55
click at [499, 261] on textarea "**********" at bounding box center [353, 262] width 304 height 55
type textarea "**********"
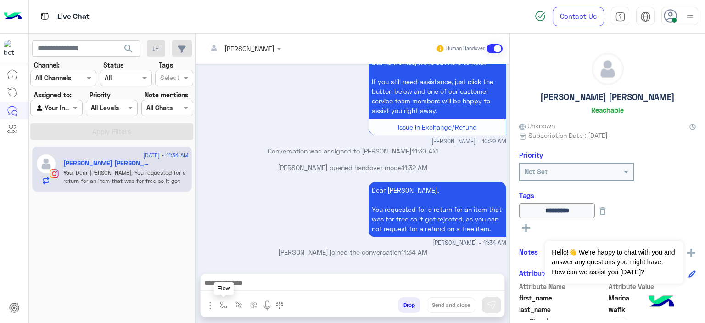
scroll to position [847, 0]
click at [222, 304] on img "button" at bounding box center [223, 304] width 7 height 7
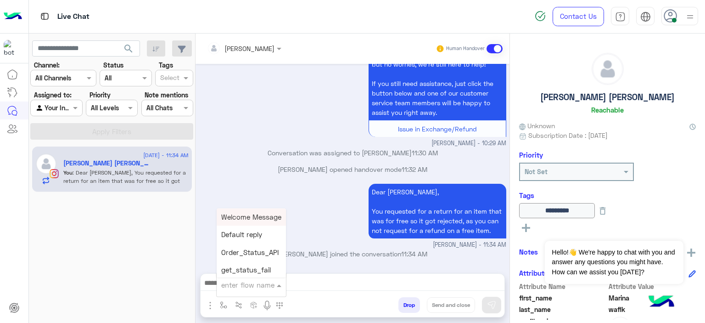
click at [237, 287] on input "text" at bounding box center [240, 284] width 38 height 11
type input "*****"
click at [257, 234] on span "Mariam E closure" at bounding box center [249, 234] width 56 height 8
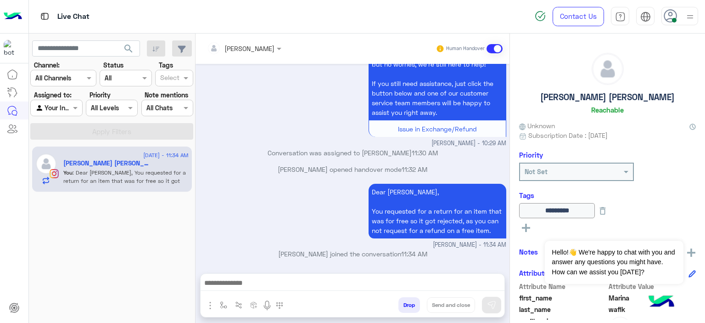
type textarea "**********"
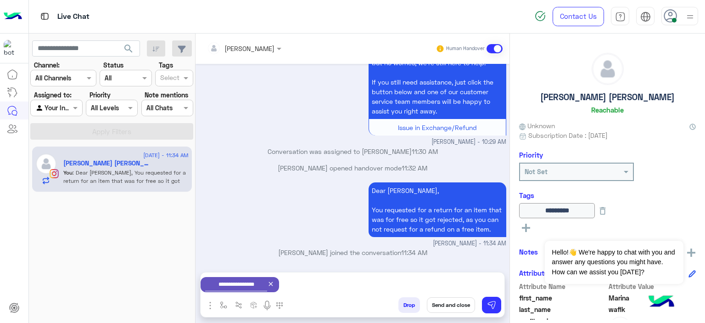
click at [450, 304] on button "Send and close" at bounding box center [451, 305] width 48 height 16
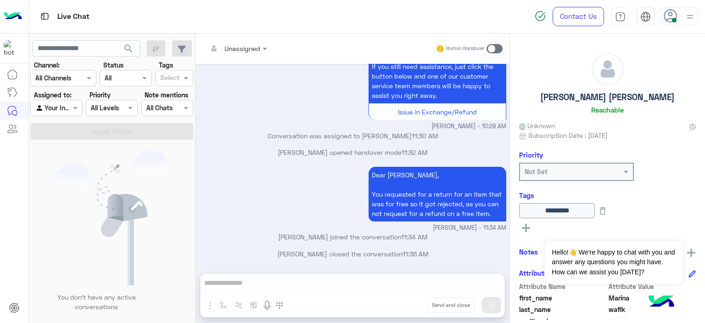
scroll to position [977, 0]
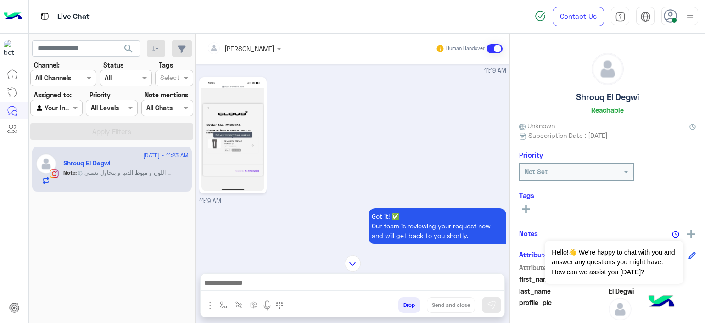
scroll to position [909, 0]
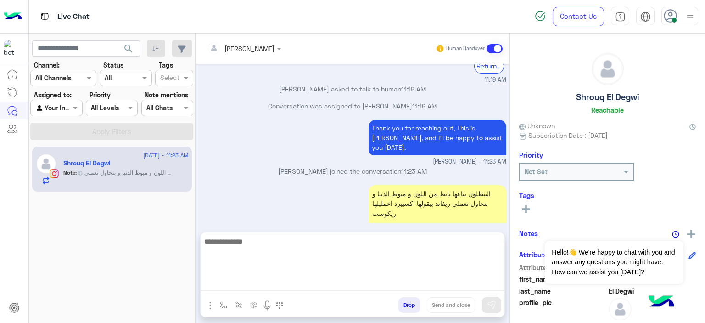
drag, startPoint x: 222, startPoint y: 287, endPoint x: 252, endPoint y: 240, distance: 56.4
click at [222, 286] on textarea at bounding box center [353, 262] width 304 height 55
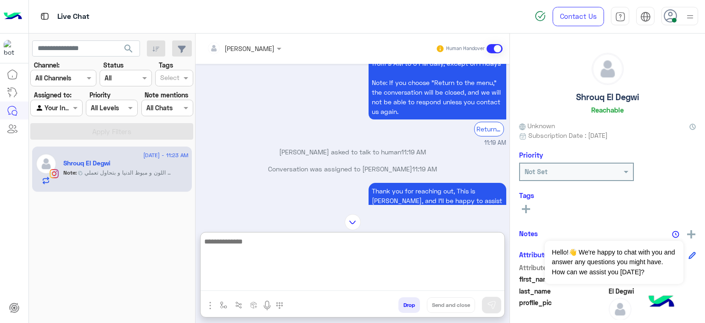
scroll to position [951, 0]
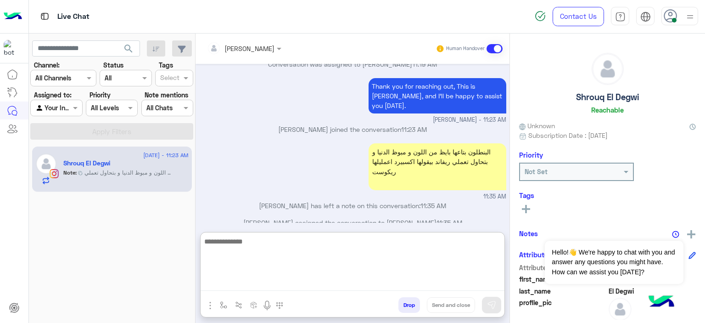
type textarea "*"
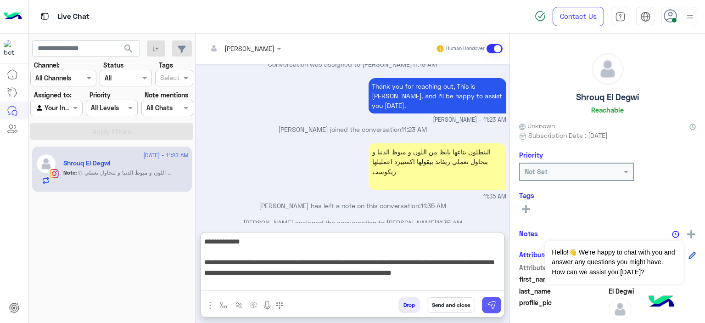
type textarea "**********"
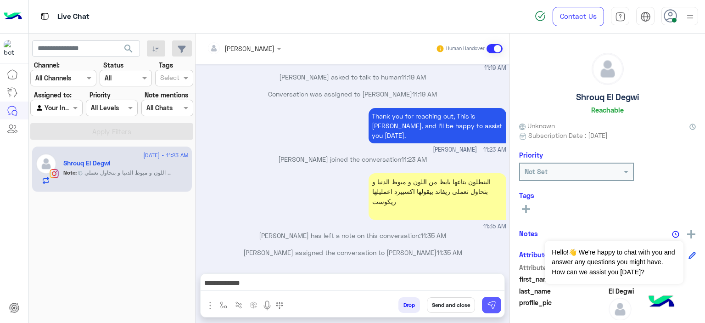
click at [492, 307] on img at bounding box center [491, 304] width 9 height 9
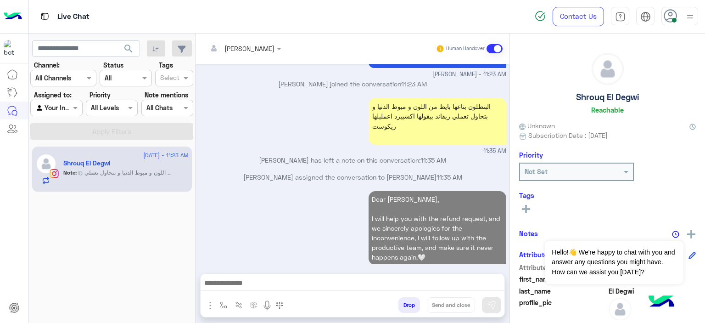
scroll to position [1013, 0]
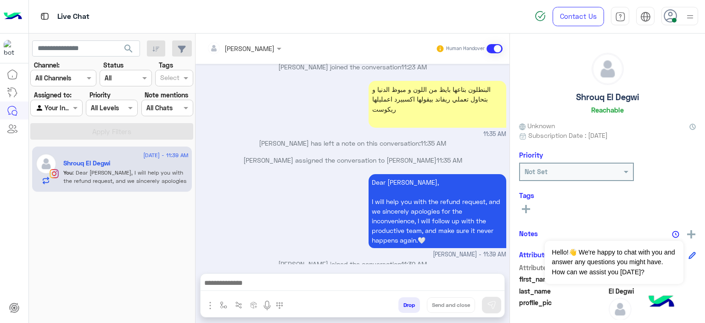
click at [526, 209] on rect at bounding box center [526, 209] width 2 height 8
click at [547, 207] on input "text" at bounding box center [538, 212] width 28 height 10
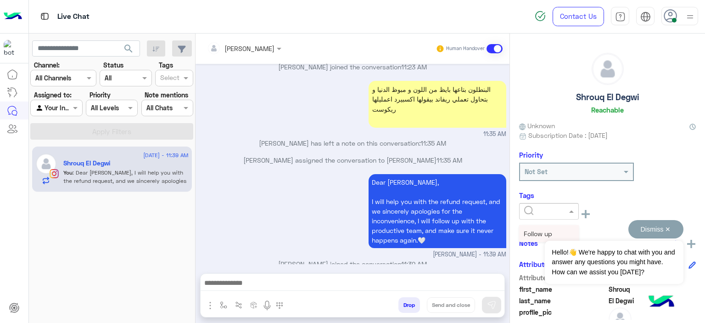
click at [562, 232] on div "Dismiss ✕ Hello!👋 We're happy to chat with you and answer any questions you mig…" at bounding box center [614, 252] width 138 height 64
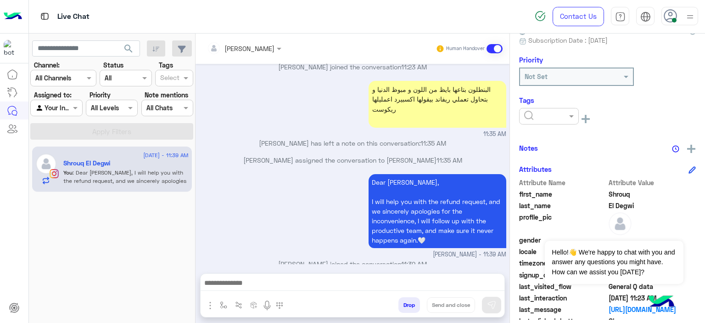
scroll to position [102, 0]
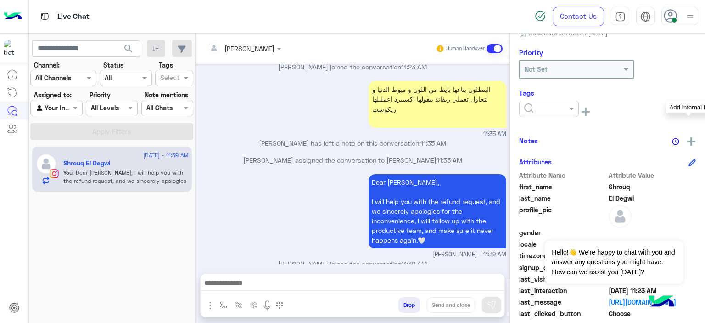
click at [689, 139] on img at bounding box center [691, 141] width 8 height 8
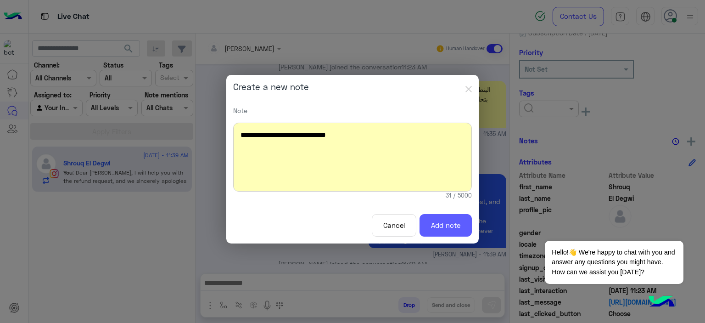
click at [453, 219] on button "Add note" at bounding box center [445, 225] width 52 height 22
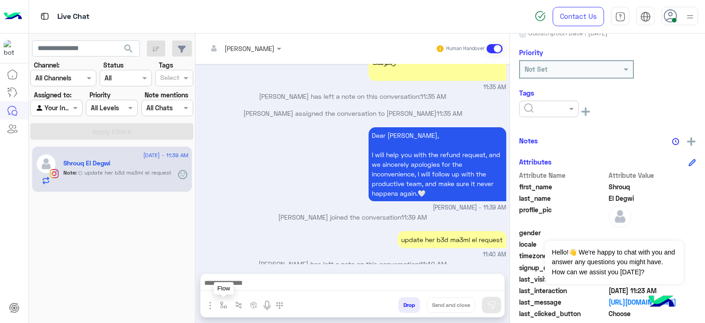
drag, startPoint x: 218, startPoint y: 309, endPoint x: 224, endPoint y: 302, distance: 8.8
click at [219, 306] on button "button" at bounding box center [223, 304] width 15 height 15
click at [237, 285] on input "text" at bounding box center [240, 284] width 38 height 11
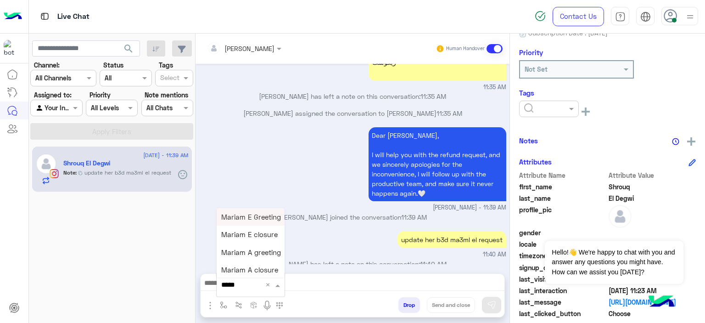
type input "******"
click at [259, 228] on div "Mariam E closure" at bounding box center [251, 234] width 68 height 17
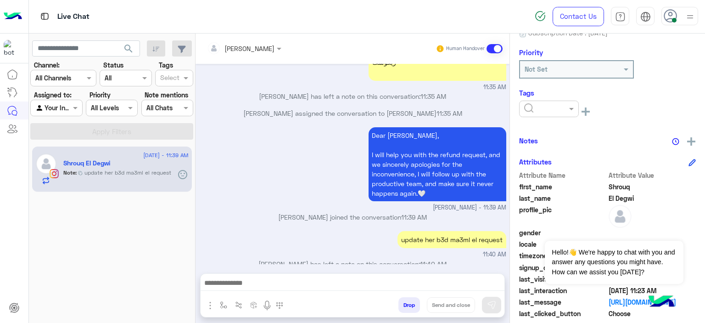
type textarea "**********"
click at [449, 309] on button "Send and close" at bounding box center [451, 305] width 48 height 16
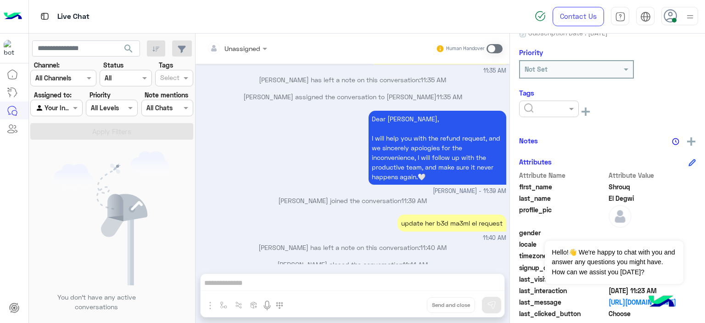
scroll to position [1190, 0]
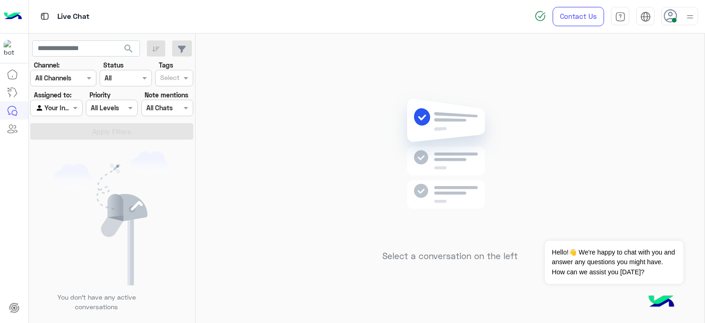
click at [687, 19] on img at bounding box center [689, 16] width 11 height 11
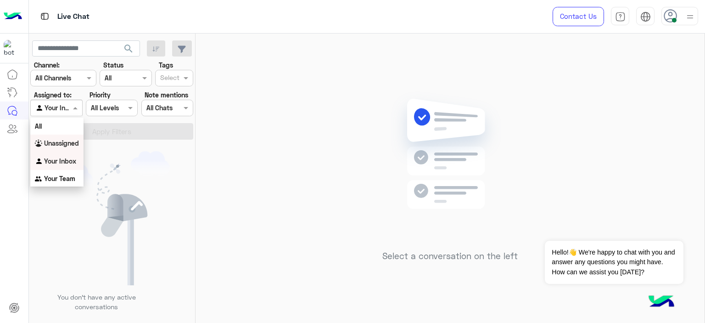
drag, startPoint x: 74, startPoint y: 110, endPoint x: 74, endPoint y: 146, distance: 36.7
click at [74, 146] on body "Live Chat Contact Us Help Center عربي English search Channel: Channel All Chann…" at bounding box center [352, 161] width 705 height 323
click at [74, 146] on b "Unassigned" at bounding box center [61, 143] width 35 height 8
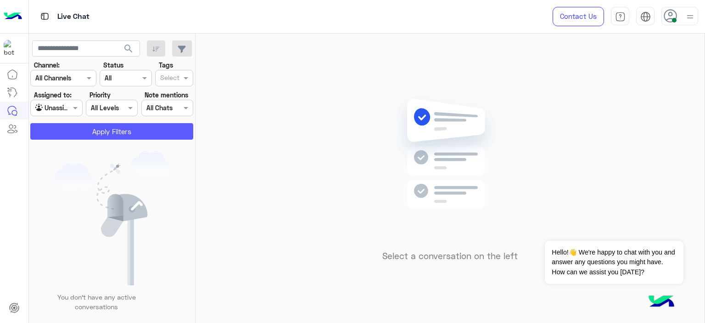
click at [106, 134] on button "Apply Filters" at bounding box center [111, 131] width 163 height 17
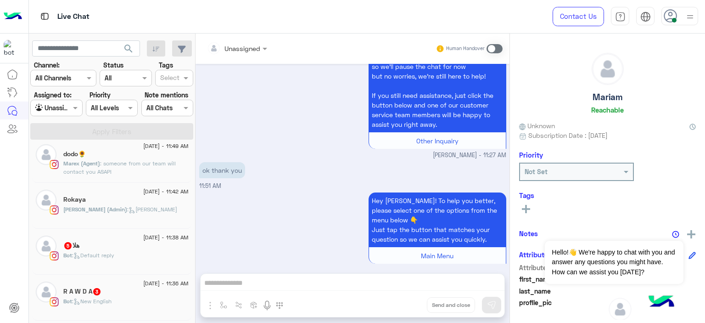
scroll to position [217, 0]
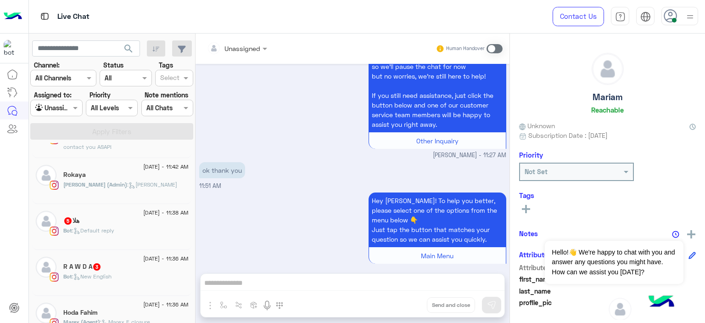
click at [134, 235] on div "Bot : Default reply" at bounding box center [125, 234] width 125 height 16
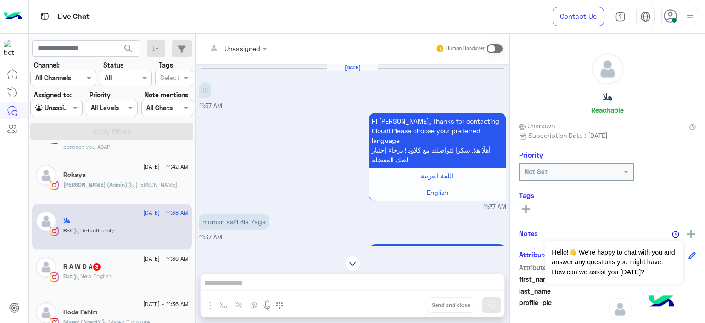
scroll to position [486, 0]
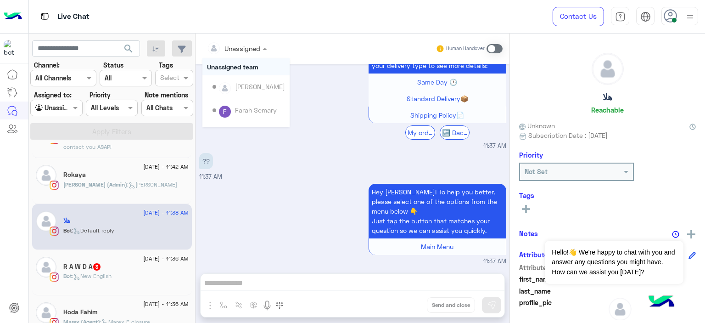
click at [257, 53] on div "Unassigned" at bounding box center [242, 49] width 36 height 10
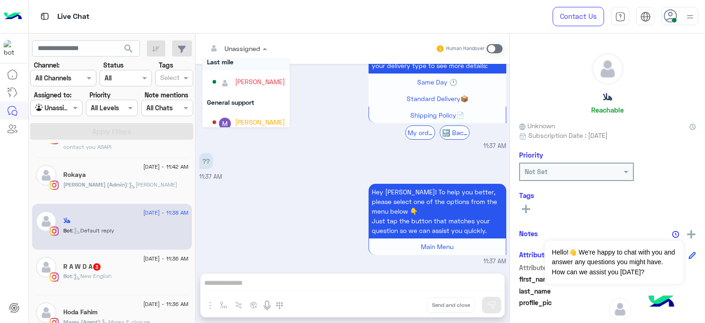
scroll to position [154, 0]
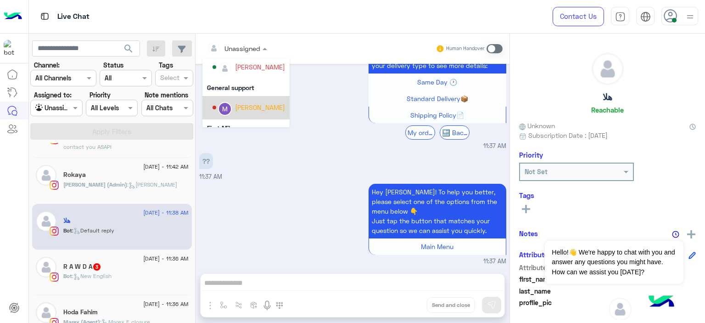
click at [255, 106] on div "[PERSON_NAME]" at bounding box center [260, 107] width 50 height 10
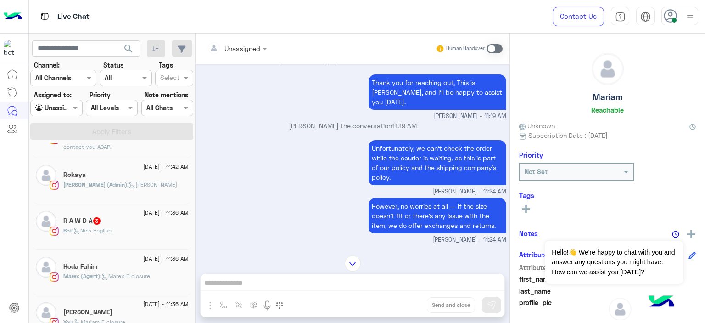
scroll to position [445, 0]
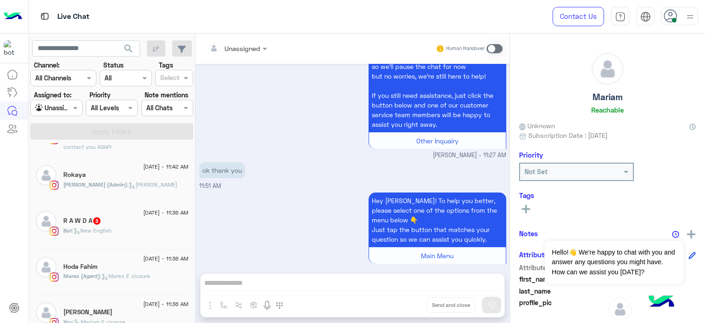
click at [122, 220] on div "R A W D A 3" at bounding box center [125, 222] width 125 height 10
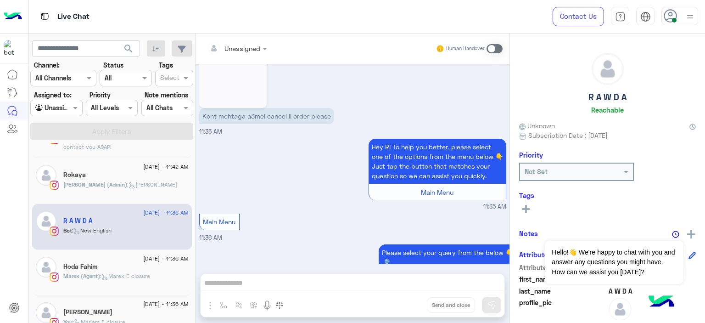
scroll to position [415, 0]
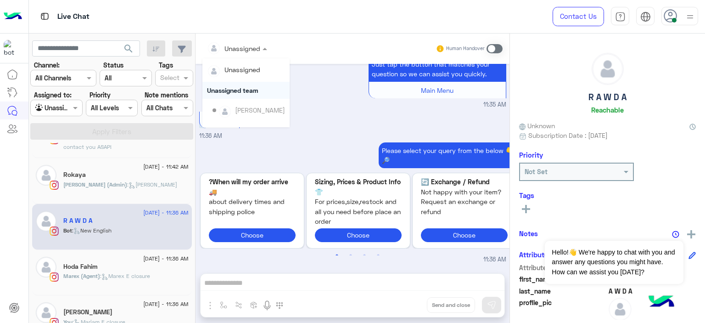
drag, startPoint x: 260, startPoint y: 47, endPoint x: 242, endPoint y: 100, distance: 56.2
click at [242, 57] on ng-select "Unassigned Unassigned Unassigned team [PERSON_NAME] Last mile [PERSON_NAME] Gen…" at bounding box center [236, 48] width 69 height 17
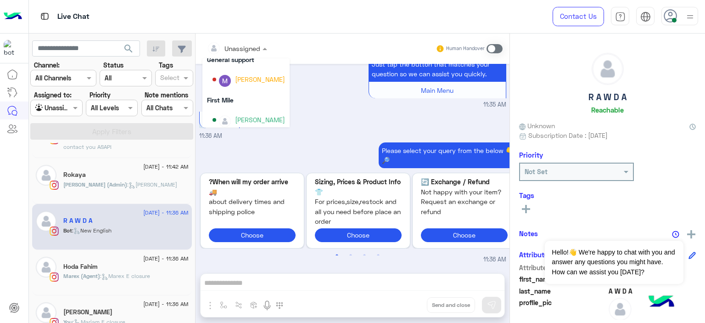
scroll to position [183, 0]
click at [250, 80] on div "[PERSON_NAME]" at bounding box center [260, 78] width 50 height 10
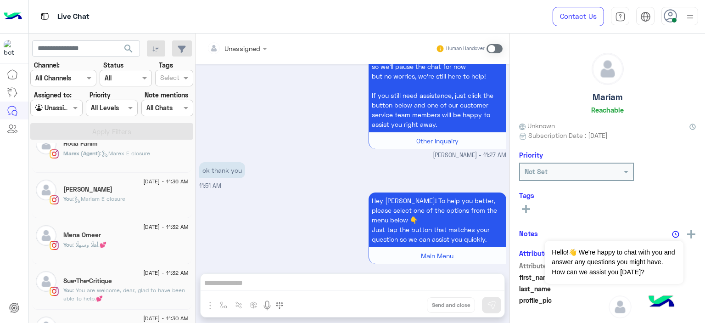
scroll to position [293, 0]
click at [138, 200] on div "You : [PERSON_NAME] closure" at bounding box center [125, 203] width 125 height 16
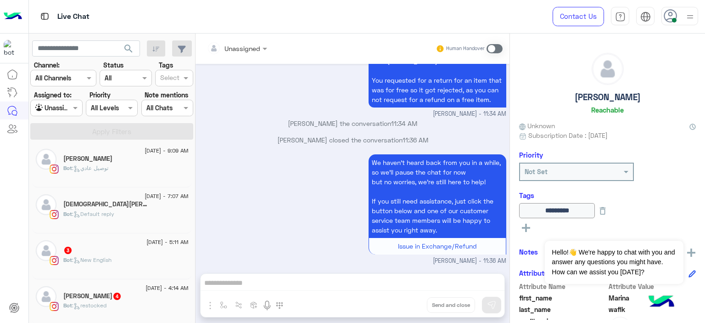
scroll to position [51, 0]
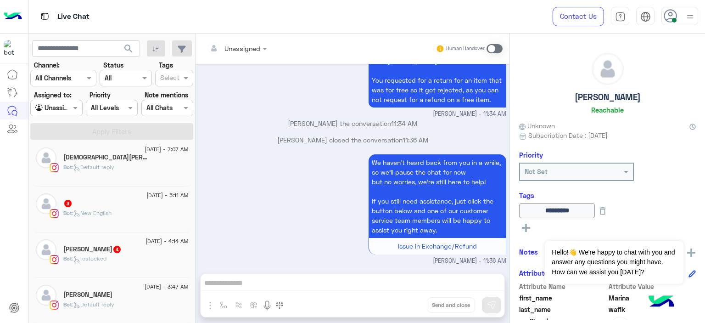
click at [140, 213] on div "Bot : New English" at bounding box center [125, 217] width 125 height 16
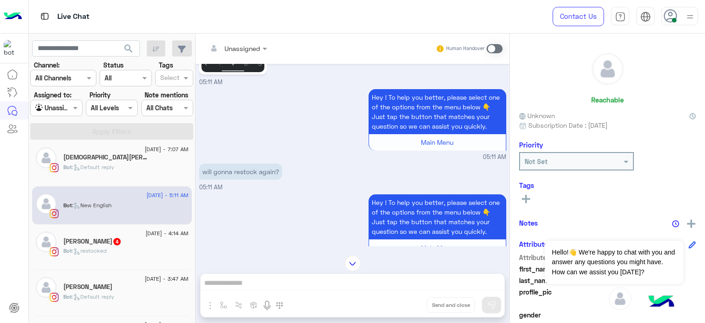
scroll to position [280, 0]
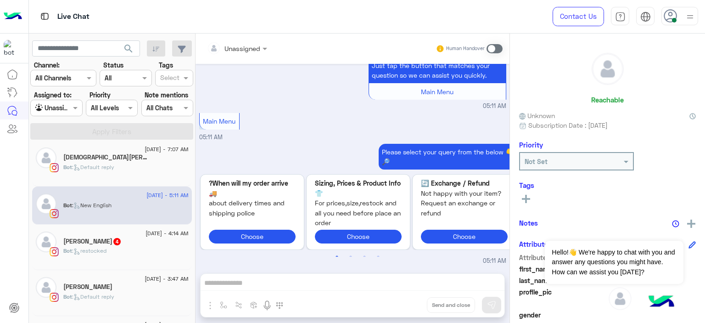
click at [140, 243] on div "Rana 4" at bounding box center [125, 242] width 125 height 10
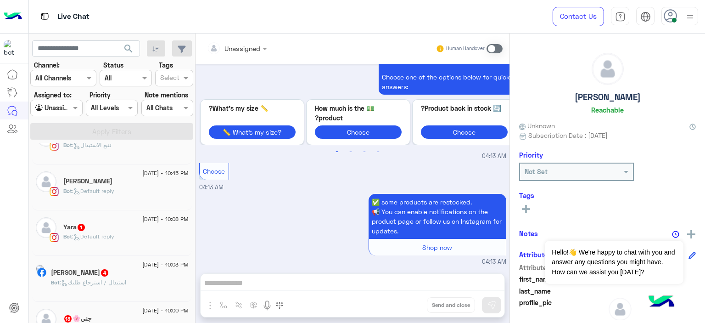
scroll to position [570, 0]
click at [157, 235] on div "Bot : Default reply" at bounding box center [125, 239] width 125 height 16
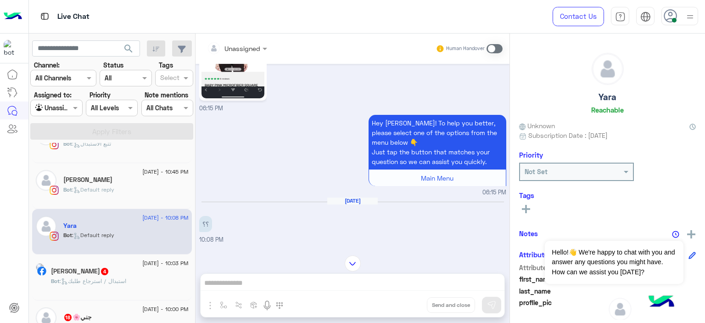
scroll to position [1224, 0]
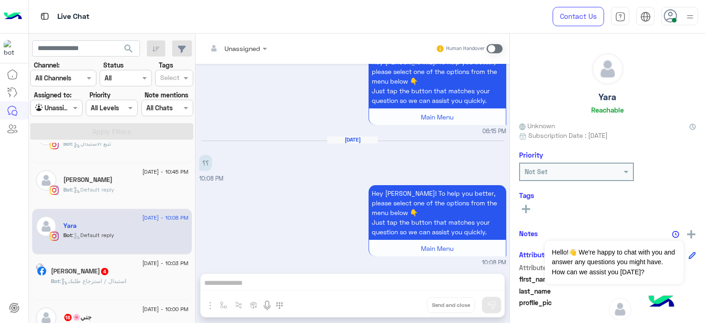
click at [139, 277] on div "Bot : استبدال / استرجاع طلبك" at bounding box center [120, 285] width 138 height 16
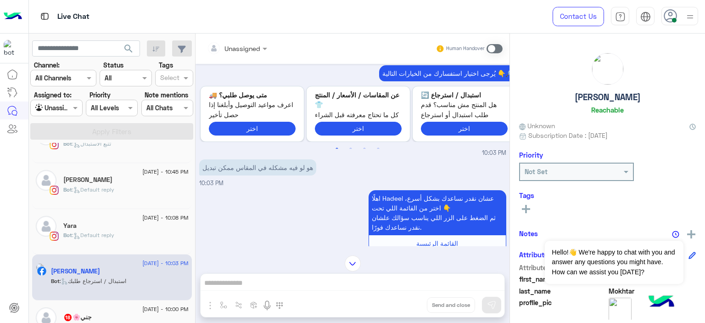
scroll to position [364, 0]
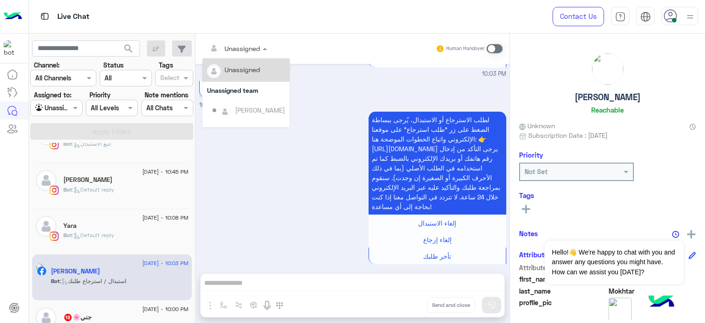
click at [253, 47] on div at bounding box center [236, 48] width 69 height 11
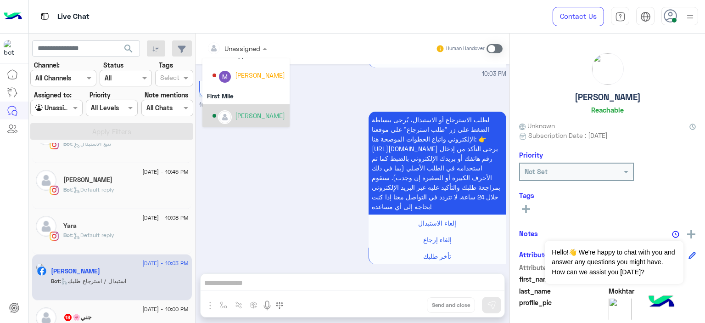
click at [254, 114] on div "[PERSON_NAME]" at bounding box center [260, 116] width 50 height 10
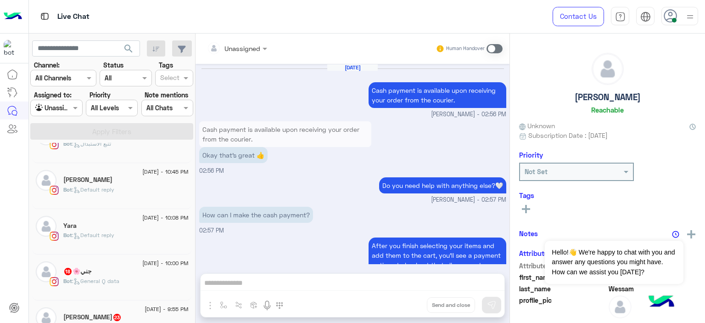
scroll to position [869, 0]
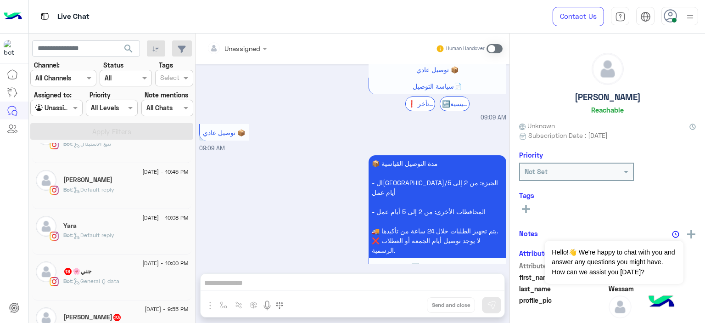
click at [126, 280] on div "Bot : General Q data" at bounding box center [125, 285] width 125 height 16
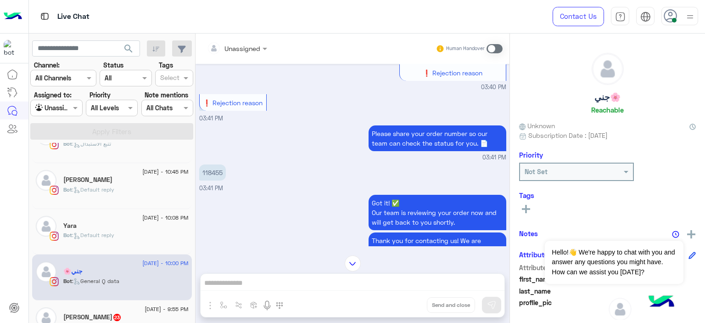
scroll to position [616, 0]
click at [215, 170] on p "118455" at bounding box center [212, 172] width 27 height 16
copy p "118455"
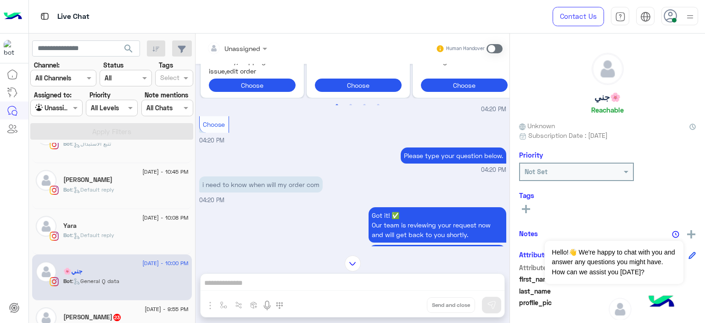
scroll to position [1294, 0]
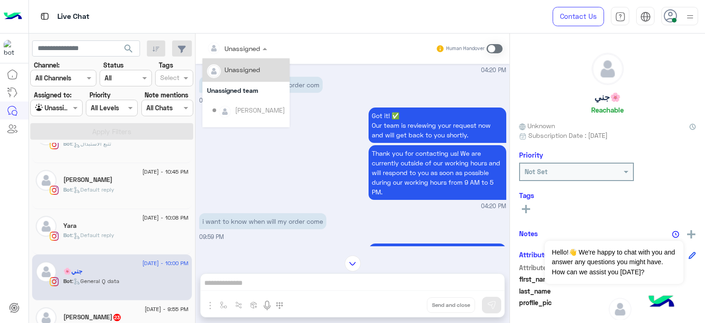
click at [254, 51] on div at bounding box center [236, 48] width 69 height 11
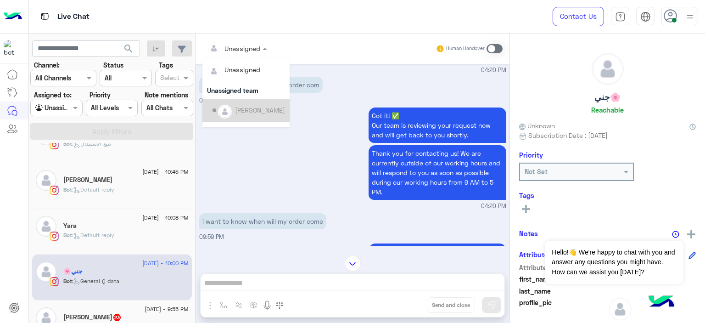
scroll to position [186, 0]
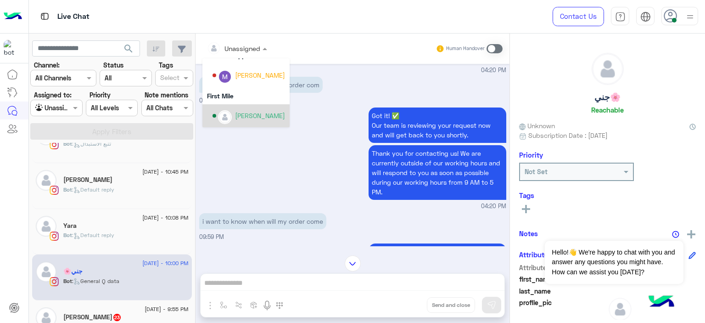
click at [256, 114] on div "[PERSON_NAME]" at bounding box center [260, 116] width 50 height 10
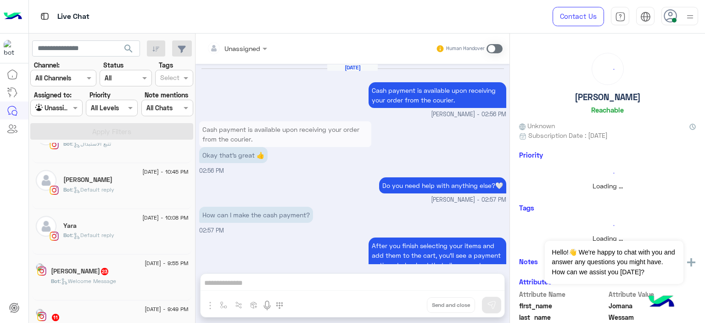
scroll to position [869, 0]
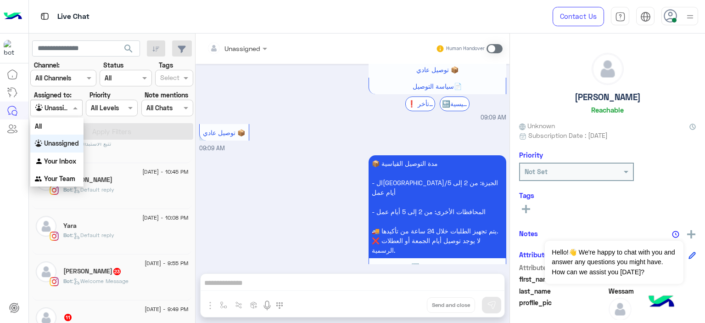
click at [71, 103] on span at bounding box center [76, 108] width 11 height 10
click at [72, 162] on b "Your Inbox" at bounding box center [60, 161] width 32 height 8
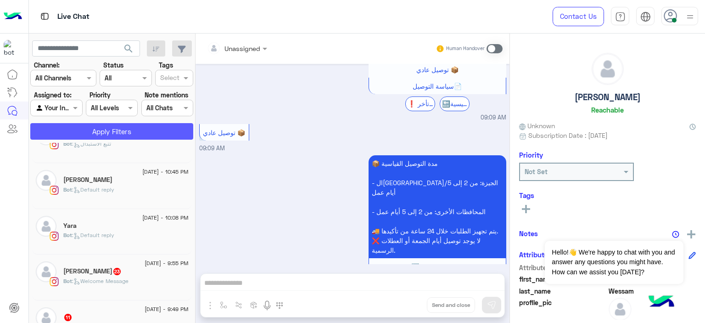
click at [121, 134] on button "Apply Filters" at bounding box center [111, 131] width 163 height 17
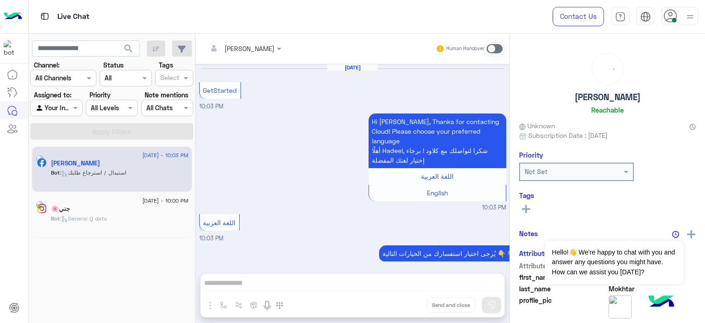
scroll to position [397, 0]
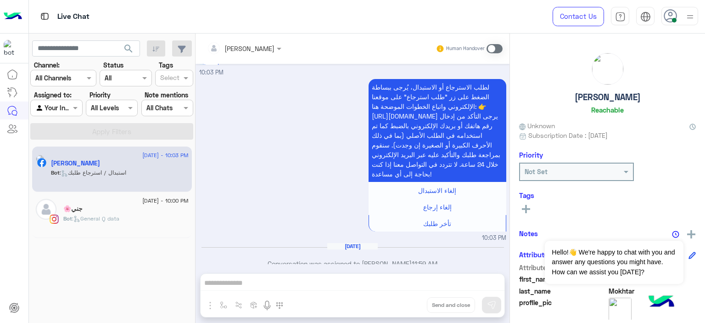
click at [173, 212] on div "جني🌸" at bounding box center [125, 210] width 125 height 10
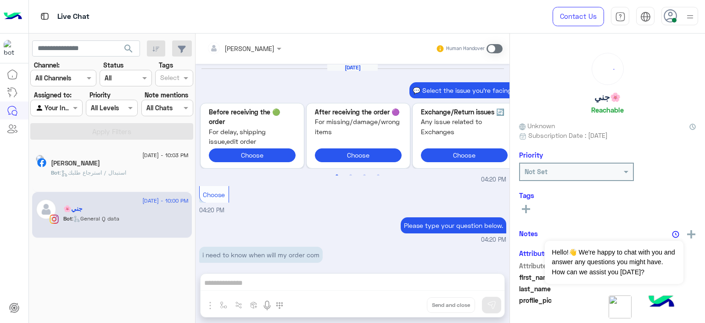
scroll to position [1104, 0]
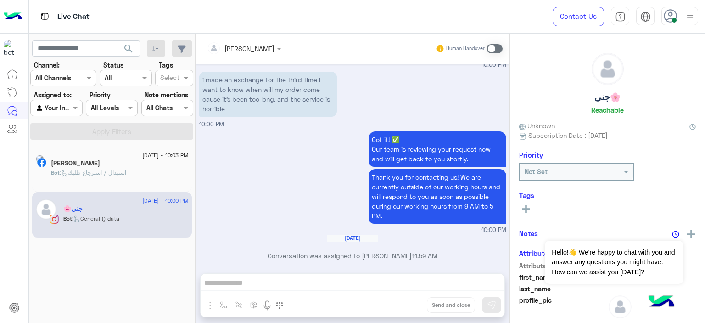
click at [489, 51] on span at bounding box center [494, 48] width 16 height 9
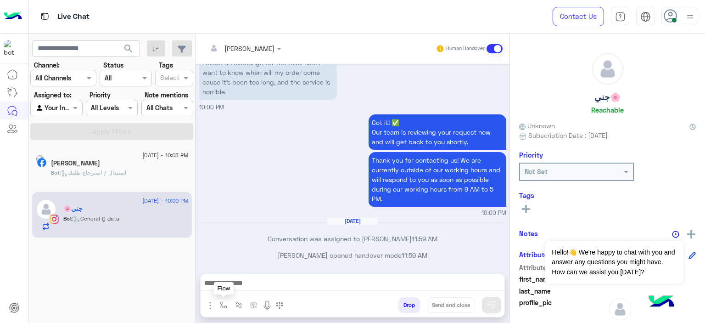
click at [222, 303] on img "button" at bounding box center [223, 304] width 7 height 7
click at [242, 284] on input "text" at bounding box center [240, 284] width 38 height 11
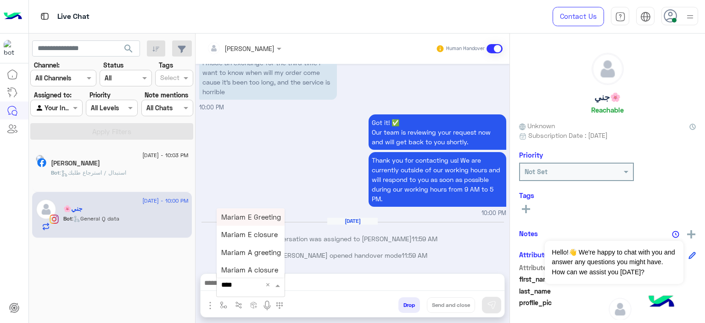
type input "*****"
click at [254, 212] on div "Mariam E Greeting" at bounding box center [251, 217] width 68 height 18
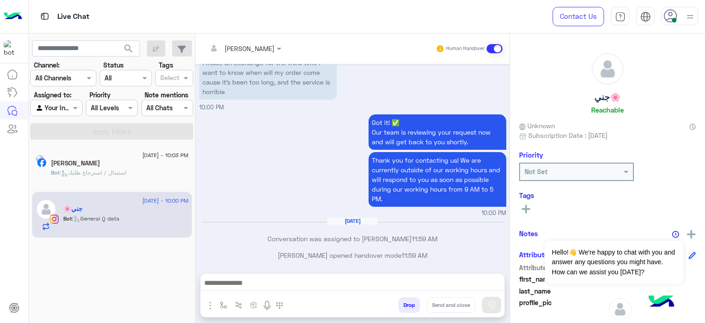
type textarea "**********"
click at [494, 310] on button at bounding box center [491, 304] width 19 height 17
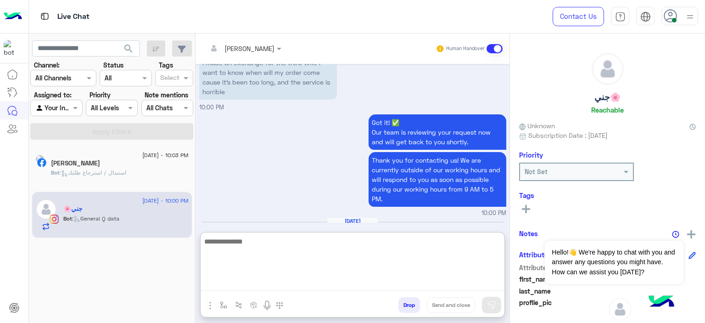
drag, startPoint x: 253, startPoint y: 279, endPoint x: 253, endPoint y: 218, distance: 60.6
click at [253, 218] on div "[PERSON_NAME] Human Handover [DATE] 💬 Select the issue you're facing: Previous …" at bounding box center [353, 180] width 314 height 293
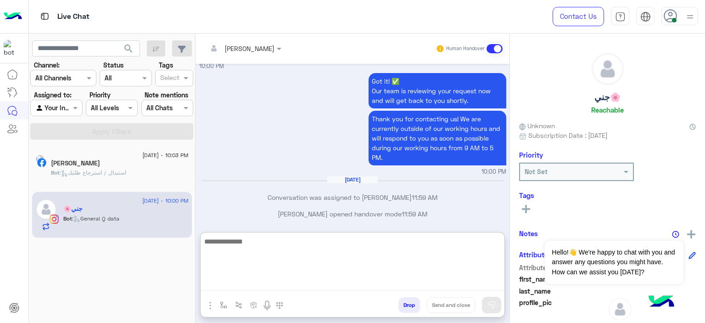
scroll to position [1228, 0]
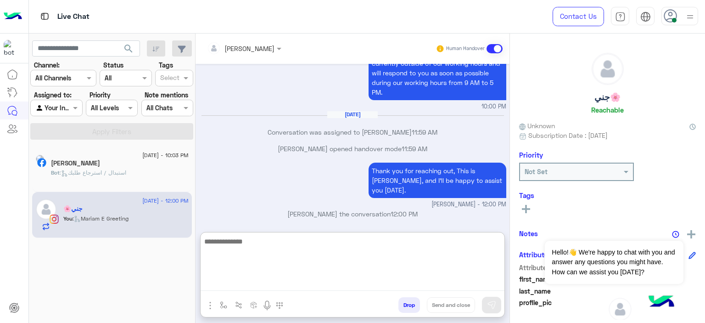
click at [261, 241] on textarea at bounding box center [353, 262] width 304 height 55
type textarea "*"
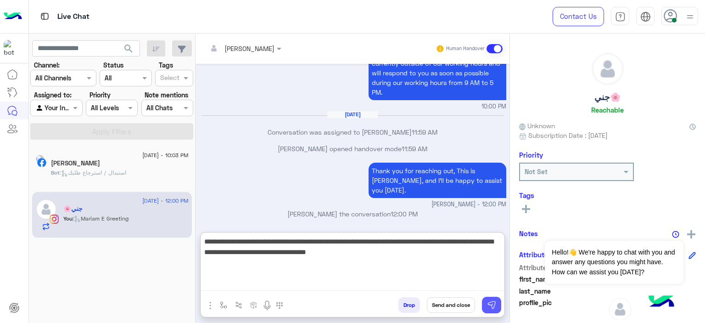
type textarea "**********"
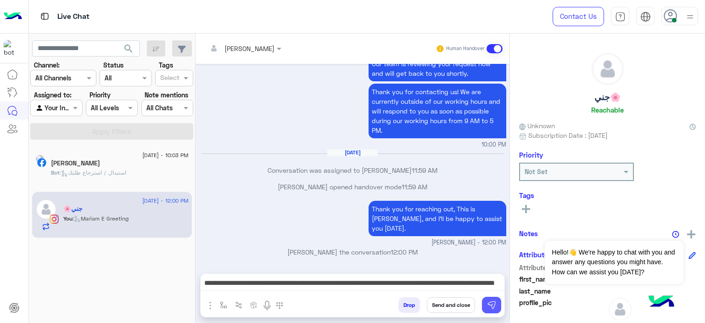
click at [489, 301] on img at bounding box center [491, 304] width 9 height 9
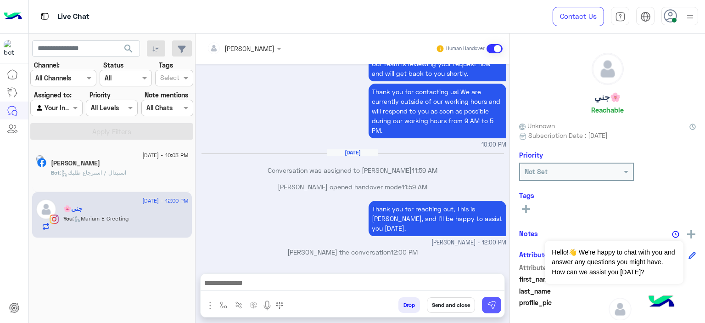
scroll to position [1245, 0]
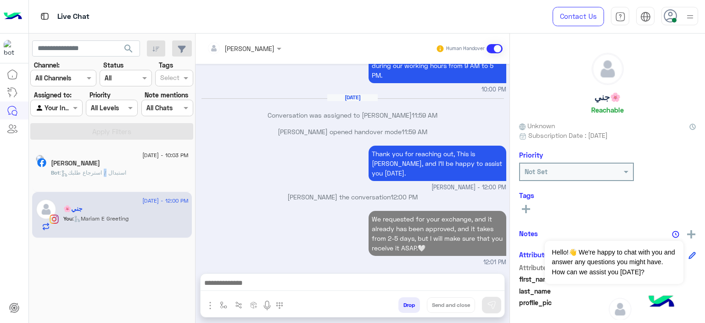
click at [119, 173] on span ": استبدال / استرجاع طلبك" at bounding box center [93, 172] width 67 height 7
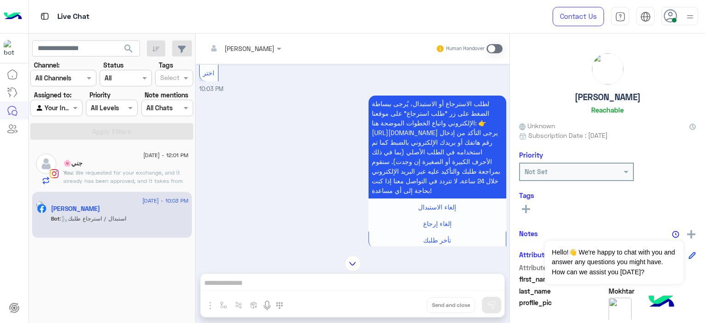
scroll to position [397, 0]
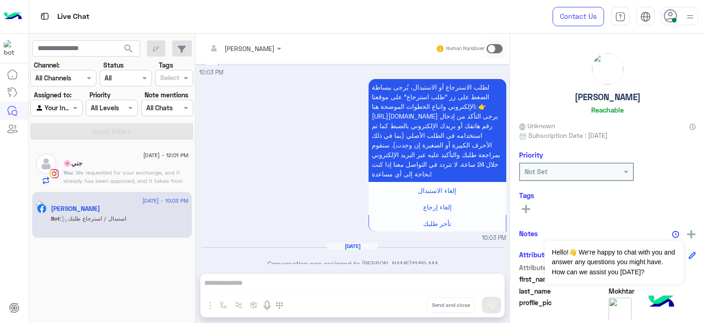
click at [492, 47] on span at bounding box center [494, 48] width 16 height 9
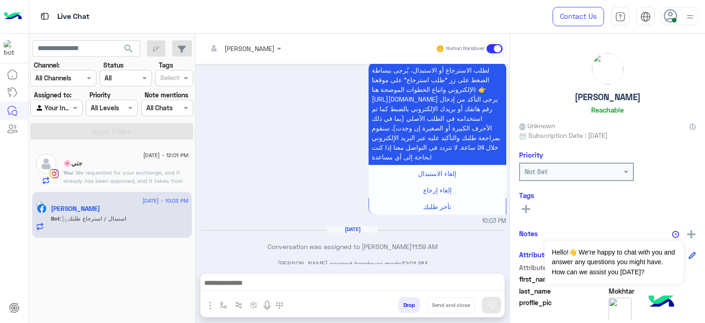
click at [215, 306] on button "button" at bounding box center [210, 304] width 12 height 12
click at [224, 304] on img "button" at bounding box center [223, 304] width 7 height 7
click at [244, 285] on input "text" at bounding box center [240, 284] width 38 height 11
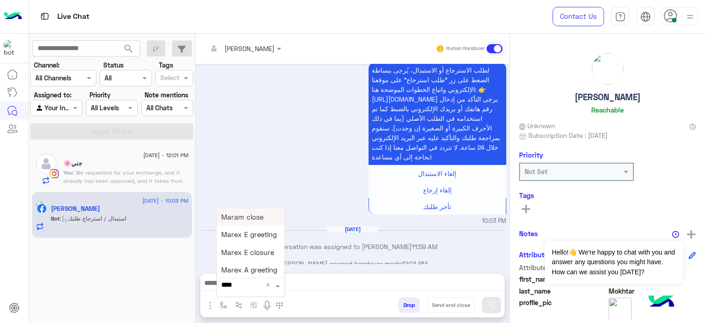
type input "*****"
click at [265, 252] on span "Mariam A greeting" at bounding box center [251, 252] width 60 height 8
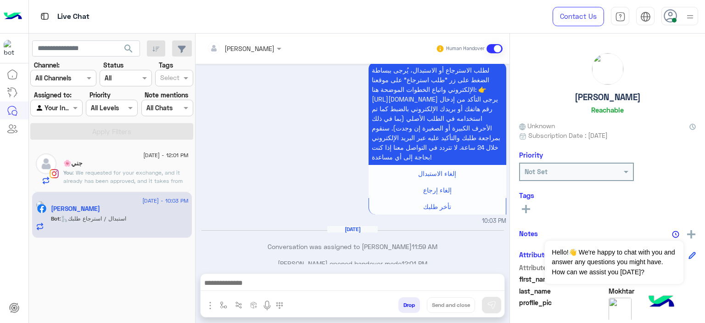
type textarea "**********"
click at [499, 305] on button at bounding box center [491, 304] width 19 height 17
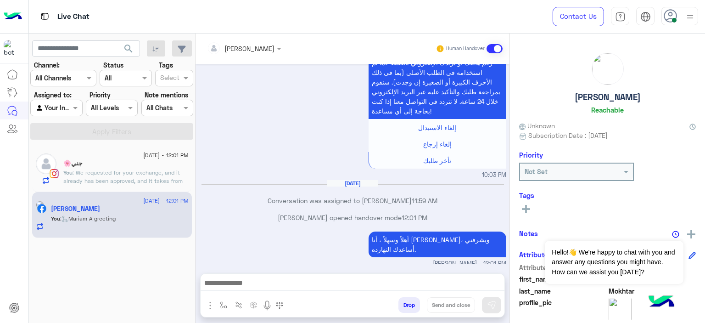
scroll to position [459, 0]
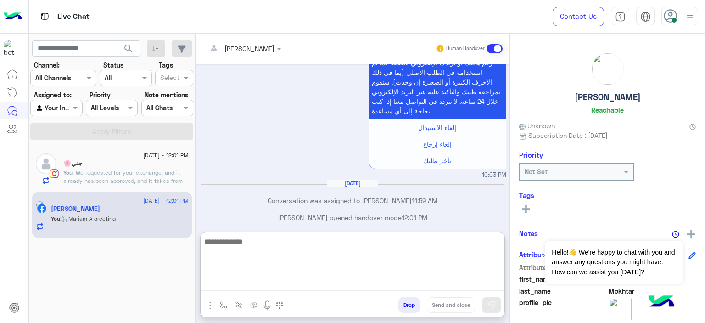
click at [291, 284] on textarea at bounding box center [353, 262] width 304 height 55
paste textarea "**********"
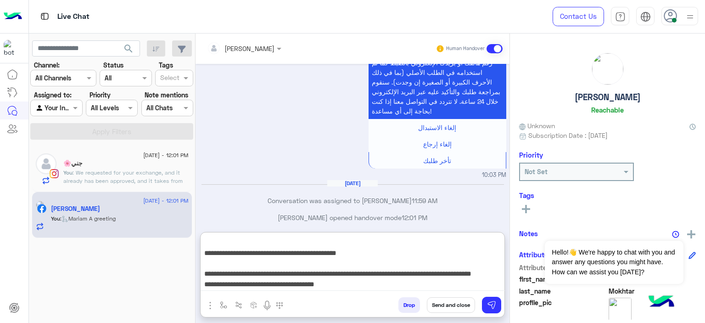
scroll to position [0, 0]
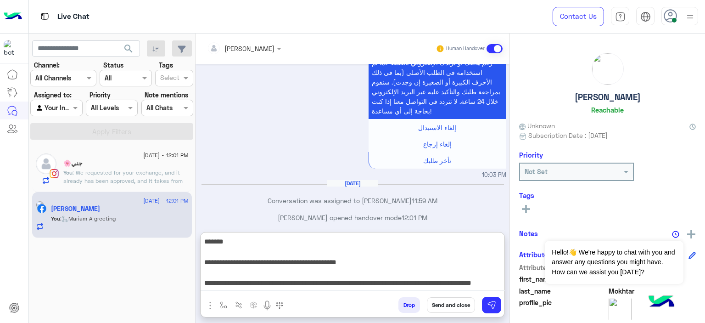
drag, startPoint x: 447, startPoint y: 240, endPoint x: 505, endPoint y: 240, distance: 57.4
click at [505, 240] on div "[PERSON_NAME] Human Handover [DATE] GetStarted 10:03 PM Hi [PERSON_NAME], Thank…" at bounding box center [353, 180] width 314 height 293
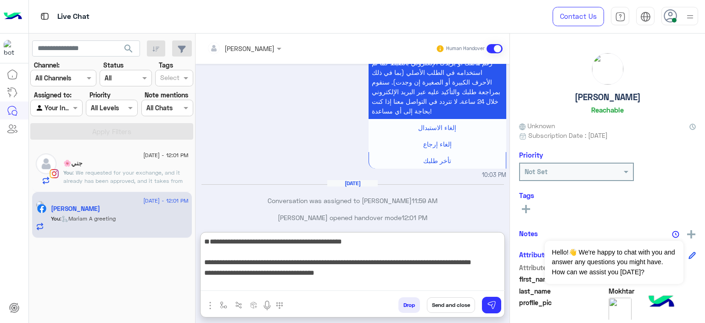
click at [486, 251] on textarea "**********" at bounding box center [353, 262] width 304 height 55
click at [456, 240] on textarea "**********" at bounding box center [353, 262] width 304 height 55
click at [353, 244] on textarea "**********" at bounding box center [353, 262] width 304 height 55
type textarea "**********"
click at [493, 299] on button at bounding box center [491, 304] width 19 height 17
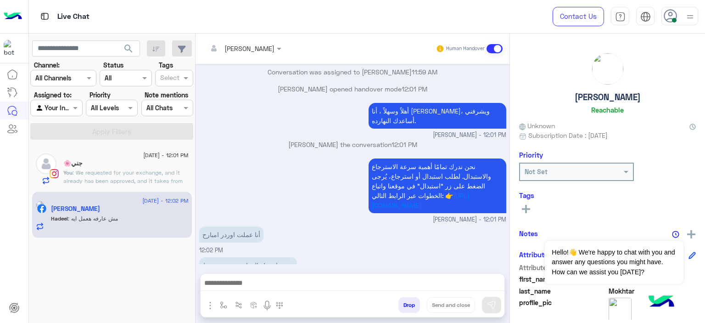
scroll to position [619, 0]
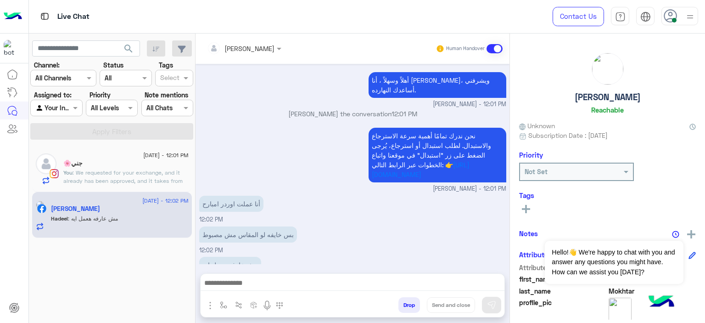
click at [266, 280] on textarea at bounding box center [353, 284] width 304 height 14
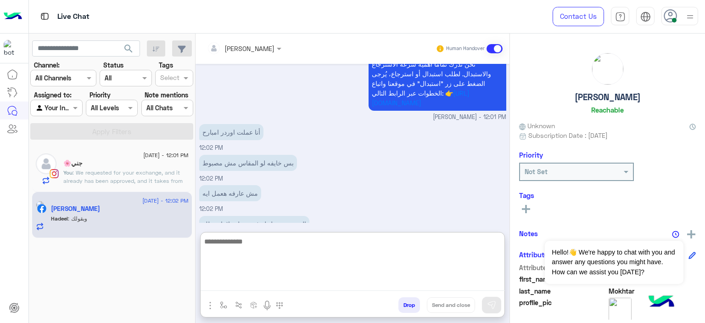
scroll to position [721, 0]
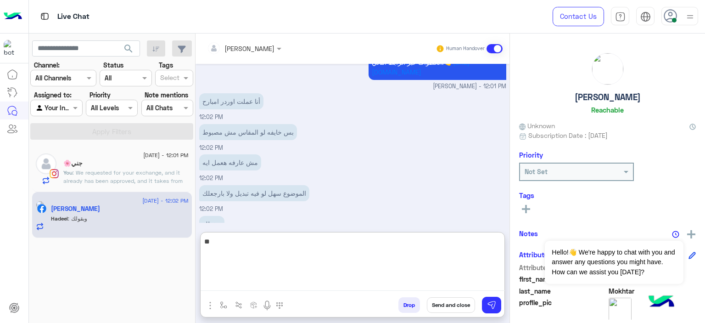
type textarea "*"
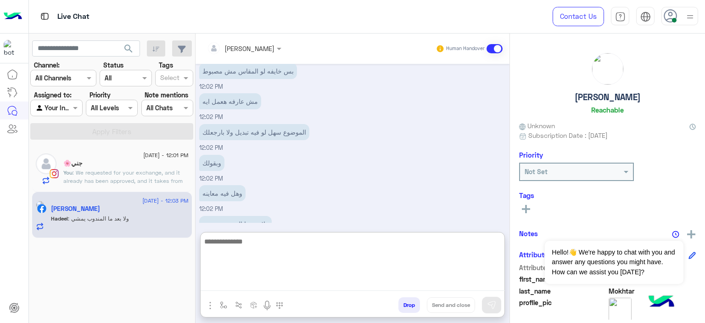
click at [245, 238] on textarea at bounding box center [353, 262] width 304 height 55
paste textarea "**********"
type textarea "**********"
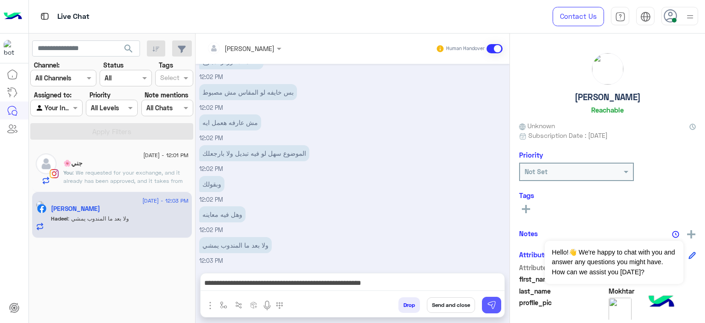
click at [494, 300] on img at bounding box center [491, 304] width 9 height 9
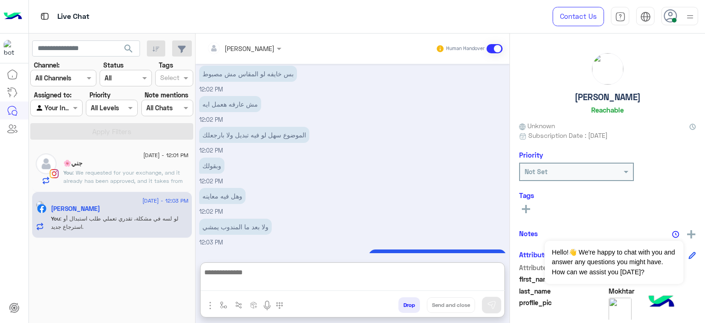
click at [442, 278] on textarea at bounding box center [353, 278] width 304 height 24
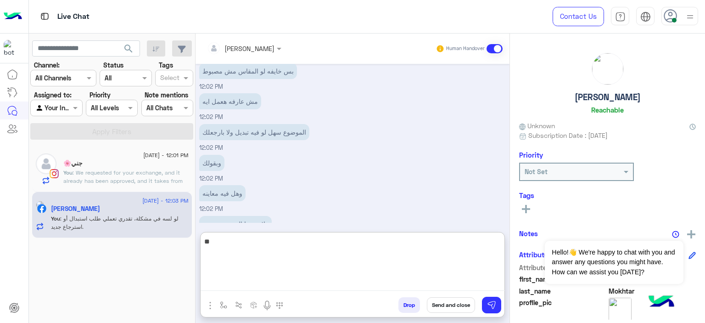
type textarea "*"
type textarea "**********"
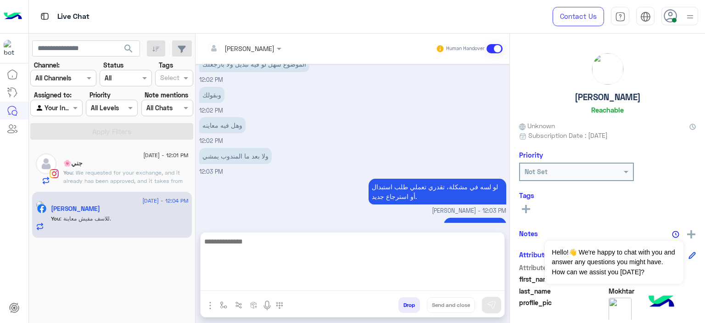
scroll to position [829, 0]
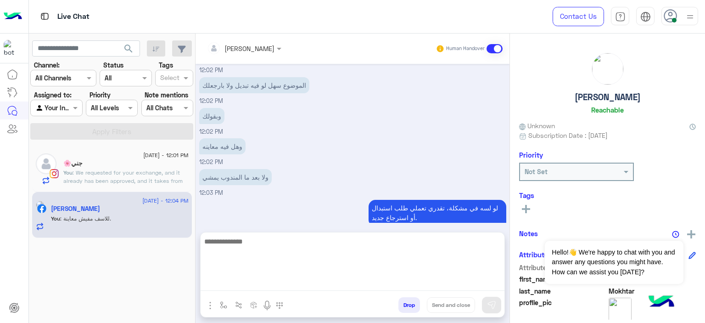
click at [152, 178] on span ": We requested for your exchange, and it already has been approved, and it take…" at bounding box center [124, 185] width 123 height 32
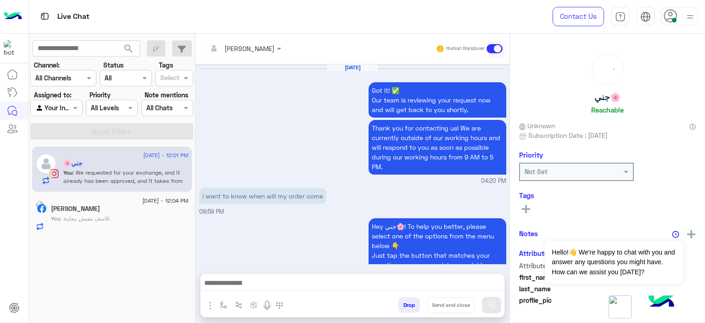
scroll to position [1050, 0]
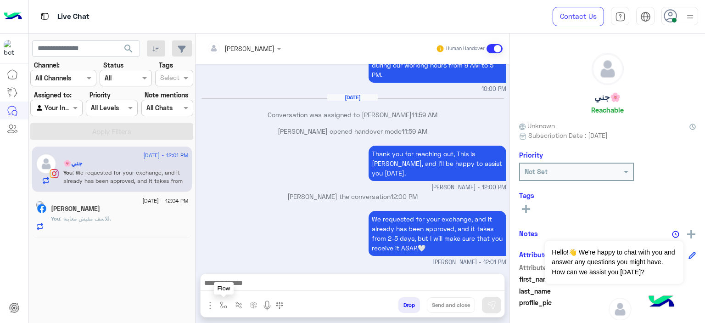
click at [222, 304] on img "button" at bounding box center [223, 304] width 7 height 7
click at [250, 286] on input "text" at bounding box center [240, 284] width 38 height 11
type input "*"
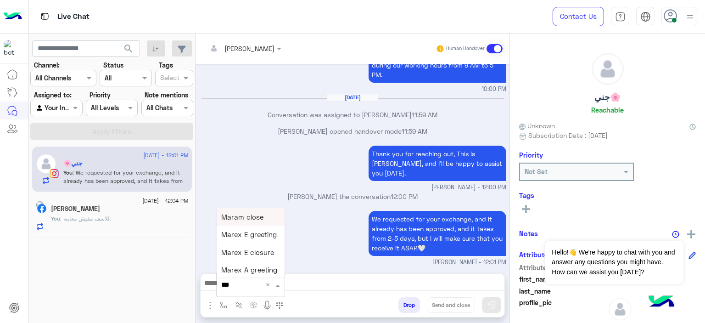
type input "****"
click at [261, 238] on span "Mariam E closure" at bounding box center [249, 234] width 56 height 8
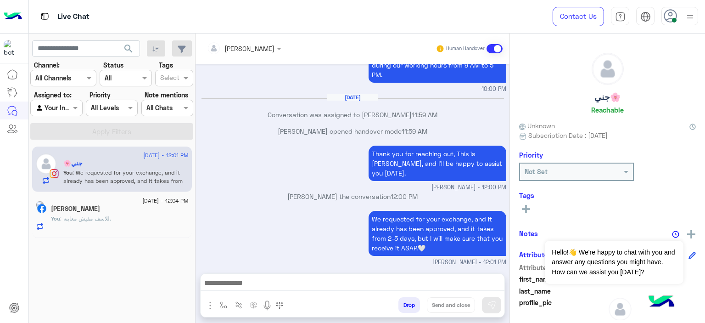
type textarea "**********"
click at [453, 300] on button "Send and close" at bounding box center [451, 305] width 48 height 16
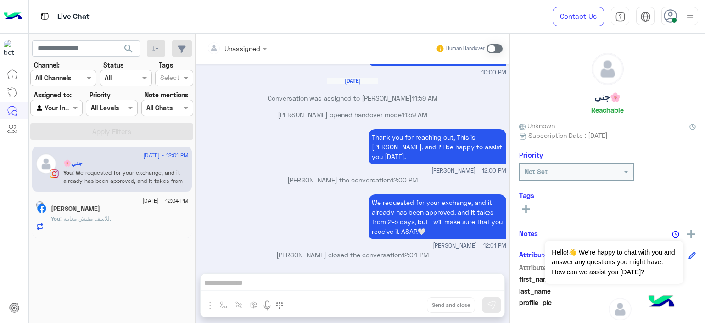
click at [149, 212] on div "Hadeel Mokhtar" at bounding box center [120, 210] width 138 height 10
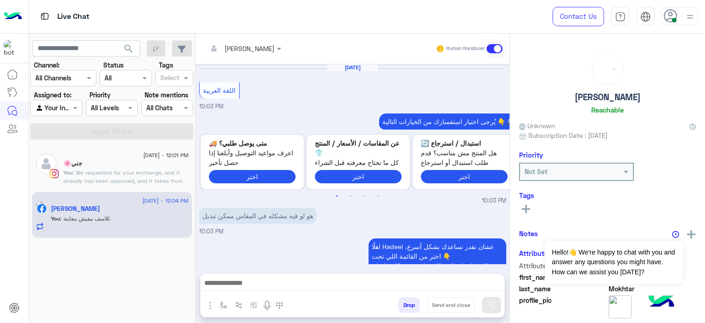
scroll to position [687, 0]
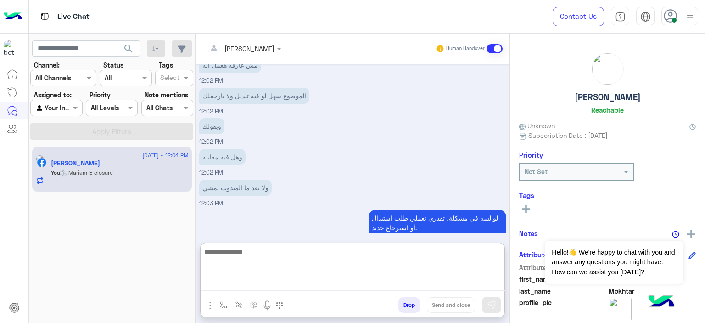
click at [256, 280] on textarea at bounding box center [353, 268] width 304 height 45
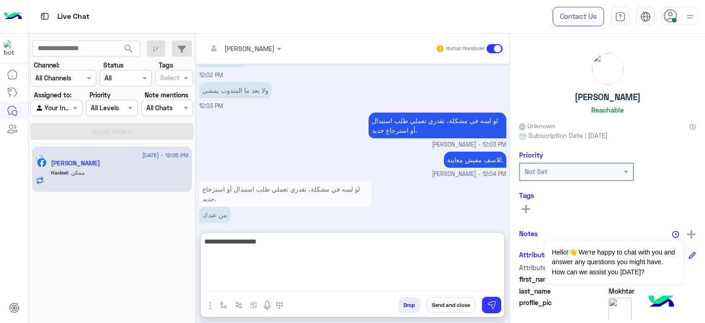
scroll to position [815, 0]
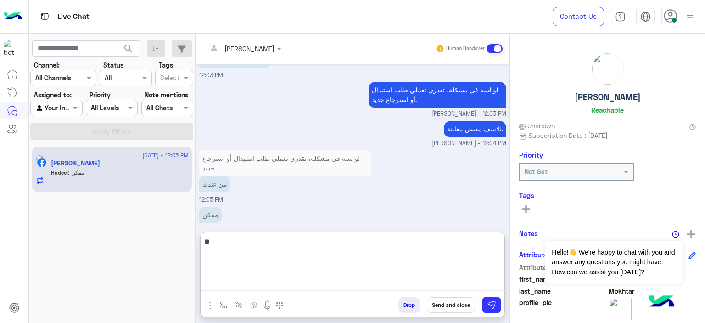
type textarea "*"
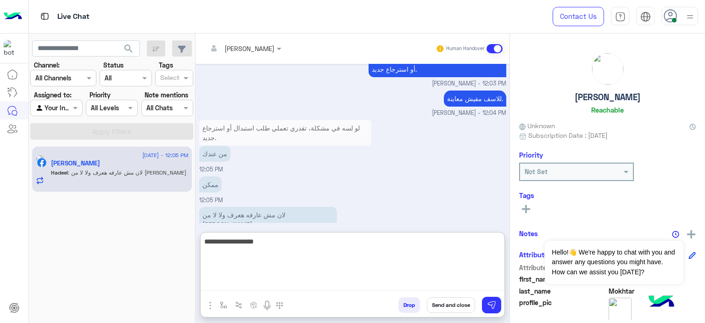
type textarea "**********"
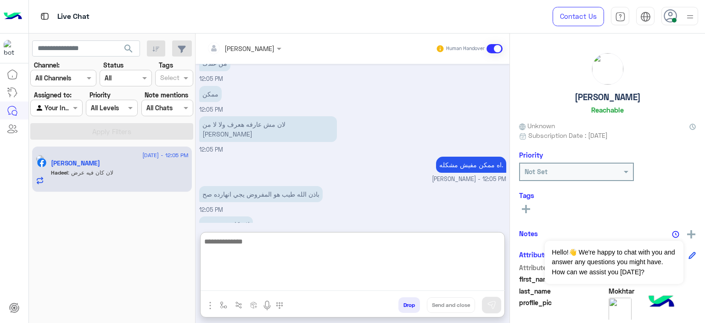
scroll to position [966, 0]
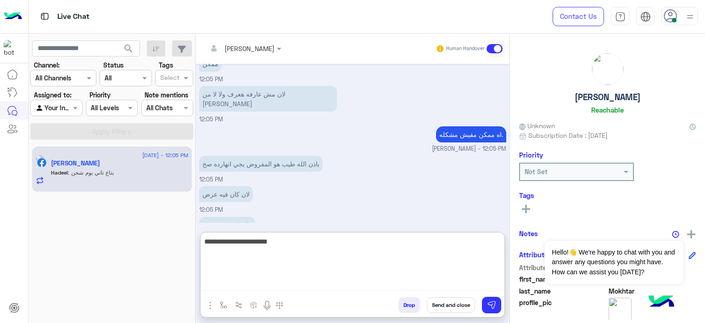
type textarea "**********"
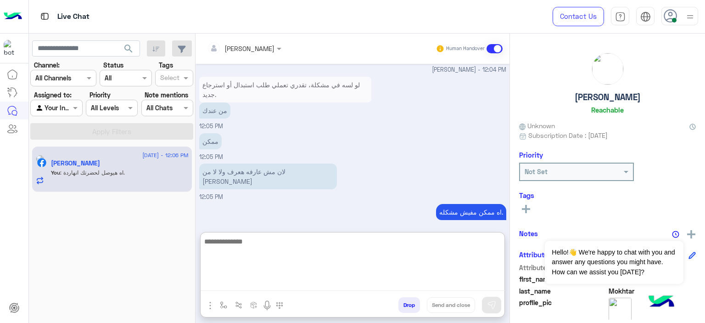
scroll to position [995, 0]
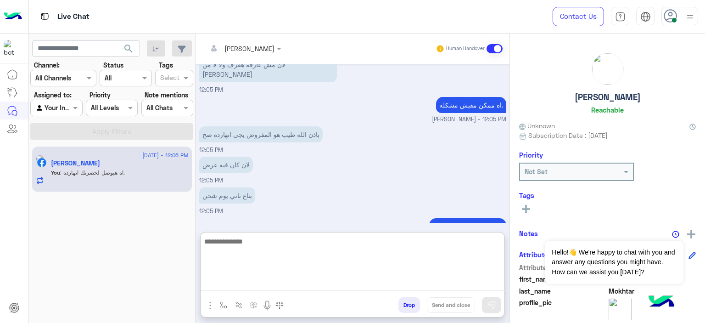
click at [259, 242] on textarea at bounding box center [353, 262] width 304 height 55
type textarea "**********"
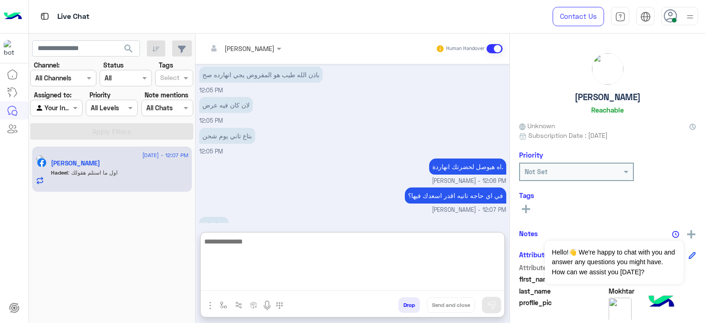
scroll to position [1085, 0]
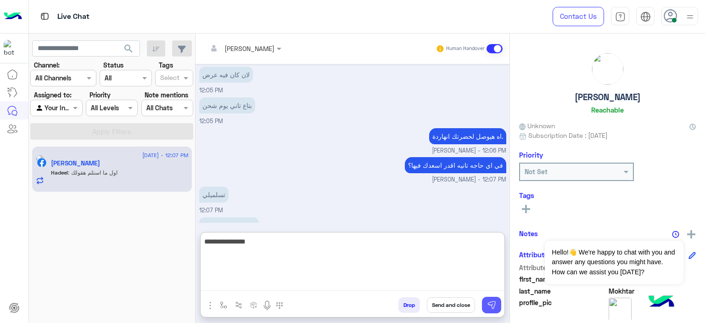
type textarea "**********"
click at [492, 300] on img at bounding box center [491, 304] width 9 height 9
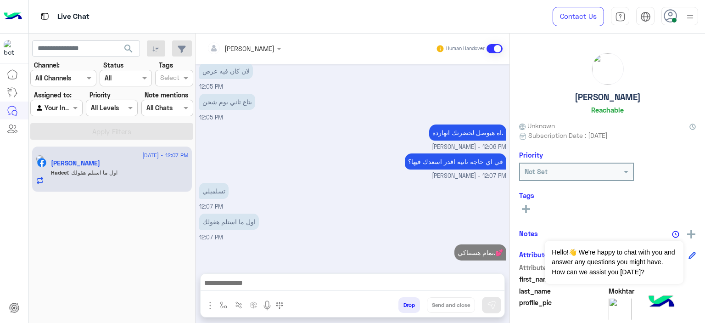
scroll to position [1073, 0]
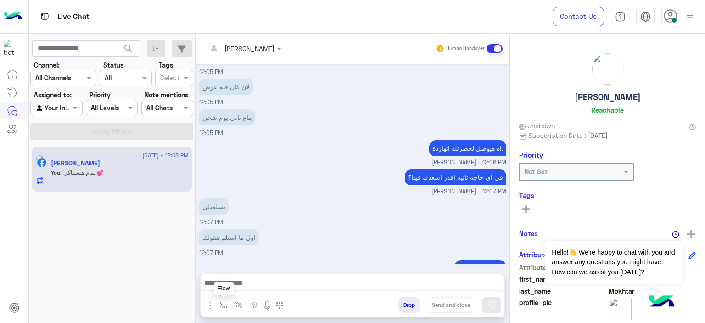
click at [223, 302] on img "button" at bounding box center [223, 304] width 7 height 7
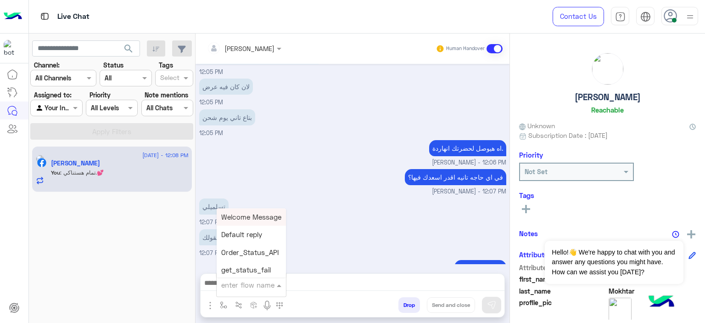
click at [232, 286] on input "text" at bounding box center [240, 284] width 38 height 11
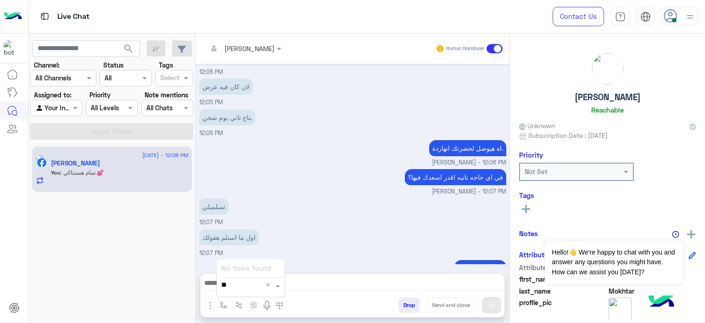
type input "*"
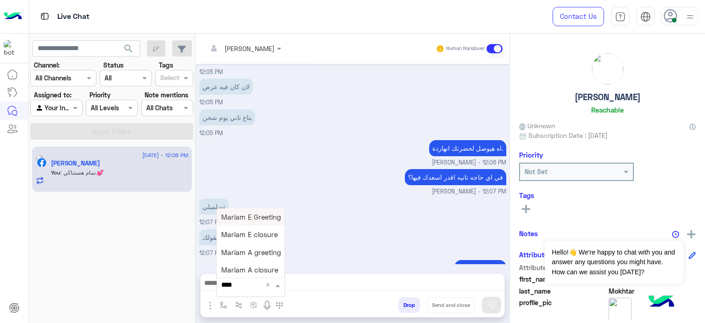
type input "*****"
click at [244, 268] on span "Mariam A closure" at bounding box center [249, 270] width 57 height 8
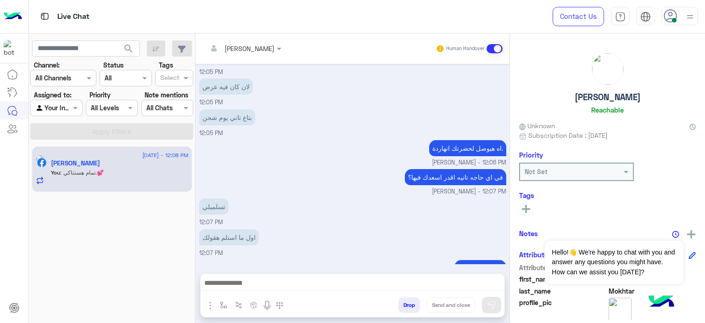
type textarea "**********"
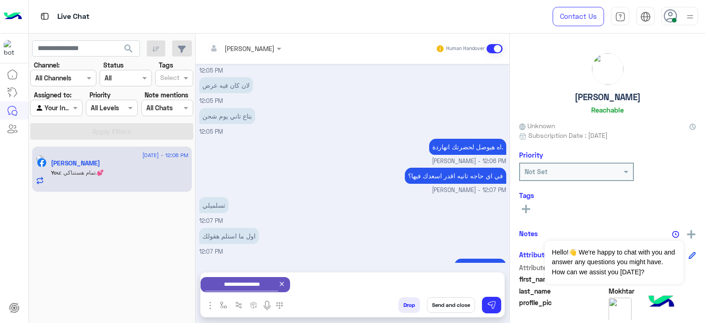
click at [525, 203] on button at bounding box center [526, 208] width 14 height 11
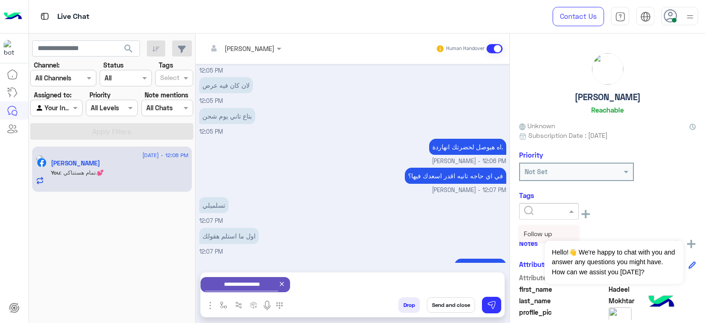
click at [551, 208] on input "text" at bounding box center [538, 212] width 28 height 10
click at [541, 233] on span "Follow up" at bounding box center [538, 233] width 28 height 8
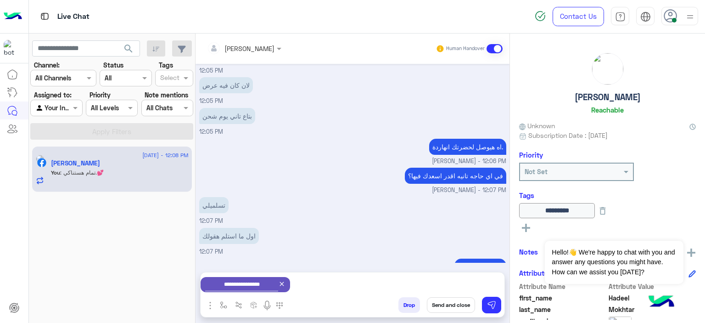
click at [446, 299] on button "Send and close" at bounding box center [451, 305] width 48 height 16
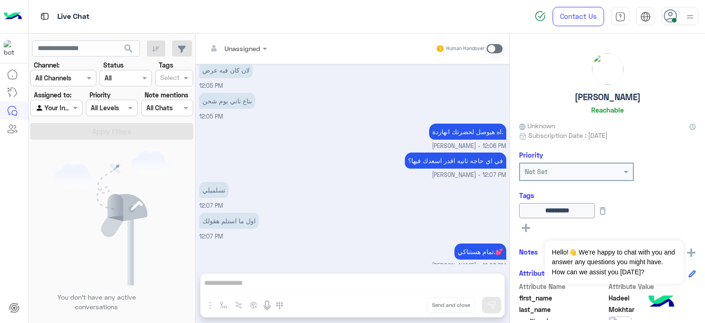
scroll to position [1193, 0]
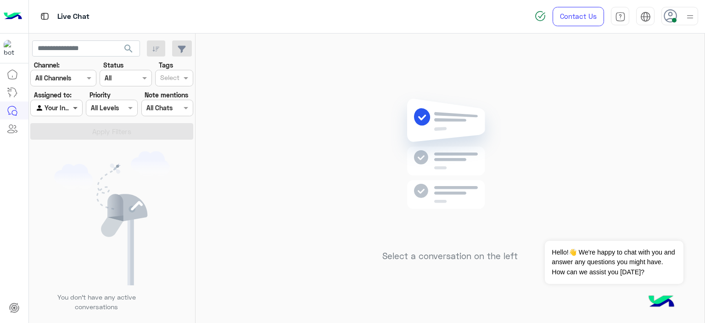
click at [80, 110] on span at bounding box center [76, 108] width 11 height 10
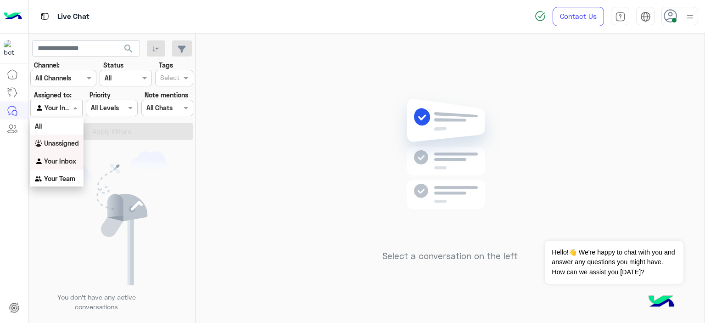
click at [72, 139] on div "Unassigned" at bounding box center [56, 143] width 53 height 18
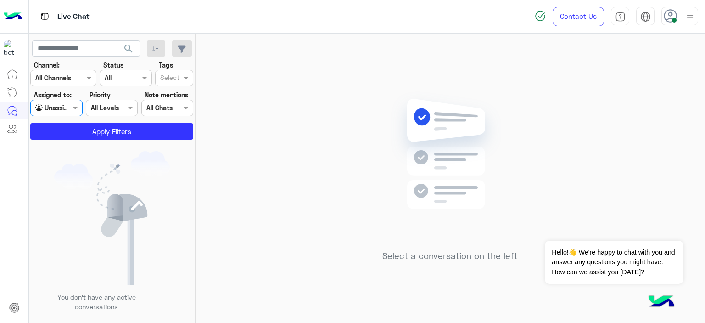
click at [176, 76] on input "text" at bounding box center [169, 79] width 19 height 10
click at [172, 93] on div "Follow up" at bounding box center [174, 96] width 29 height 10
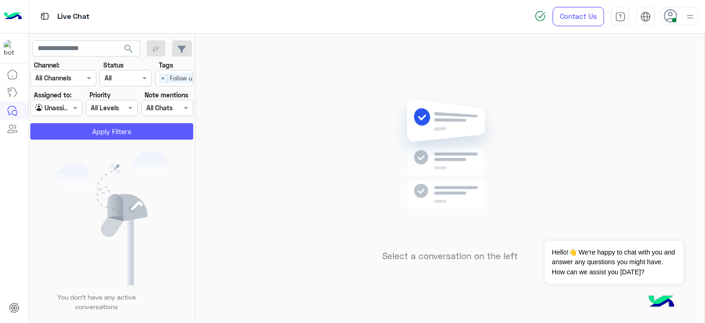
click at [158, 127] on button "Apply Filters" at bounding box center [111, 131] width 163 height 17
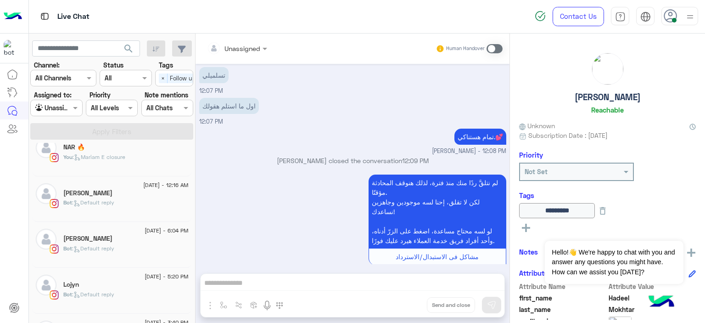
scroll to position [383, 0]
click at [118, 156] on span ": Mariam E closure" at bounding box center [99, 154] width 53 height 7
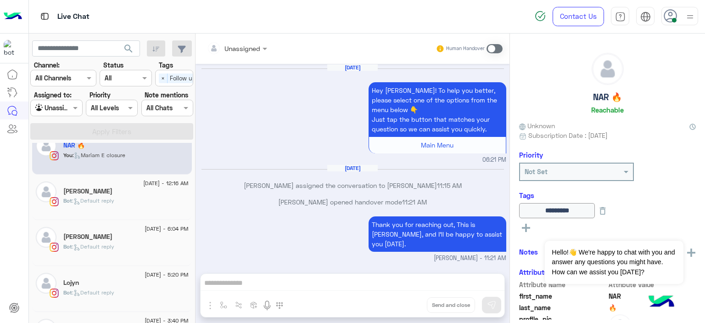
scroll to position [835, 0]
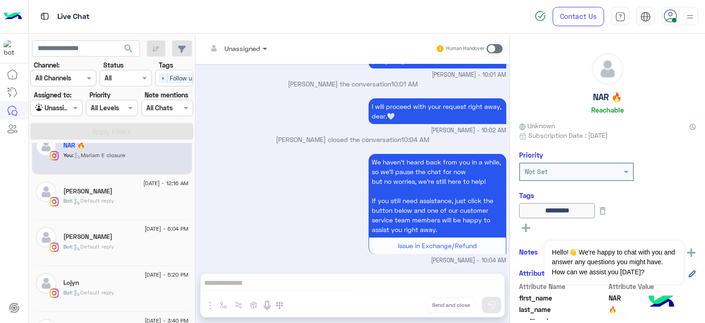
click at [262, 50] on span at bounding box center [265, 49] width 11 height 10
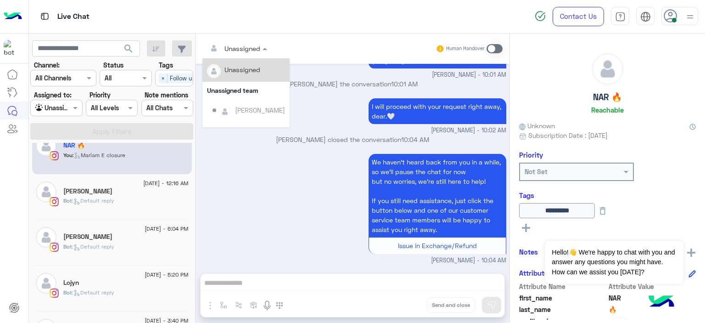
scroll to position [186, 0]
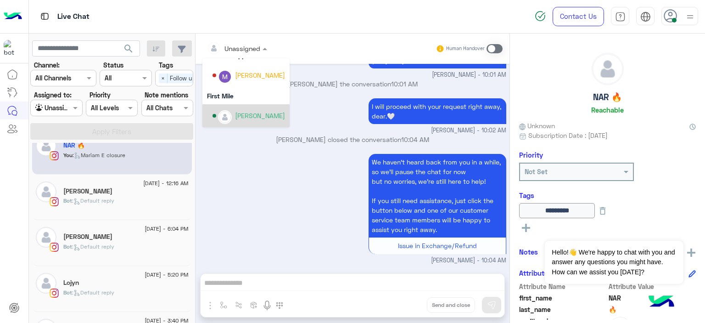
click at [263, 119] on div "Mariam Ahmed" at bounding box center [260, 116] width 50 height 10
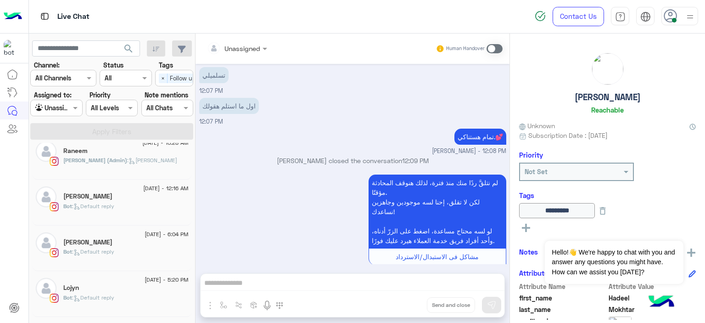
scroll to position [183, 0]
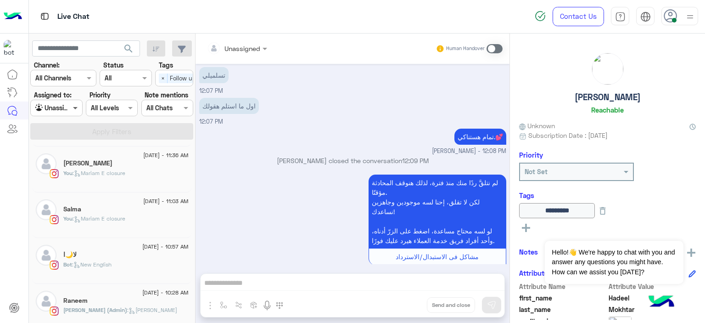
click at [72, 103] on span at bounding box center [76, 108] width 11 height 10
click at [162, 79] on span "×" at bounding box center [163, 78] width 9 height 10
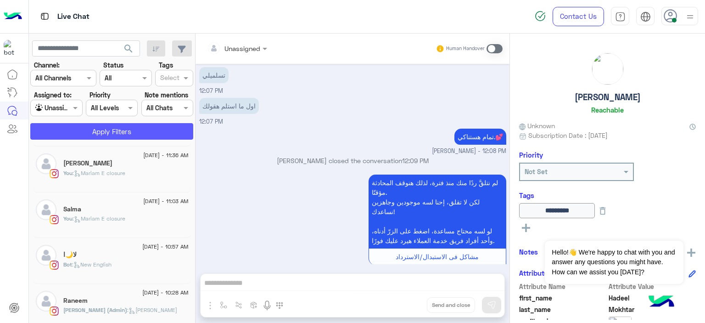
click at [151, 132] on button "Apply Filters" at bounding box center [111, 131] width 163 height 17
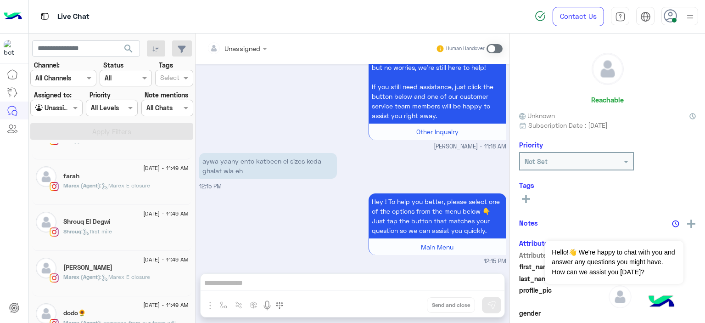
scroll to position [301, 0]
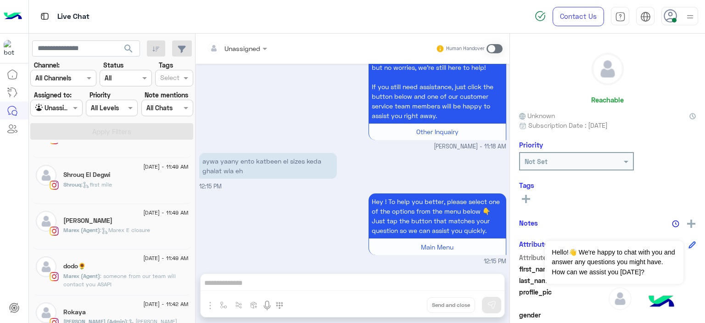
click at [117, 185] on div "Shrouq : first mile" at bounding box center [125, 188] width 125 height 16
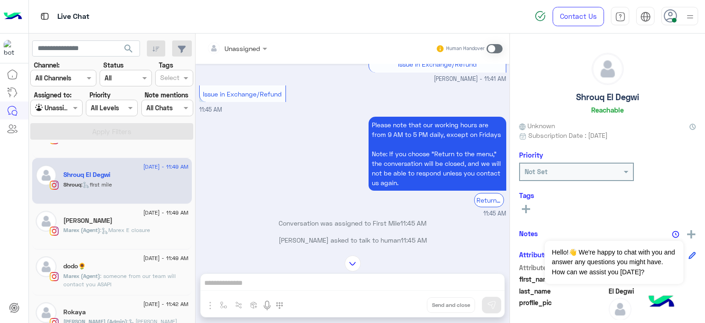
scroll to position [635, 0]
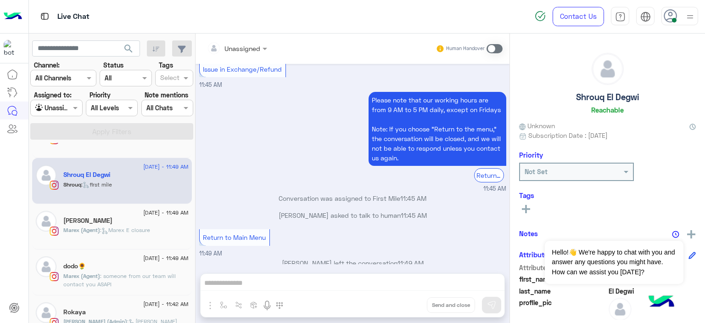
click at [252, 39] on div "Unassigned Human Handover" at bounding box center [353, 49] width 314 height 30
click at [252, 46] on div at bounding box center [236, 48] width 69 height 11
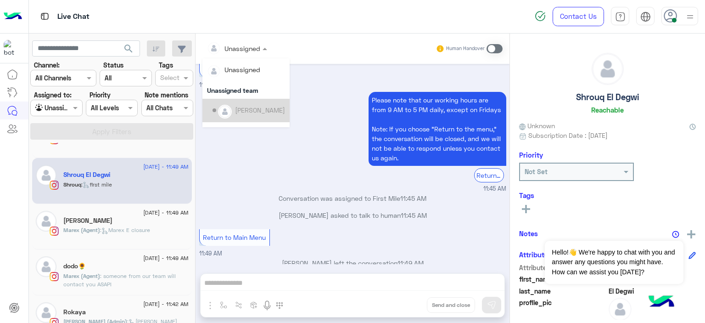
scroll to position [186, 0]
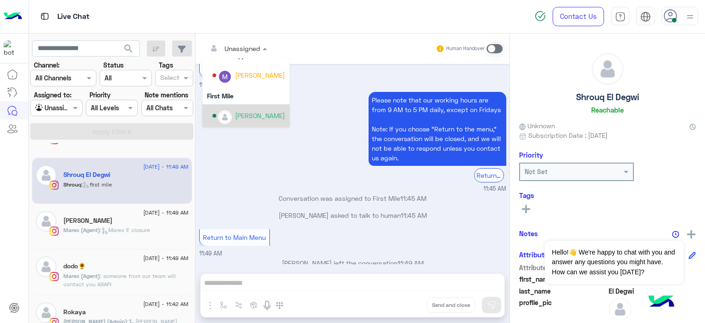
click at [266, 117] on div "Mariam Ahmed" at bounding box center [260, 116] width 50 height 10
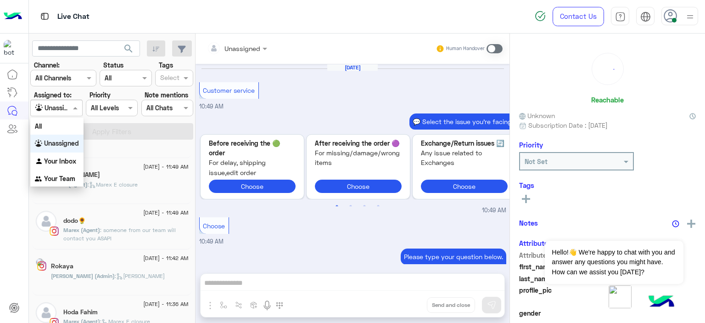
click at [76, 107] on span at bounding box center [76, 108] width 11 height 10
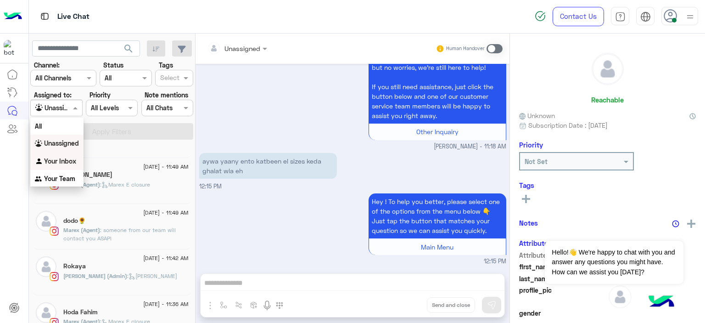
click at [59, 161] on b "Your Inbox" at bounding box center [60, 161] width 32 height 8
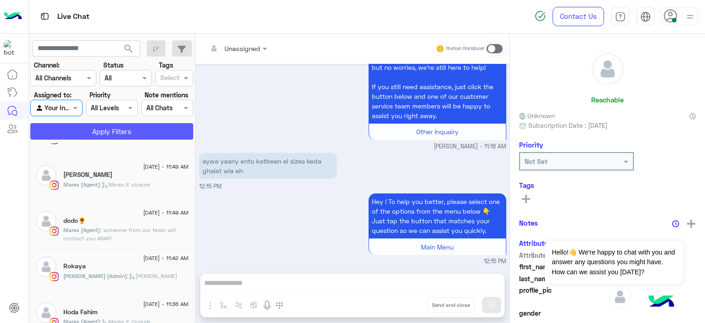
click at [110, 133] on button "Apply Filters" at bounding box center [111, 131] width 163 height 17
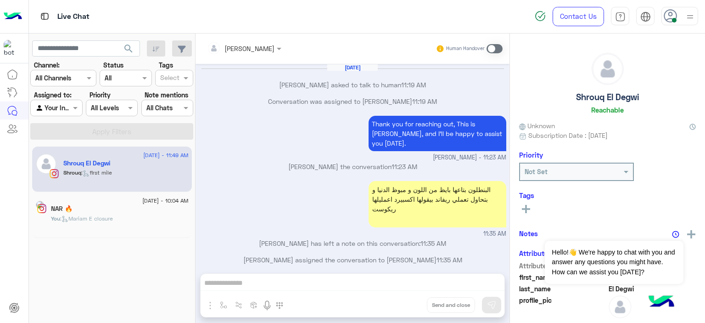
scroll to position [510, 0]
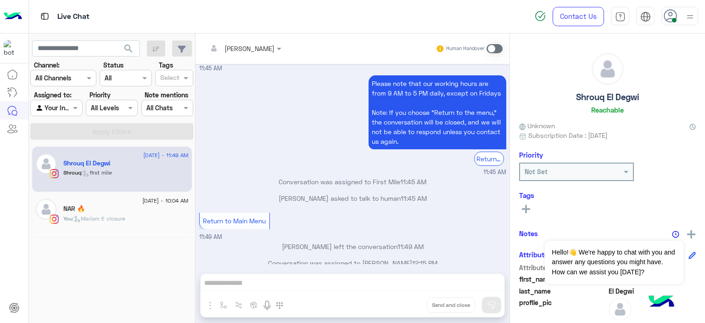
click at [491, 49] on span at bounding box center [494, 48] width 16 height 9
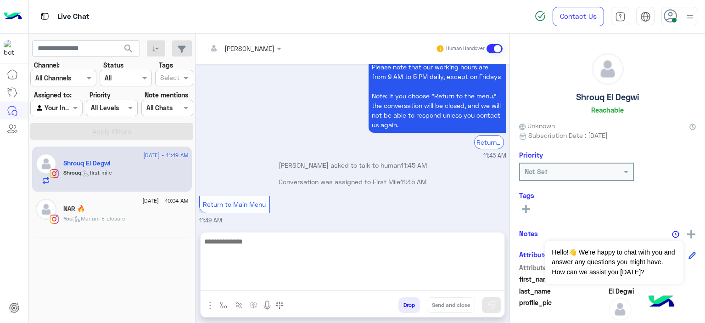
click at [221, 282] on textarea at bounding box center [353, 262] width 304 height 55
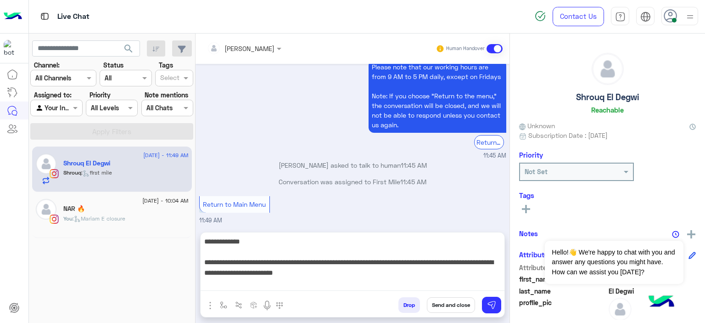
click at [281, 281] on textarea "**********" at bounding box center [353, 262] width 304 height 55
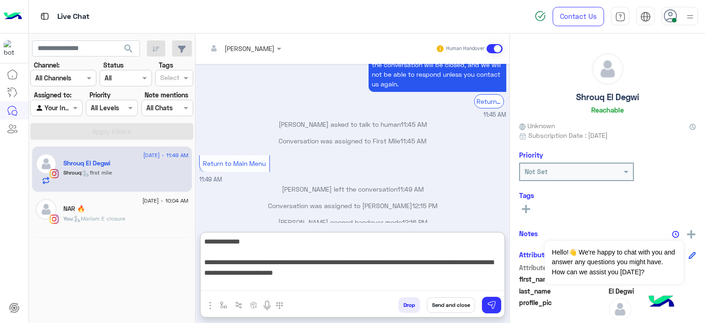
scroll to position [569, 0]
click at [347, 275] on textarea "**********" at bounding box center [353, 262] width 304 height 55
type textarea "**********"
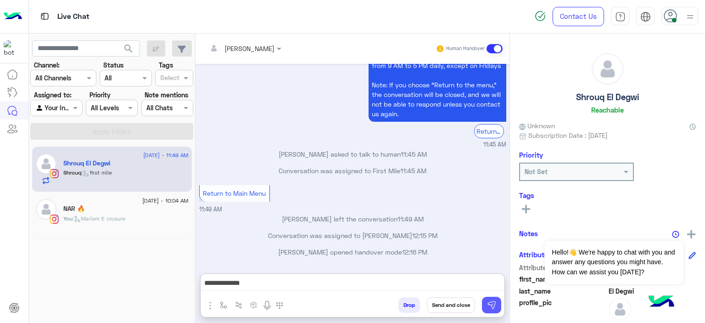
click at [491, 302] on img at bounding box center [491, 304] width 9 height 9
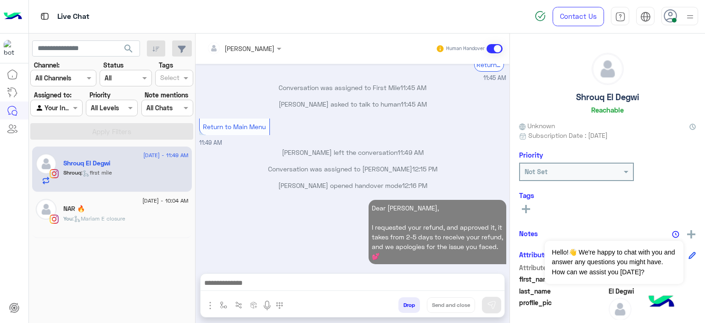
scroll to position [621, 0]
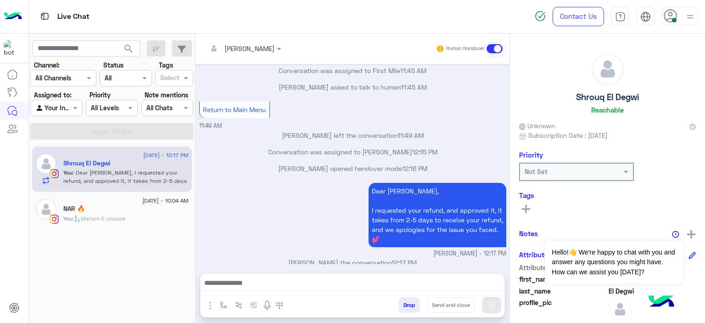
click at [175, 223] on div "You : Mariam E closure" at bounding box center [125, 222] width 125 height 16
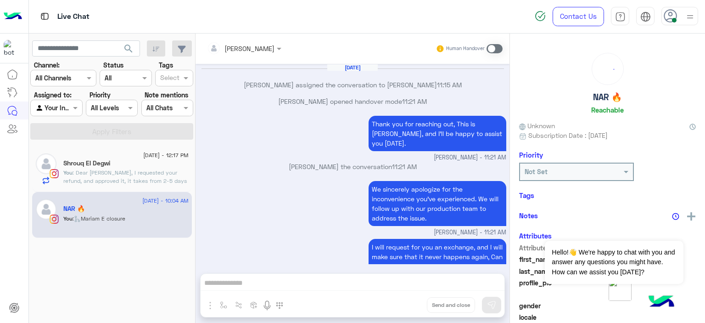
scroll to position [751, 0]
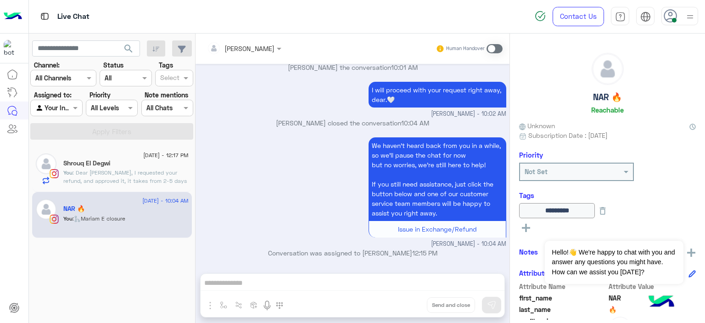
click at [491, 50] on span at bounding box center [494, 48] width 16 height 9
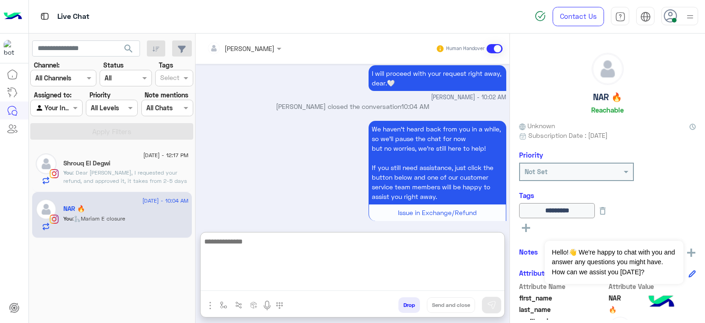
click at [252, 280] on textarea at bounding box center [353, 262] width 304 height 55
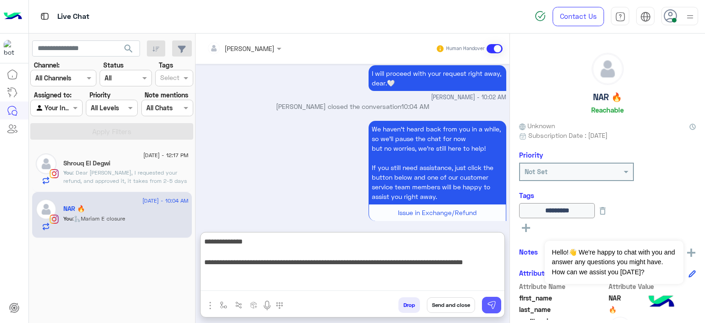
type textarea "**********"
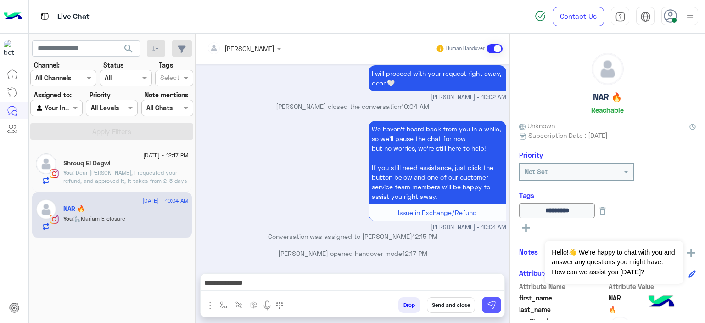
click at [492, 303] on img at bounding box center [491, 304] width 9 height 9
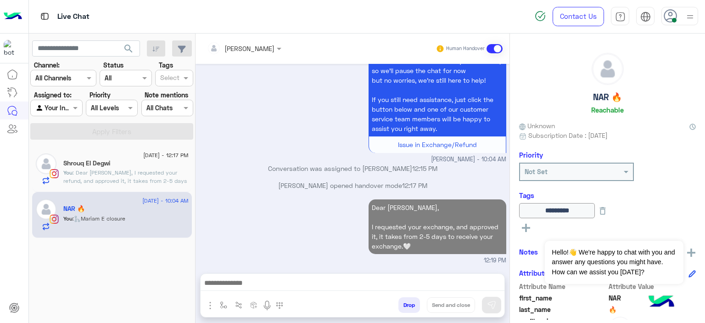
scroll to position [836, 0]
click at [104, 171] on span ": Dear Shrouq, I requested your refund, and approved it, it takes from 2-5 days…" at bounding box center [124, 185] width 123 height 32
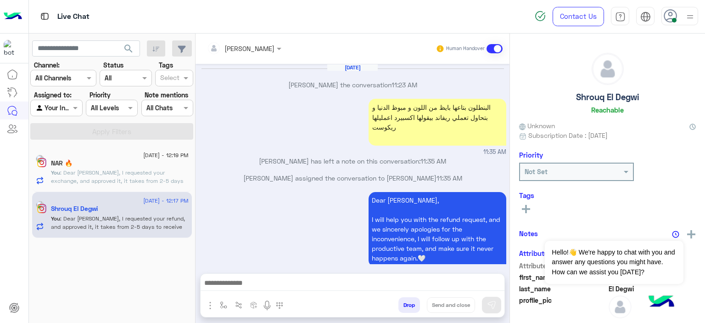
scroll to position [549, 0]
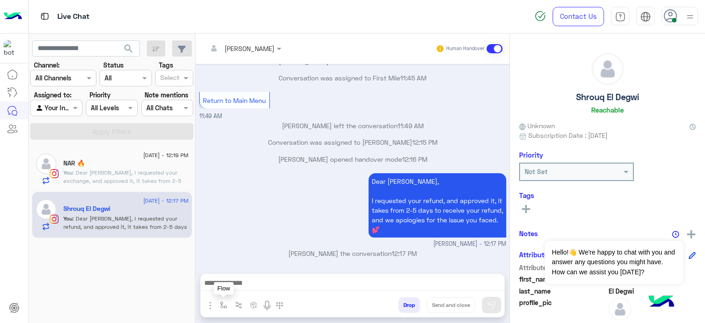
click at [221, 303] on img "button" at bounding box center [223, 304] width 7 height 7
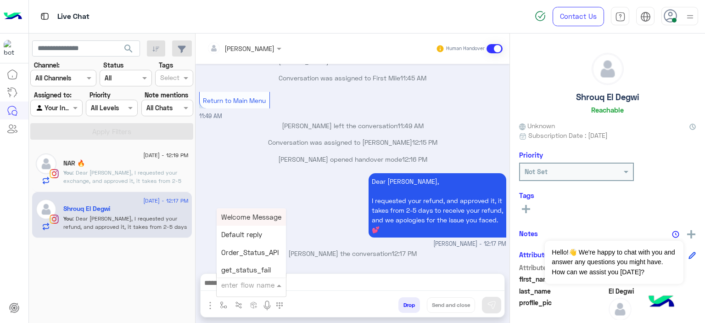
click at [235, 284] on input "text" at bounding box center [240, 284] width 38 height 11
type input "*****"
click at [251, 231] on span "Mariam E closure" at bounding box center [249, 234] width 56 height 8
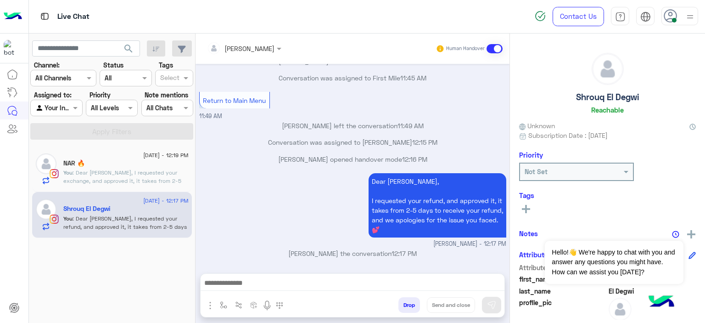
type textarea "**********"
click at [464, 304] on button "Send and close" at bounding box center [451, 305] width 48 height 16
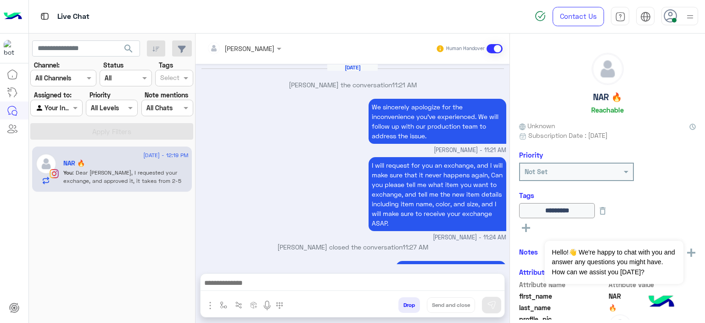
scroll to position [771, 0]
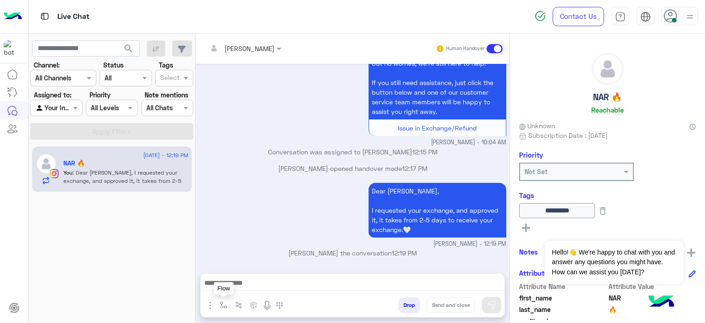
click at [218, 308] on button "button" at bounding box center [223, 304] width 15 height 15
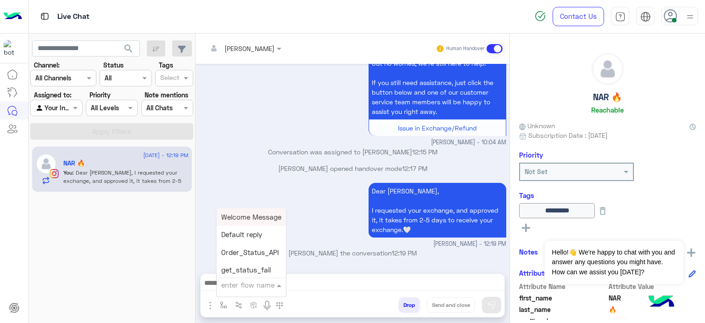
click at [246, 291] on div "enter flow name" at bounding box center [251, 284] width 69 height 17
type input "*****"
click at [251, 229] on div "Mariam E closure" at bounding box center [251, 234] width 68 height 17
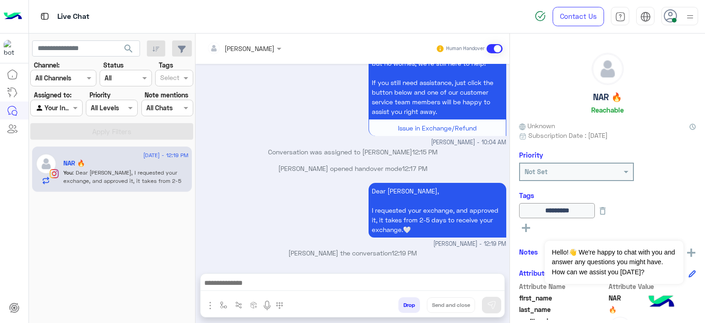
type textarea "**********"
click at [608, 209] on icon at bounding box center [603, 211] width 10 height 10
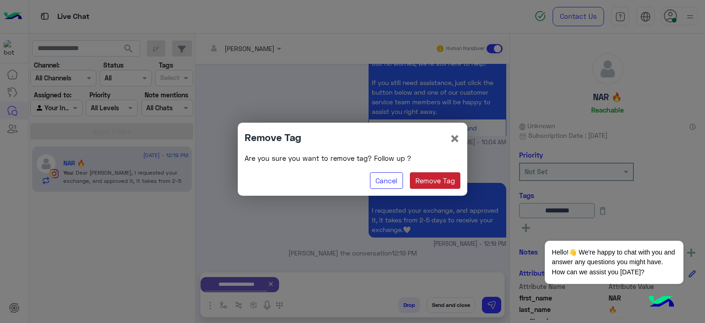
click at [447, 184] on button "Remove Tag" at bounding box center [435, 180] width 51 height 17
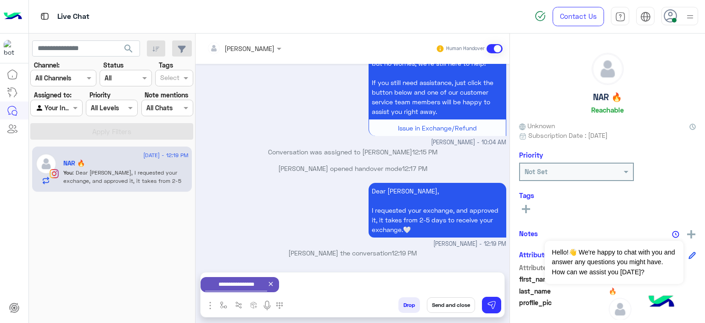
click at [448, 306] on button "Send and close" at bounding box center [451, 305] width 48 height 16
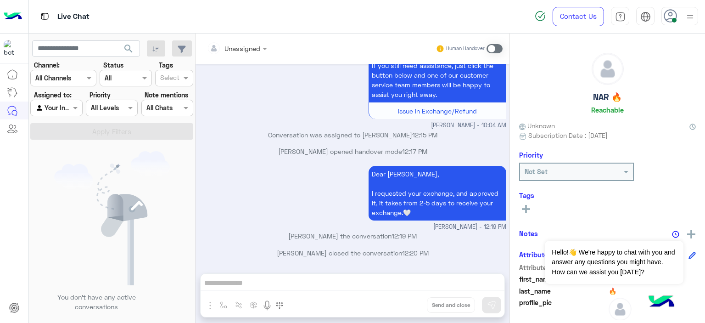
scroll to position [900, 0]
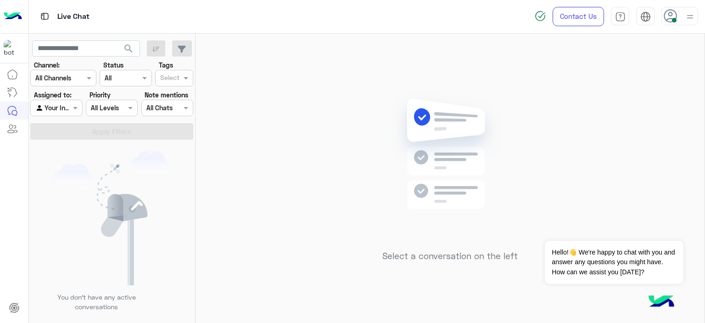
click at [692, 16] on img at bounding box center [689, 16] width 11 height 11
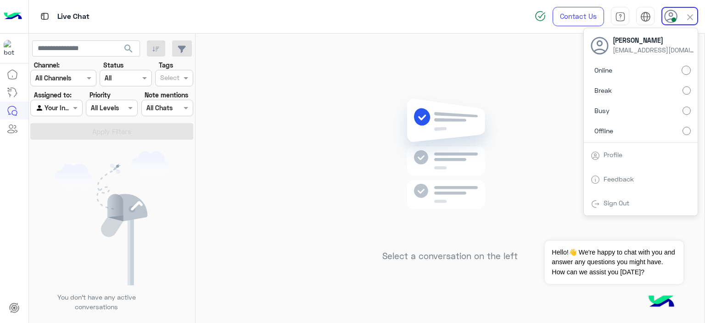
click at [688, 106] on label "Busy" at bounding box center [641, 110] width 100 height 17
click at [373, 126] on div "Select a conversation on the left" at bounding box center [450, 180] width 509 height 293
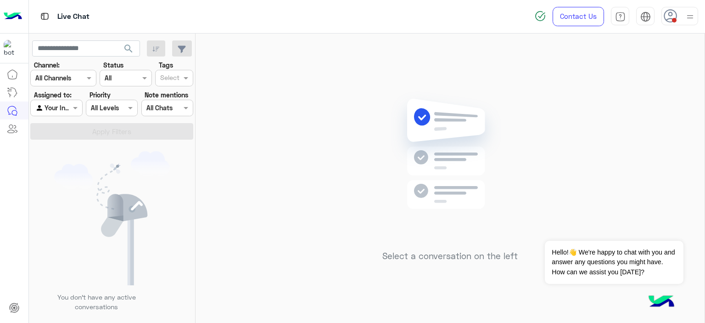
click at [676, 17] on icon at bounding box center [671, 16] width 14 height 14
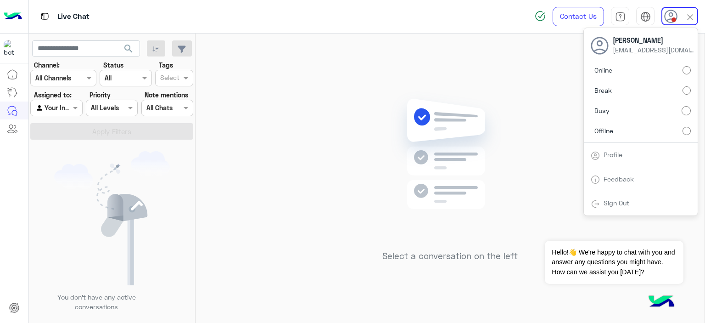
click at [680, 91] on label "Break" at bounding box center [641, 90] width 100 height 17
click at [474, 104] on img at bounding box center [450, 167] width 133 height 152
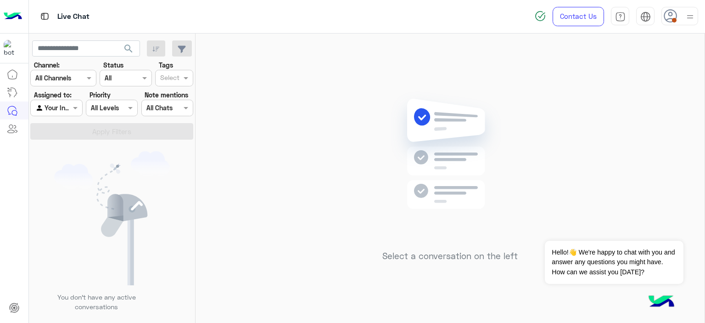
click at [691, 11] on img at bounding box center [689, 16] width 11 height 11
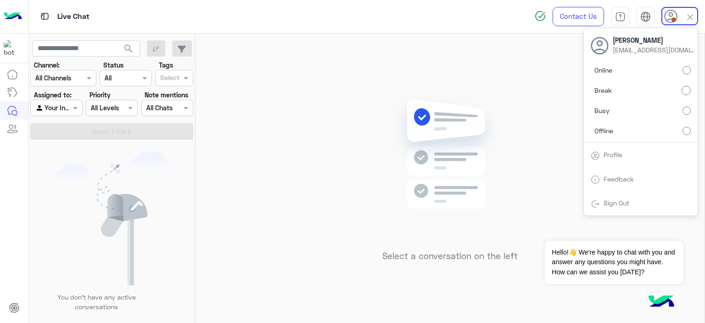
click at [677, 71] on label "Online" at bounding box center [641, 70] width 100 height 17
